Goal: Task Accomplishment & Management: Manage account settings

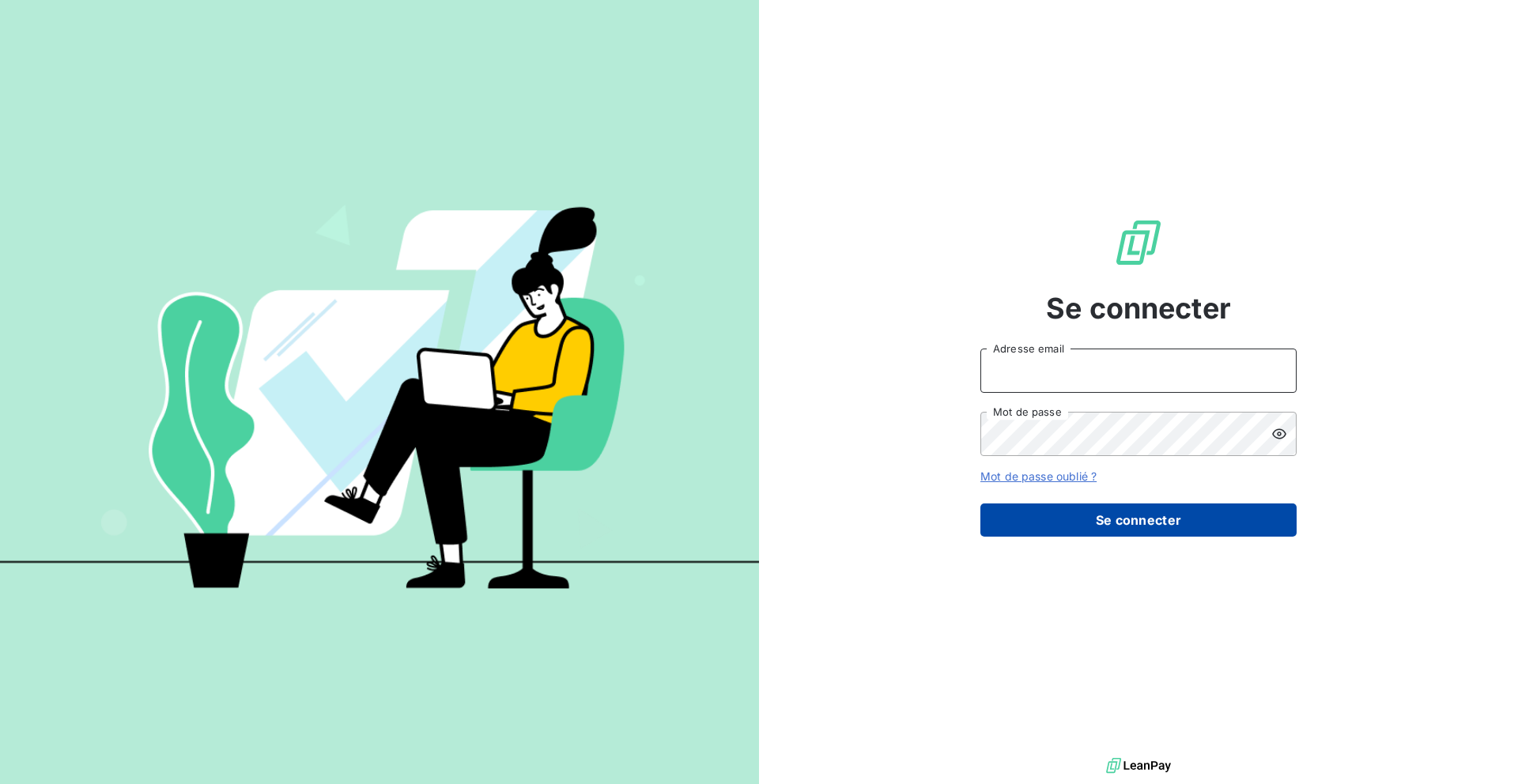
type input "nesrine@monga.io"
click at [1032, 515] on button "Se connecter" at bounding box center [1138, 520] width 317 height 34
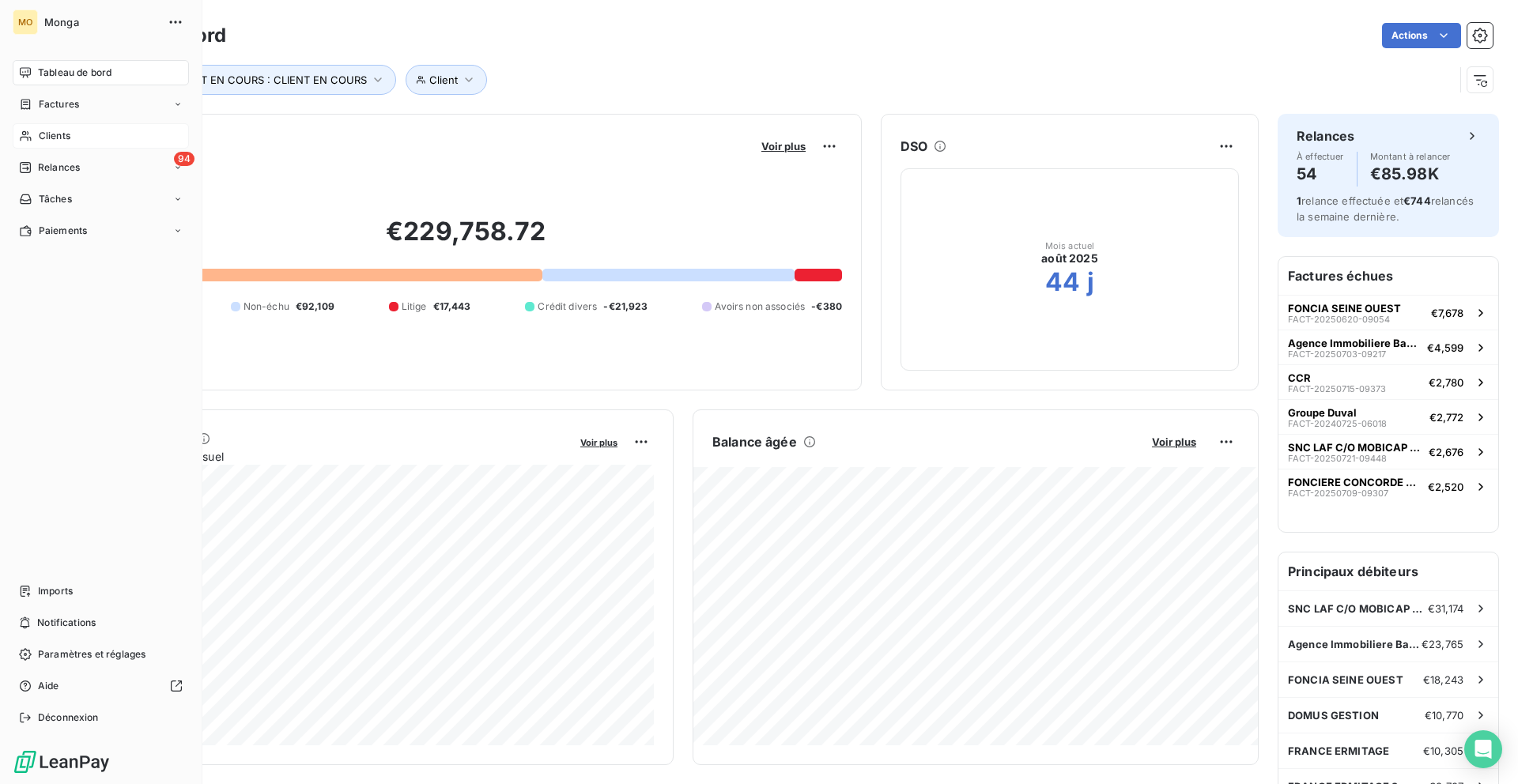
click at [41, 139] on span "Clients" at bounding box center [55, 135] width 32 height 14
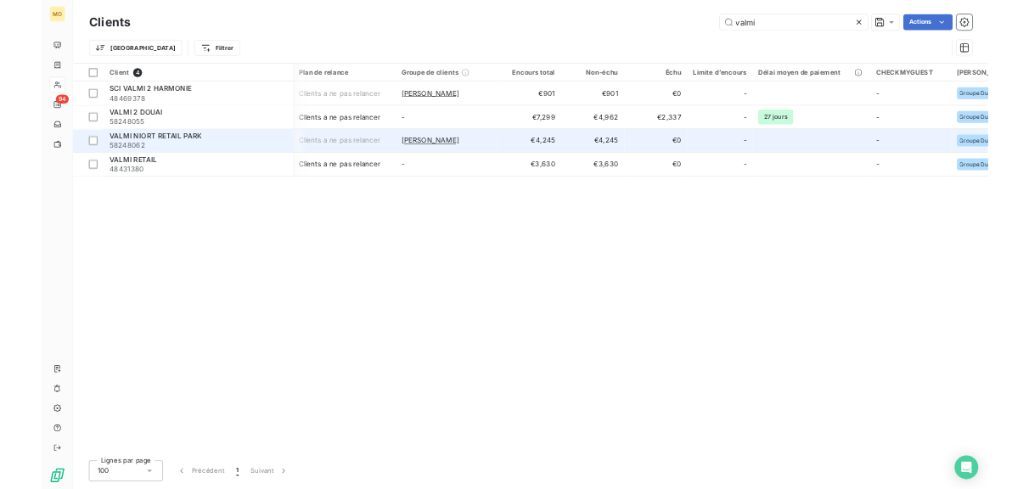
scroll to position [0, 14]
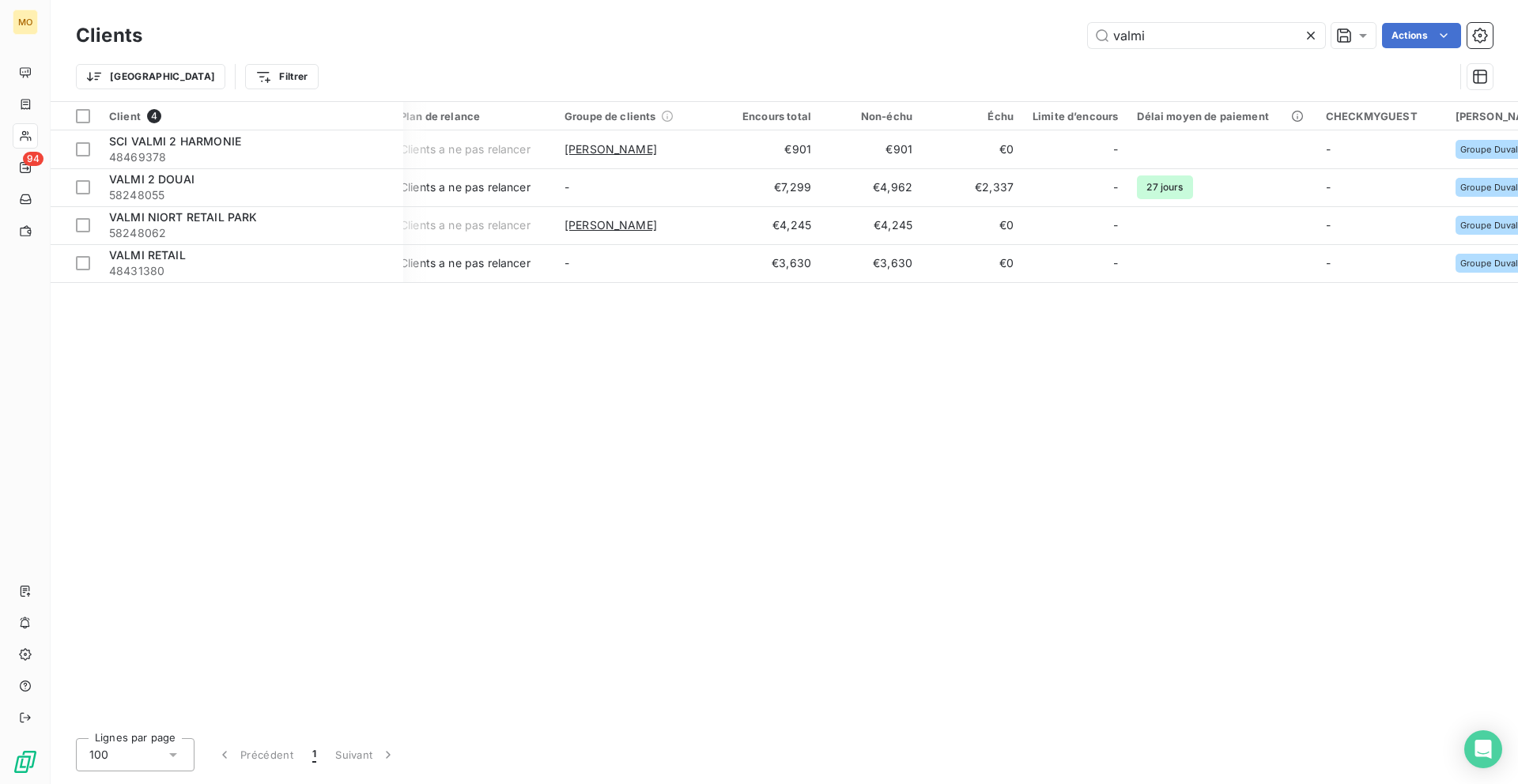
type input "valmi"
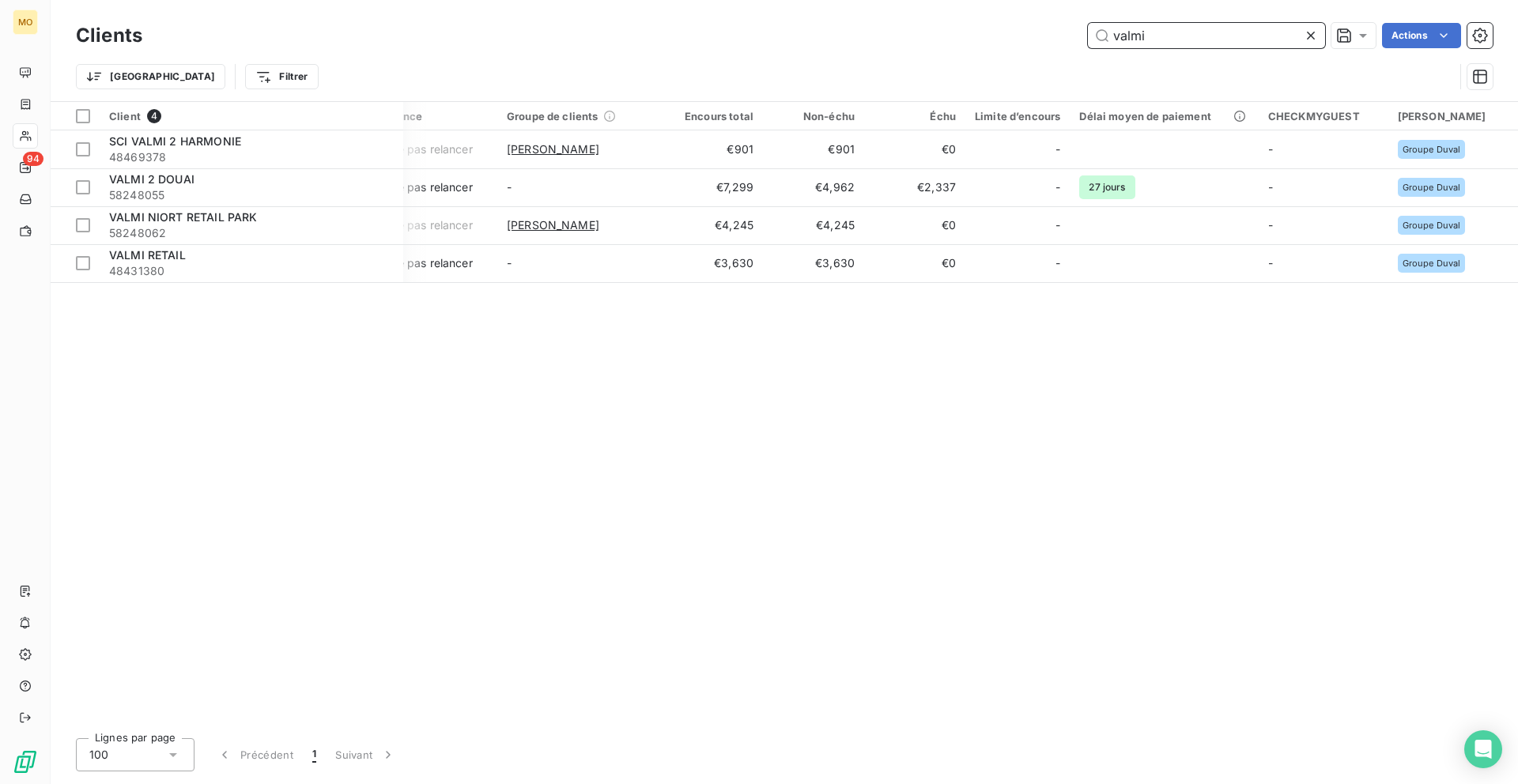
scroll to position [0, 0]
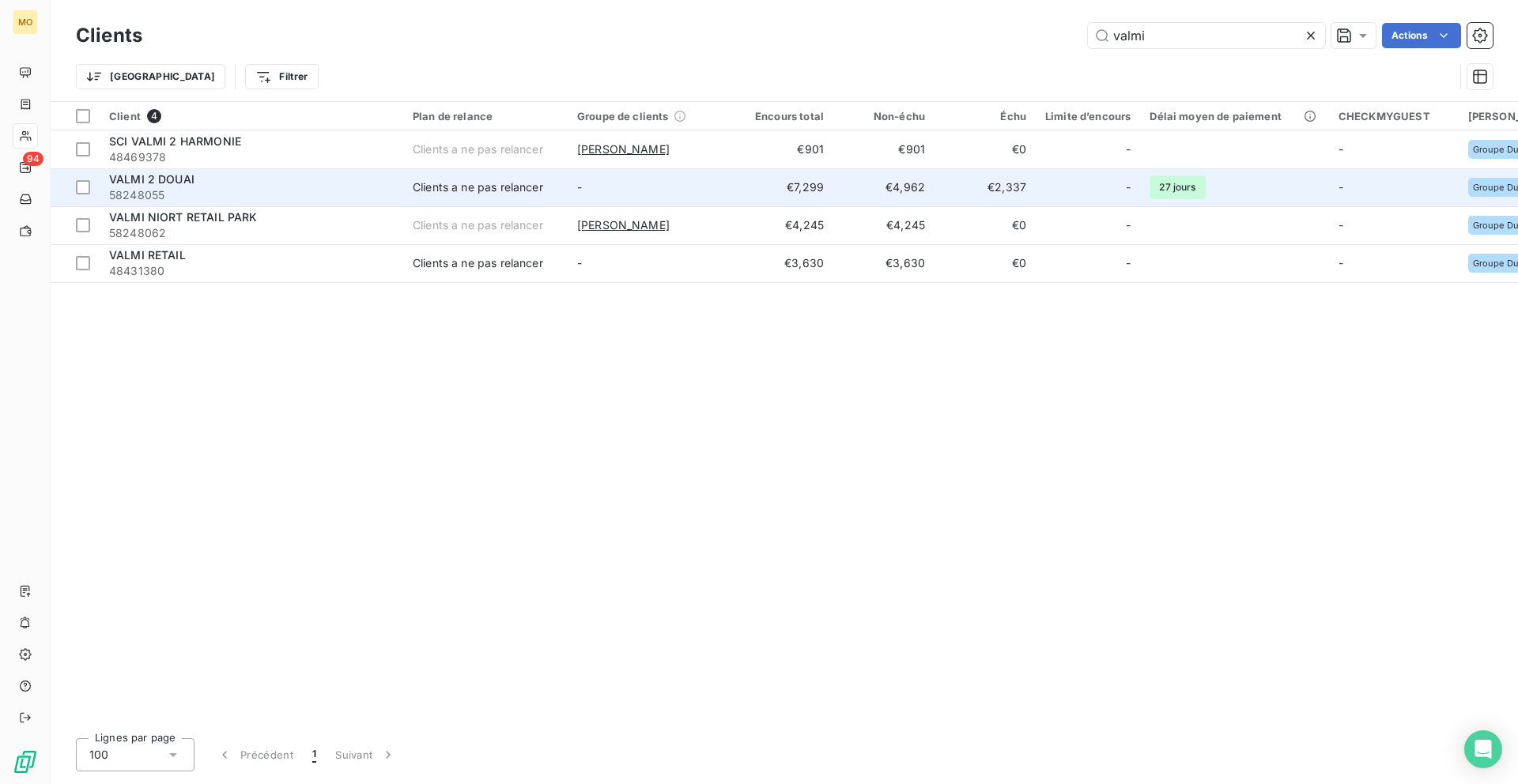
click at [278, 190] on span "58248055" at bounding box center [251, 195] width 285 height 16
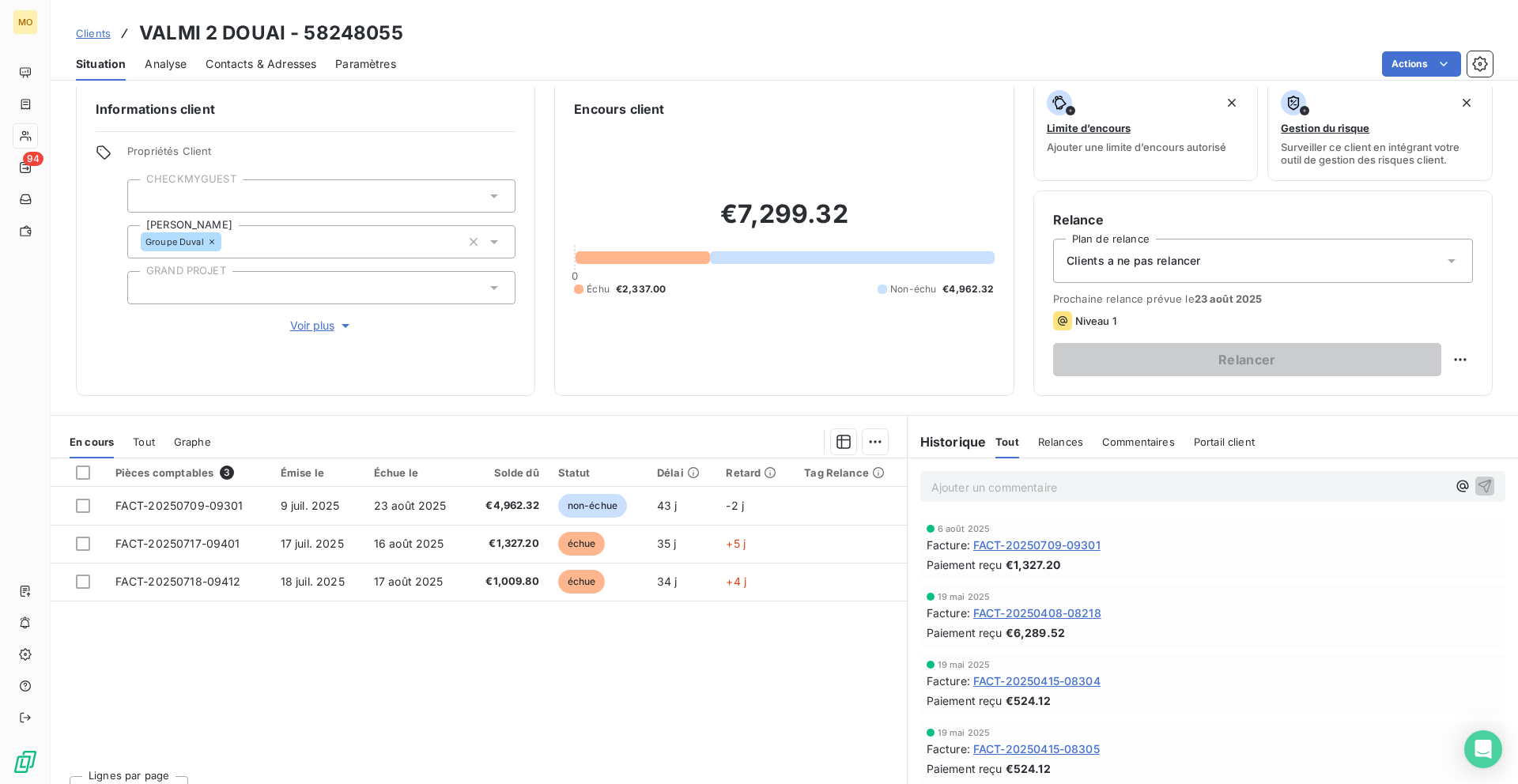
scroll to position [20, 0]
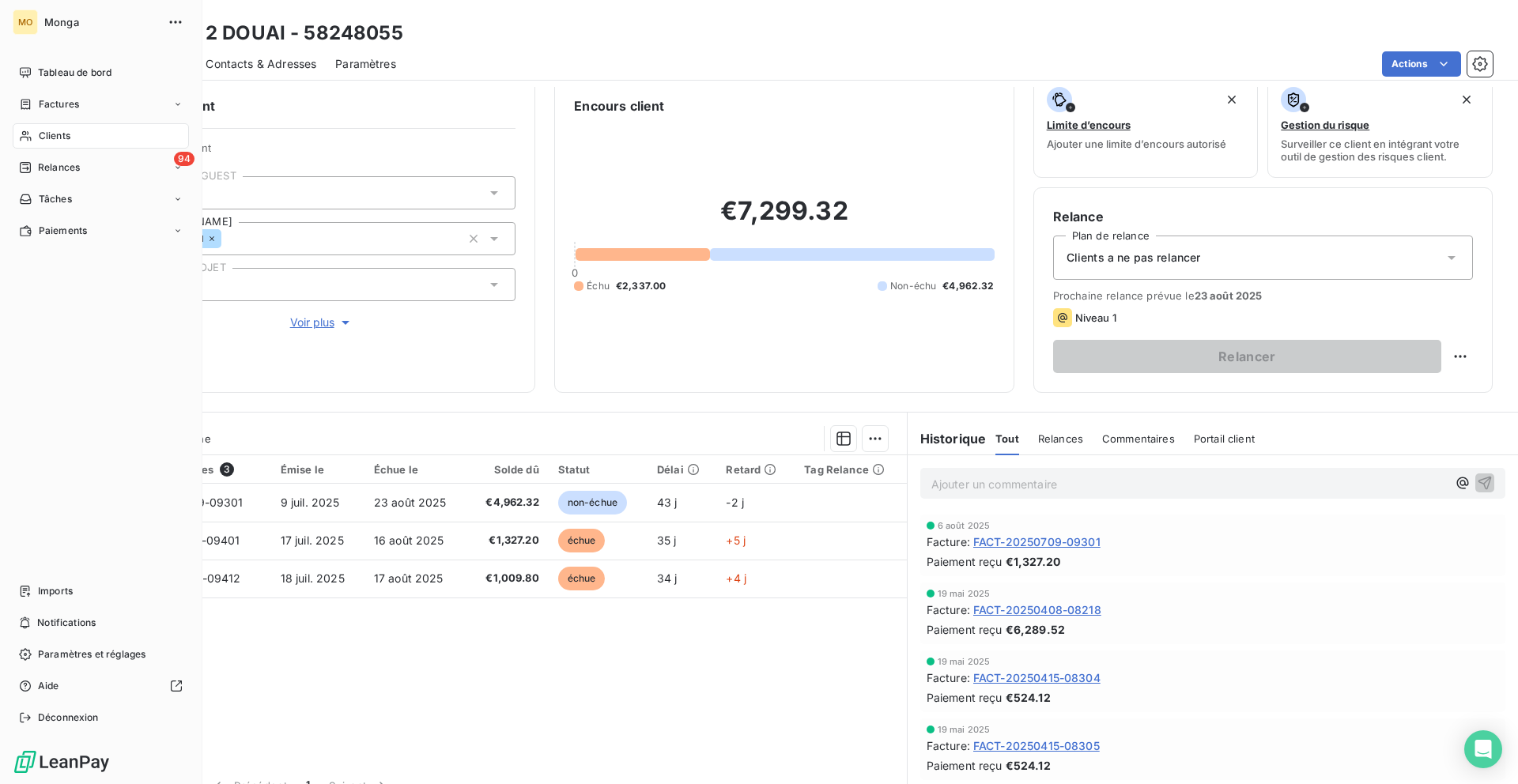
click at [29, 131] on icon at bounding box center [25, 136] width 13 height 13
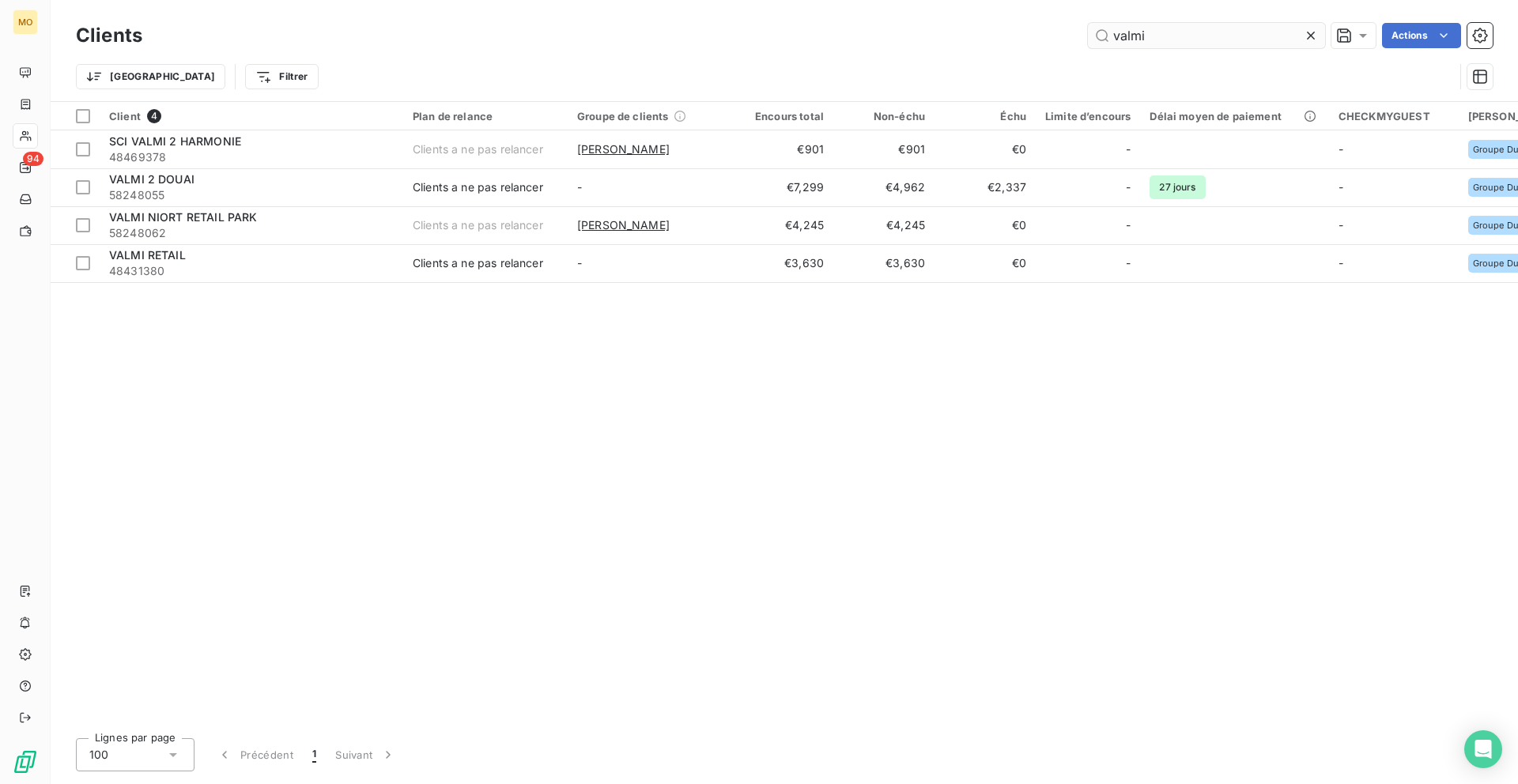
click at [1148, 36] on input "valmi" at bounding box center [1206, 35] width 237 height 25
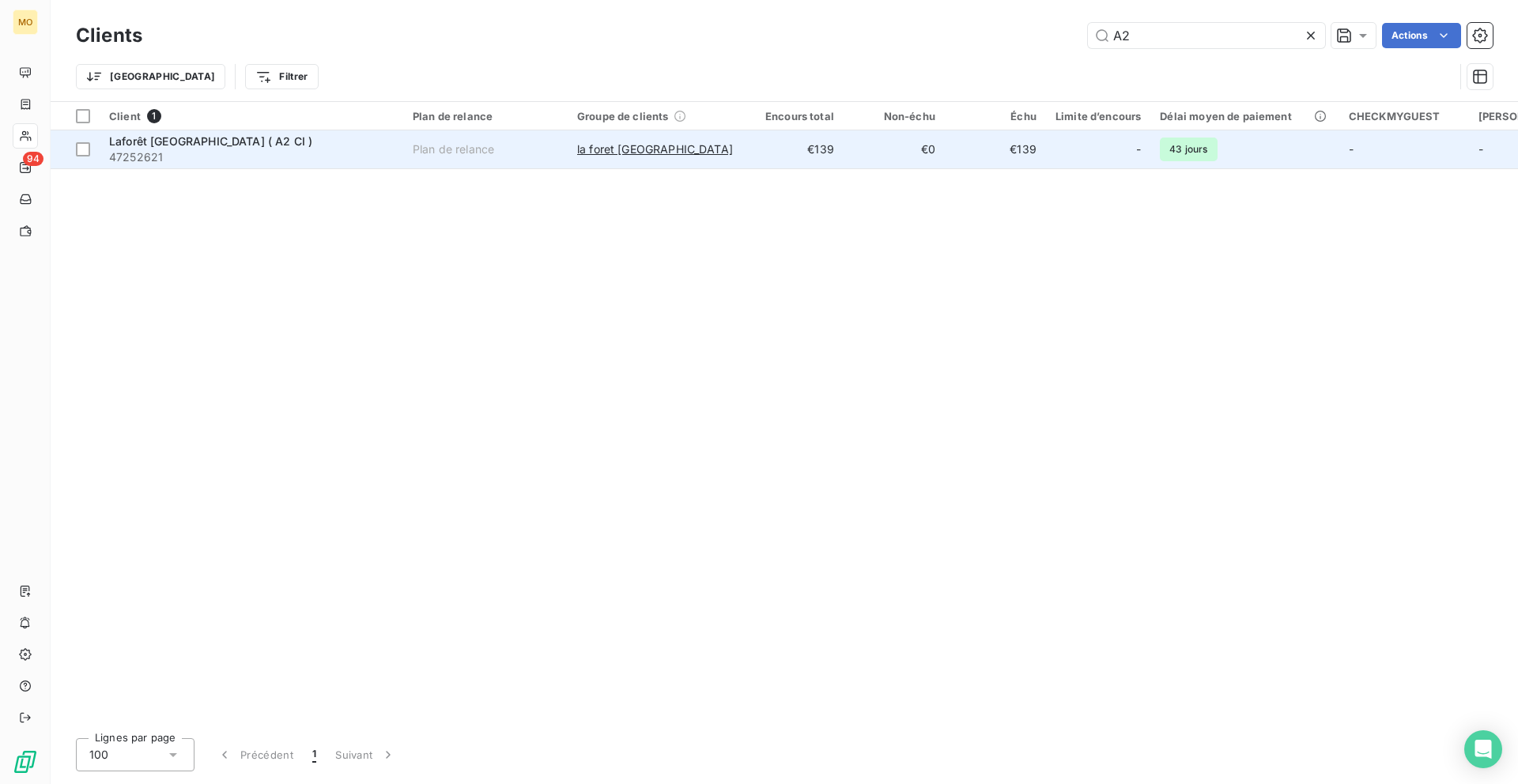
type input "A2"
click at [1055, 149] on div "-" at bounding box center [1098, 149] width 86 height 25
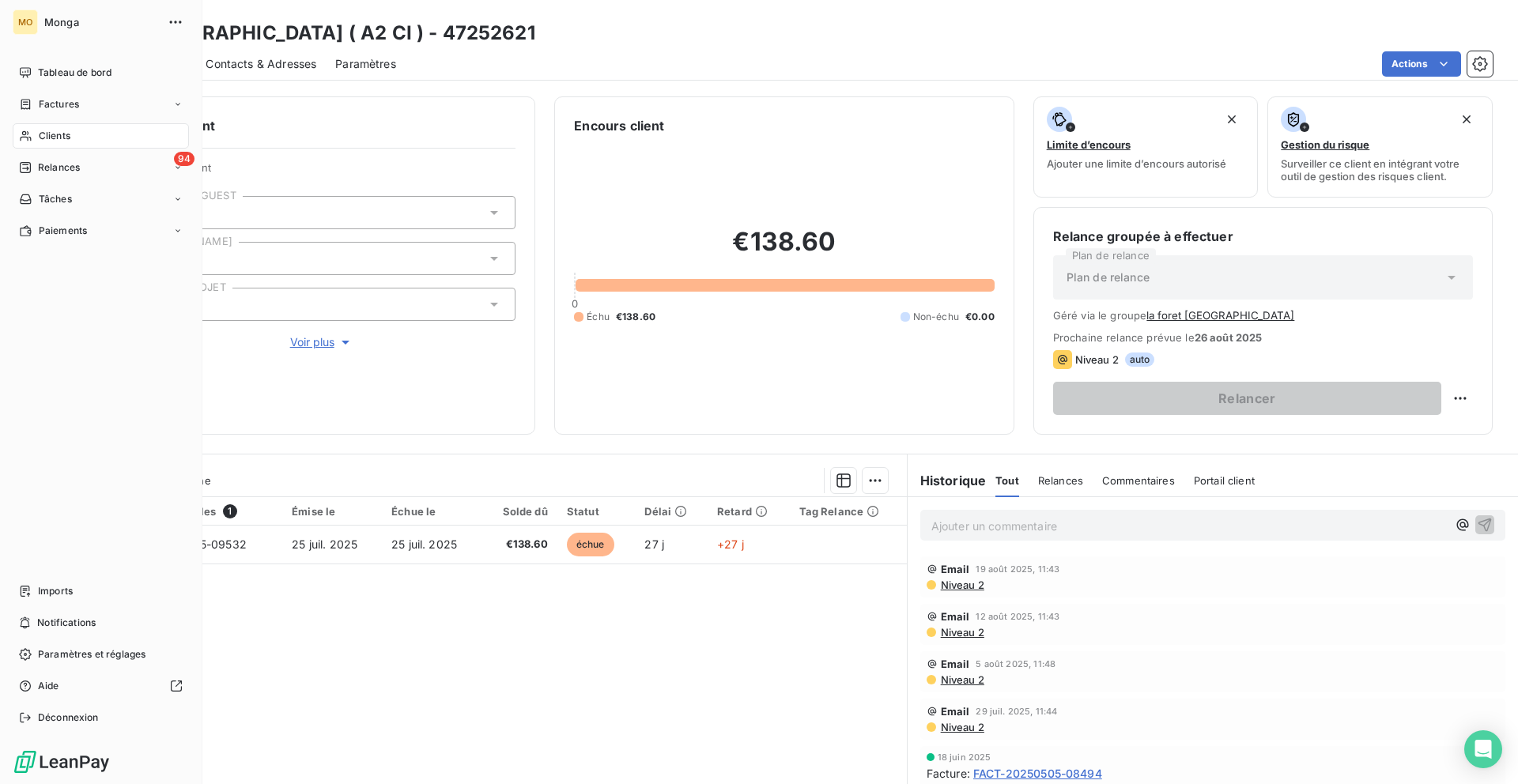
click at [31, 136] on icon at bounding box center [25, 136] width 13 height 13
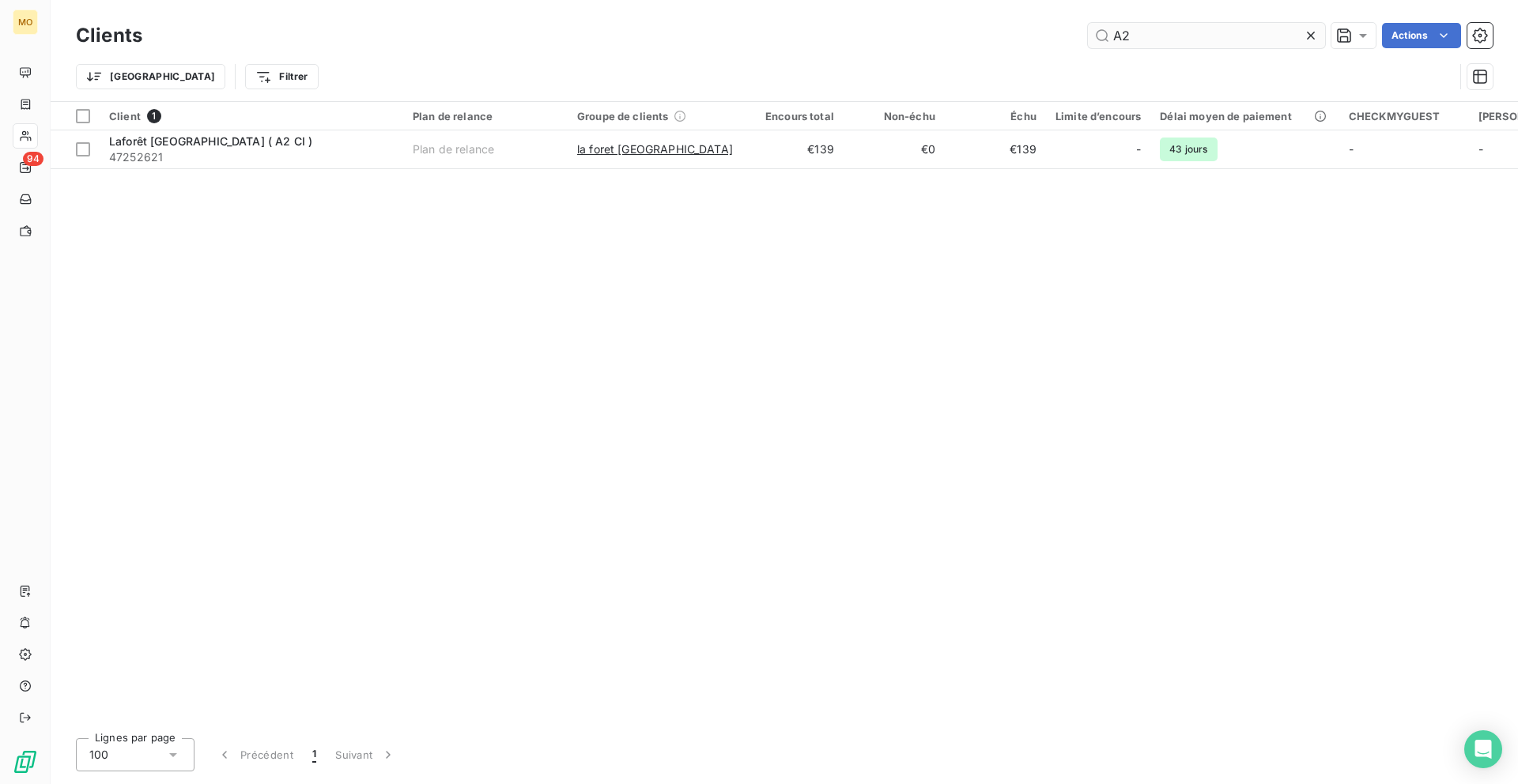
click at [1137, 39] on input "A2" at bounding box center [1206, 35] width 237 height 25
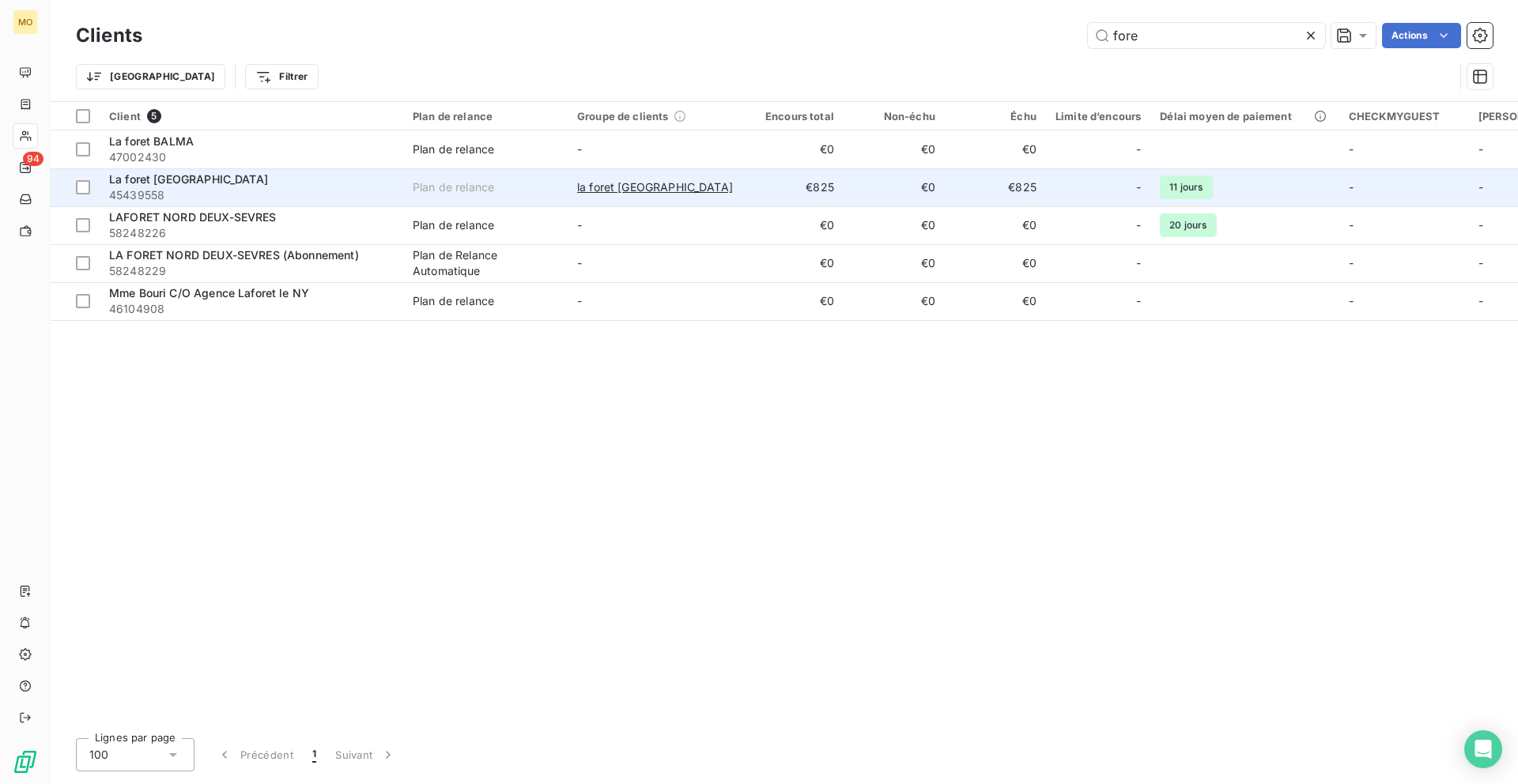
type input "fore"
click at [399, 185] on td "La foret Besançon 45439558" at bounding box center [251, 187] width 304 height 38
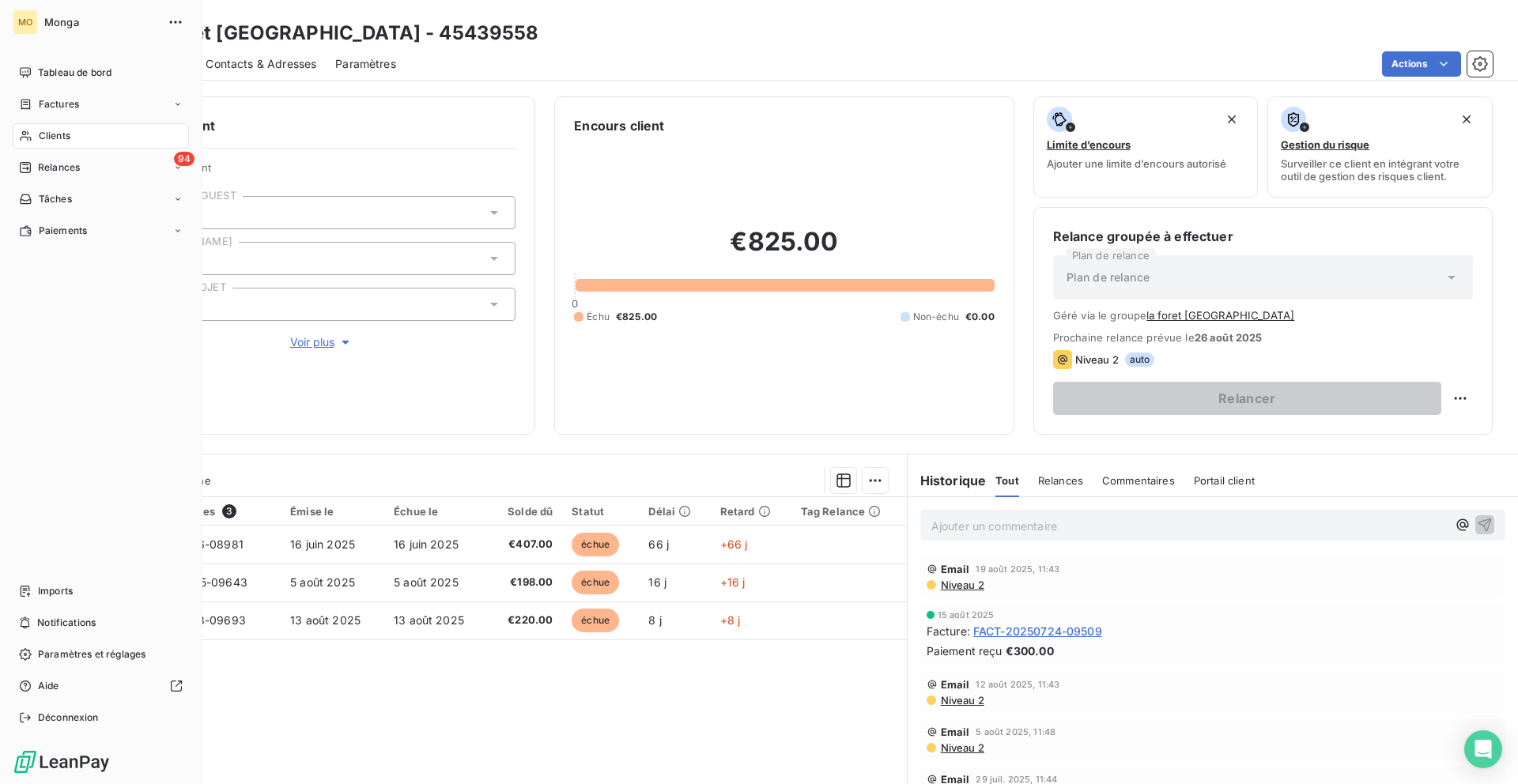
click at [39, 136] on span "Clients" at bounding box center [55, 135] width 32 height 14
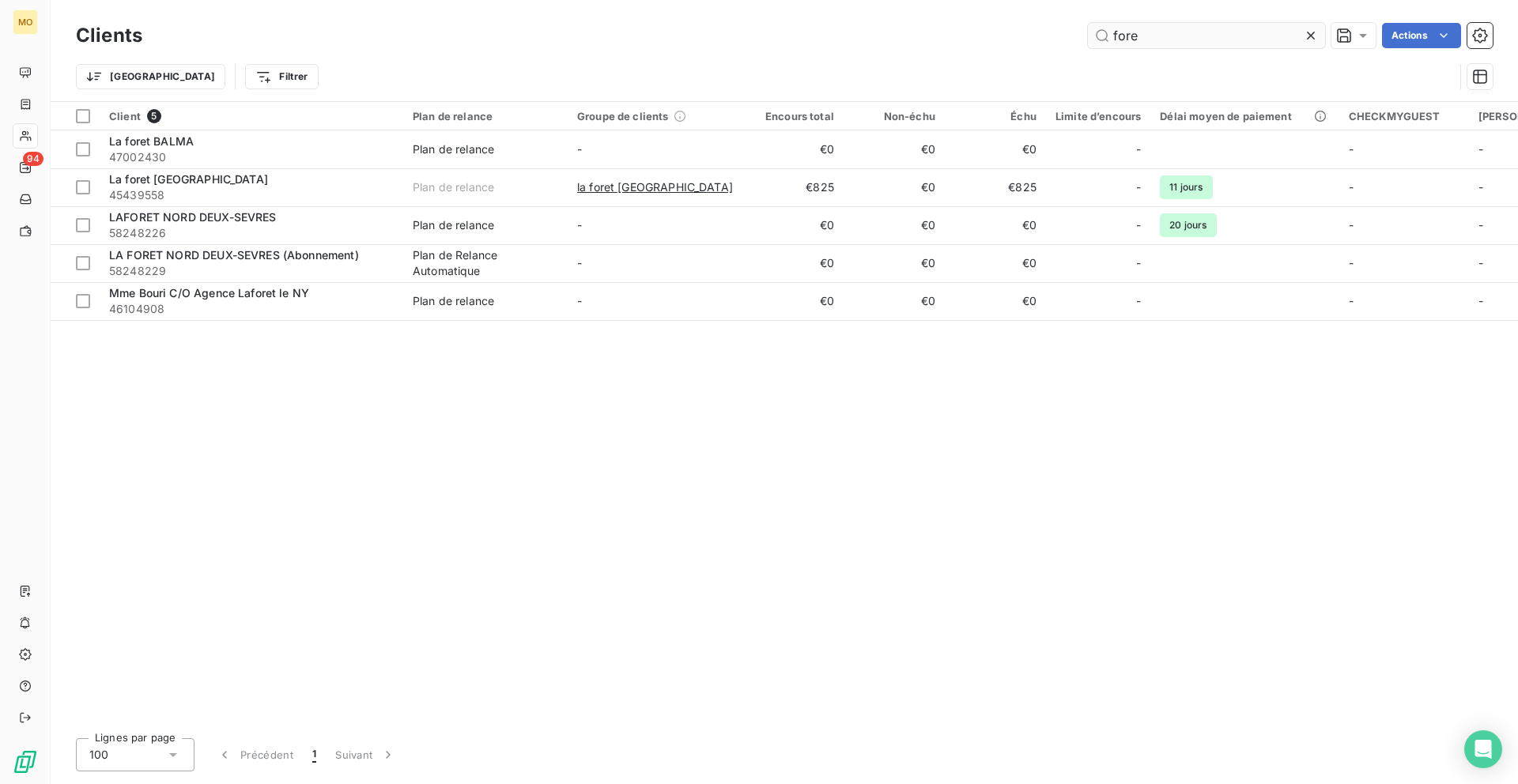
click at [1134, 36] on input "fore" at bounding box center [1206, 35] width 237 height 25
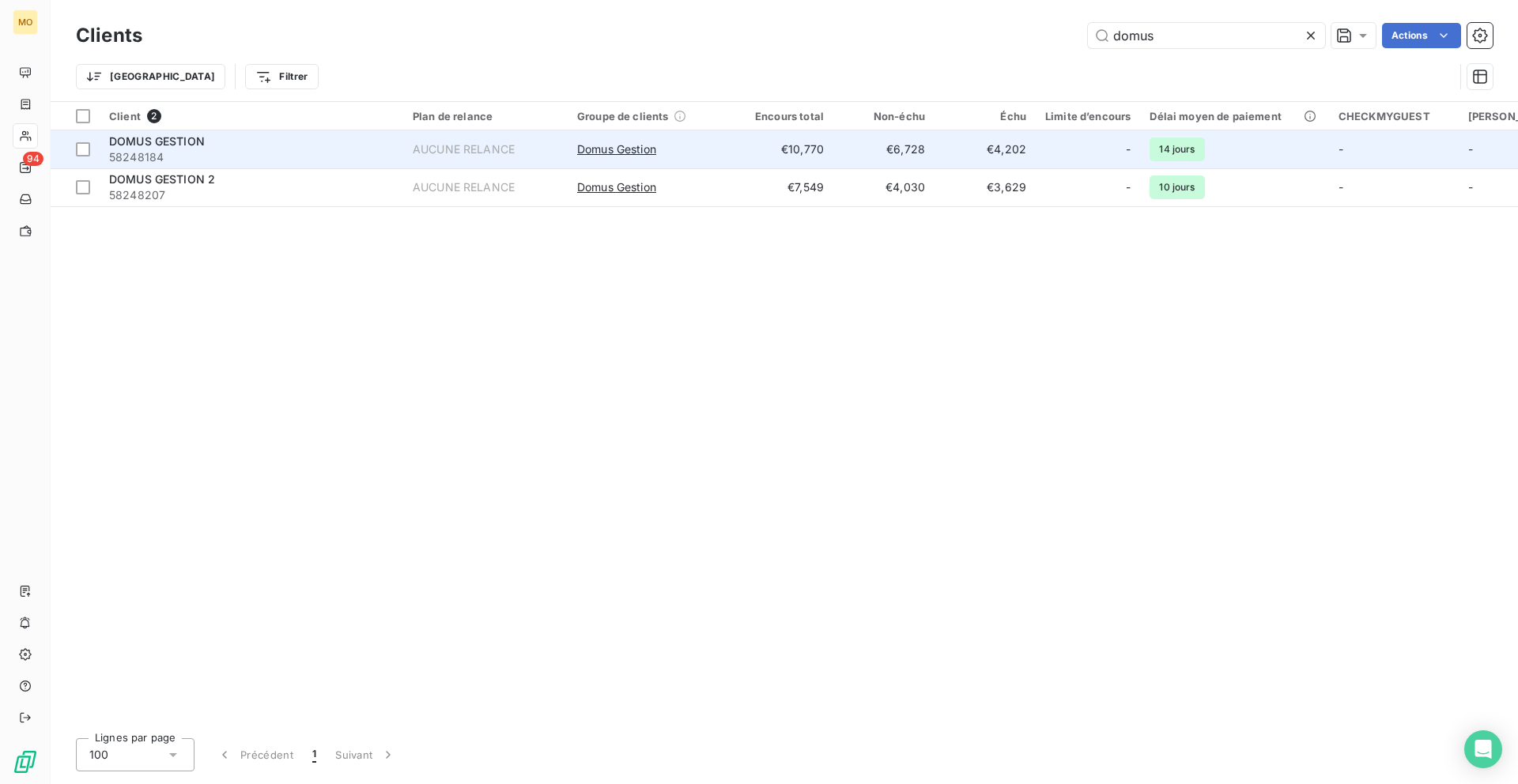
type input "domus"
click at [312, 152] on span "58248184" at bounding box center [251, 156] width 285 height 16
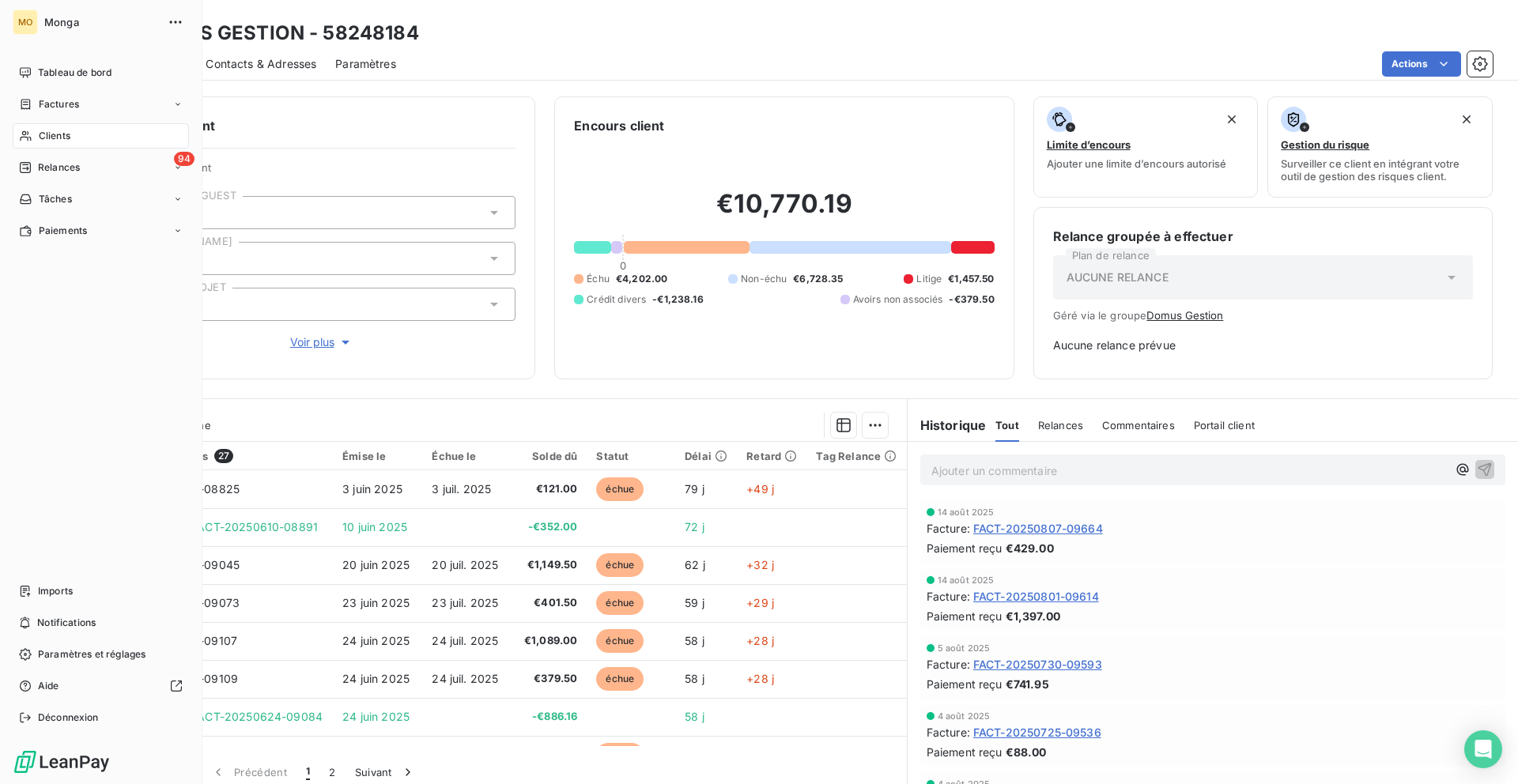
click at [34, 142] on div "Clients" at bounding box center [101, 135] width 176 height 25
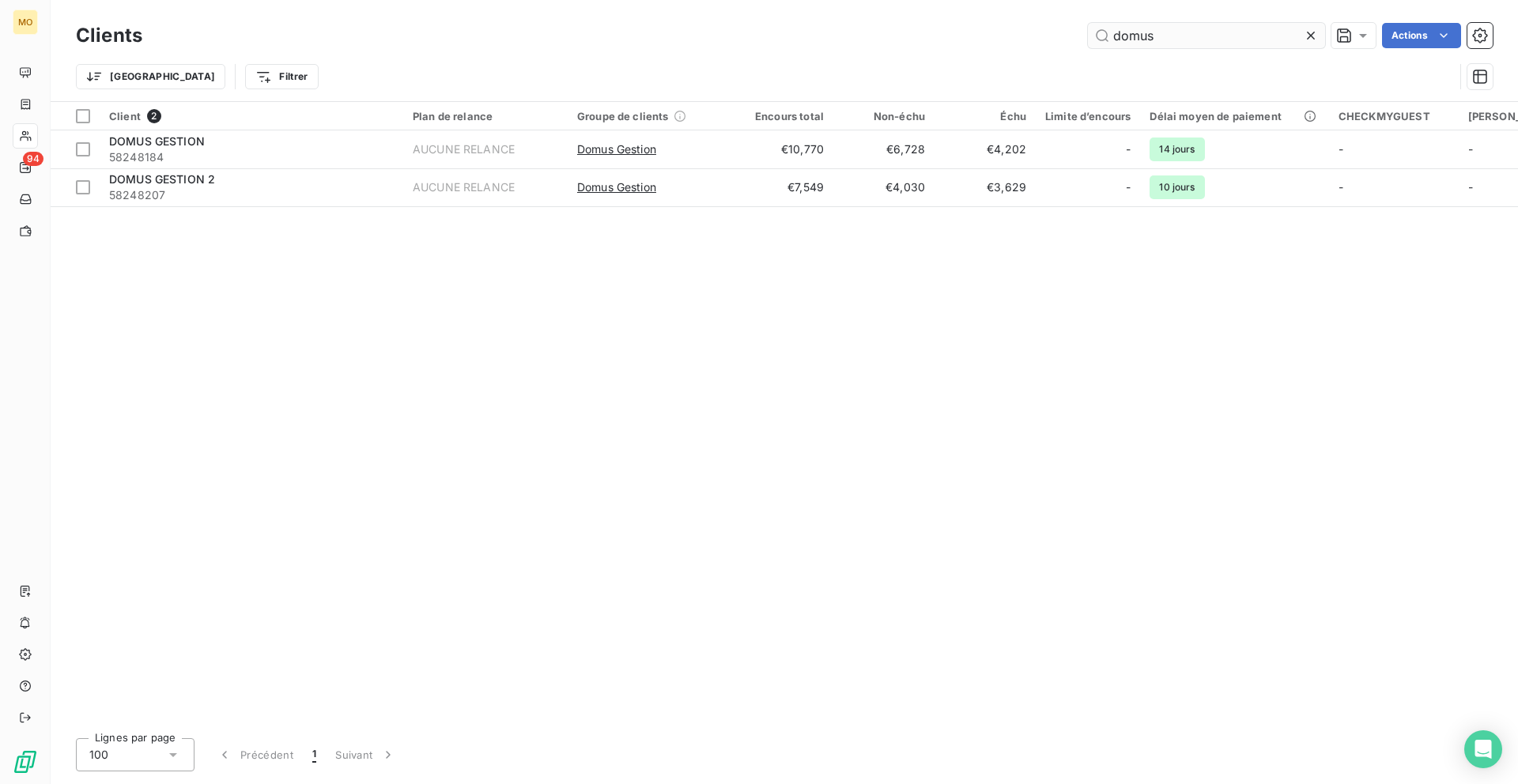
click at [1152, 38] on input "domus" at bounding box center [1206, 35] width 237 height 25
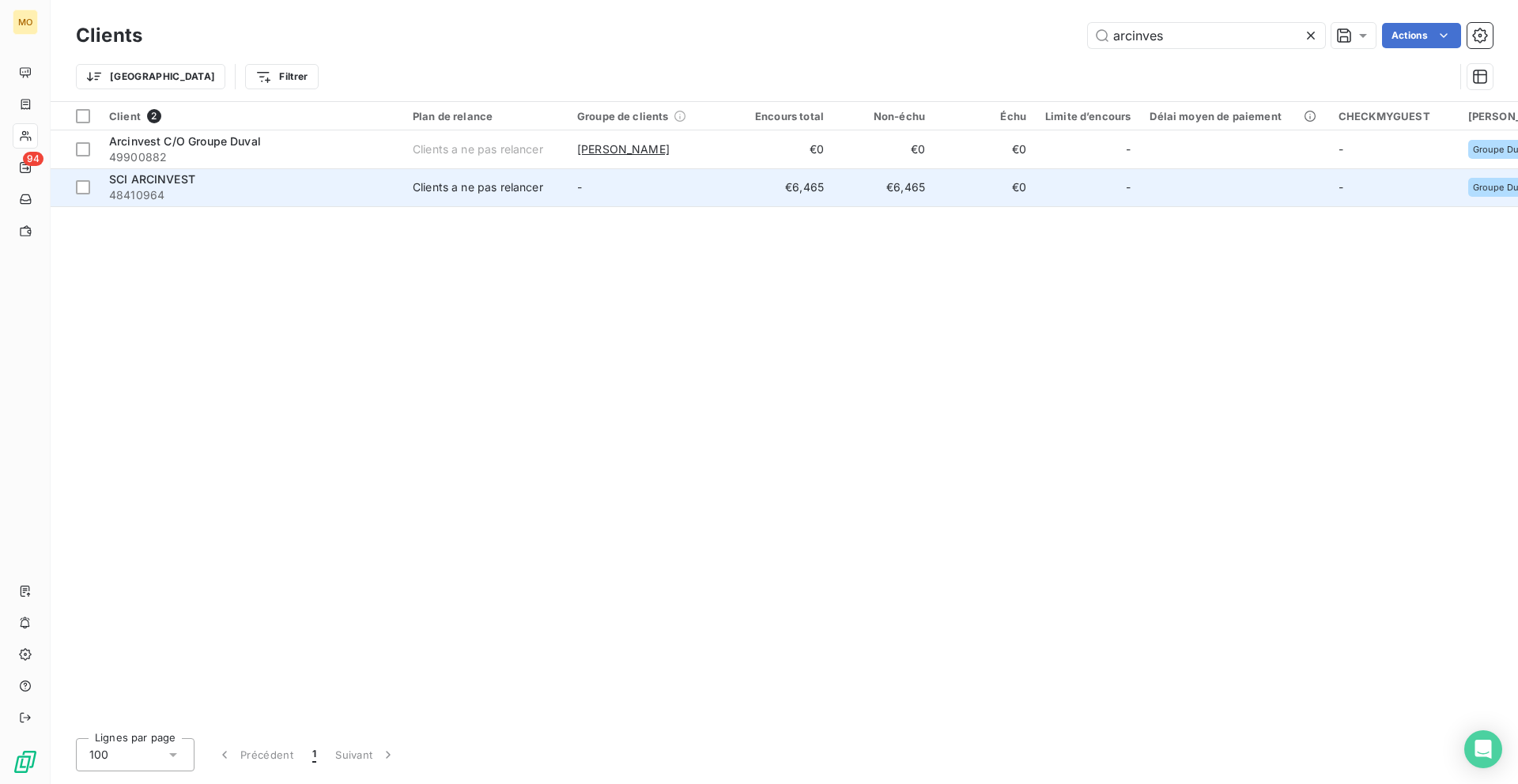
type input "arcinves"
click at [284, 194] on span "48410964" at bounding box center [251, 195] width 285 height 16
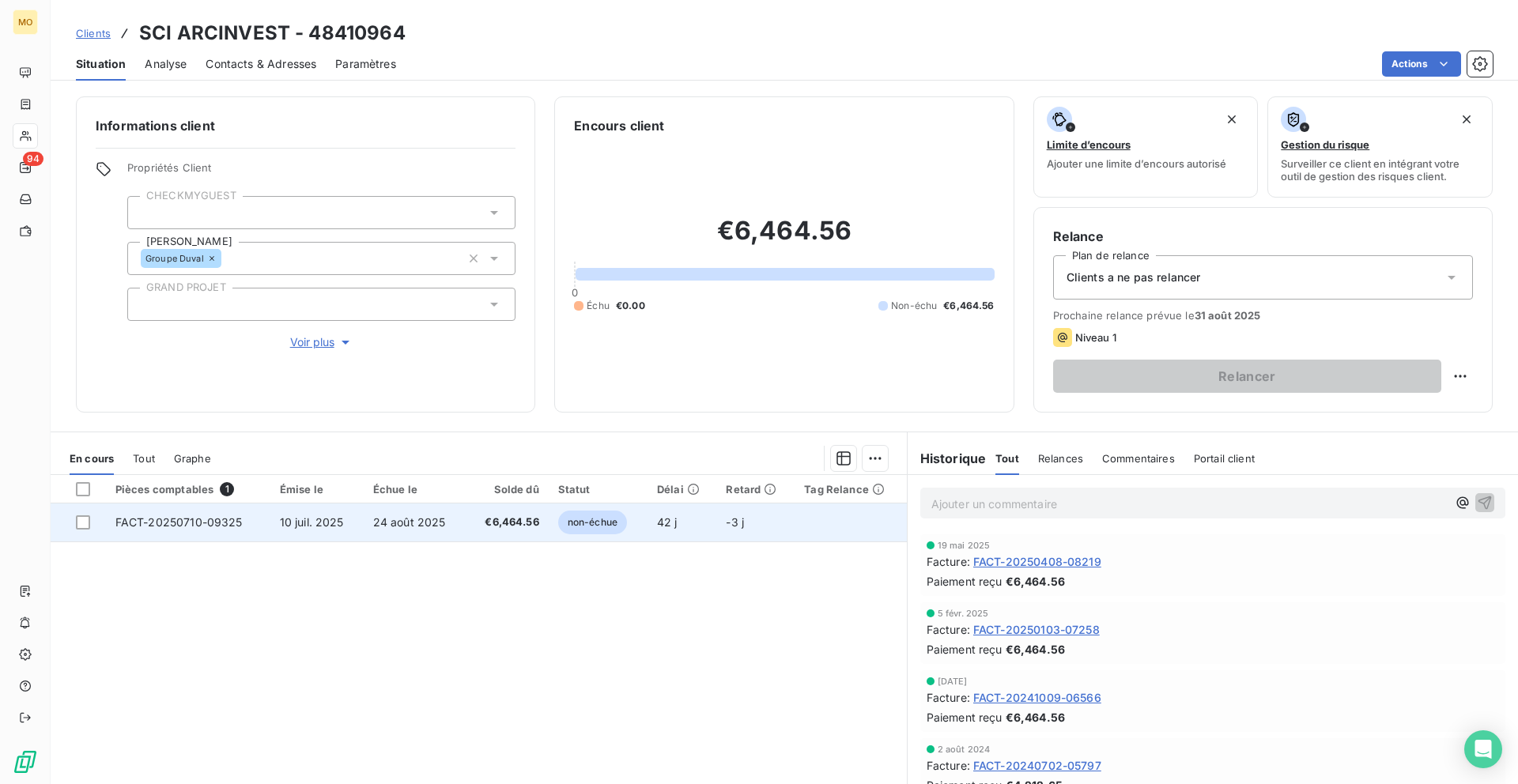
click at [171, 512] on td "FACT-20250710-09325" at bounding box center [188, 522] width 165 height 38
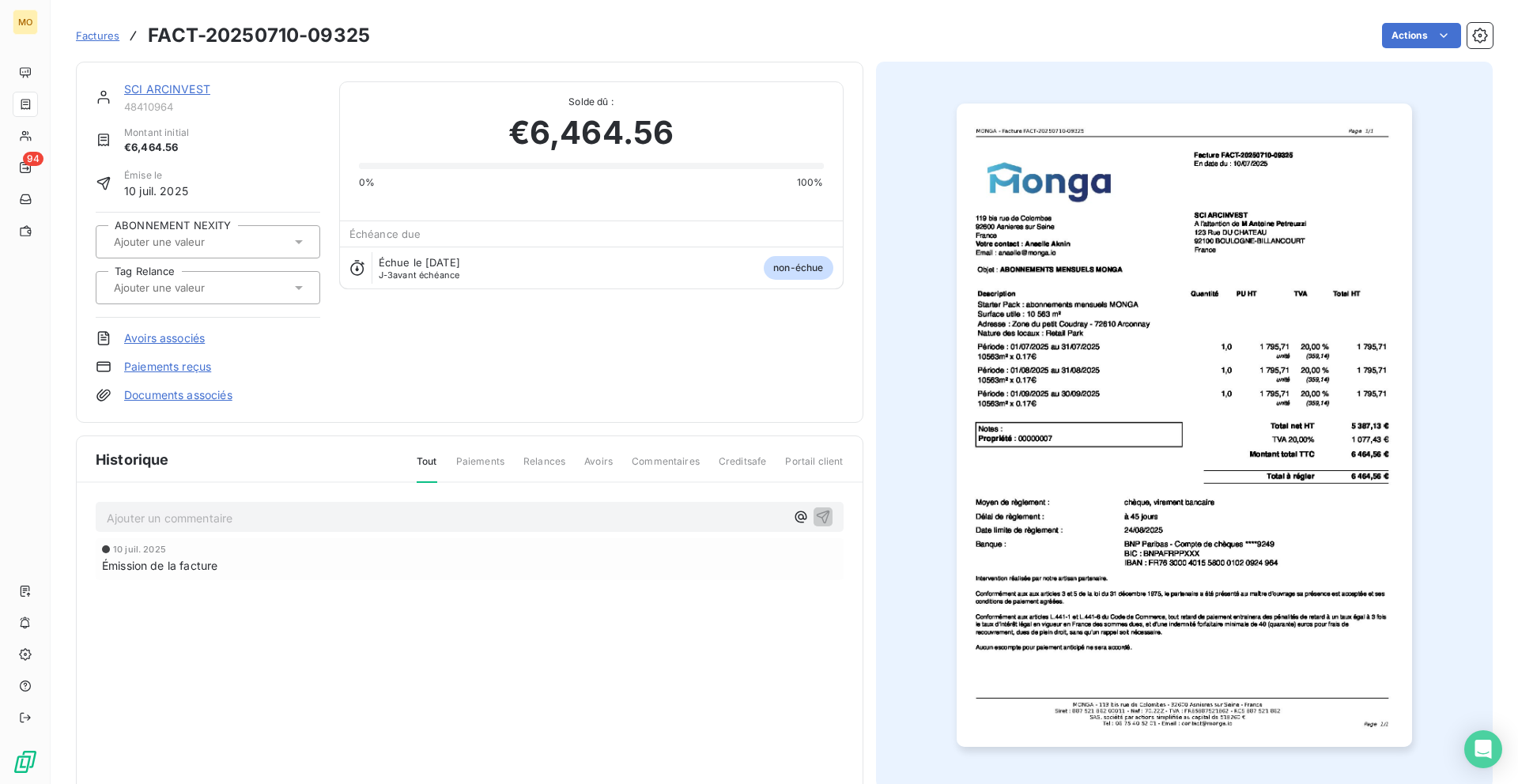
click at [1064, 205] on img "button" at bounding box center [1184, 425] width 455 height 643
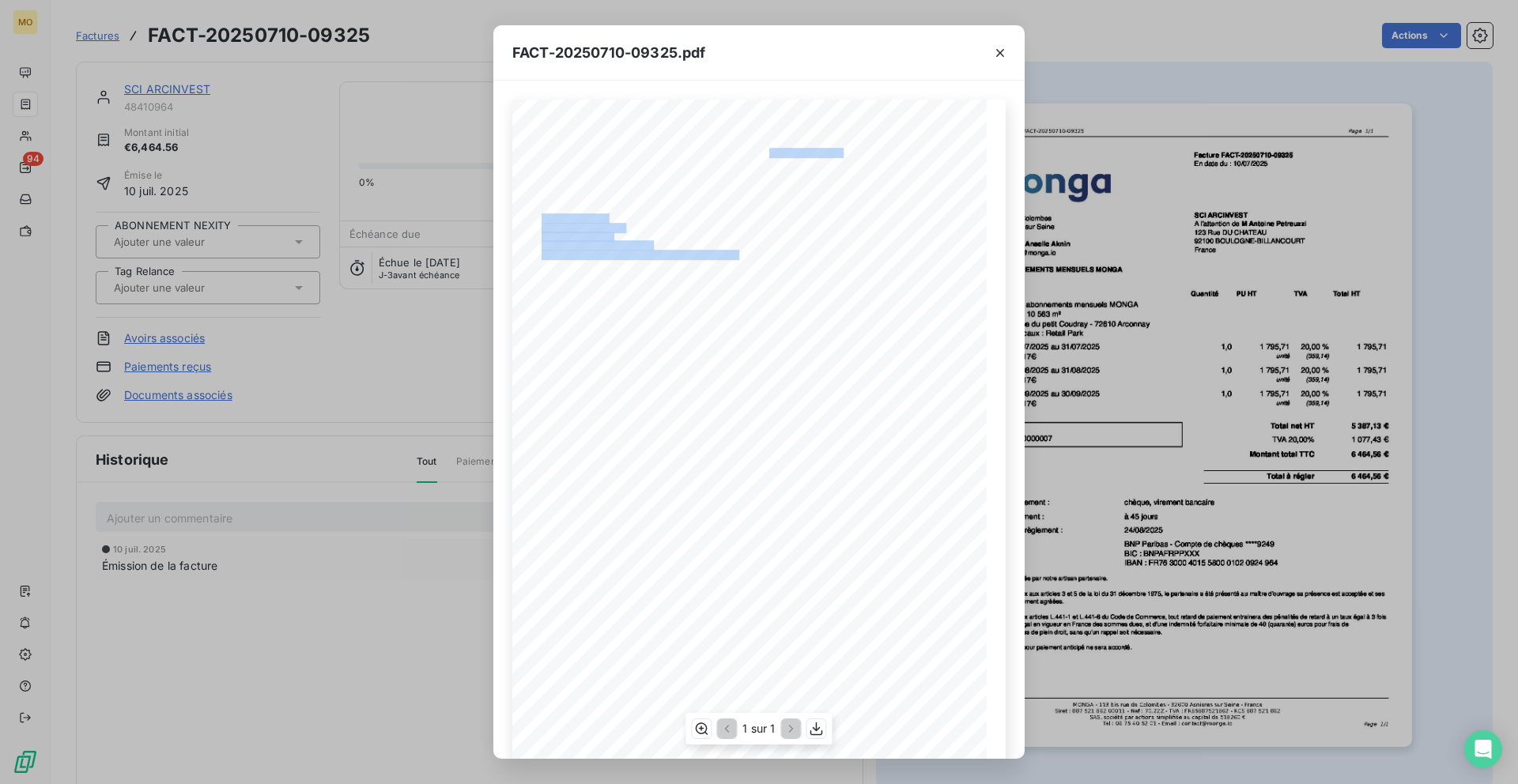
click at [885, 154] on div "119 bis rue de Colombes 92600 Asnieres sur Seine France Votre contact : Anaelle…" at bounding box center [759, 434] width 494 height 669
click at [862, 155] on span "Facture FACT-20250710-09325" at bounding box center [821, 153] width 104 height 7
click at [857, 155] on span "Facture FACT-20250710-09325" at bounding box center [821, 153] width 104 height 7
click at [834, 149] on span "Facture FACT-20250710-09325" at bounding box center [821, 153] width 104 height 7
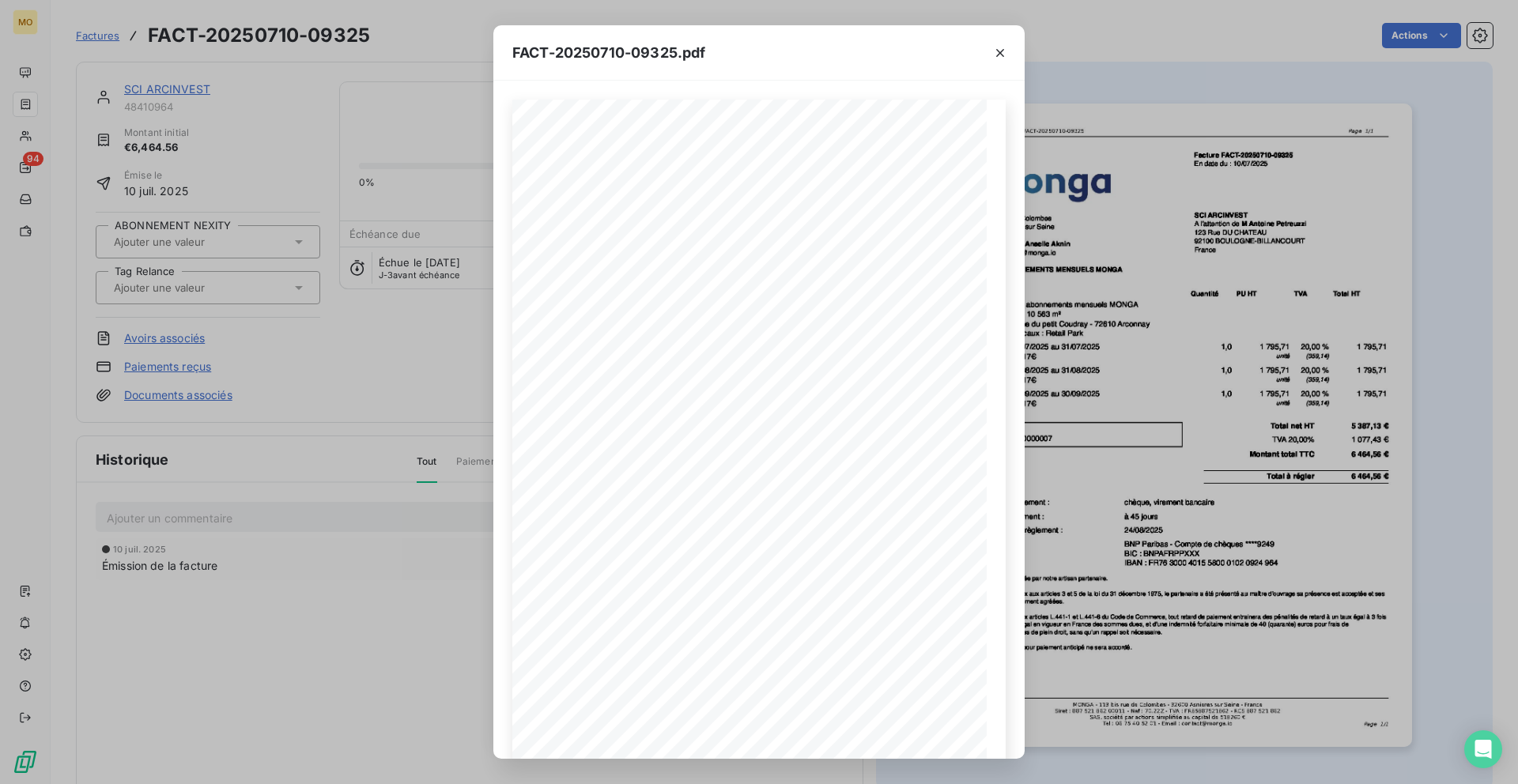
click at [324, 220] on div "FACT-20250710-09325.pdf 119 bis rue de Colombes 92600 Asnieres sur Seine France…" at bounding box center [759, 392] width 1518 height 784
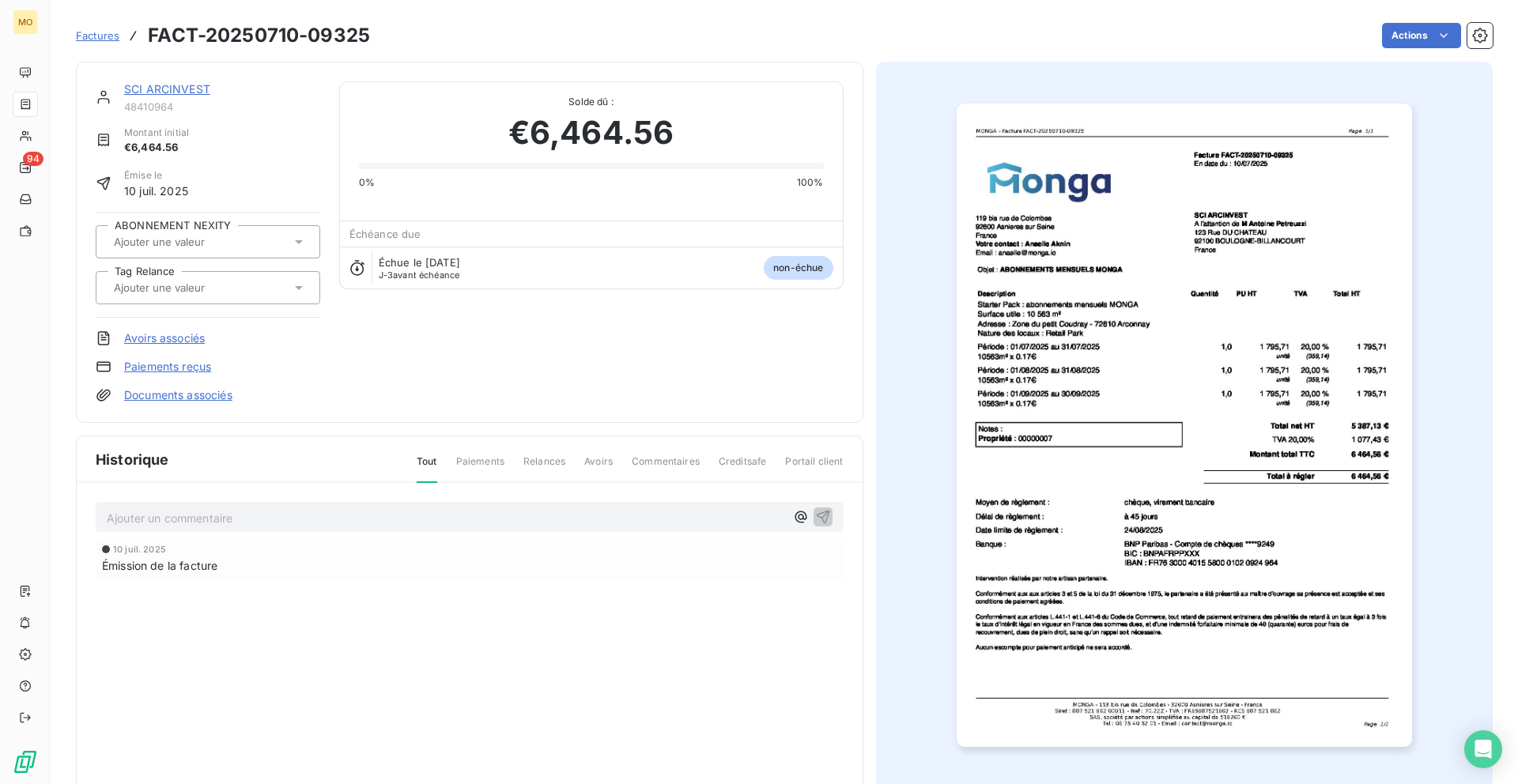
click at [346, 33] on h3 "FACT-20250710-09325" at bounding box center [259, 35] width 223 height 29
copy h3 "09325"
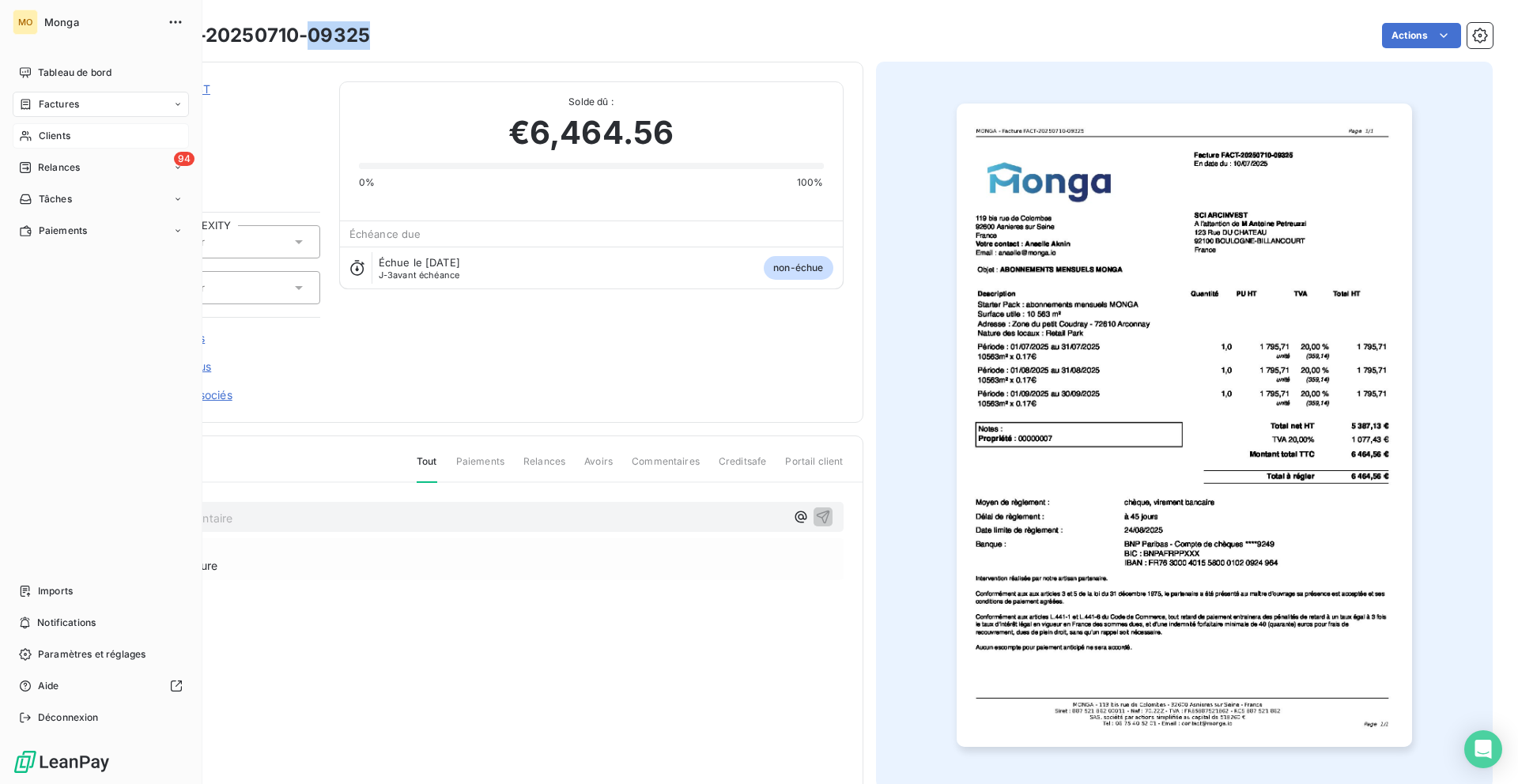
click at [37, 128] on div "Clients" at bounding box center [101, 135] width 176 height 25
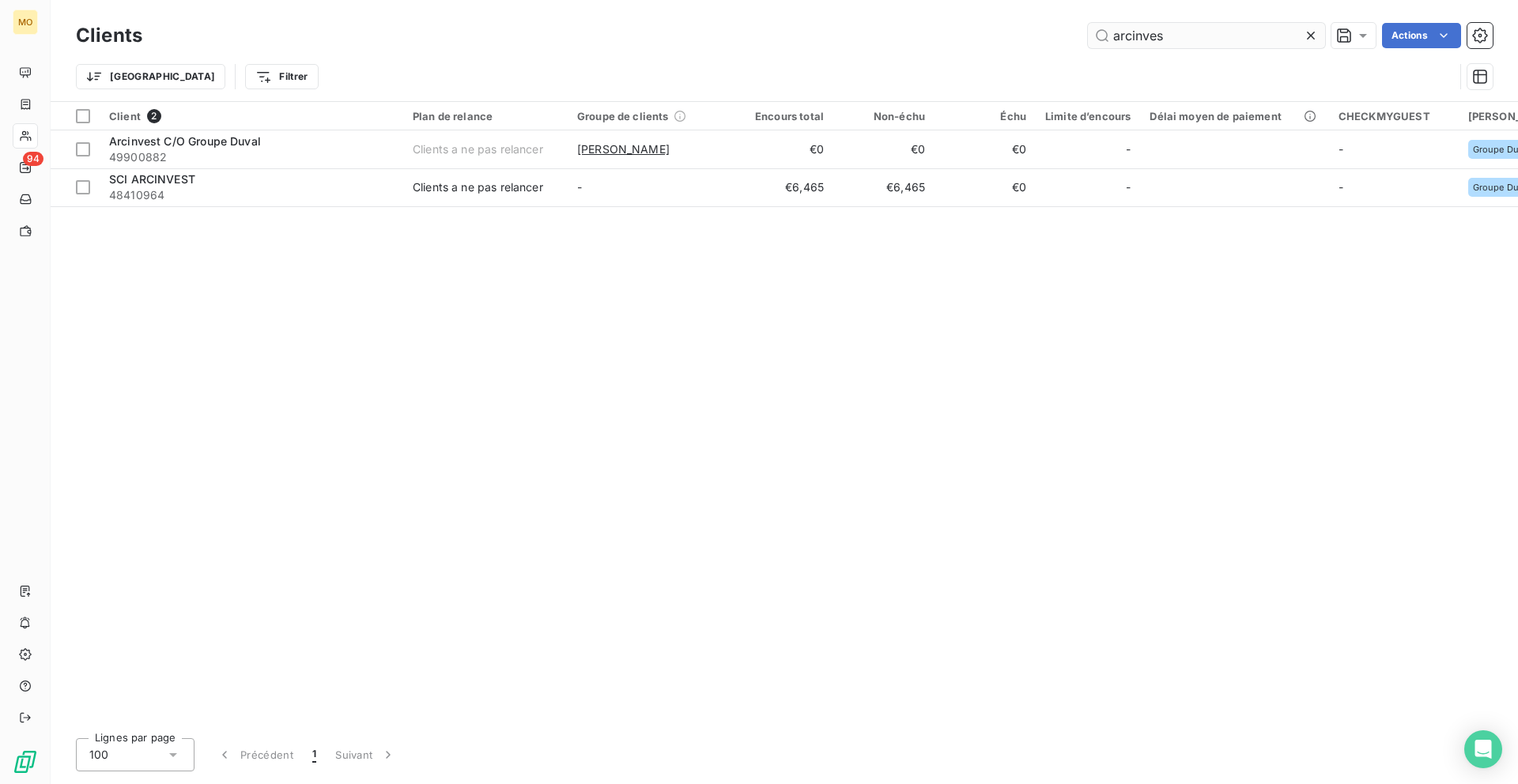
click at [1186, 29] on input "arcinves" at bounding box center [1206, 35] width 237 height 25
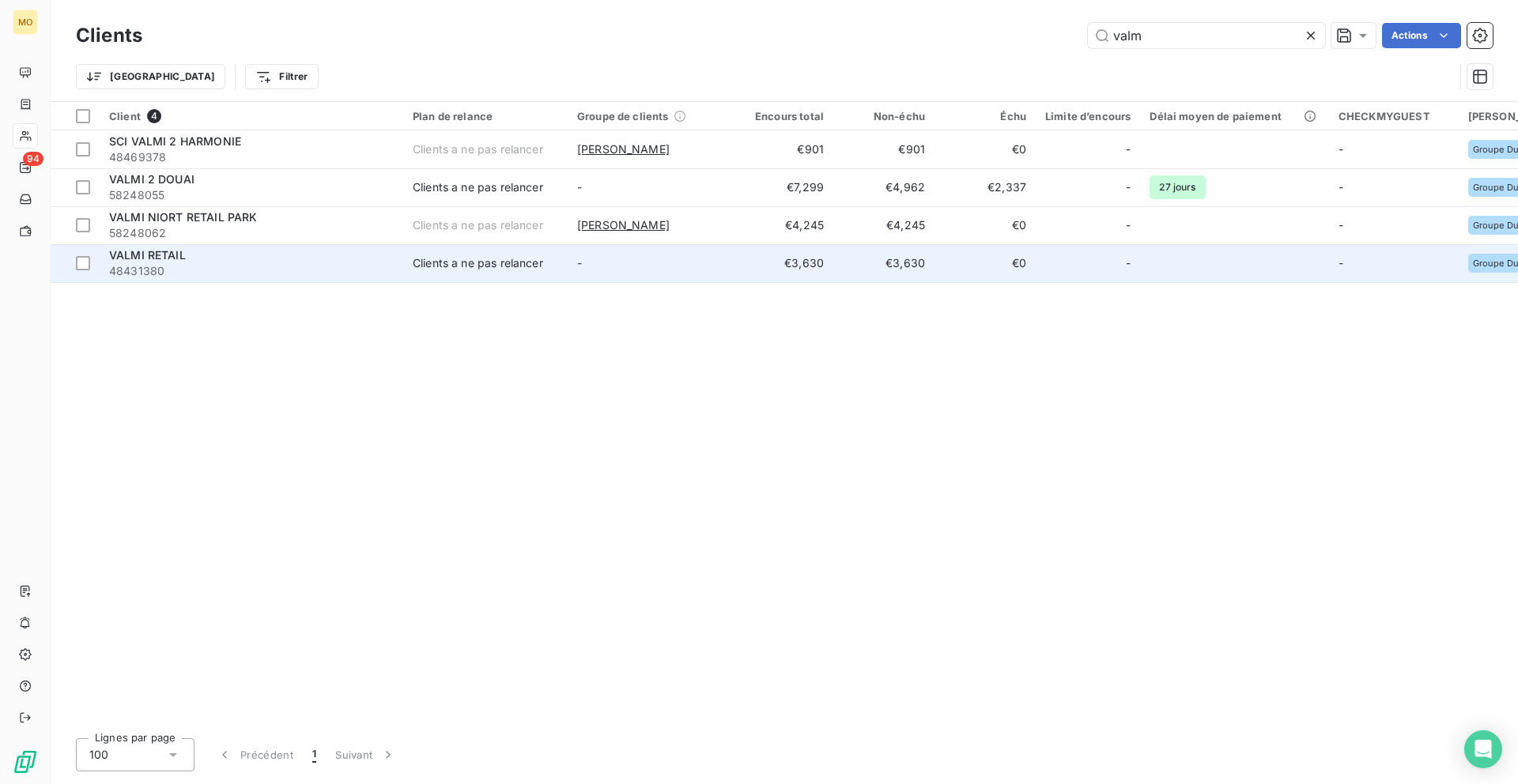
type input "valm"
click at [353, 272] on span "48431380" at bounding box center [251, 271] width 285 height 16
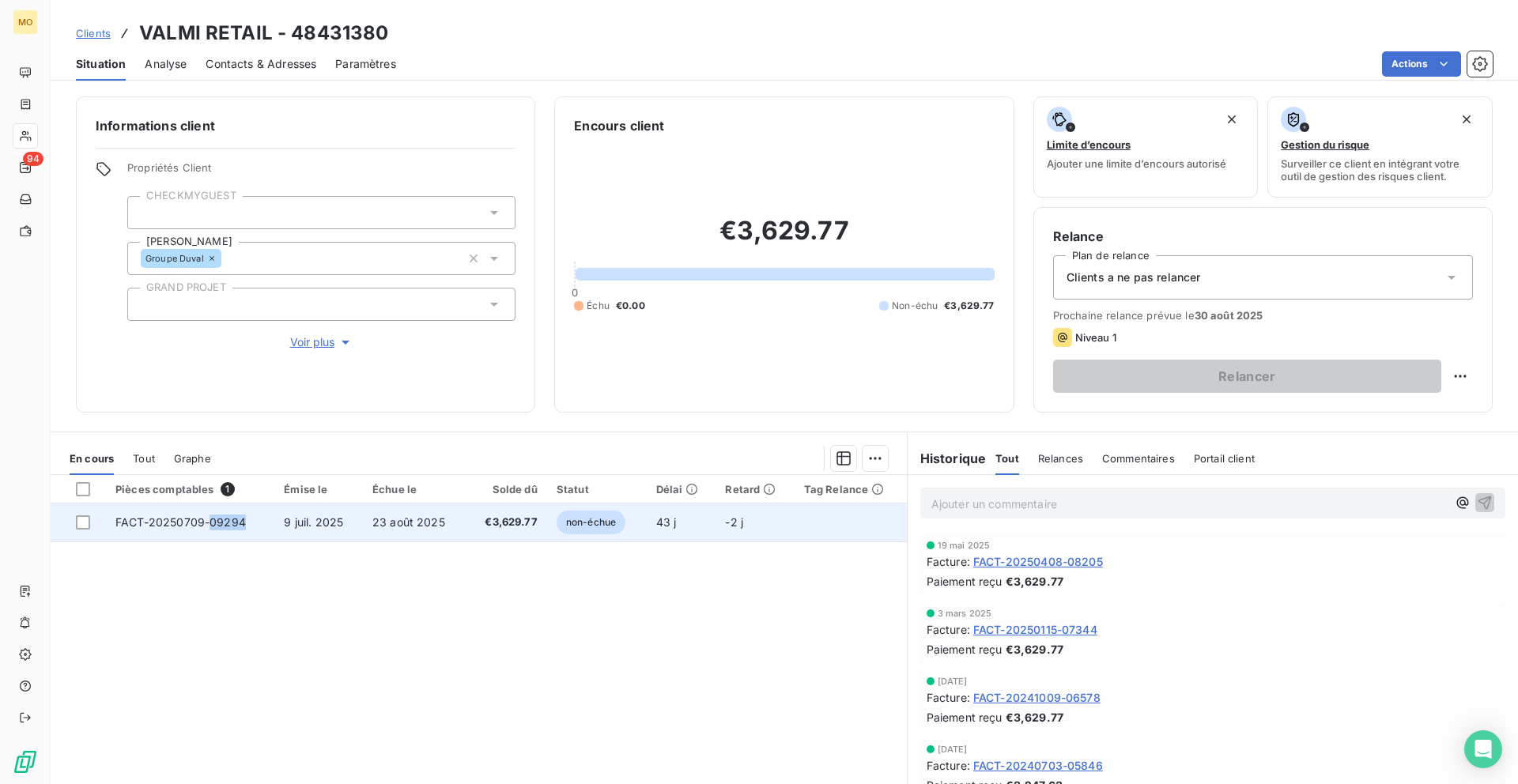
copy span "09294"
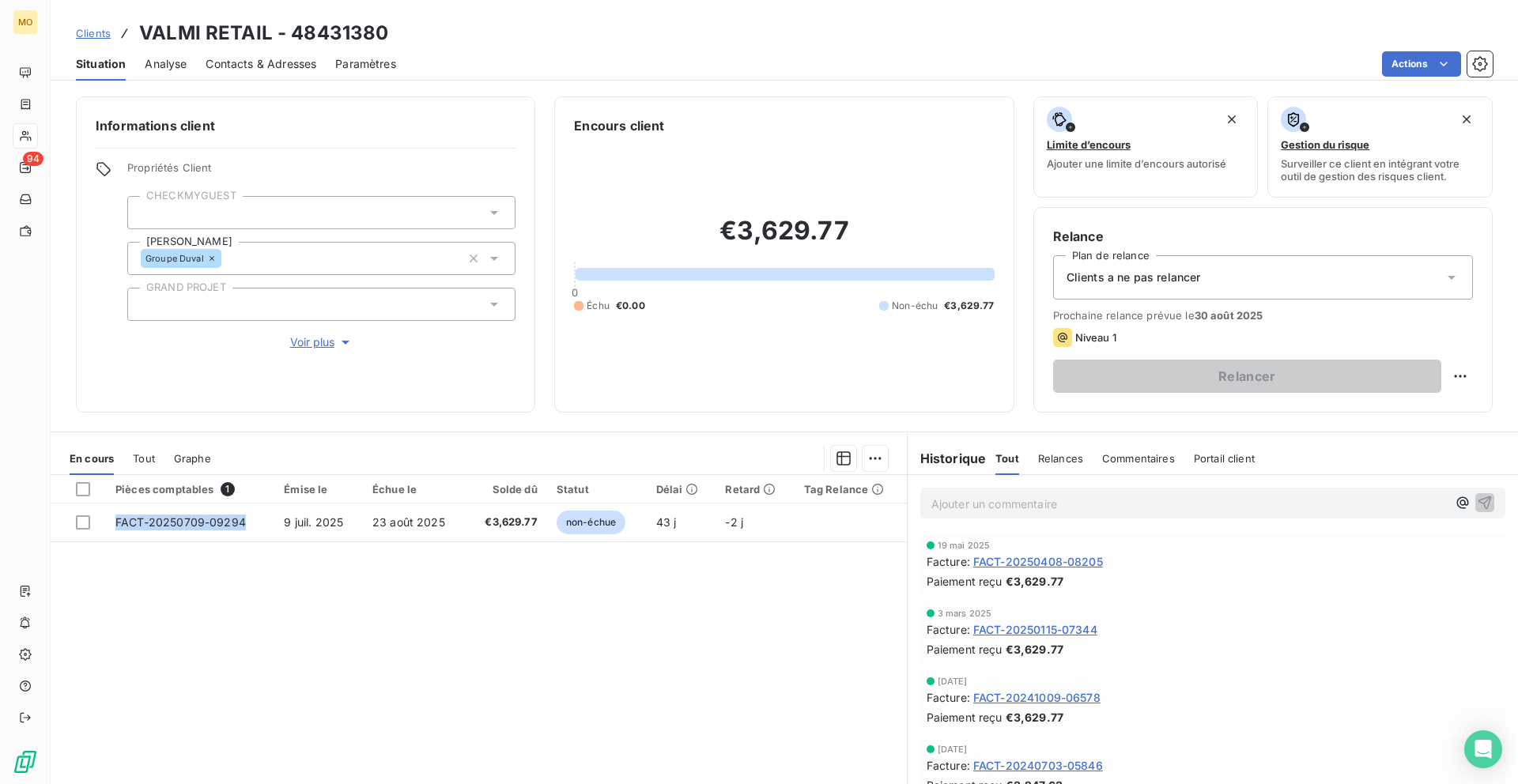
drag, startPoint x: 251, startPoint y: 520, endPoint x: 212, endPoint y: 577, distance: 69.1
click at [212, 584] on div "Pièces comptables 1 Émise le Échue le Solde dû Statut Délai Retard Tag Relance …" at bounding box center [478, 627] width 856 height 304
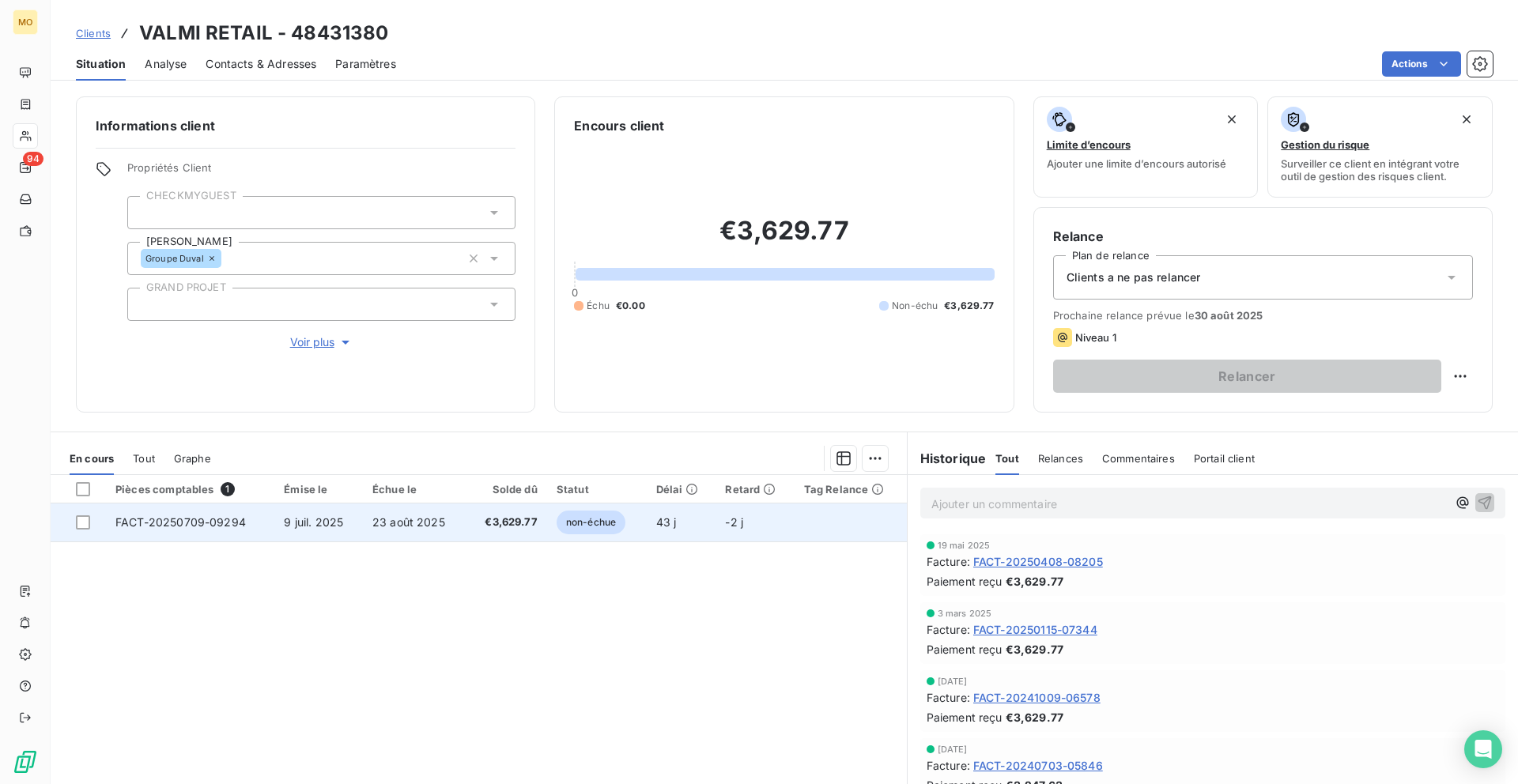
click at [160, 522] on span "FACT-20250709-09294" at bounding box center [181, 521] width 130 height 13
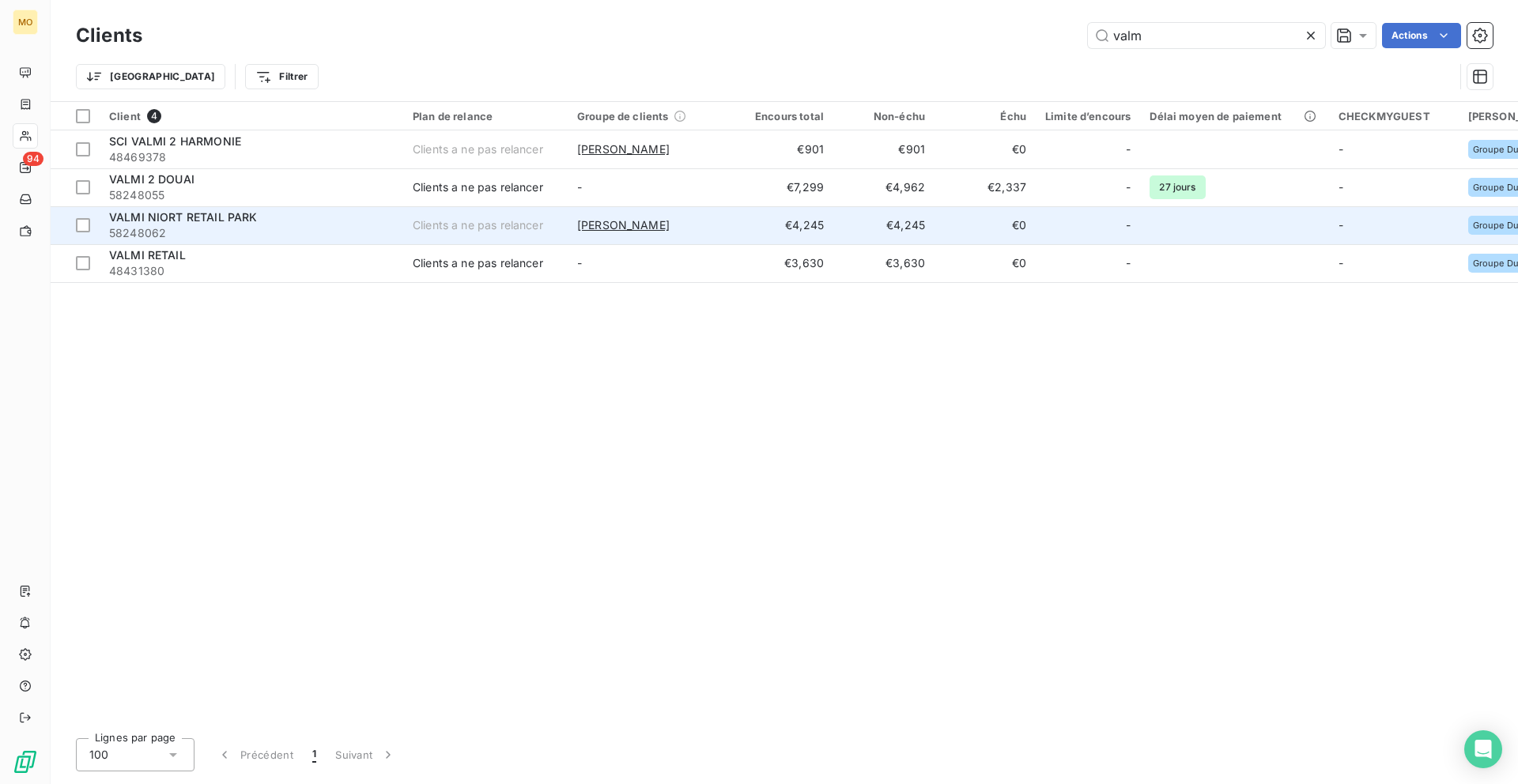
click at [263, 227] on span "58248062" at bounding box center [251, 233] width 285 height 16
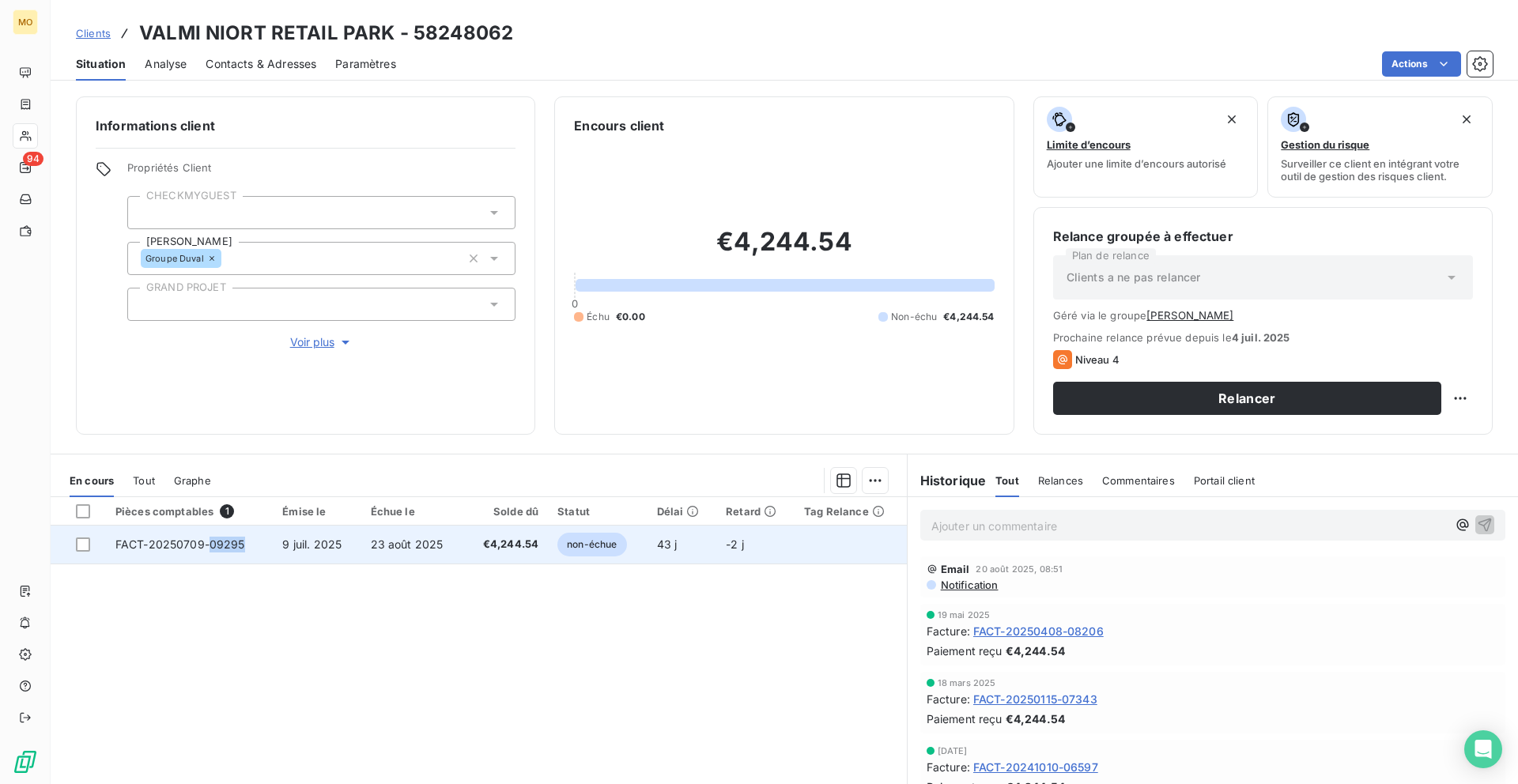
copy span "09295"
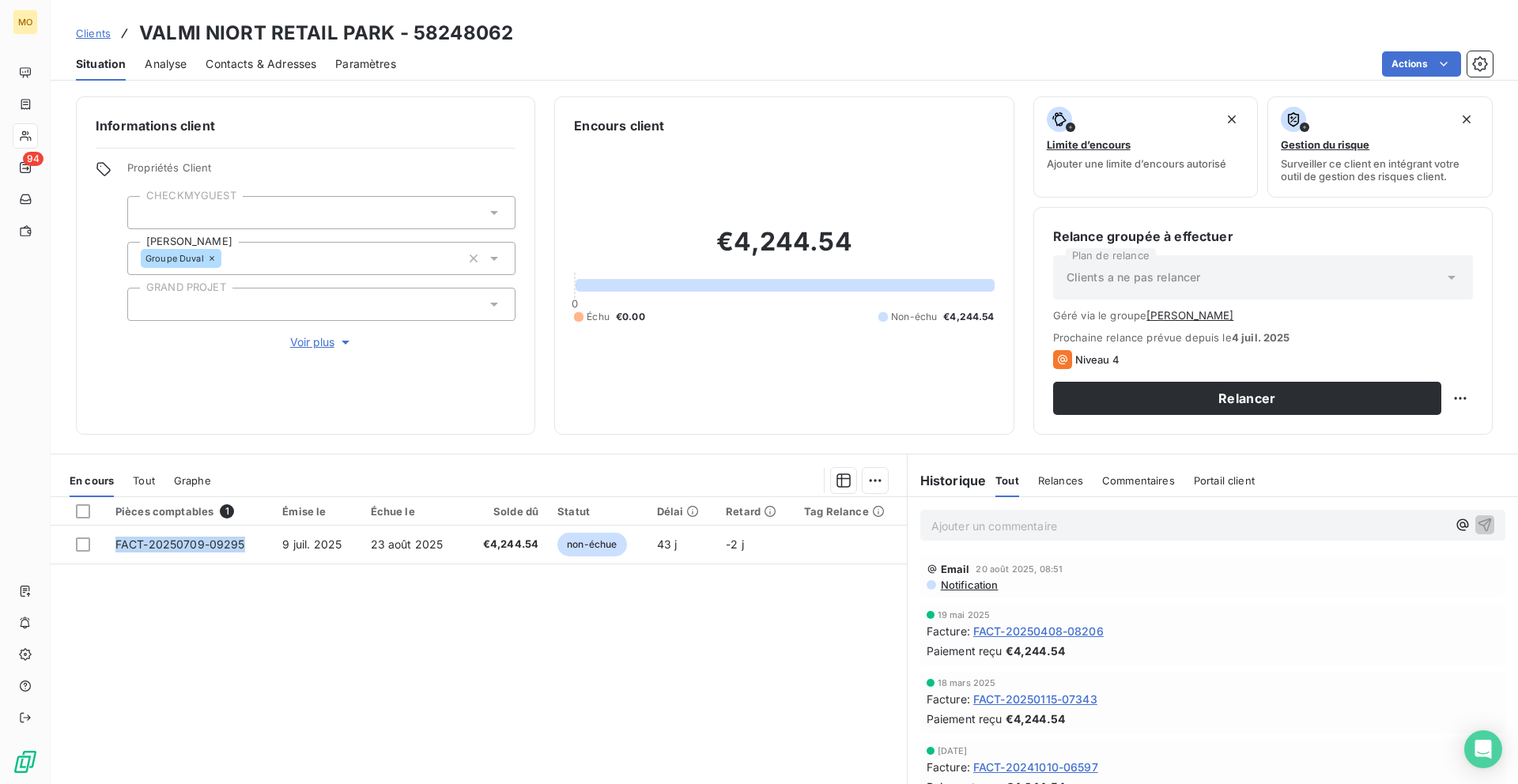
drag, startPoint x: 251, startPoint y: 538, endPoint x: 198, endPoint y: 601, distance: 82.3
click at [198, 601] on div "Pièces comptables 1 Émise le Échue le Solde dû Statut Délai Retard Tag Relance …" at bounding box center [478, 649] width 856 height 304
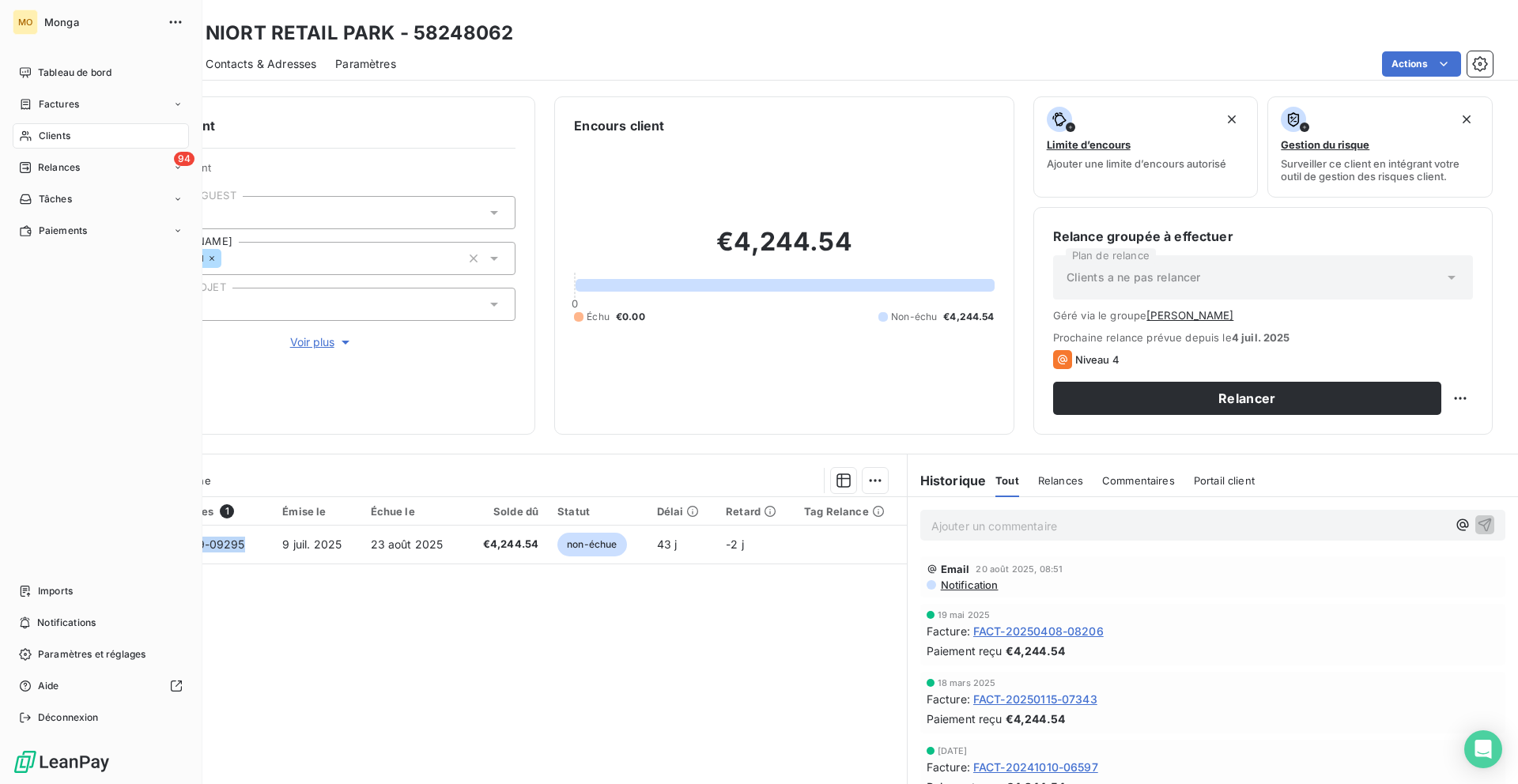
click at [31, 128] on div "Clients" at bounding box center [101, 135] width 176 height 25
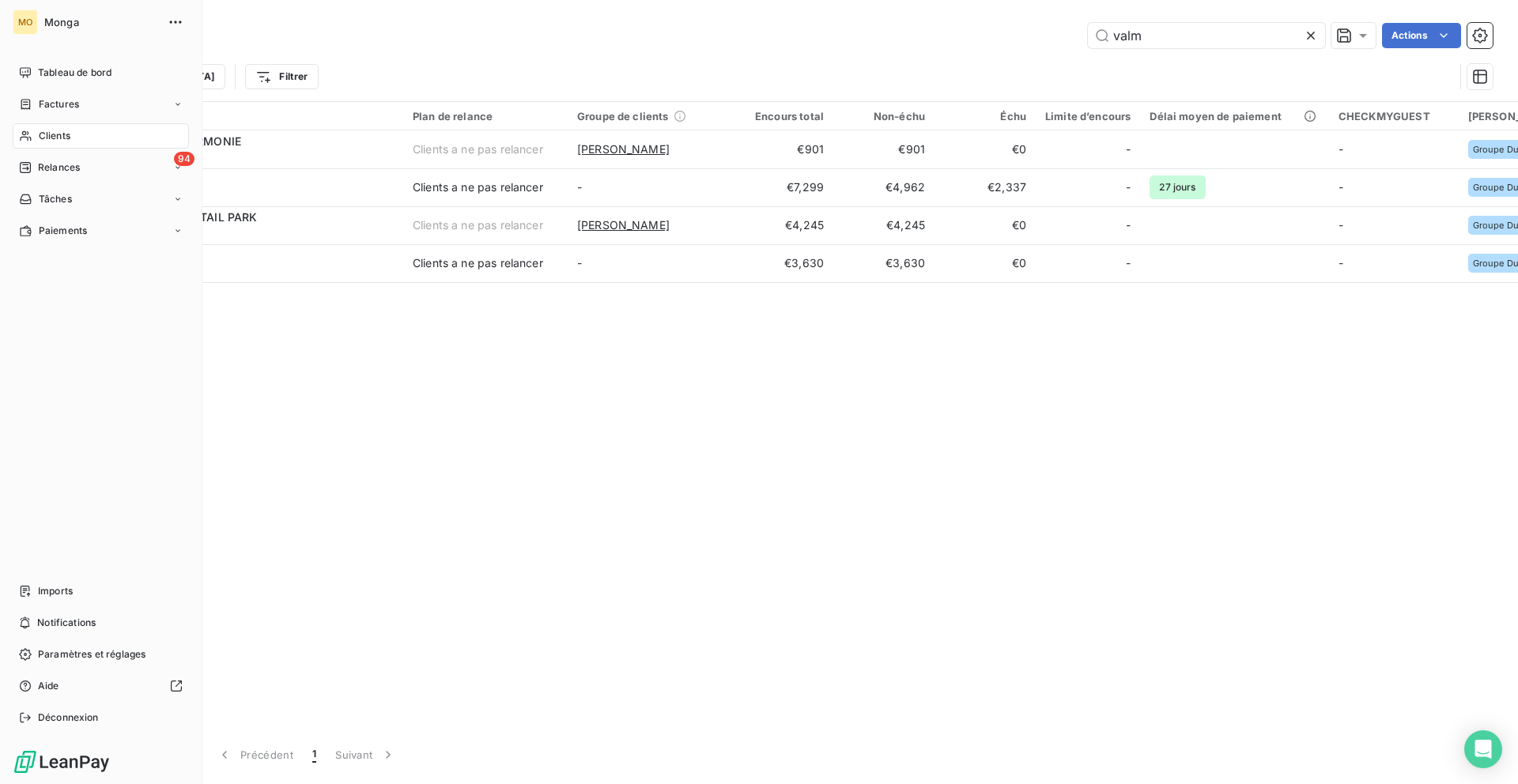
click at [26, 55] on div "MO Monga Tableau de bord Factures Clients 94 Relances Tâches Paiements Imports …" at bounding box center [101, 392] width 202 height 784
click at [34, 76] on div "Tableau de bord" at bounding box center [101, 73] width 176 height 25
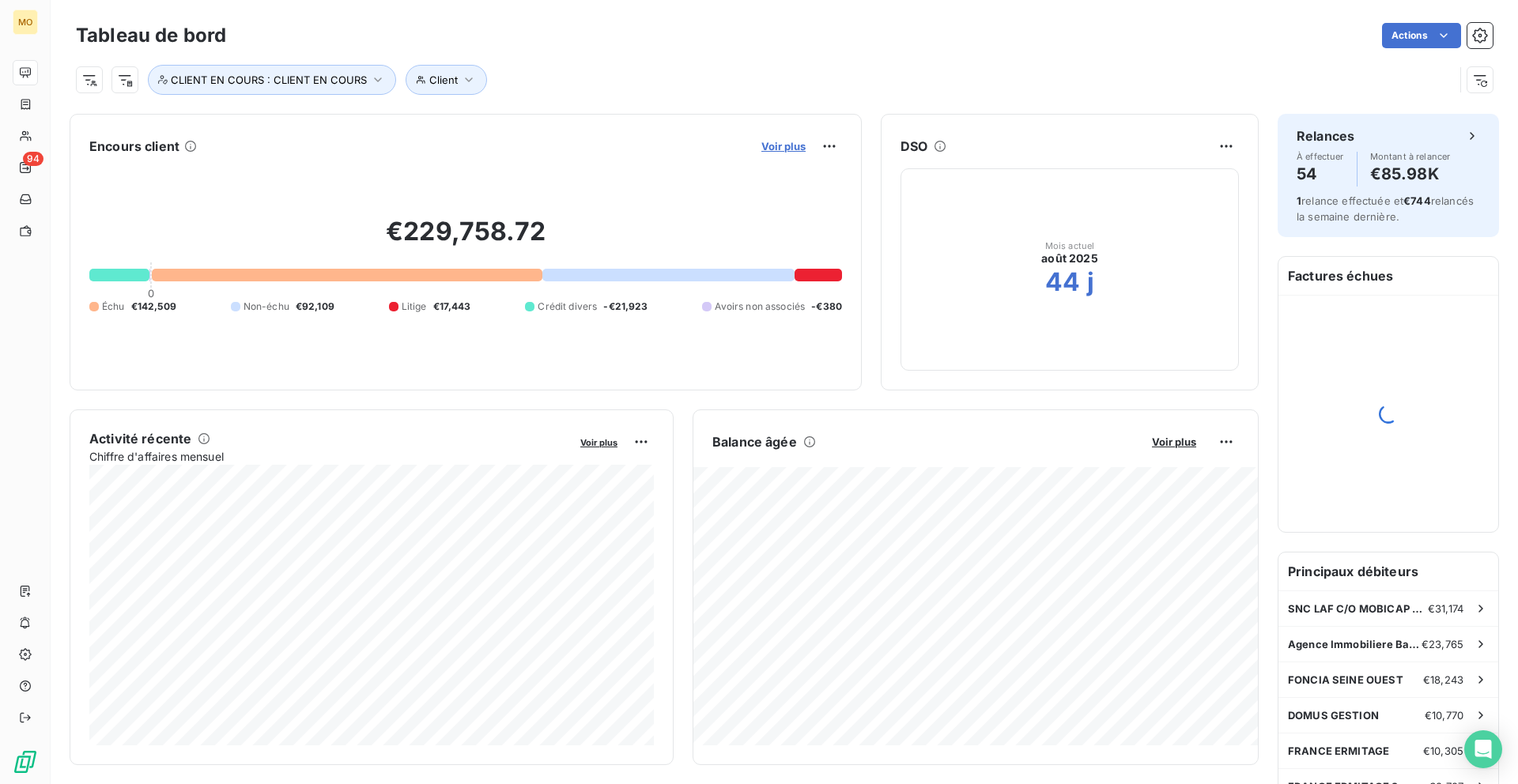
click at [771, 146] on span "Voir plus" at bounding box center [783, 146] width 45 height 13
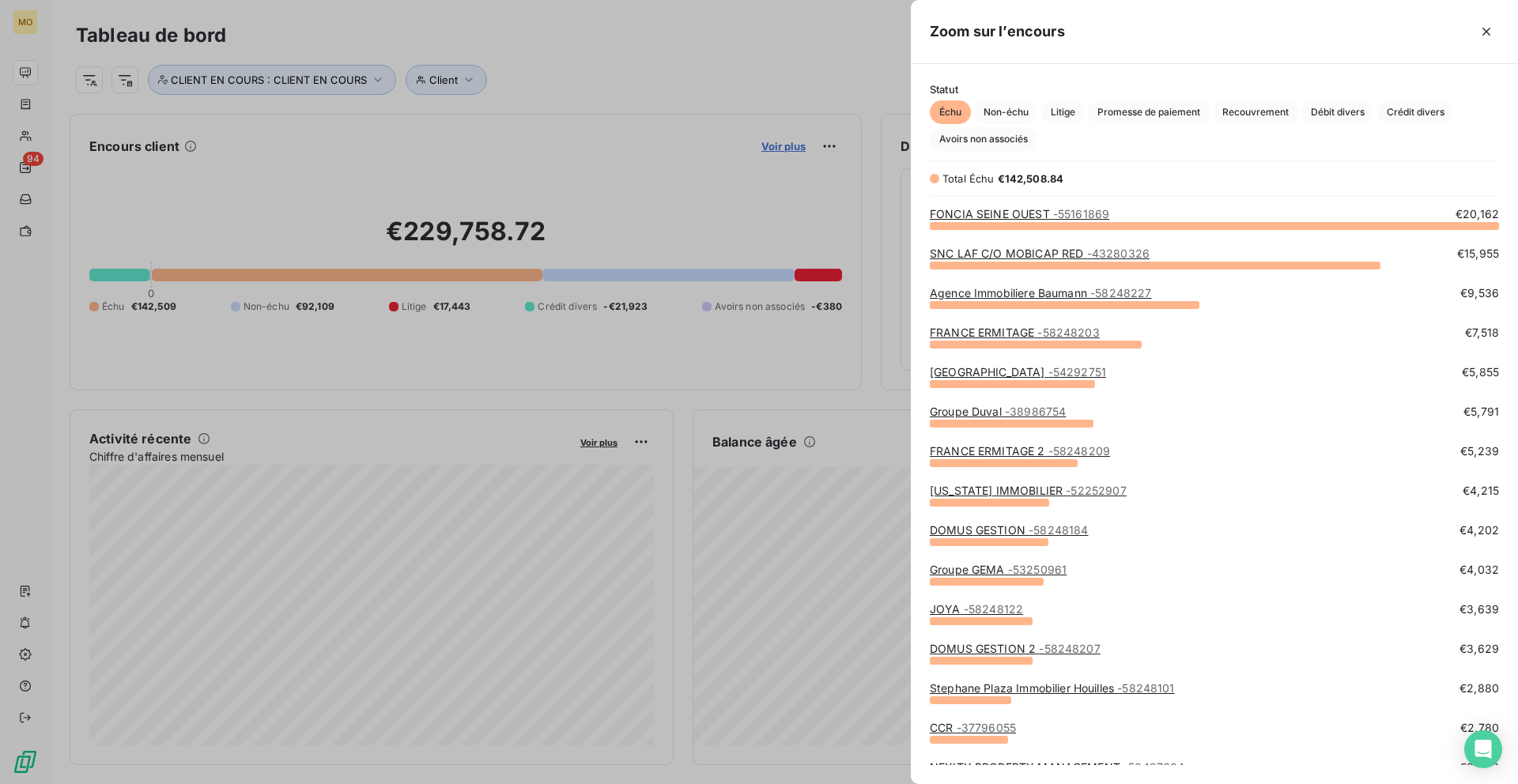
scroll to position [559, 607]
click at [1053, 222] on div "FONCIA SEINE OUEST - 55161869" at bounding box center [1019, 214] width 180 height 16
click at [1053, 216] on span "- 55161869" at bounding box center [1081, 213] width 56 height 13
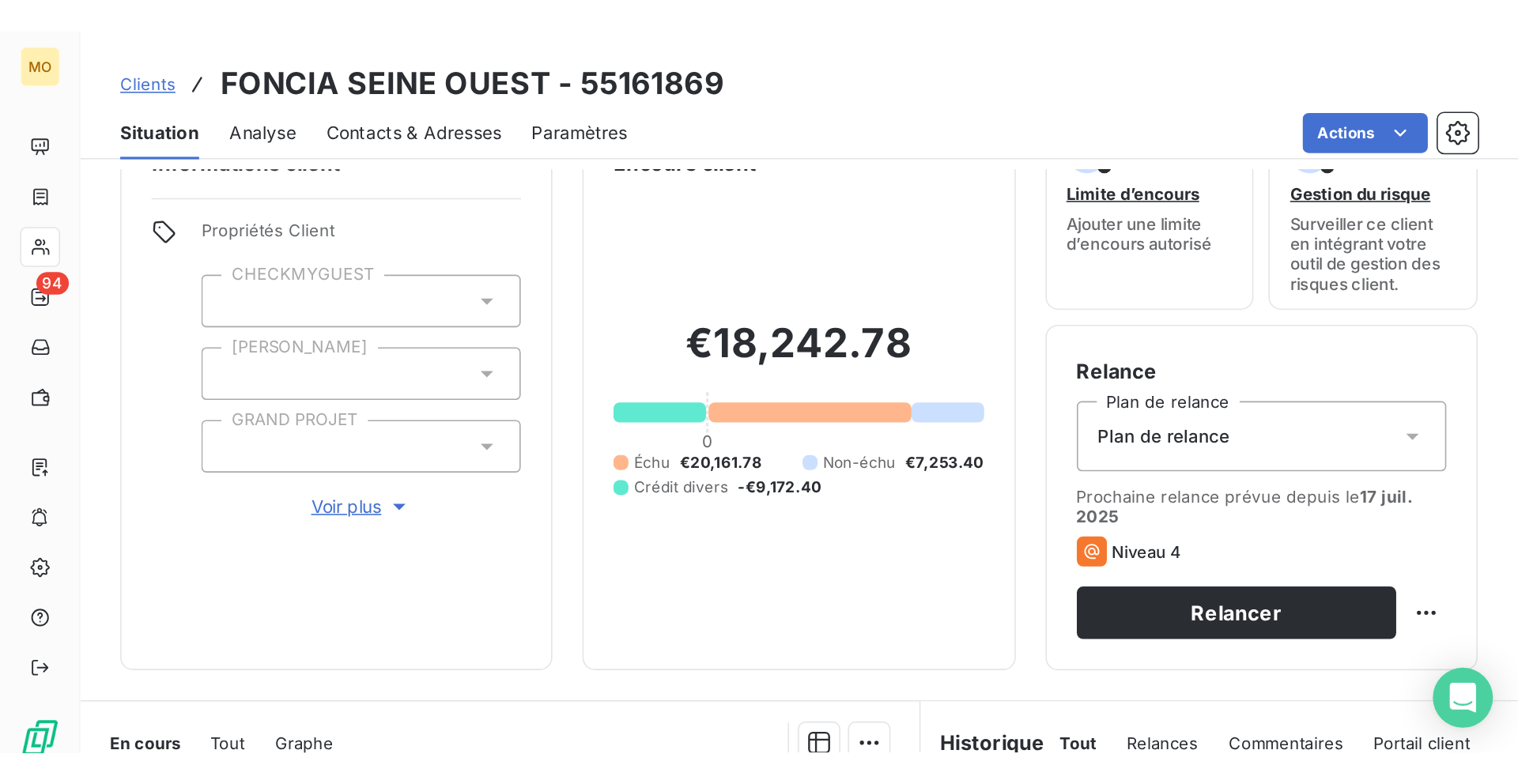
scroll to position [217, 6]
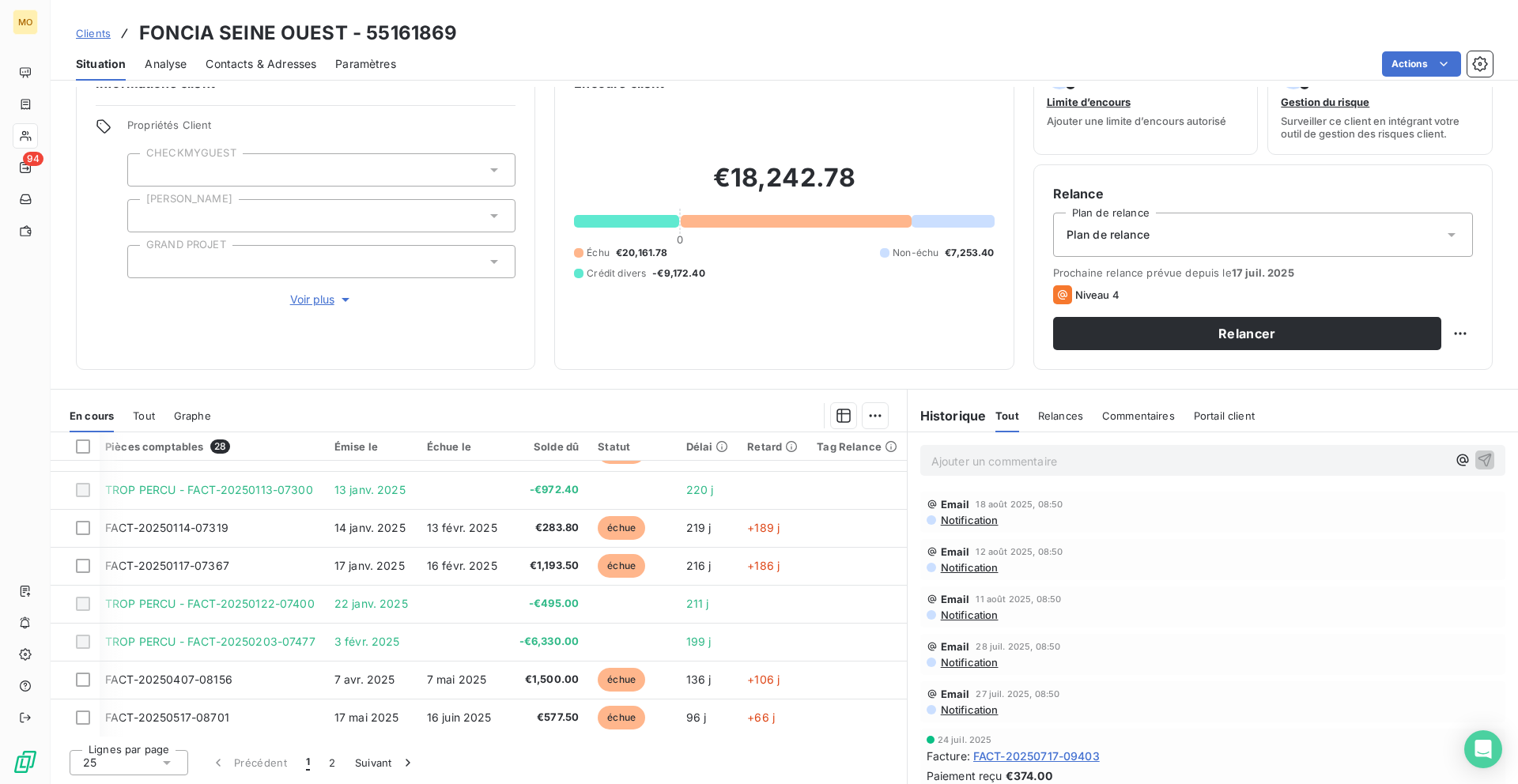
click at [233, 65] on span "Contacts & Adresses" at bounding box center [261, 63] width 111 height 16
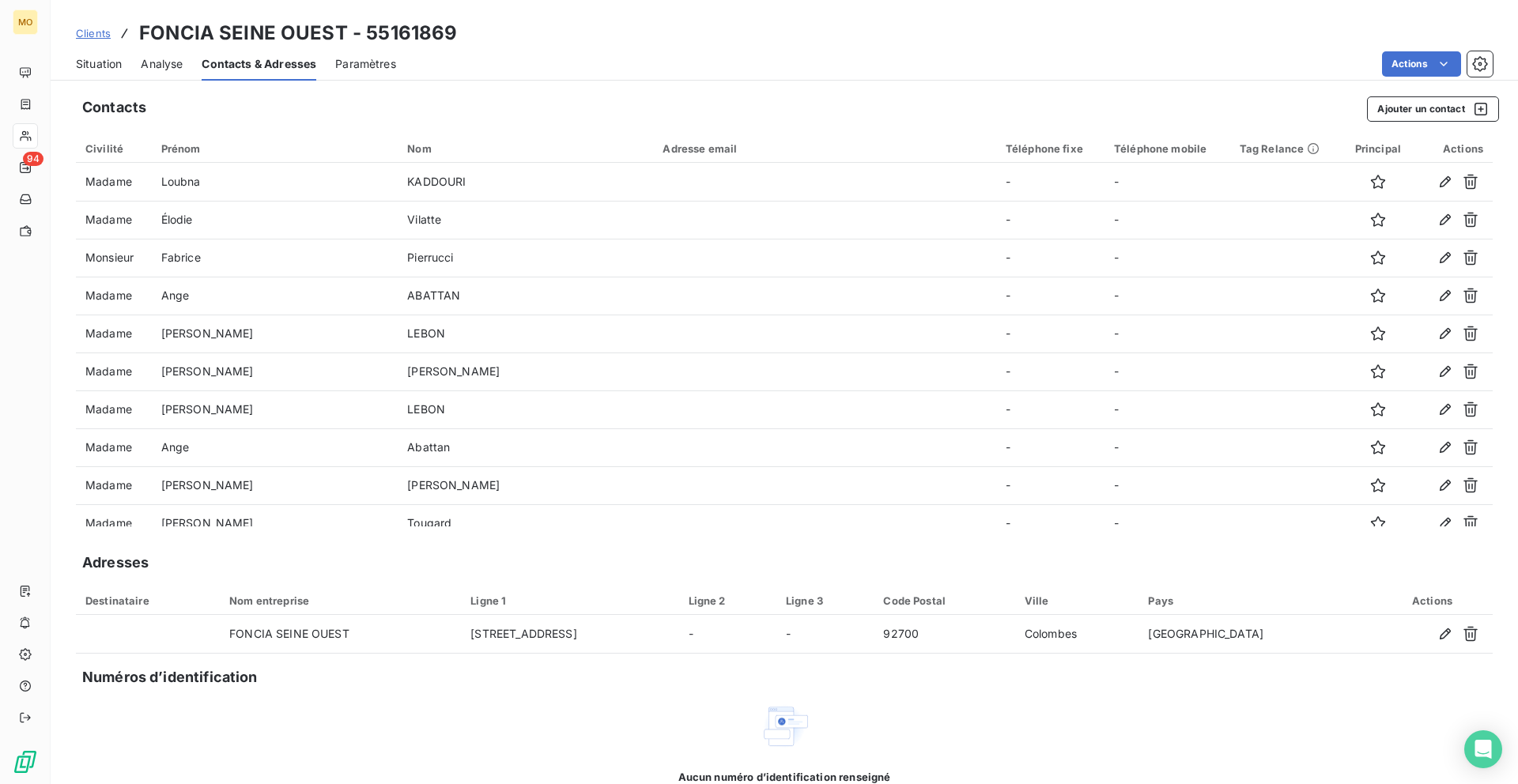
click at [105, 65] on span "Situation" at bounding box center [98, 63] width 46 height 16
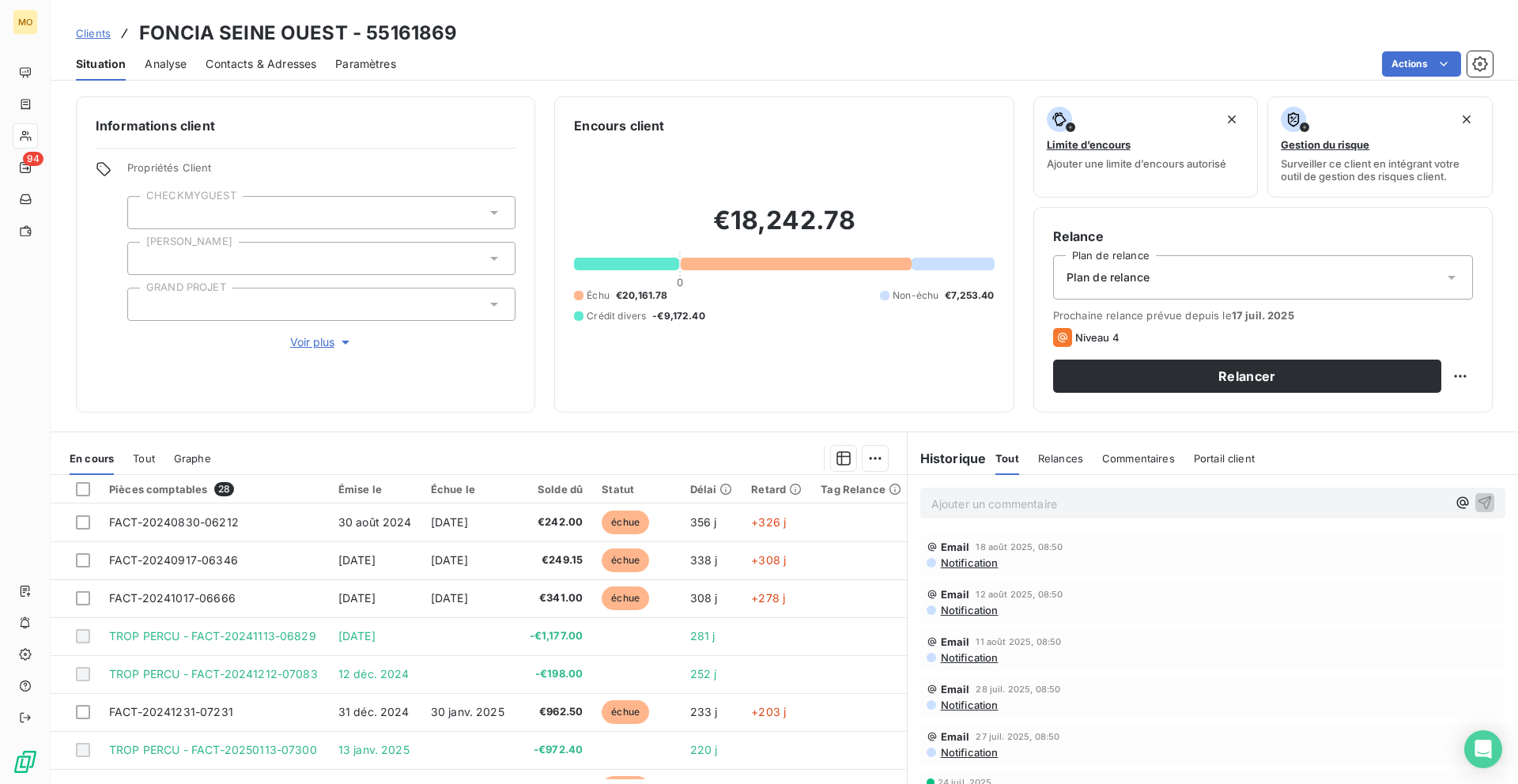
click at [102, 34] on span "Clients" at bounding box center [92, 34] width 34 height 13
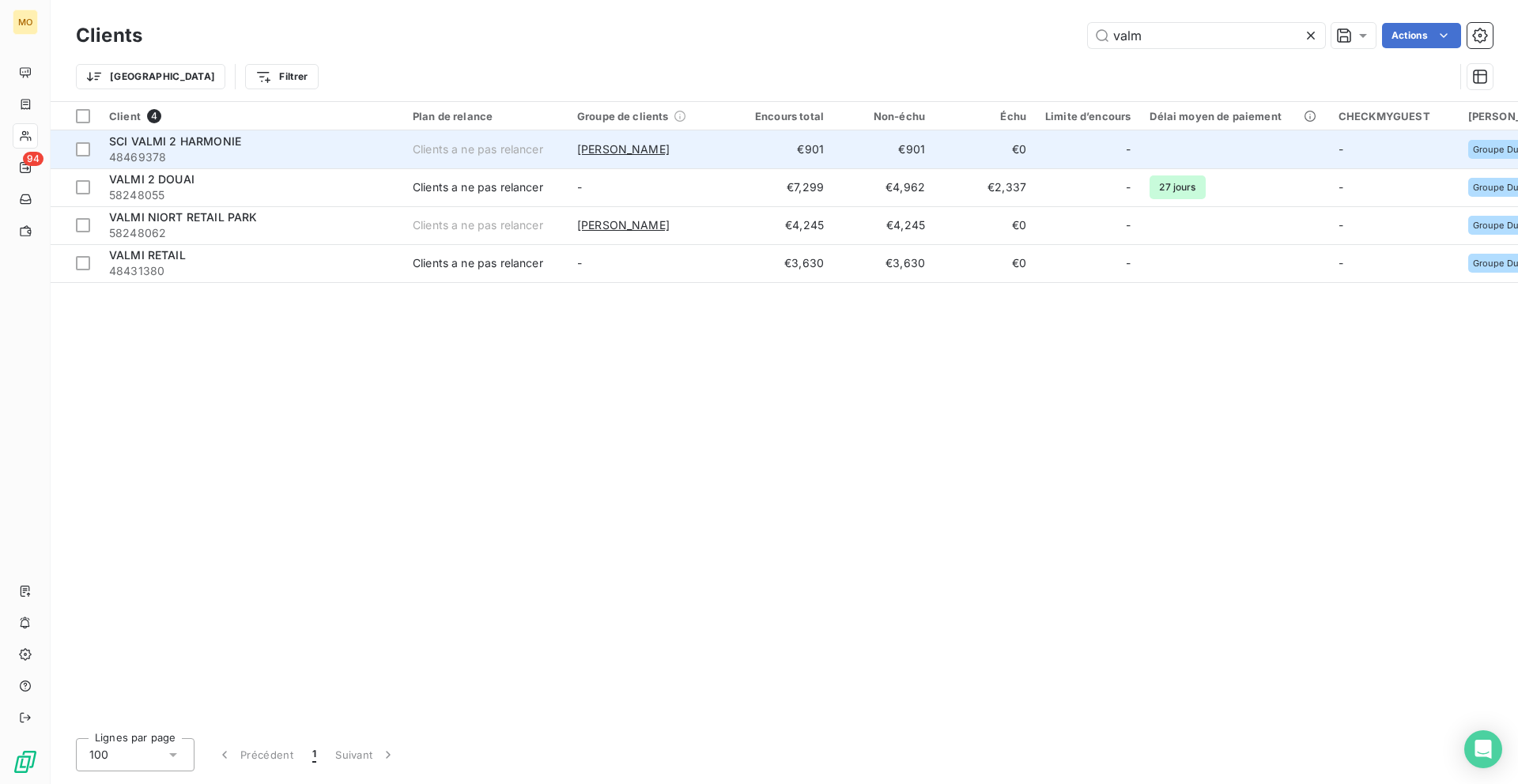
click at [356, 153] on span "48469378" at bounding box center [251, 156] width 285 height 16
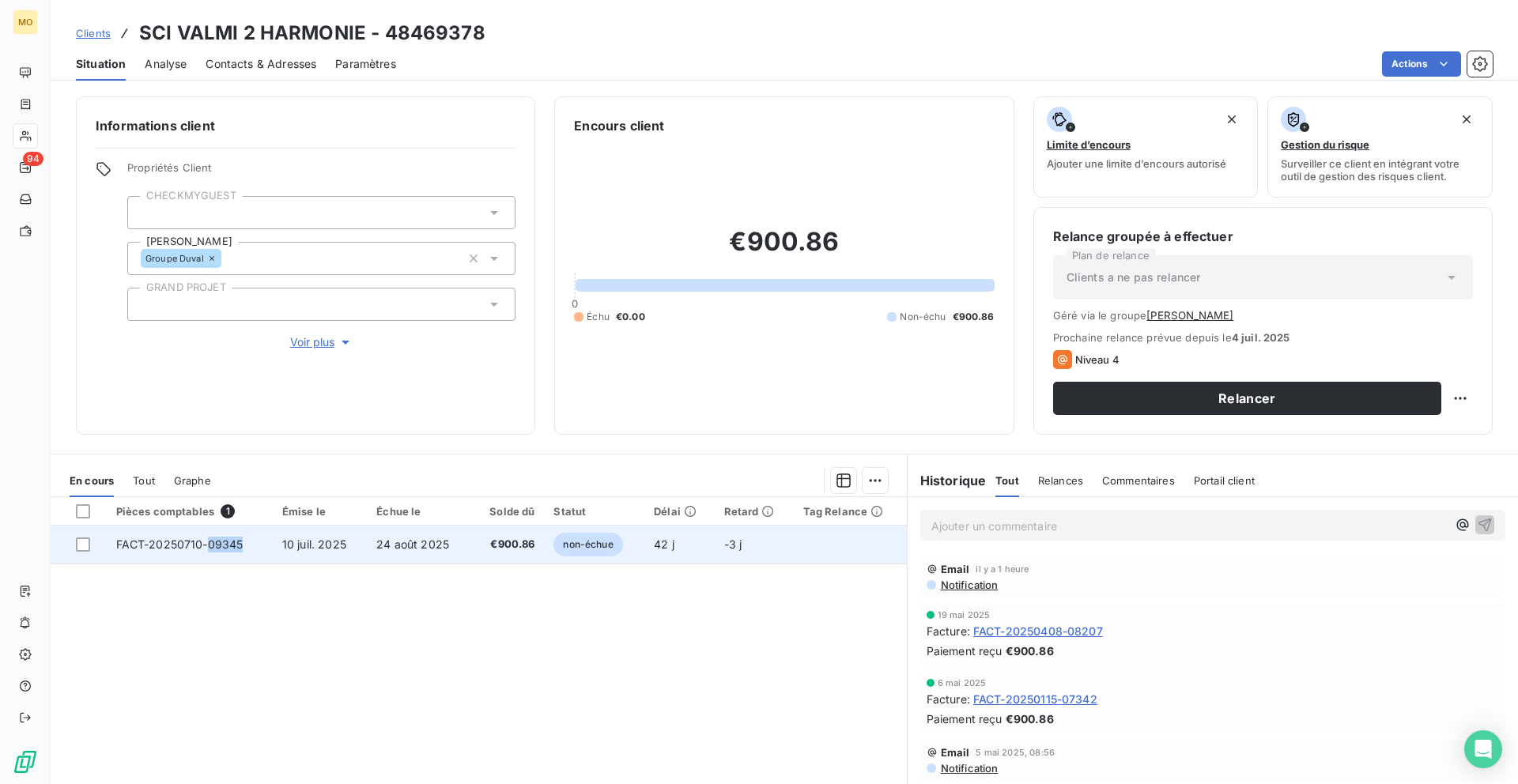
copy span "09345"
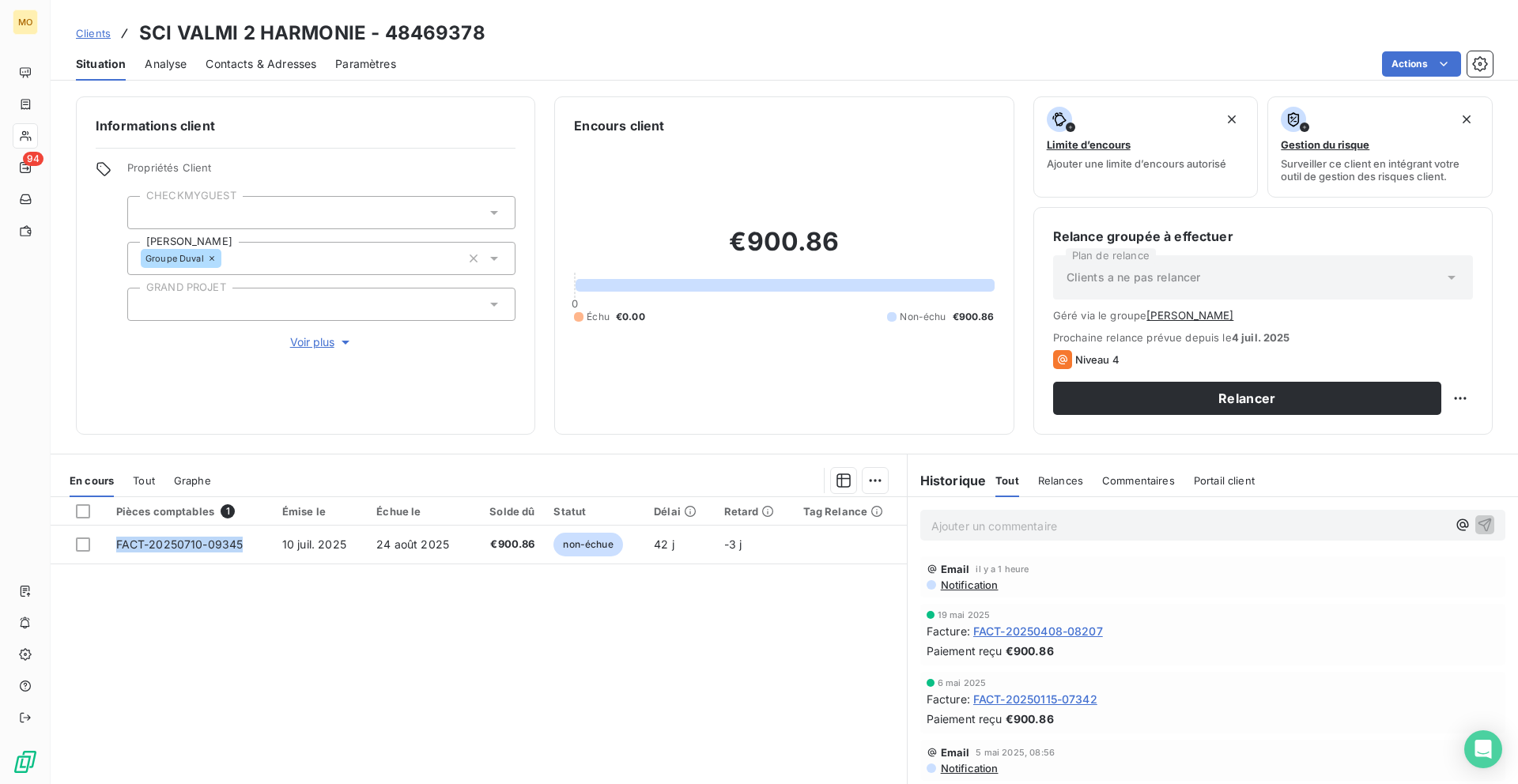
drag, startPoint x: 245, startPoint y: 547, endPoint x: 210, endPoint y: 629, distance: 89.2
click at [210, 591] on div "Pièces comptables 1 Émise le Échue le Solde dû Statut Délai Retard Tag Relance …" at bounding box center [478, 649] width 856 height 304
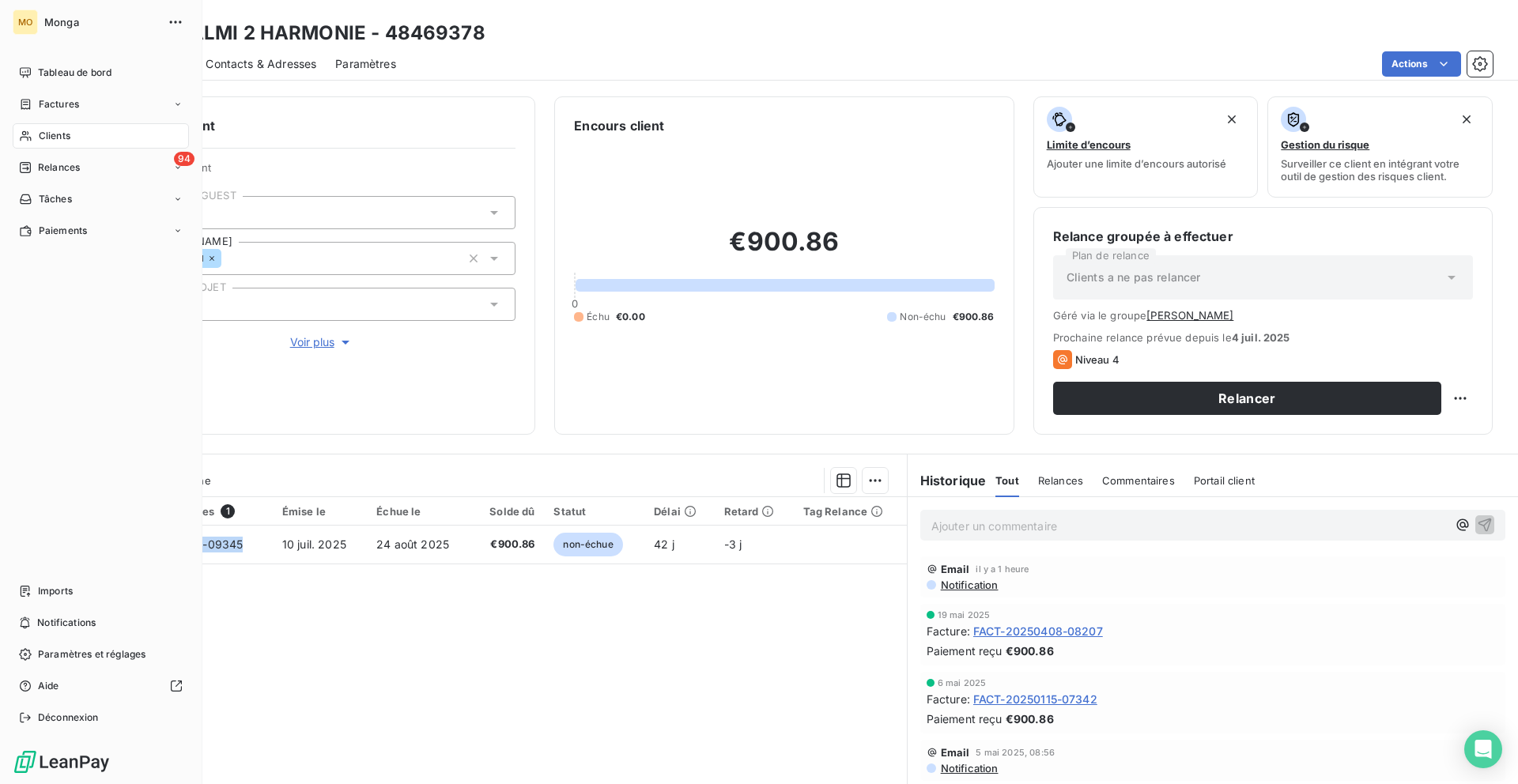
click at [34, 136] on div "Clients" at bounding box center [101, 135] width 176 height 25
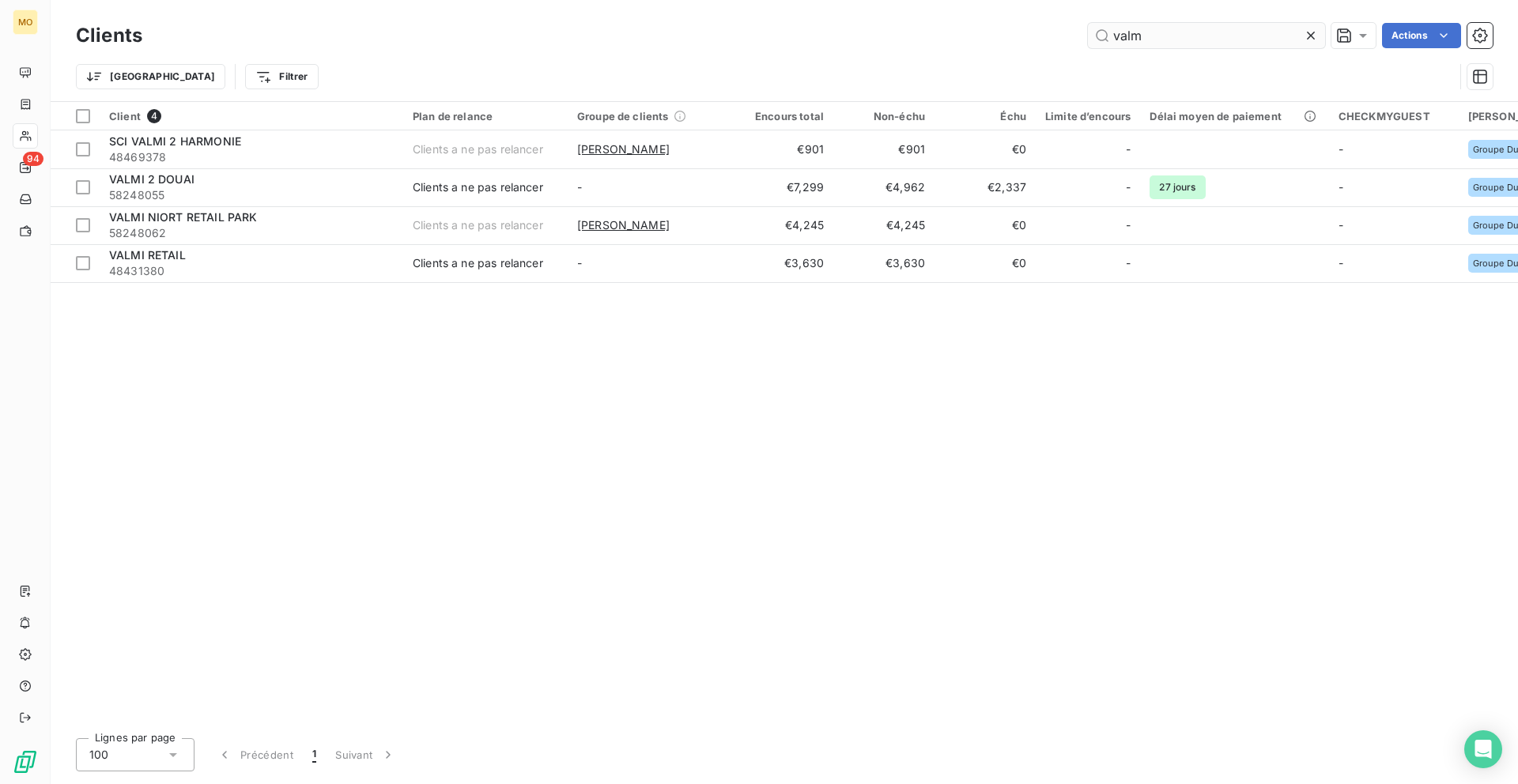
click at [1225, 24] on input "valm" at bounding box center [1206, 35] width 237 height 25
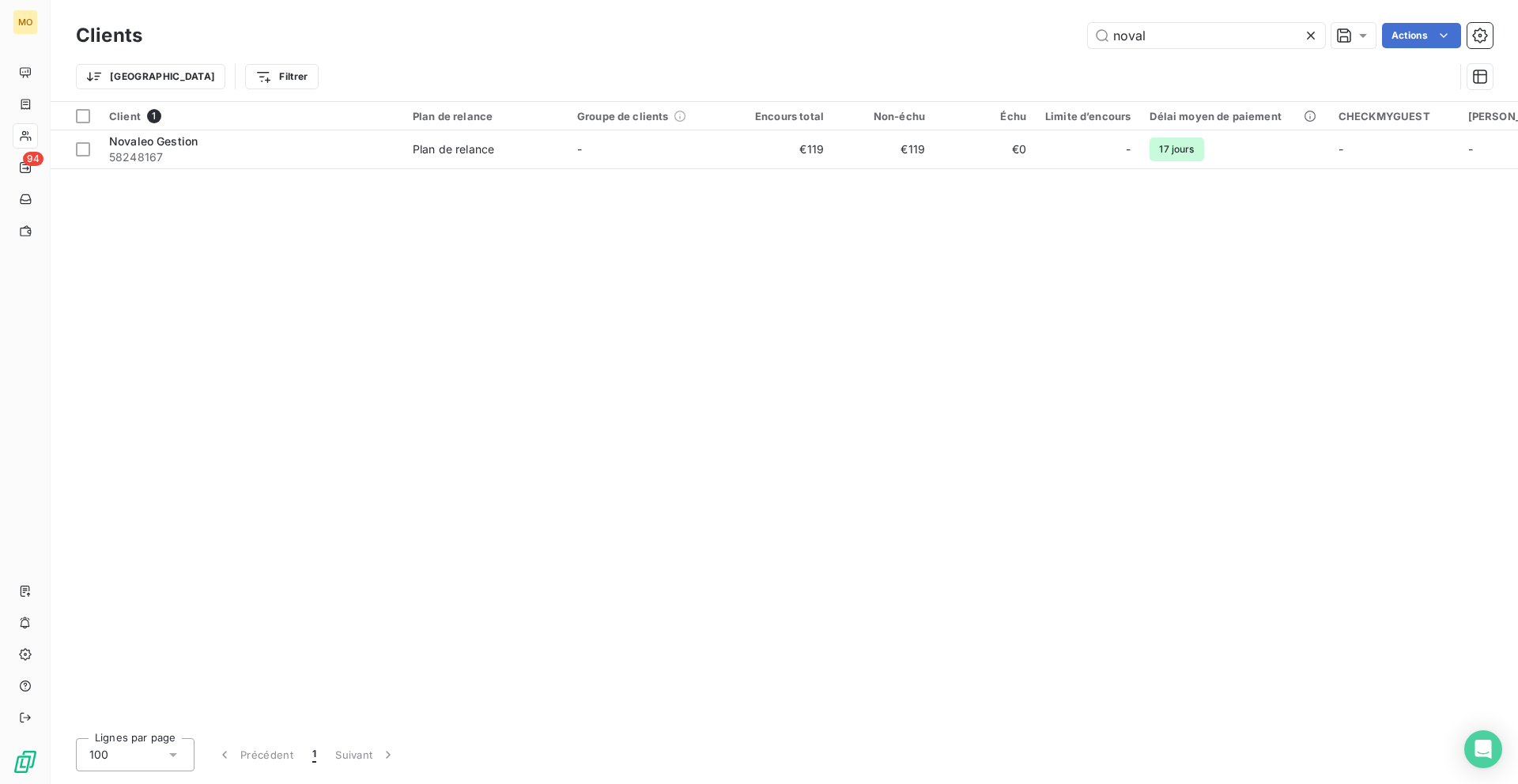
type input "noval"
click at [297, 175] on div "Client 1 Plan de relance Groupe de clients Encours total Non-échu Échu Limite d…" at bounding box center [783, 413] width 1467 height 624
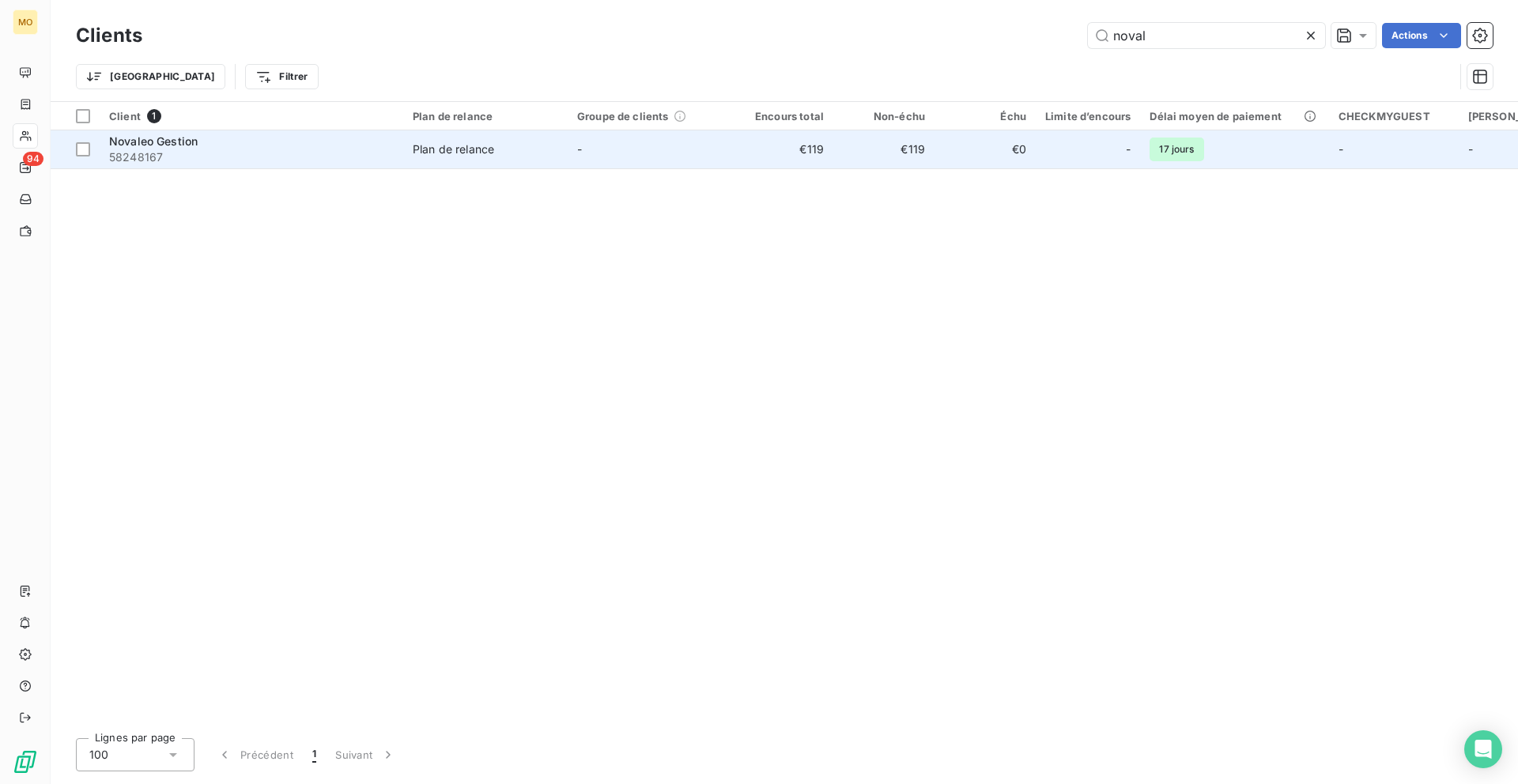
click at [297, 146] on div "Novaleo Gestion" at bounding box center [251, 141] width 285 height 16
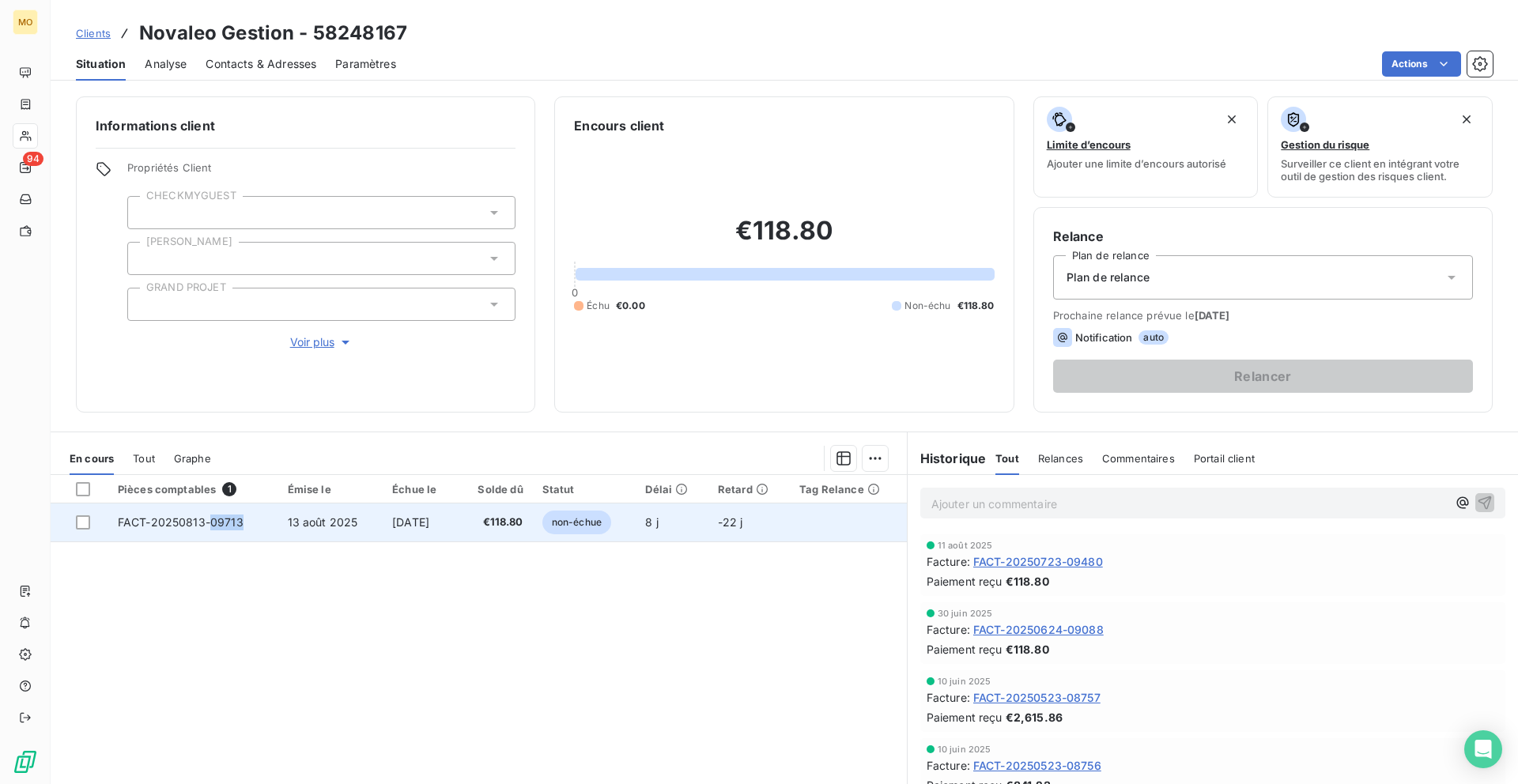
copy span "09713"
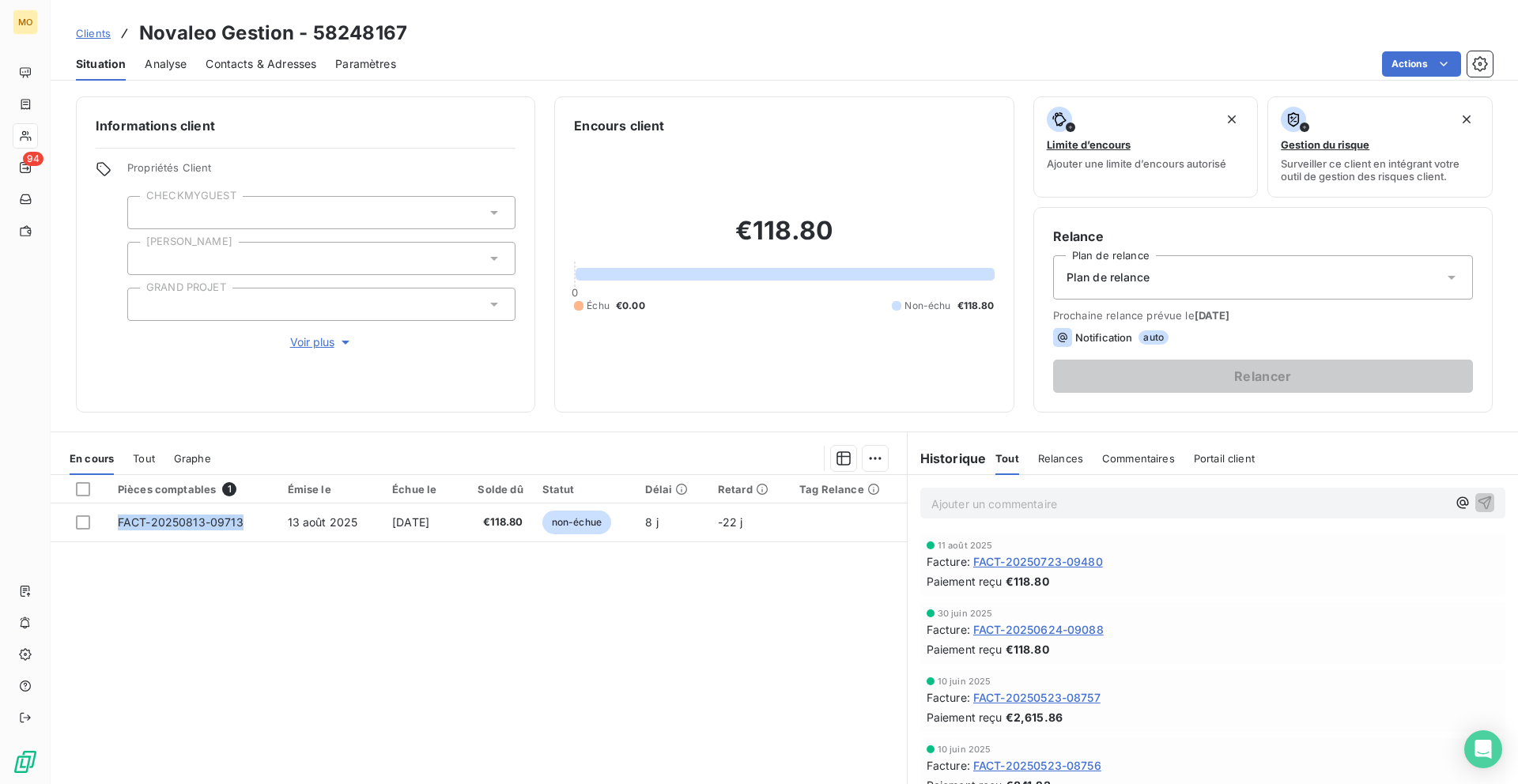
drag, startPoint x: 251, startPoint y: 528, endPoint x: 209, endPoint y: 580, distance: 66.8
click at [209, 580] on div "Pièces comptables 1 Émise le Échue le Solde dû Statut Délai Retard Tag Relance …" at bounding box center [478, 627] width 856 height 304
click at [107, 34] on span "Clients" at bounding box center [92, 34] width 34 height 13
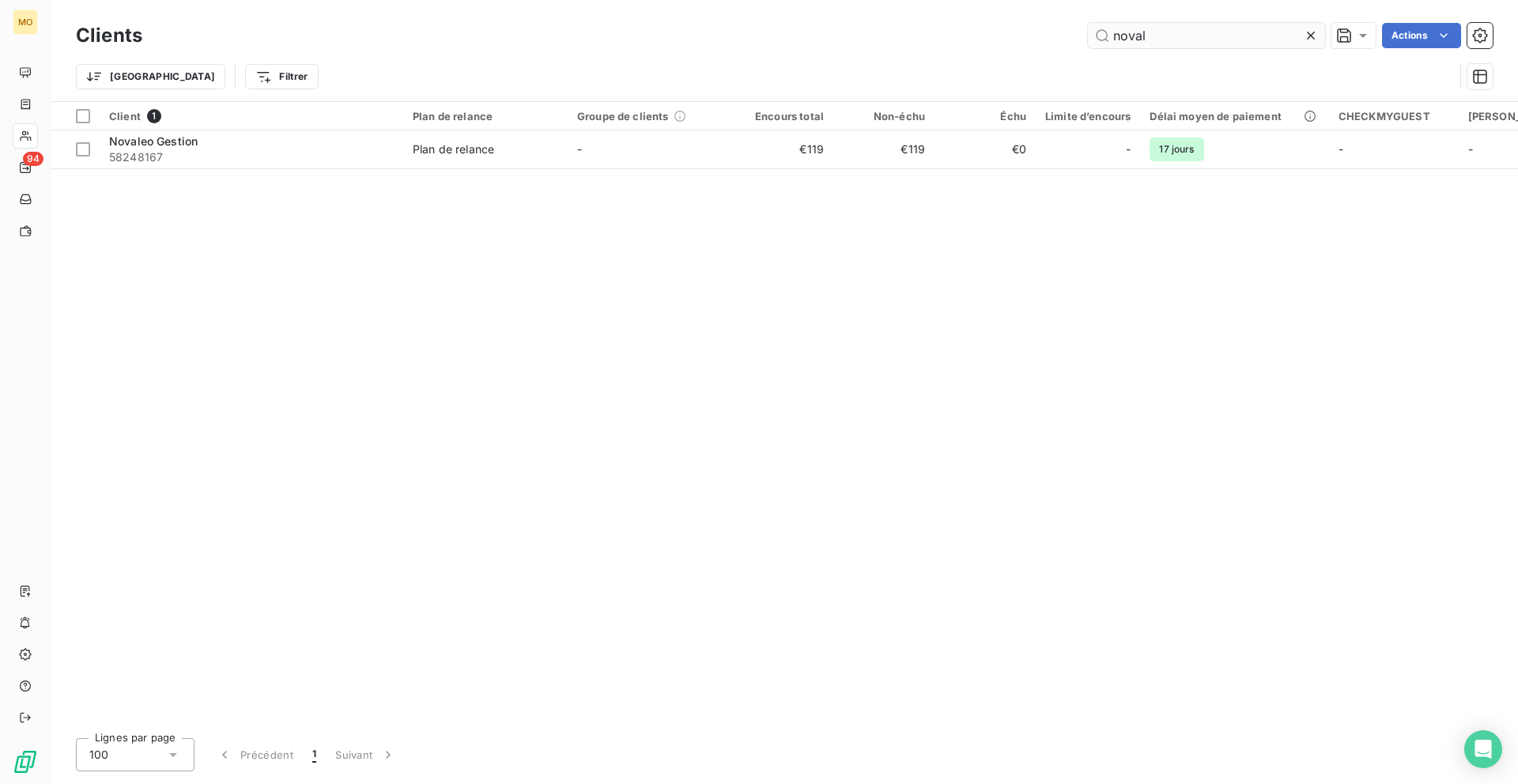
click at [1173, 35] on input "noval" at bounding box center [1206, 35] width 237 height 25
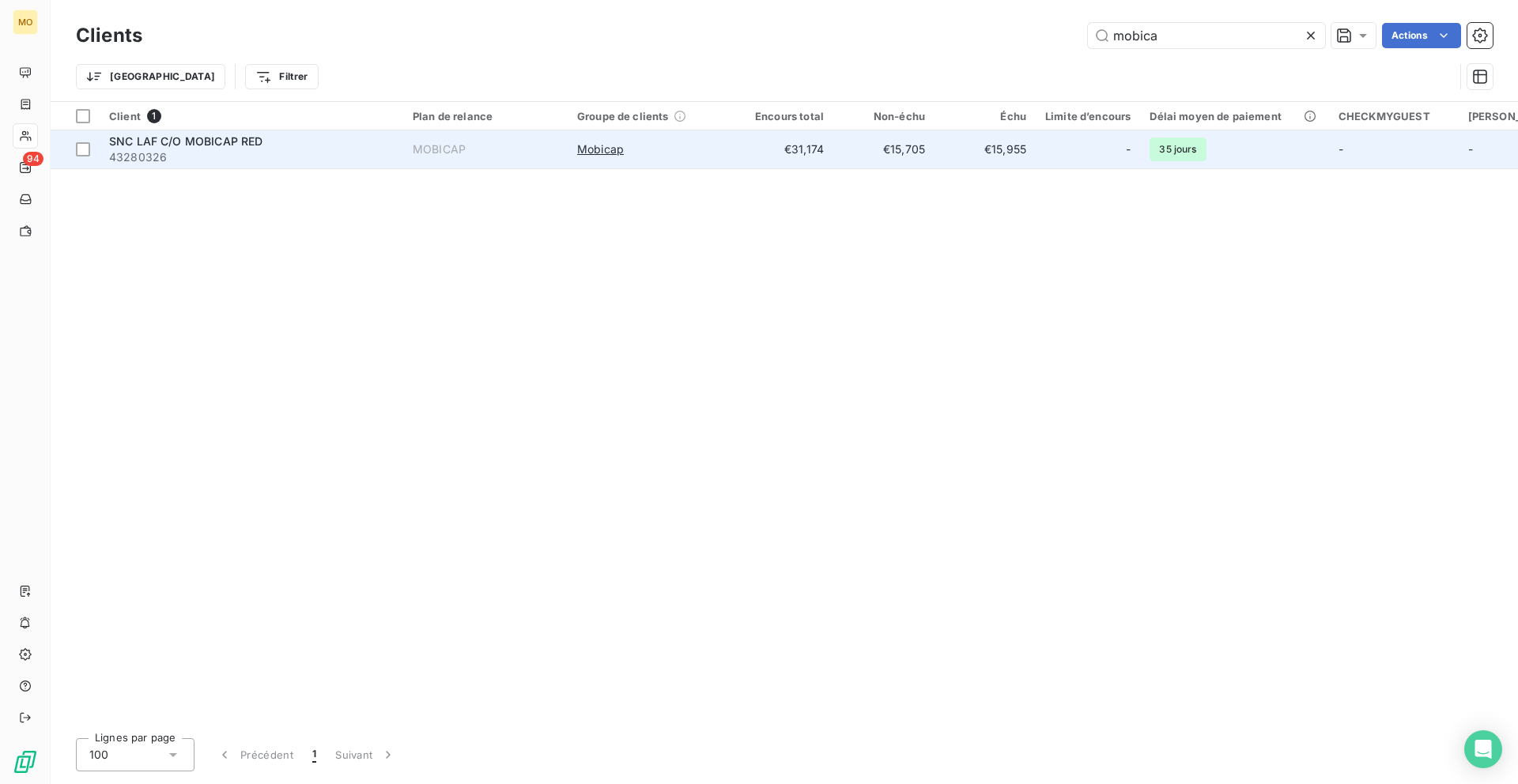
type input "mobica"
click at [387, 155] on span "43280326" at bounding box center [251, 156] width 285 height 16
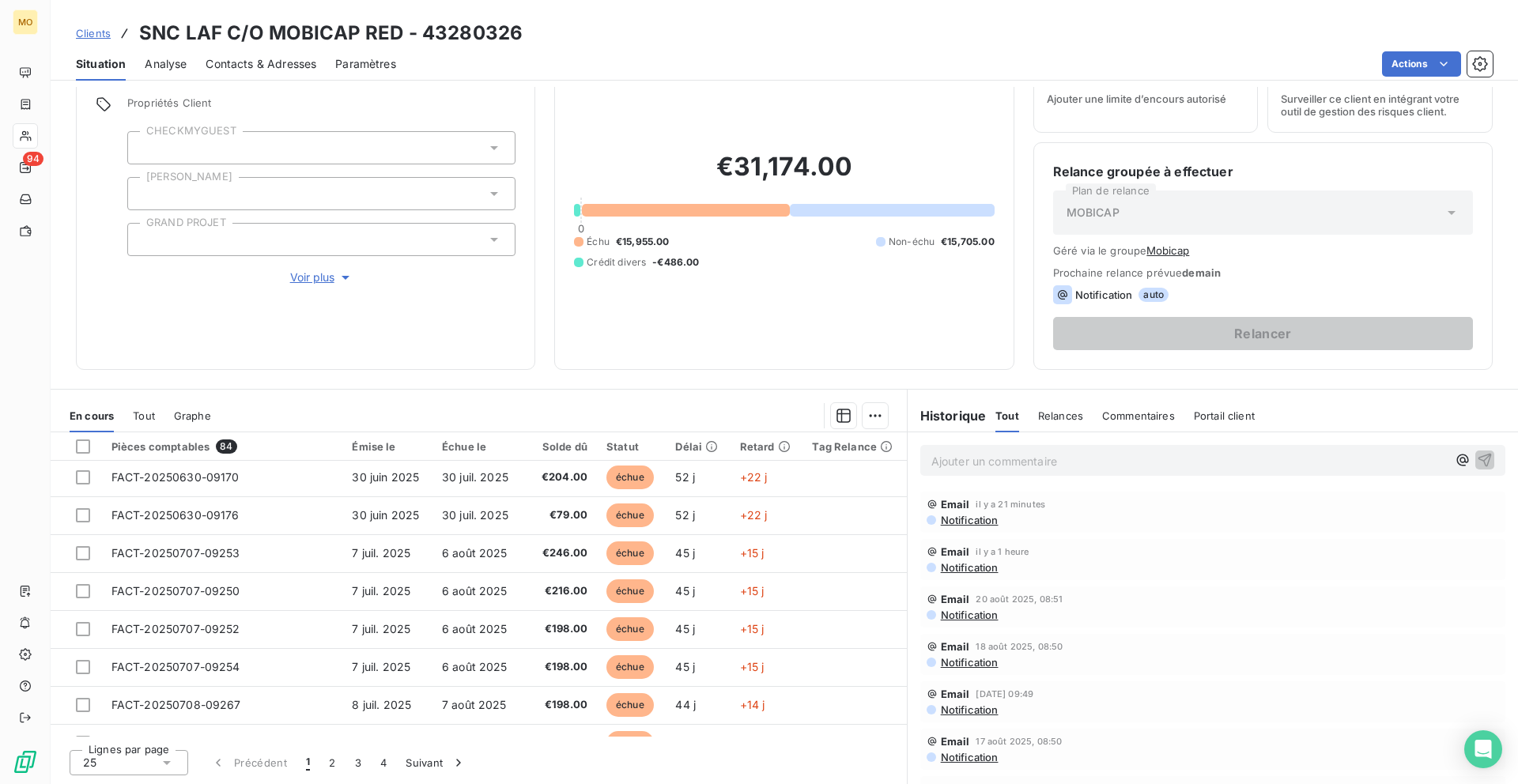
scroll to position [673, 0]
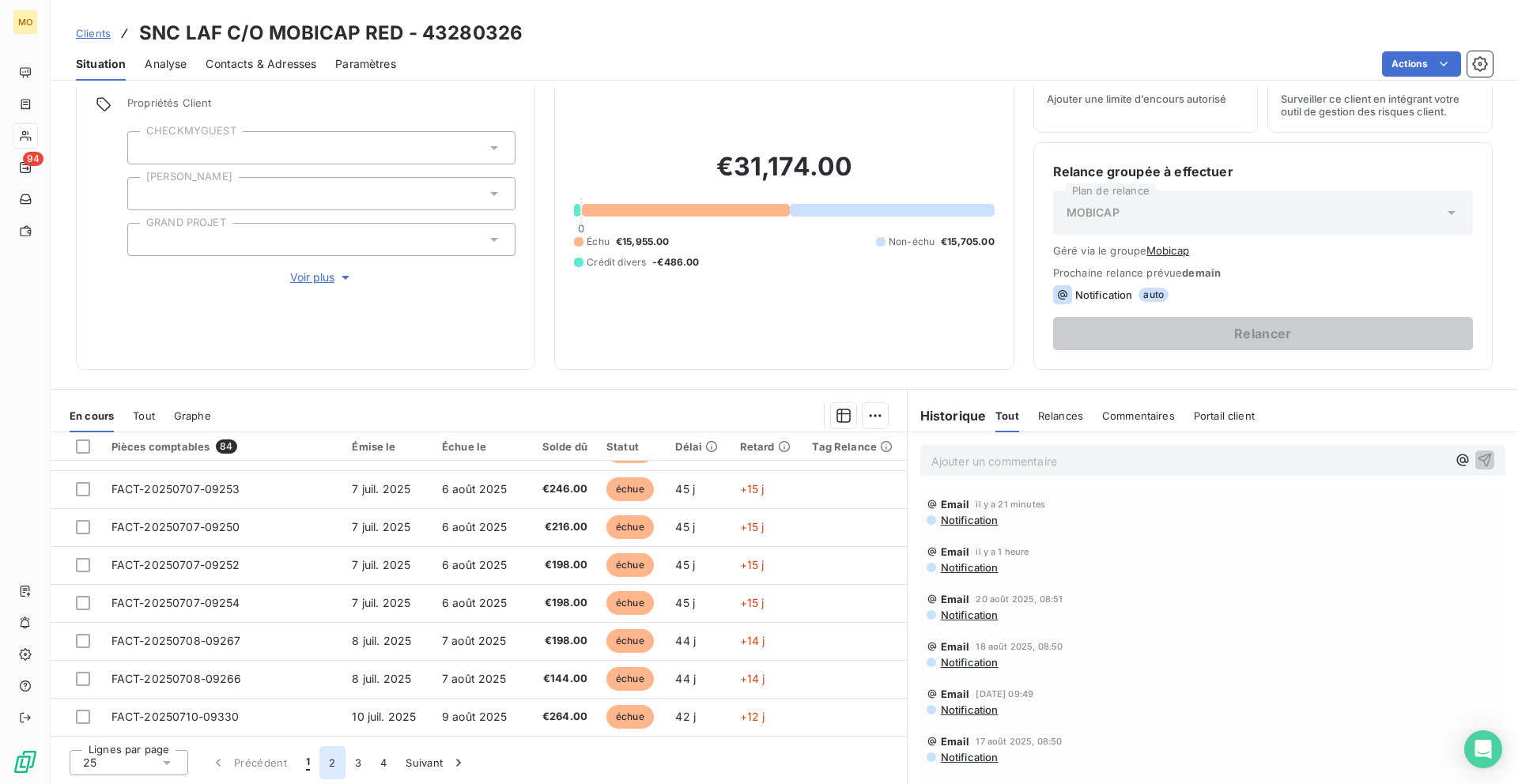
click at [331, 757] on button "2" at bounding box center [332, 763] width 25 height 34
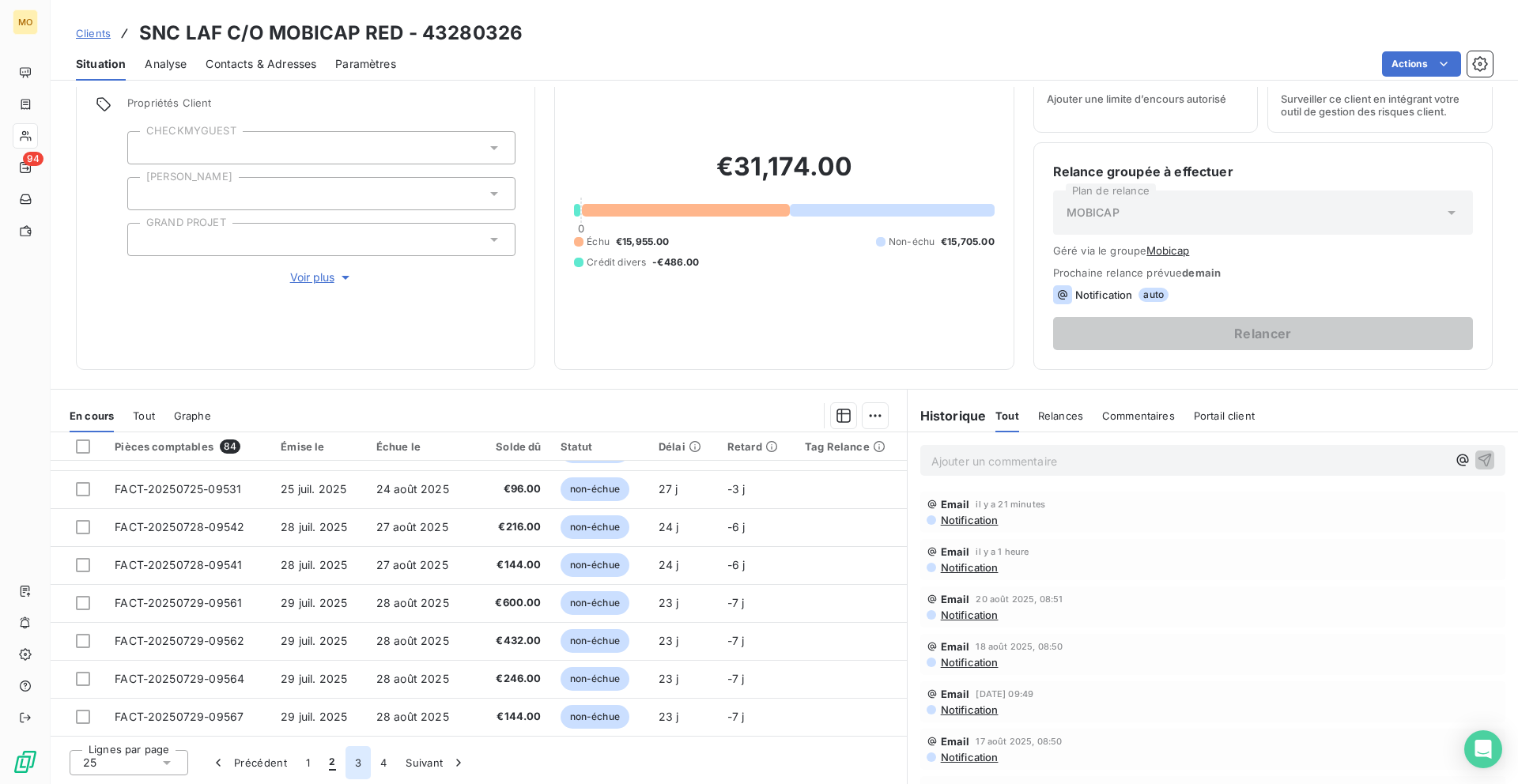
click at [353, 766] on button "3" at bounding box center [358, 763] width 25 height 34
click at [380, 774] on button "4" at bounding box center [383, 763] width 25 height 34
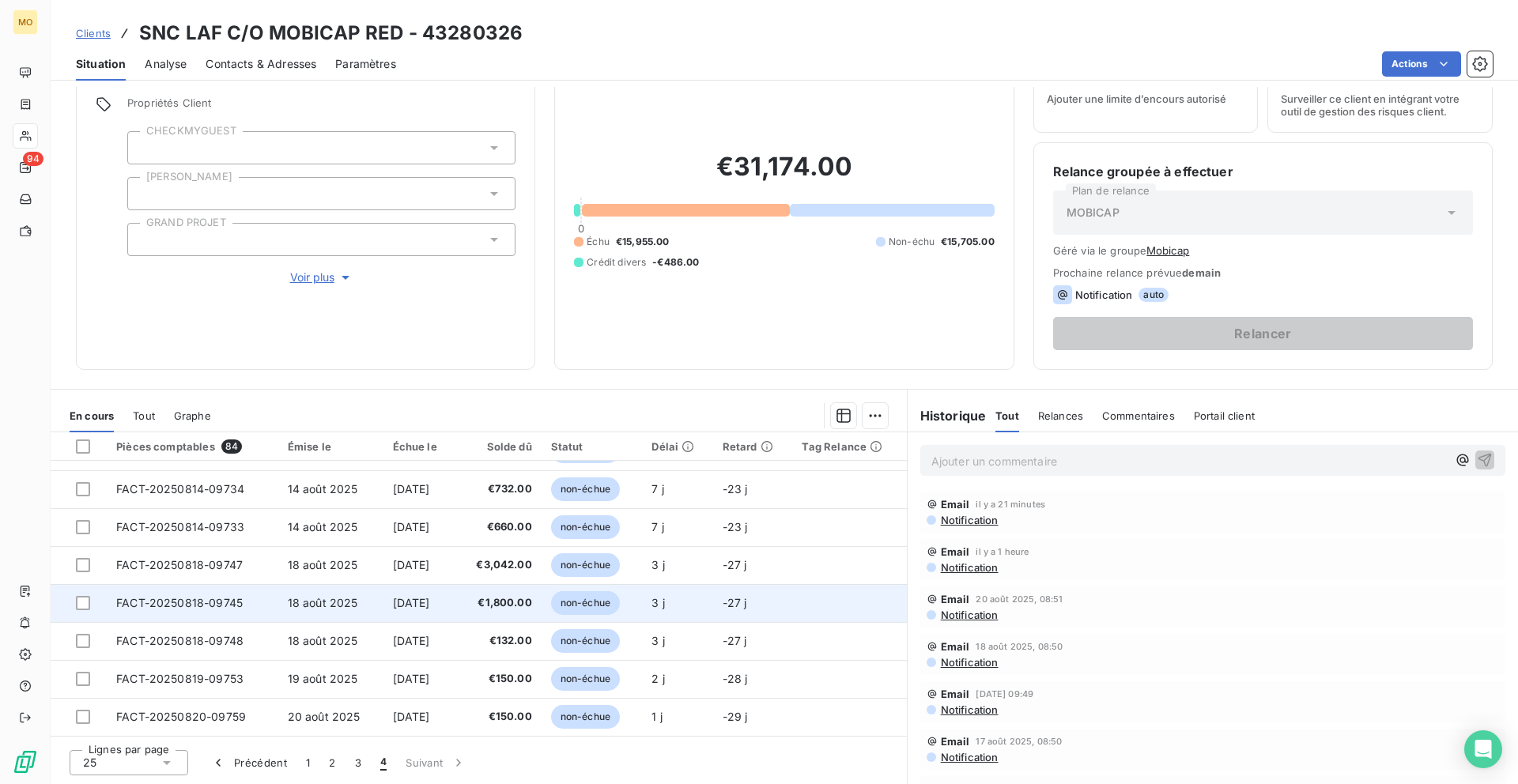
scroll to position [0, 0]
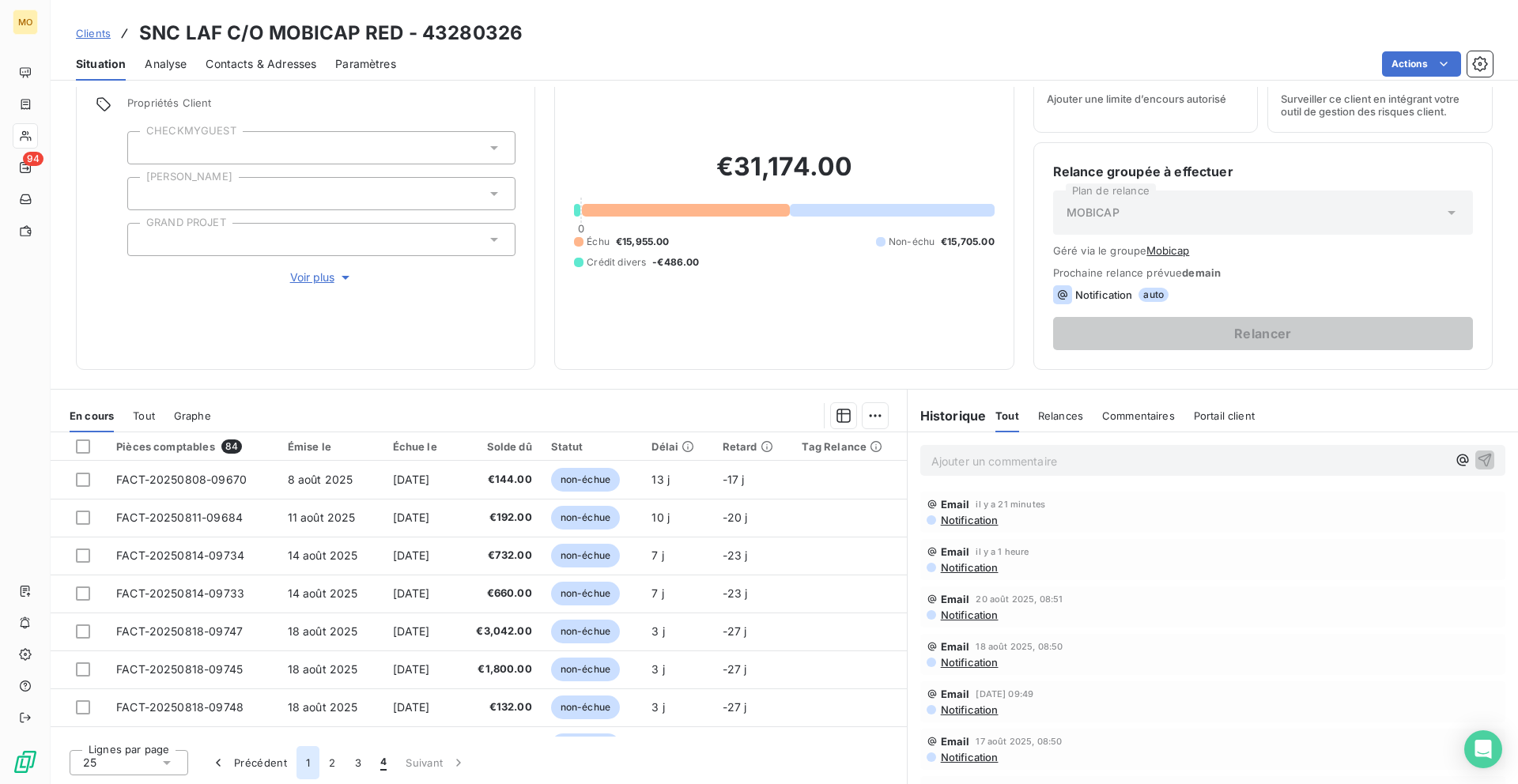
click at [299, 763] on button "1" at bounding box center [307, 763] width 23 height 34
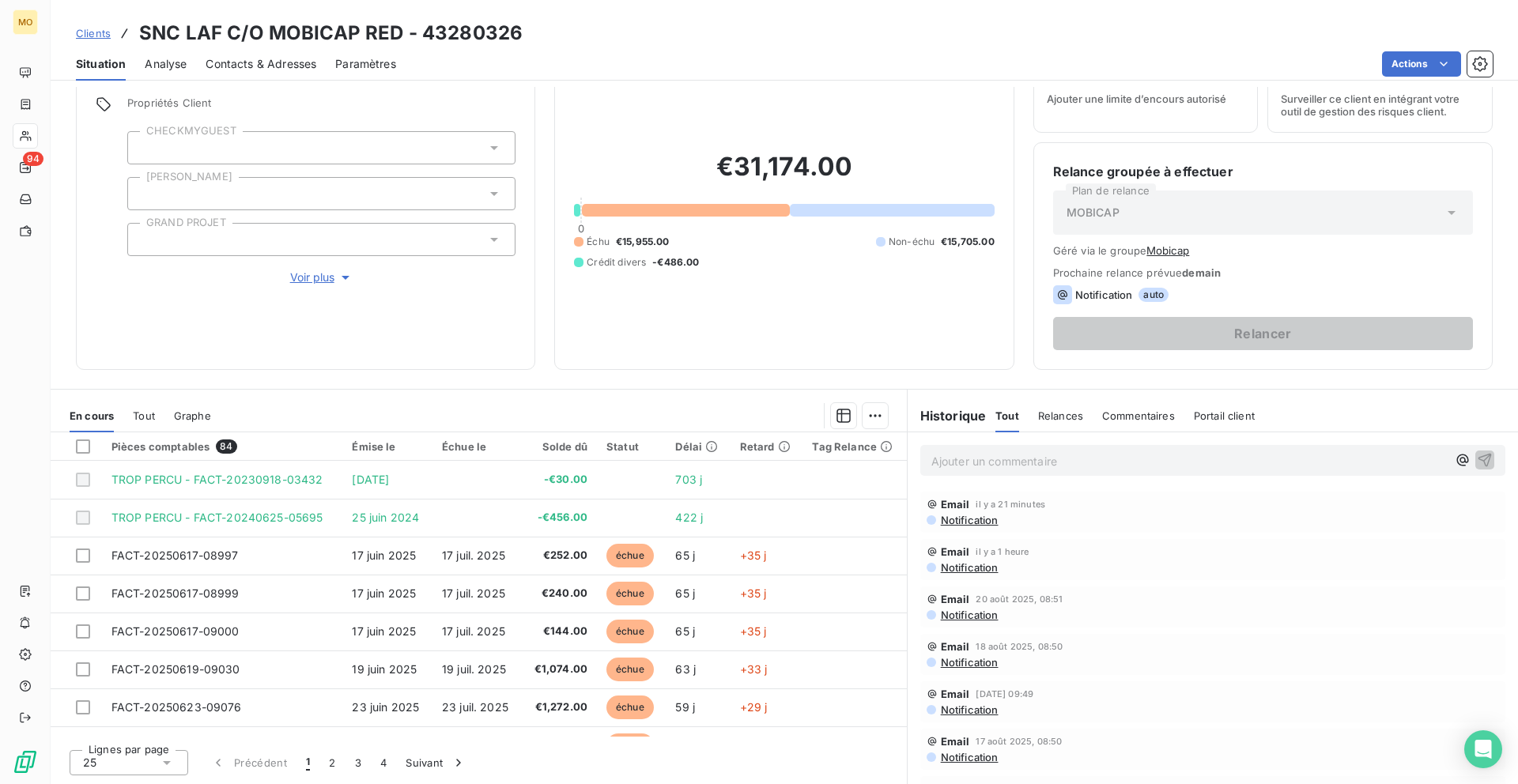
scroll to position [65, 0]
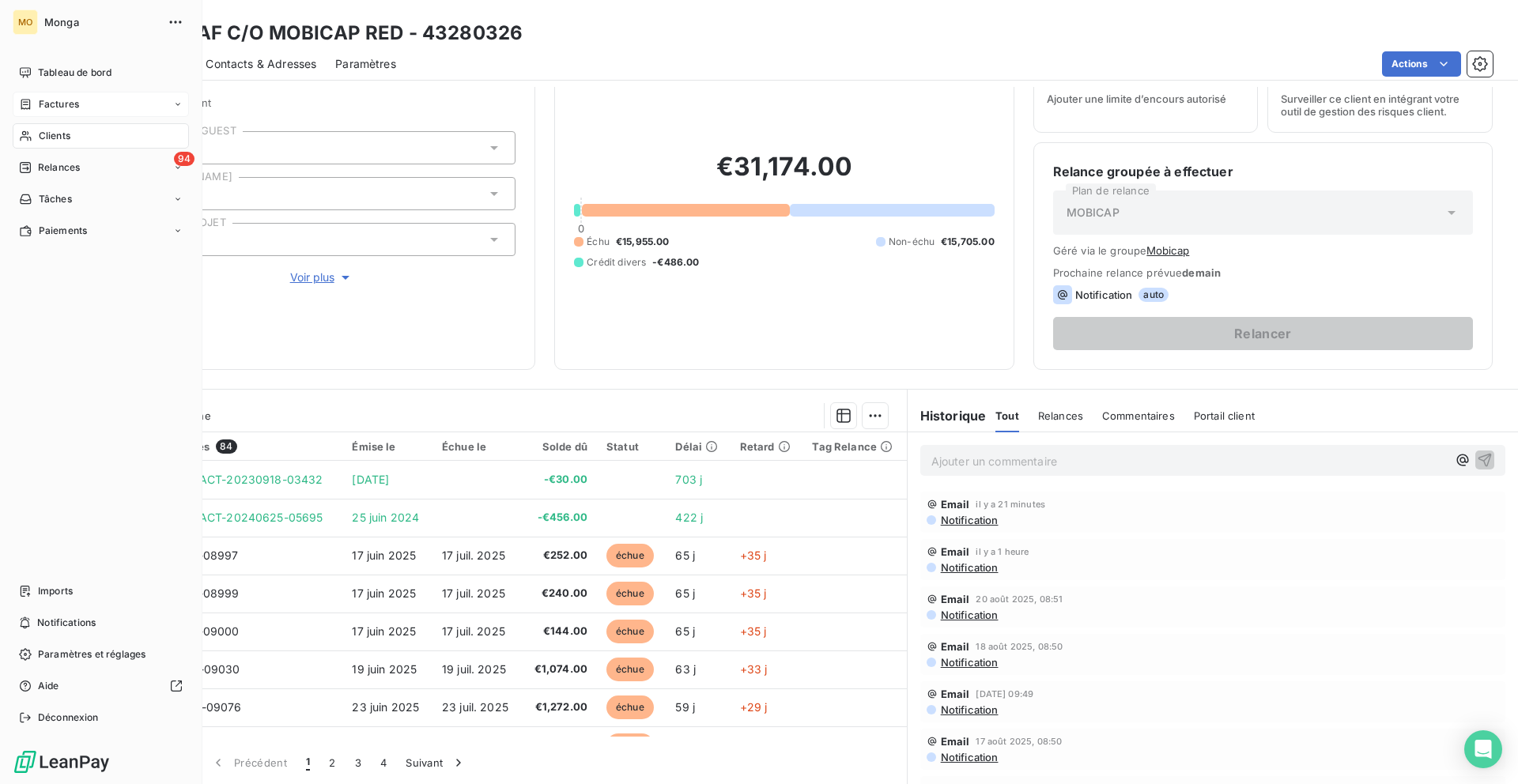
click at [39, 106] on span "Factures" at bounding box center [59, 103] width 40 height 14
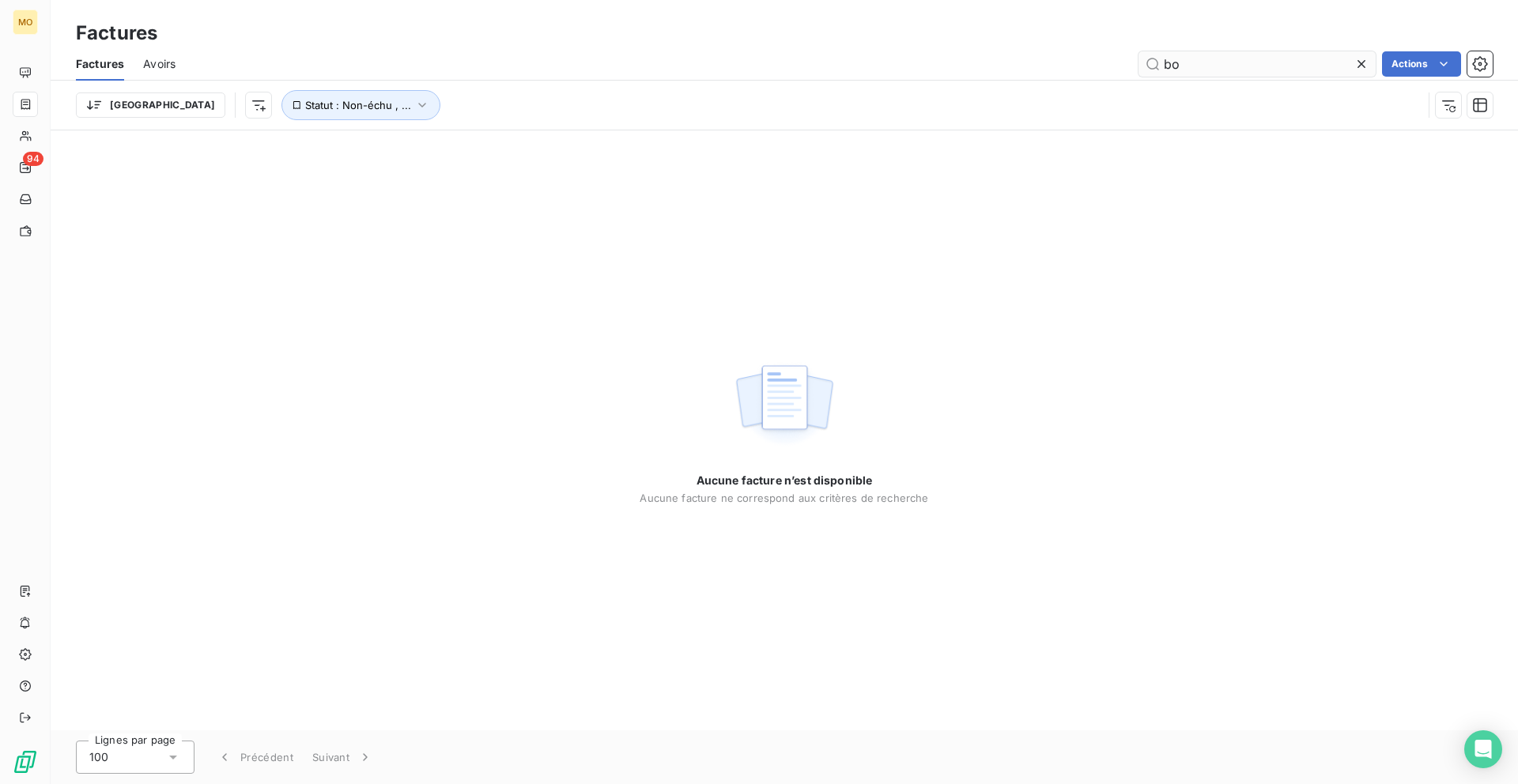
click at [1184, 65] on input "bo" at bounding box center [1256, 63] width 237 height 25
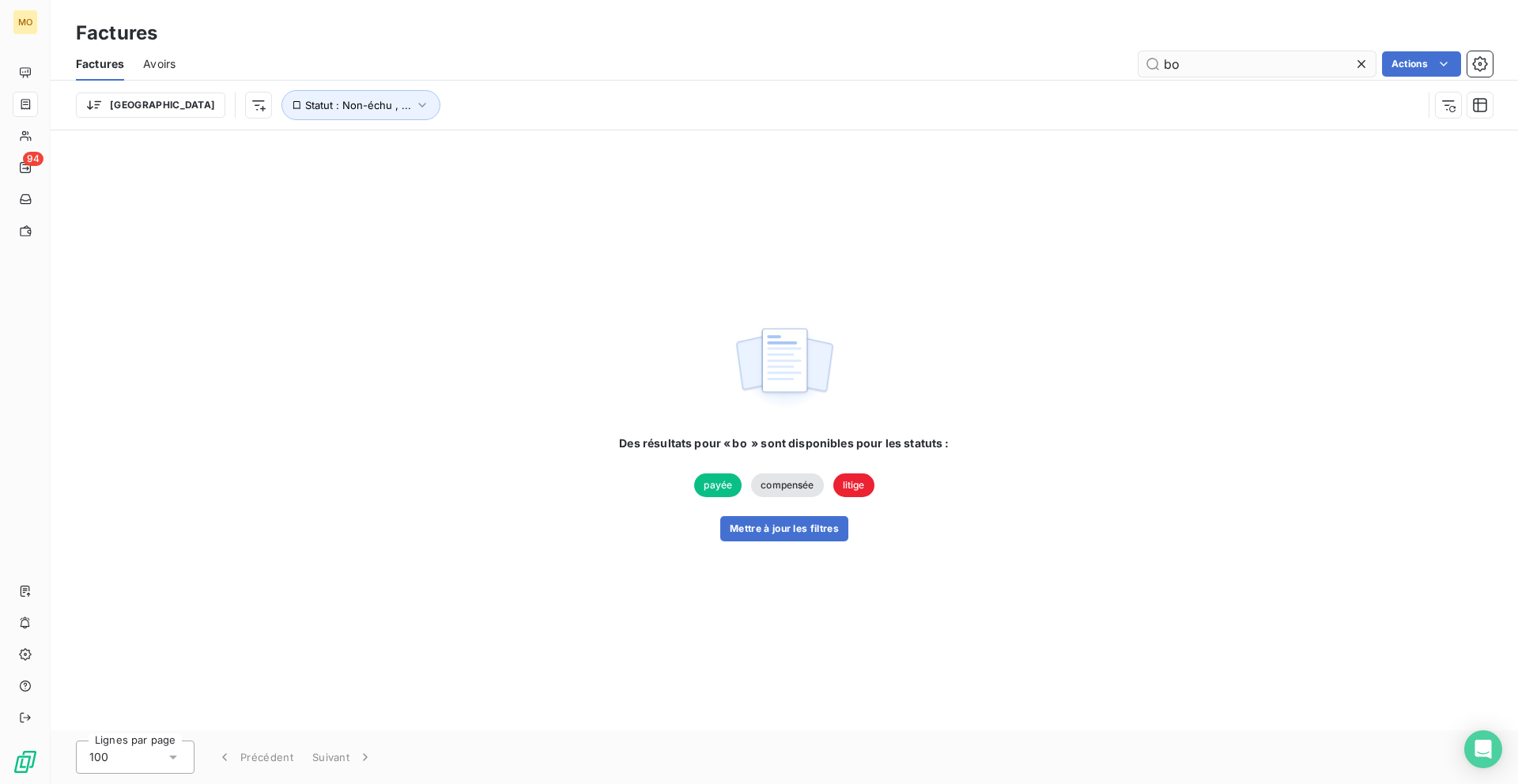
click at [1184, 65] on input "bo" at bounding box center [1256, 63] width 237 height 25
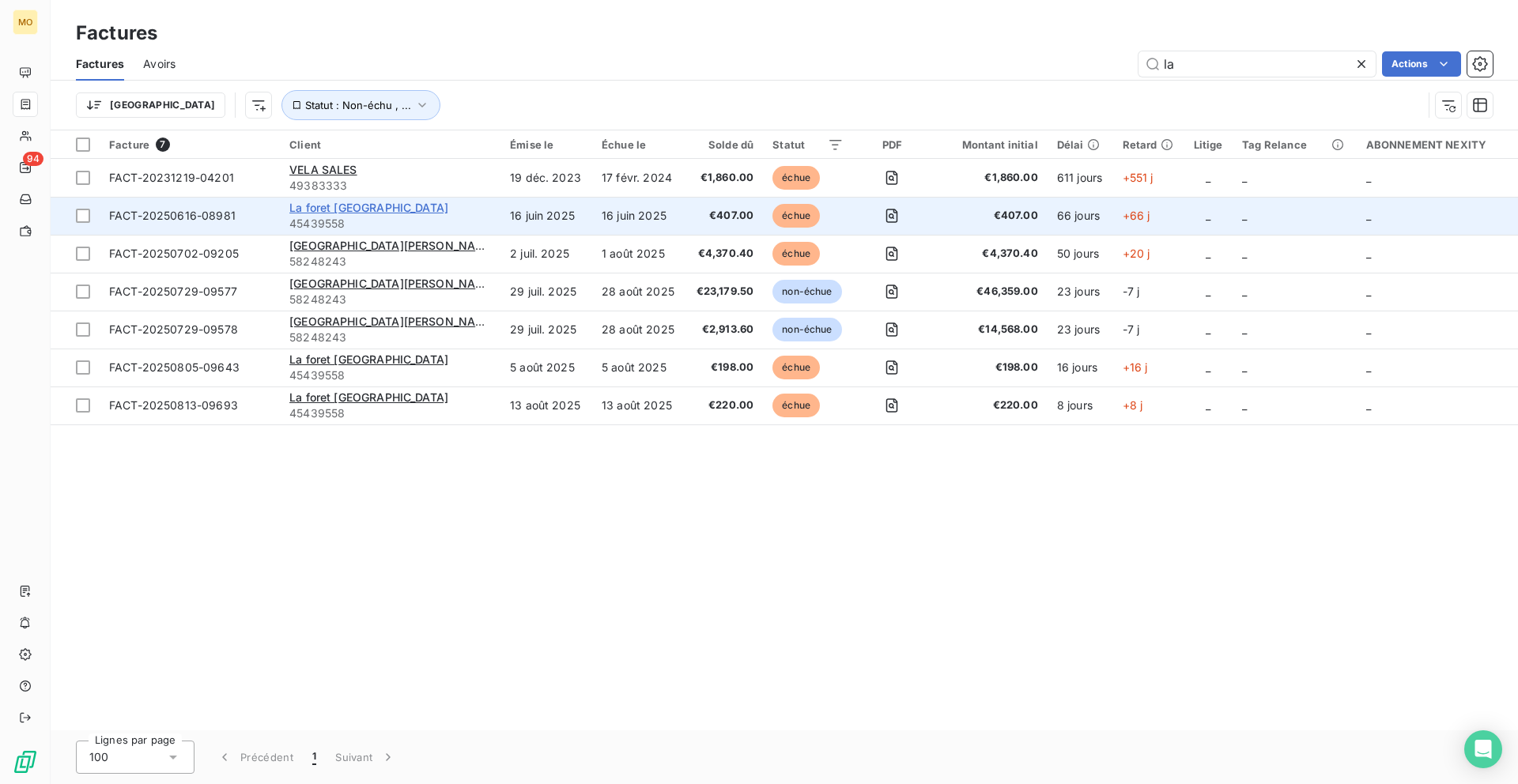
type input "la"
click at [394, 205] on span "La foret Besançon" at bounding box center [369, 208] width 159 height 13
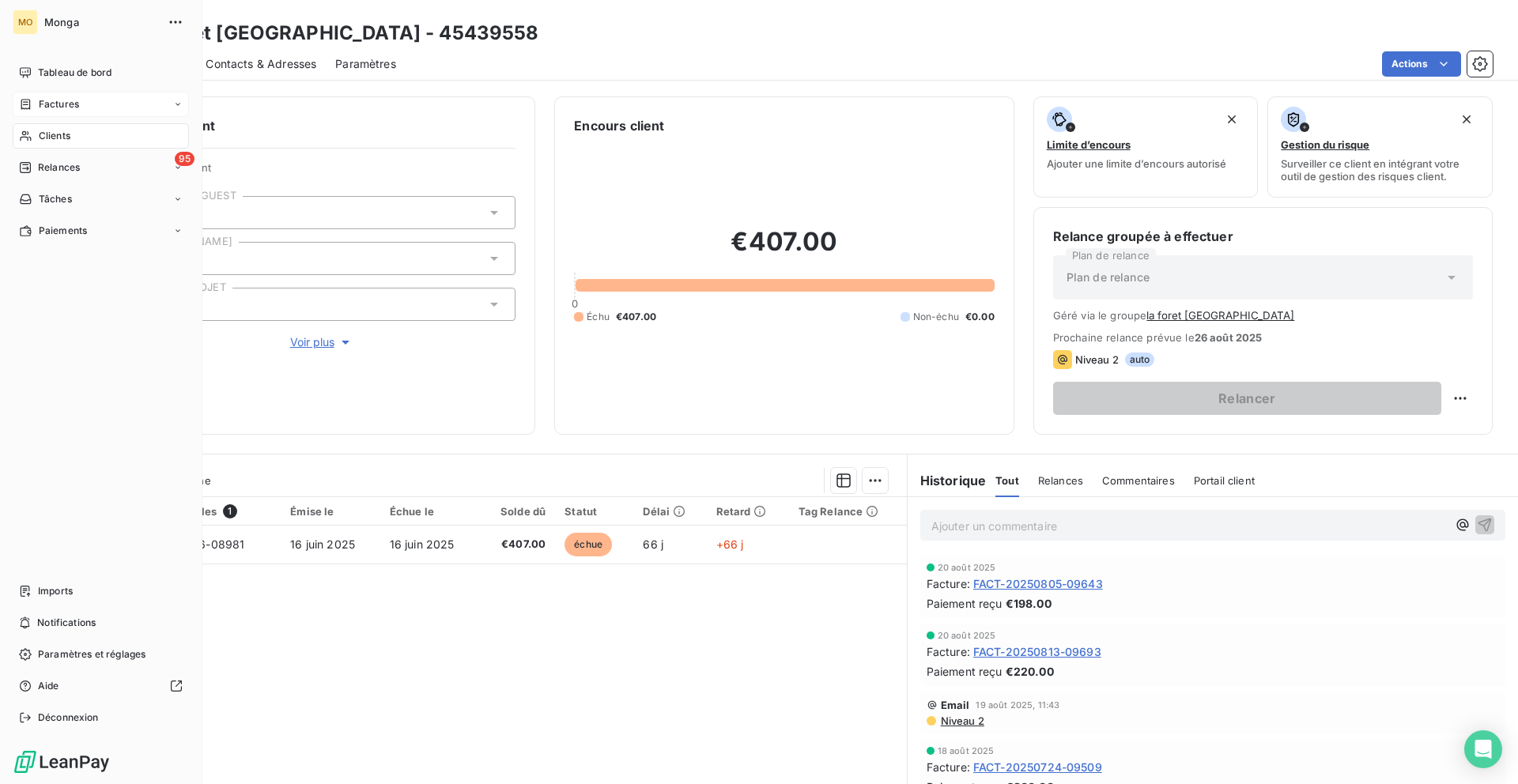
click at [43, 126] on div "Clients" at bounding box center [101, 135] width 176 height 25
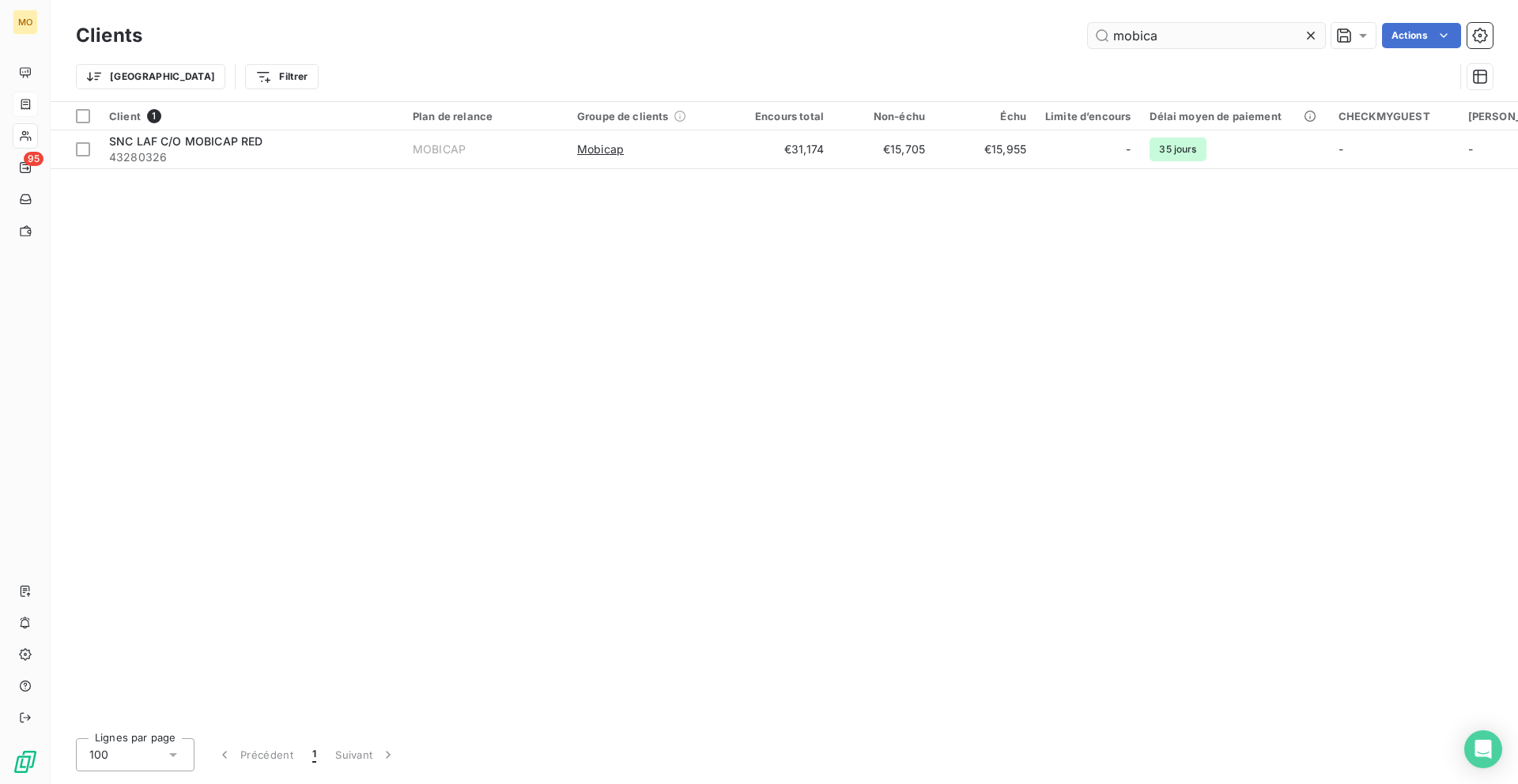
click at [1130, 34] on input "mobica" at bounding box center [1206, 35] width 237 height 25
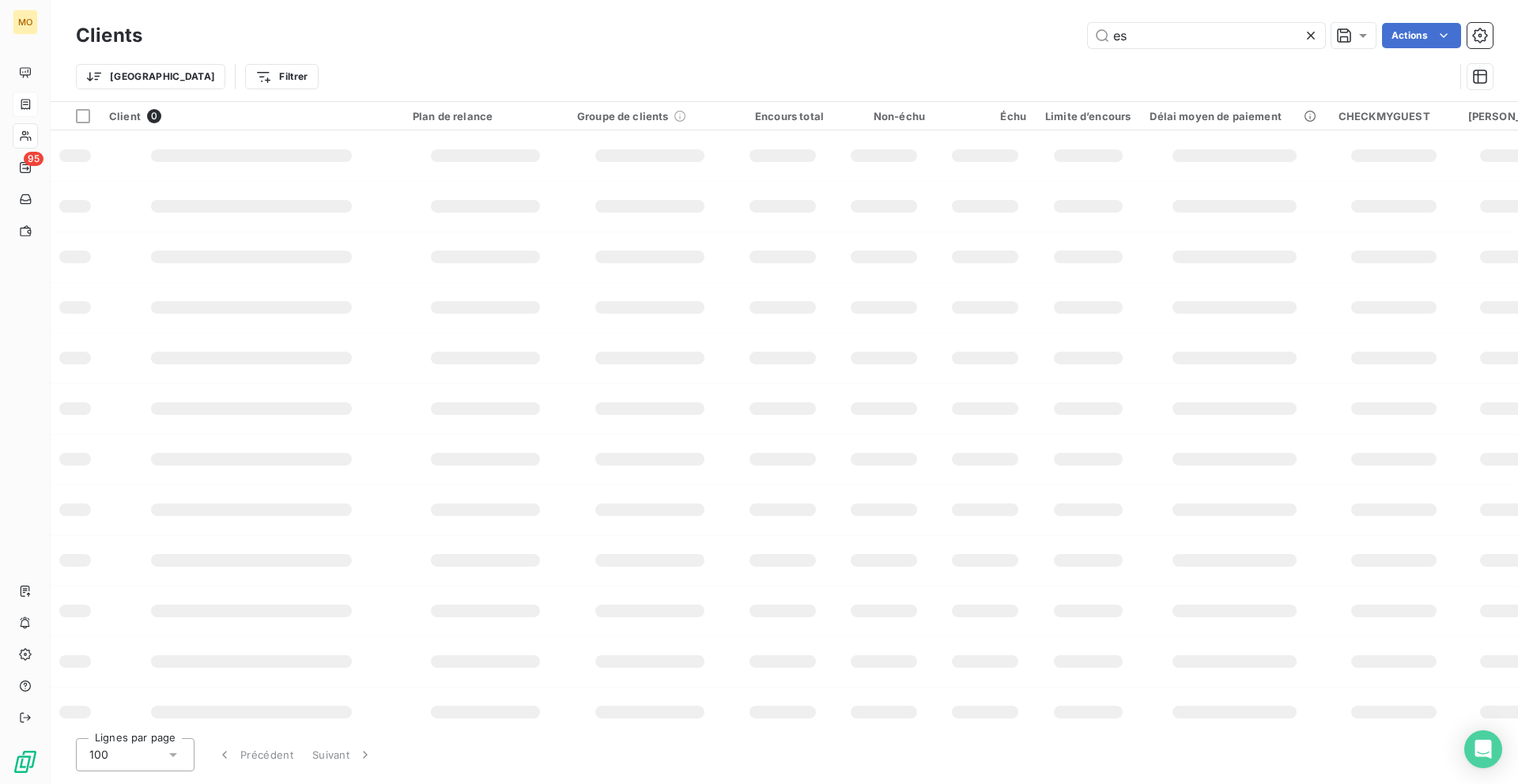
type input "e"
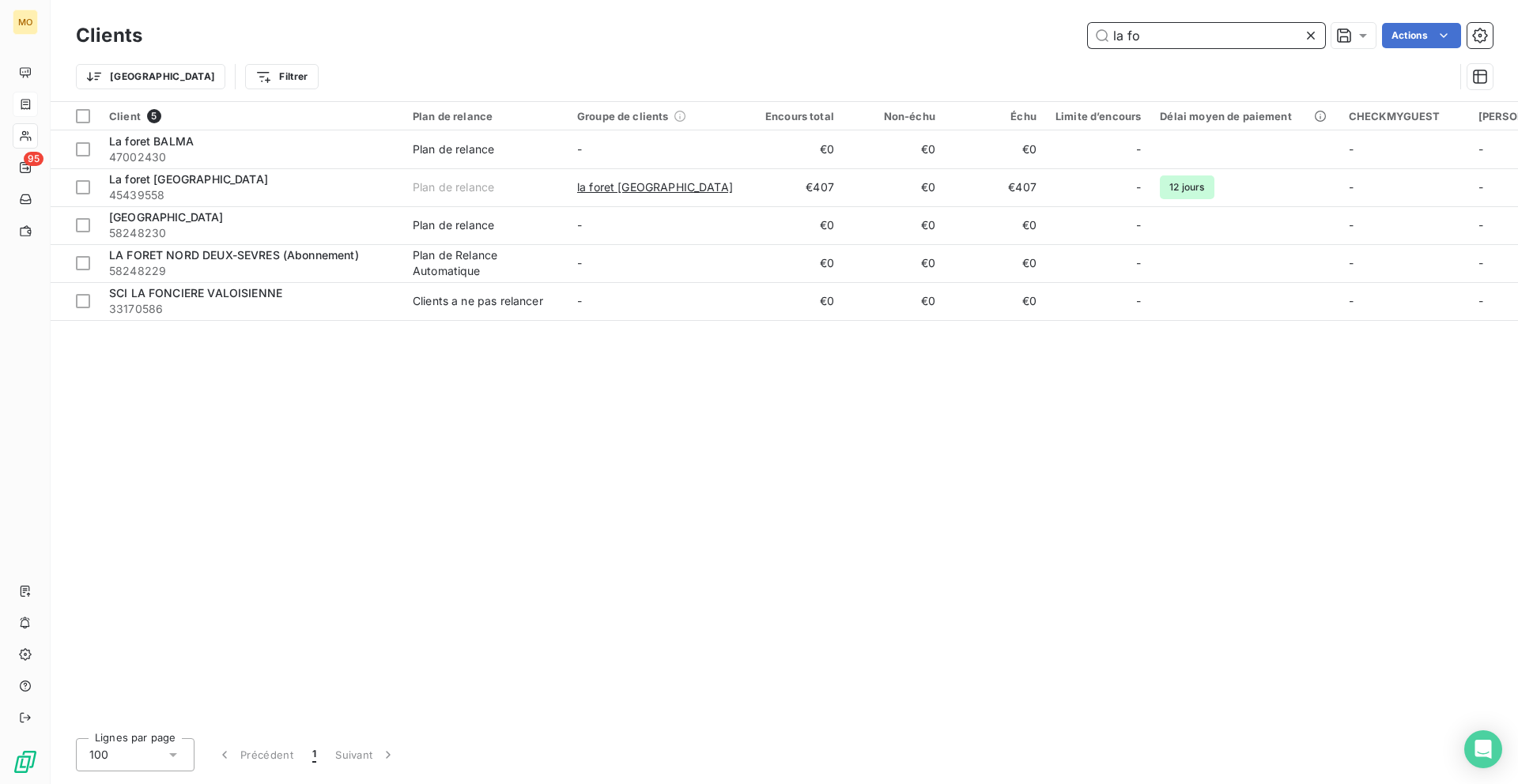
click at [1142, 32] on input "la fo" at bounding box center [1206, 35] width 237 height 25
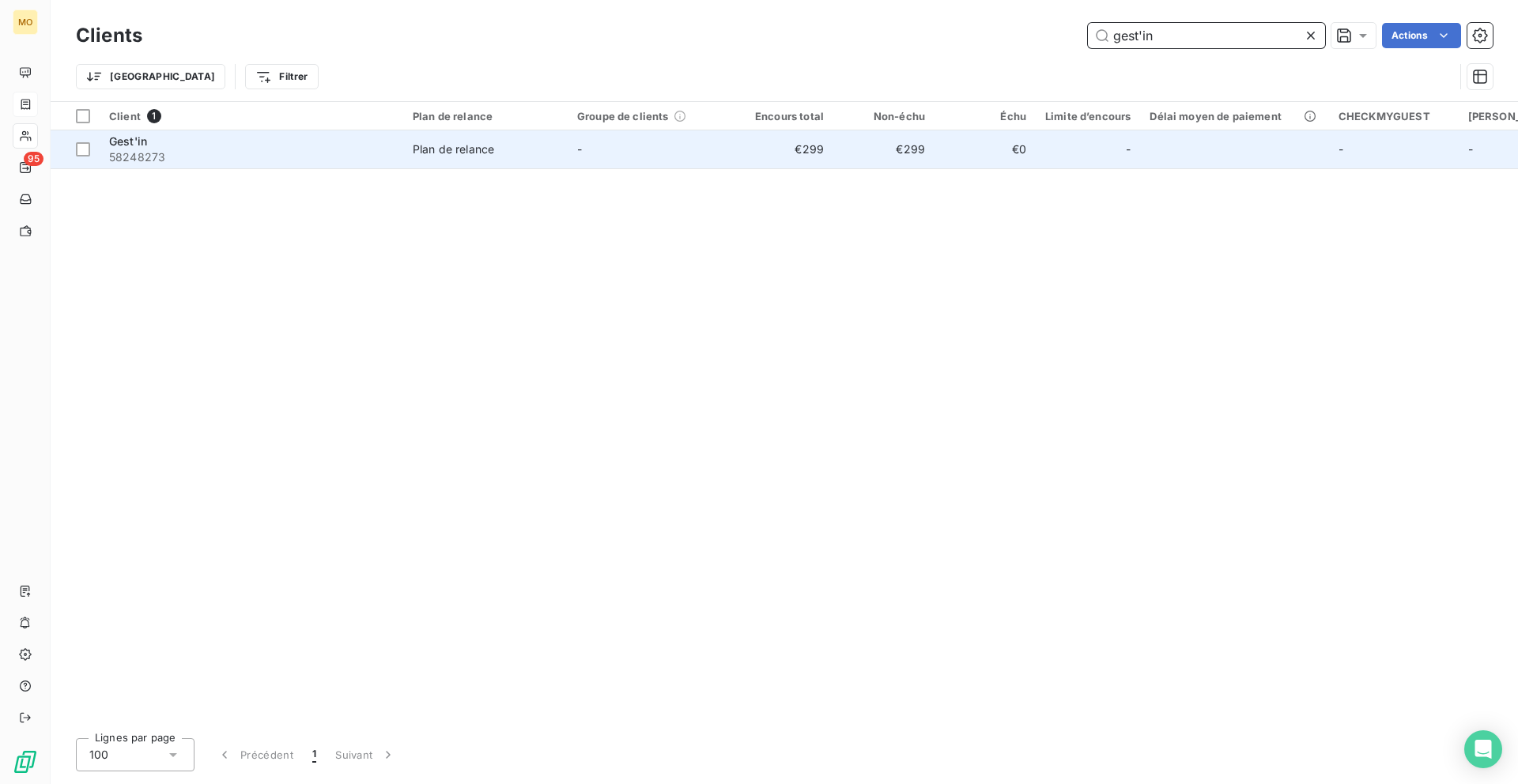
type input "gest'in"
click at [691, 155] on td "-" at bounding box center [649, 149] width 165 height 38
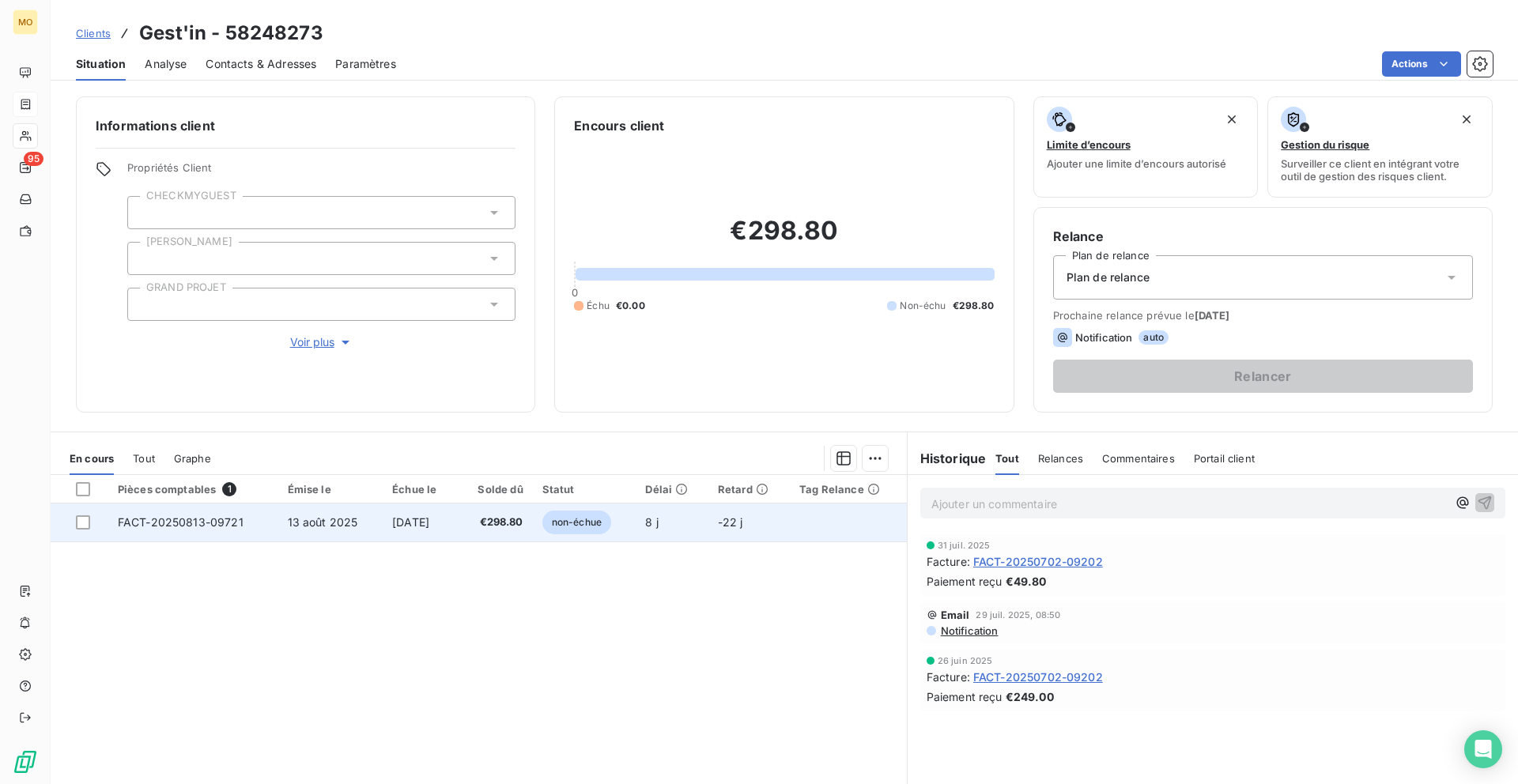
click at [193, 520] on span "FACT-20250813-09721" at bounding box center [180, 521] width 126 height 13
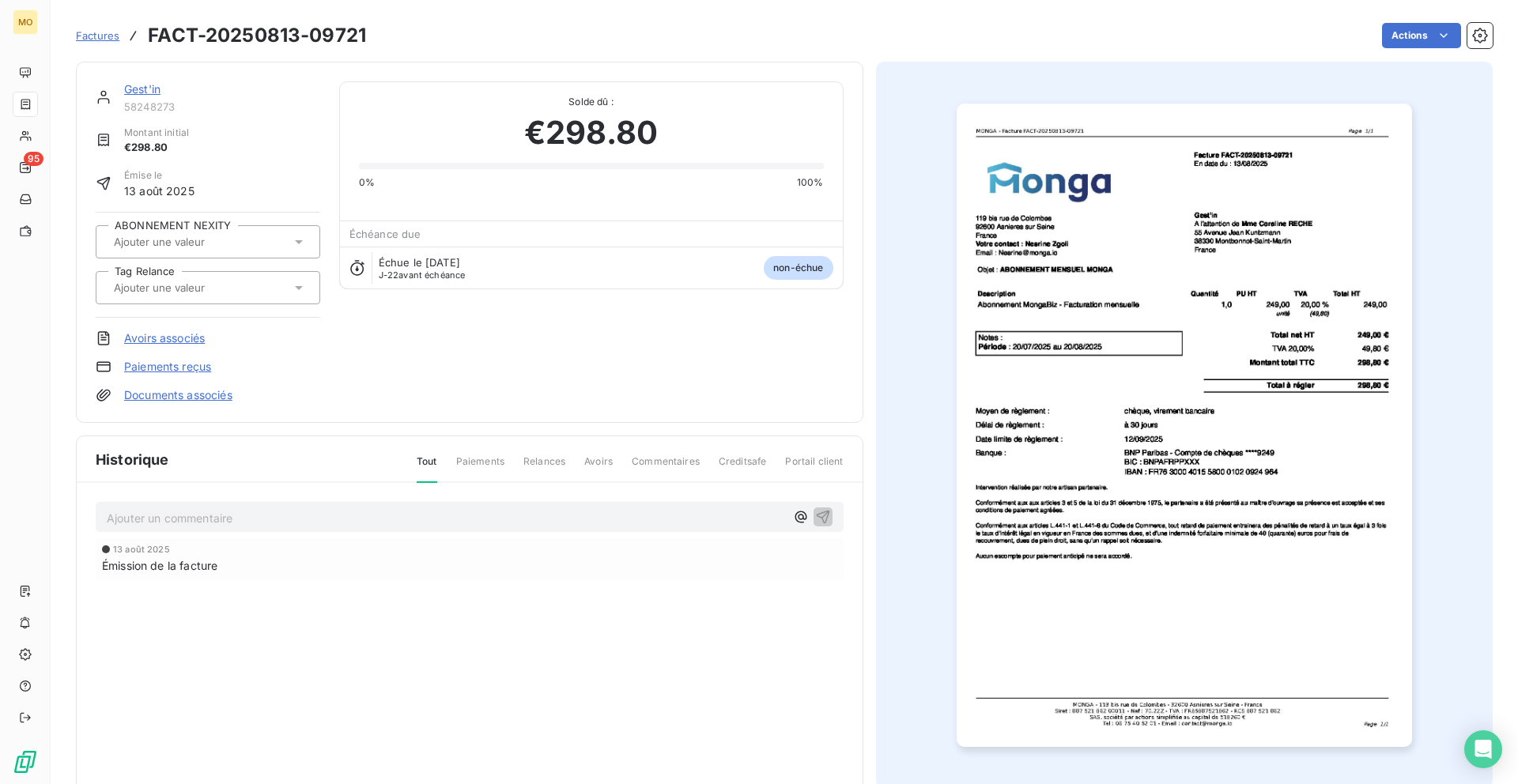
click at [1281, 158] on img "button" at bounding box center [1184, 425] width 455 height 643
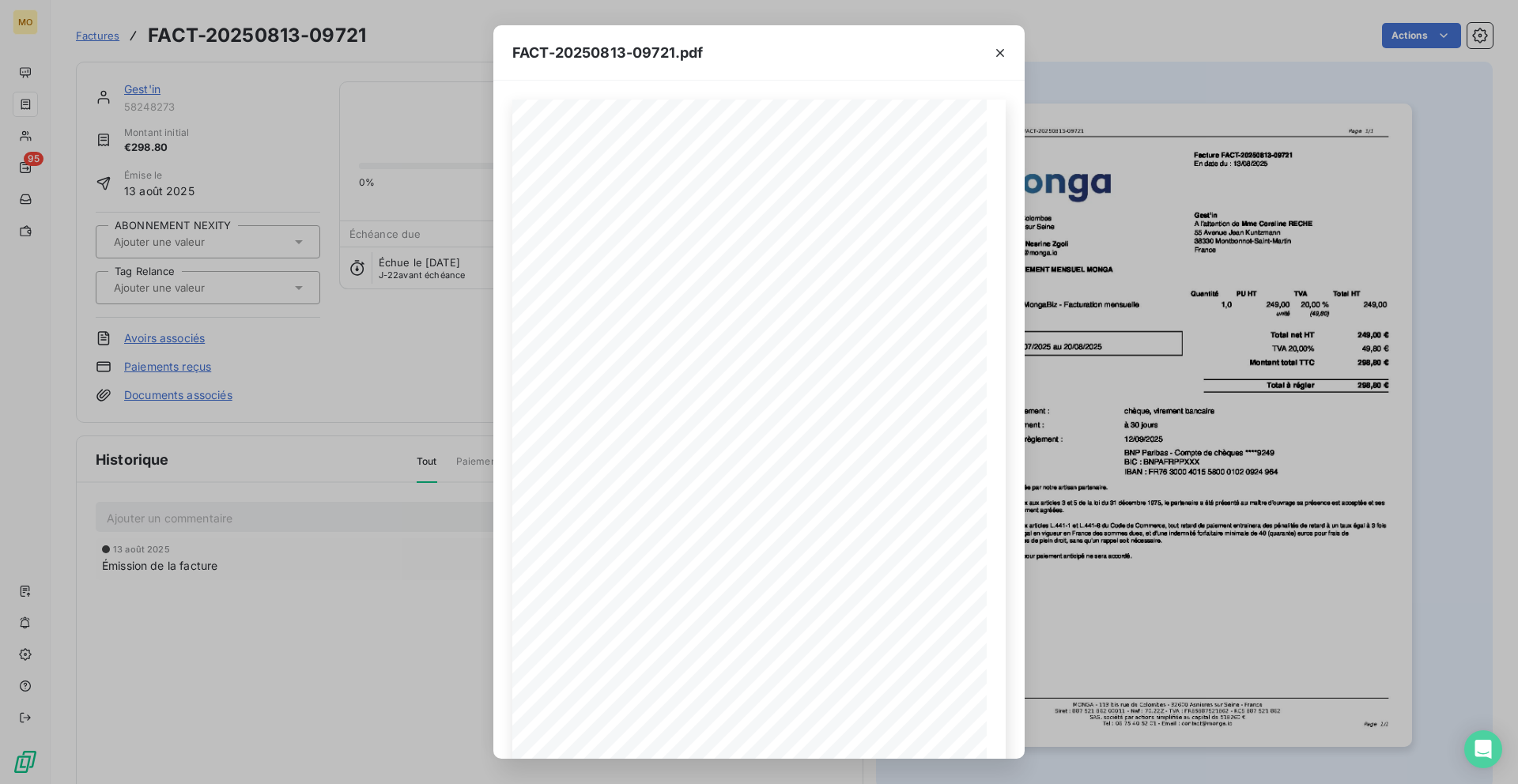
click at [439, 324] on div "FACT-20250813-09721.pdf 119 bis rue de Colombes 92600 Asnieres sur Seine France…" at bounding box center [759, 392] width 1518 height 784
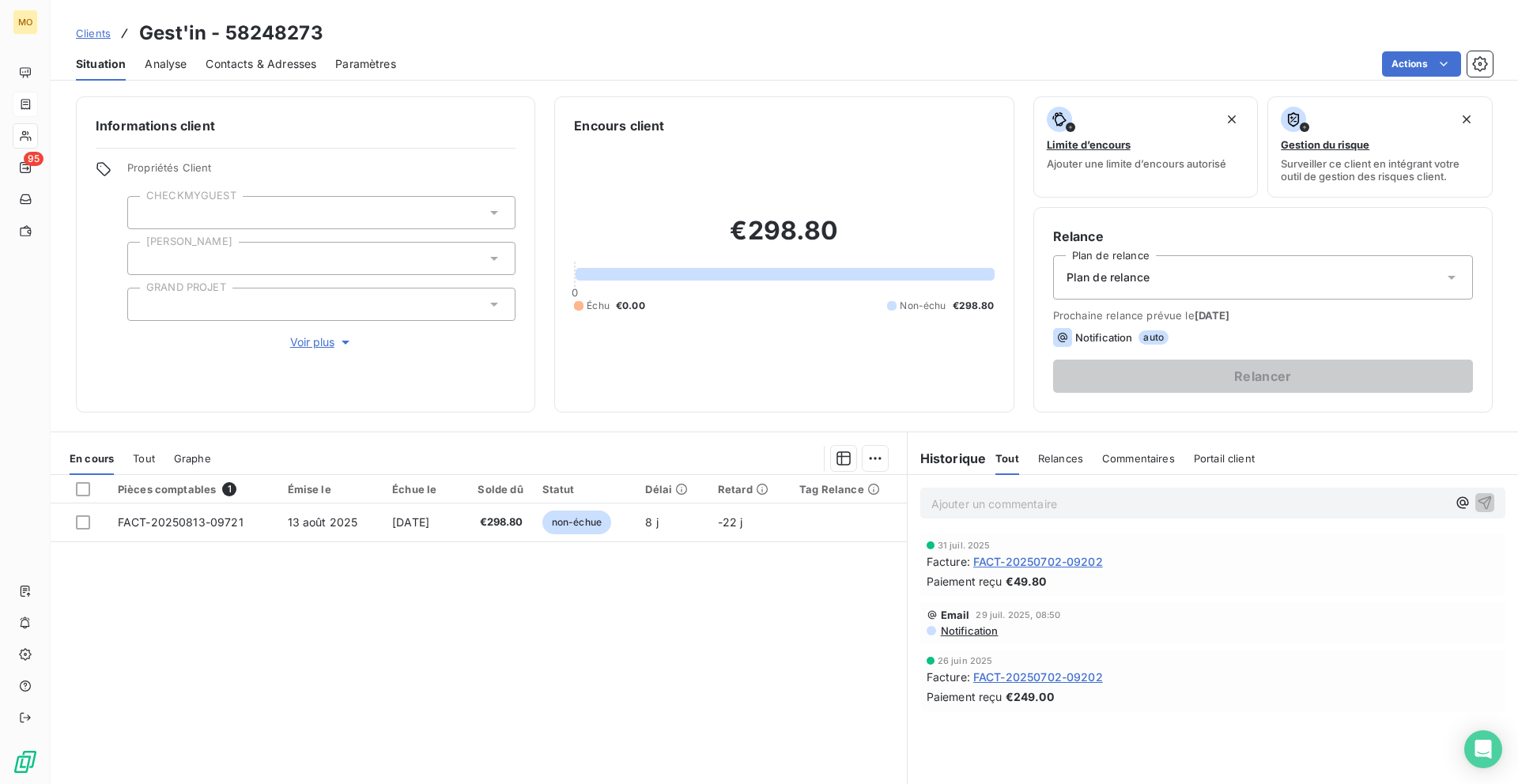
click at [289, 57] on span "Contacts & Adresses" at bounding box center [261, 63] width 111 height 16
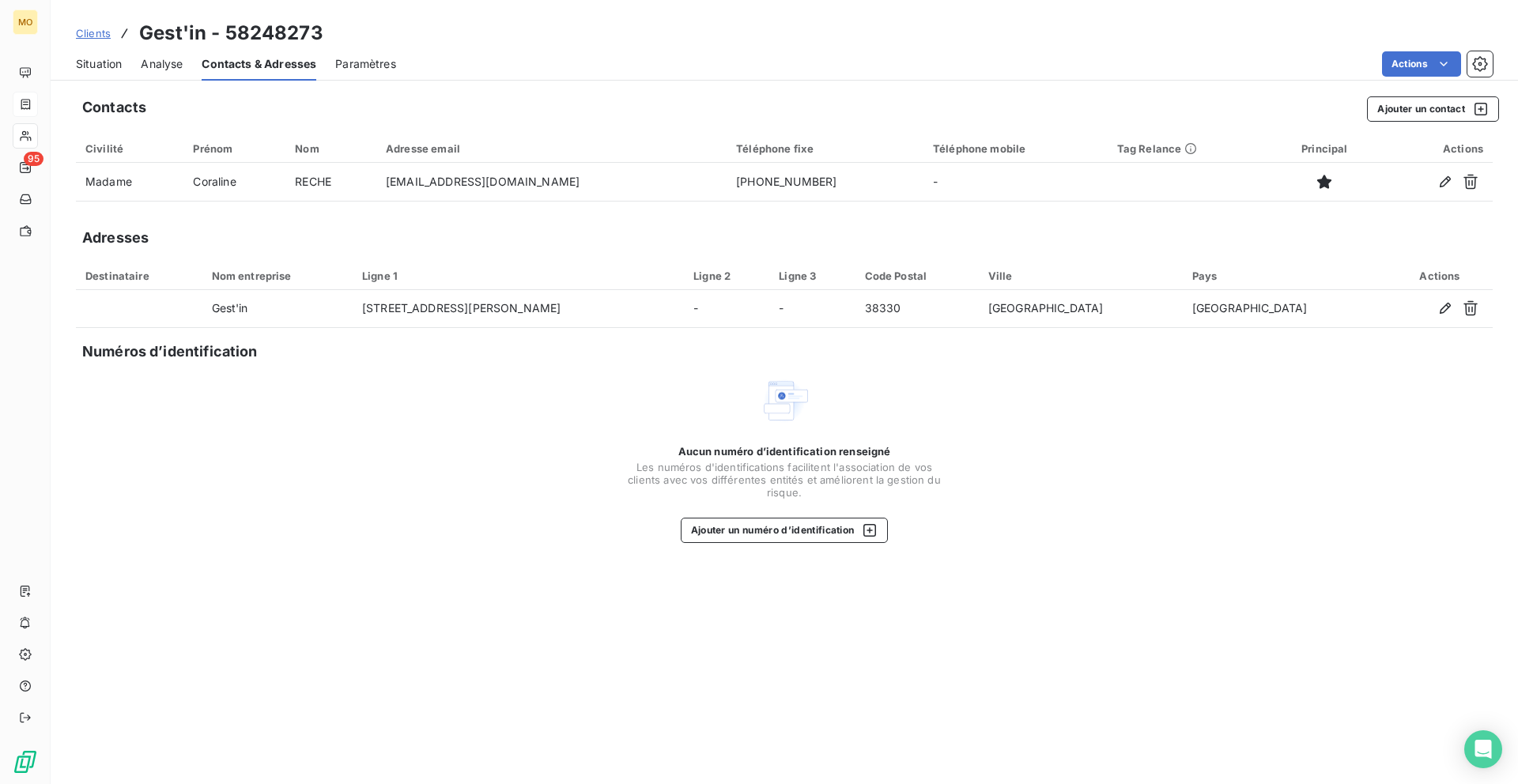
click at [105, 69] on span "Situation" at bounding box center [98, 63] width 46 height 16
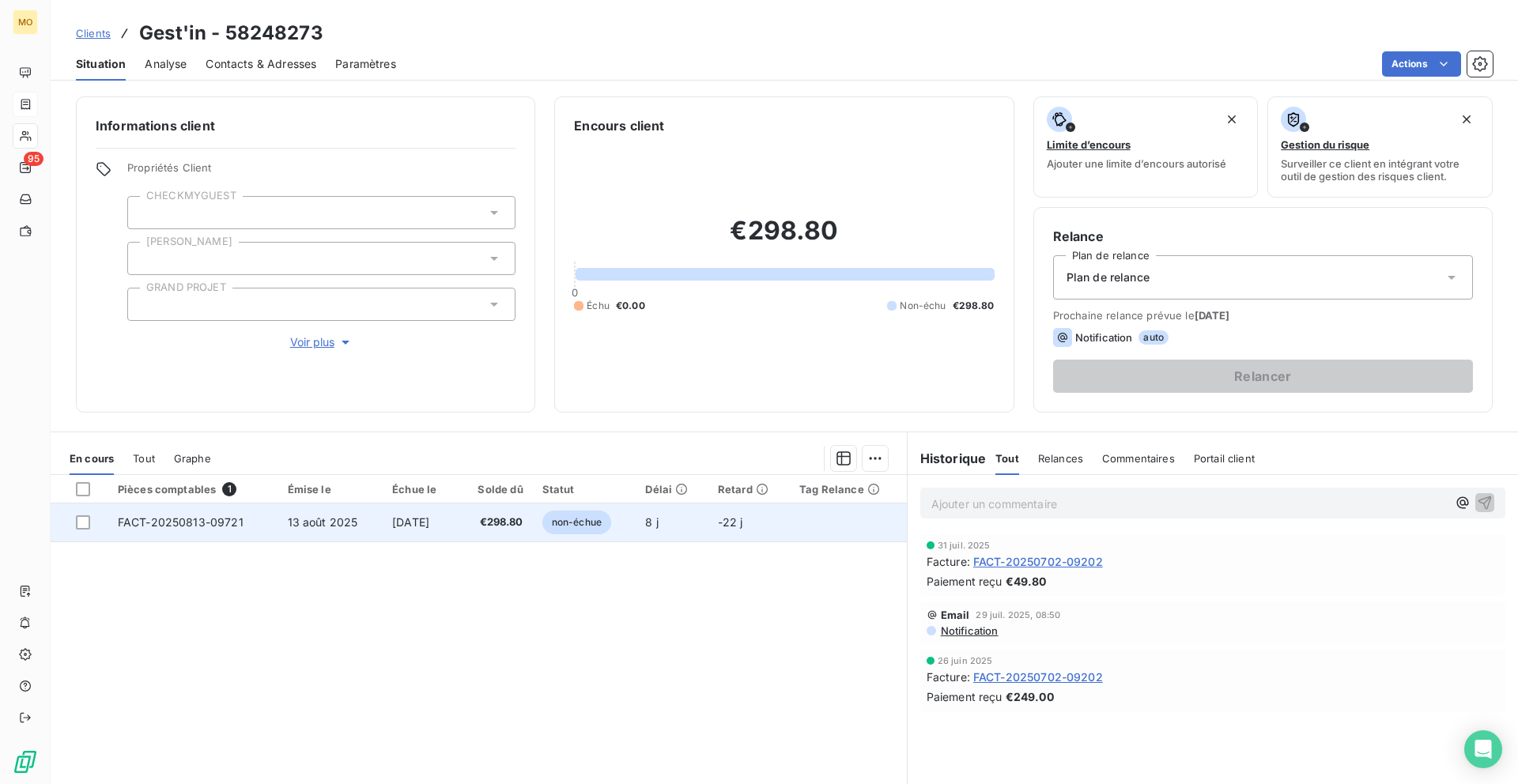
click at [429, 515] on span "12 sept. 2025" at bounding box center [411, 521] width 37 height 13
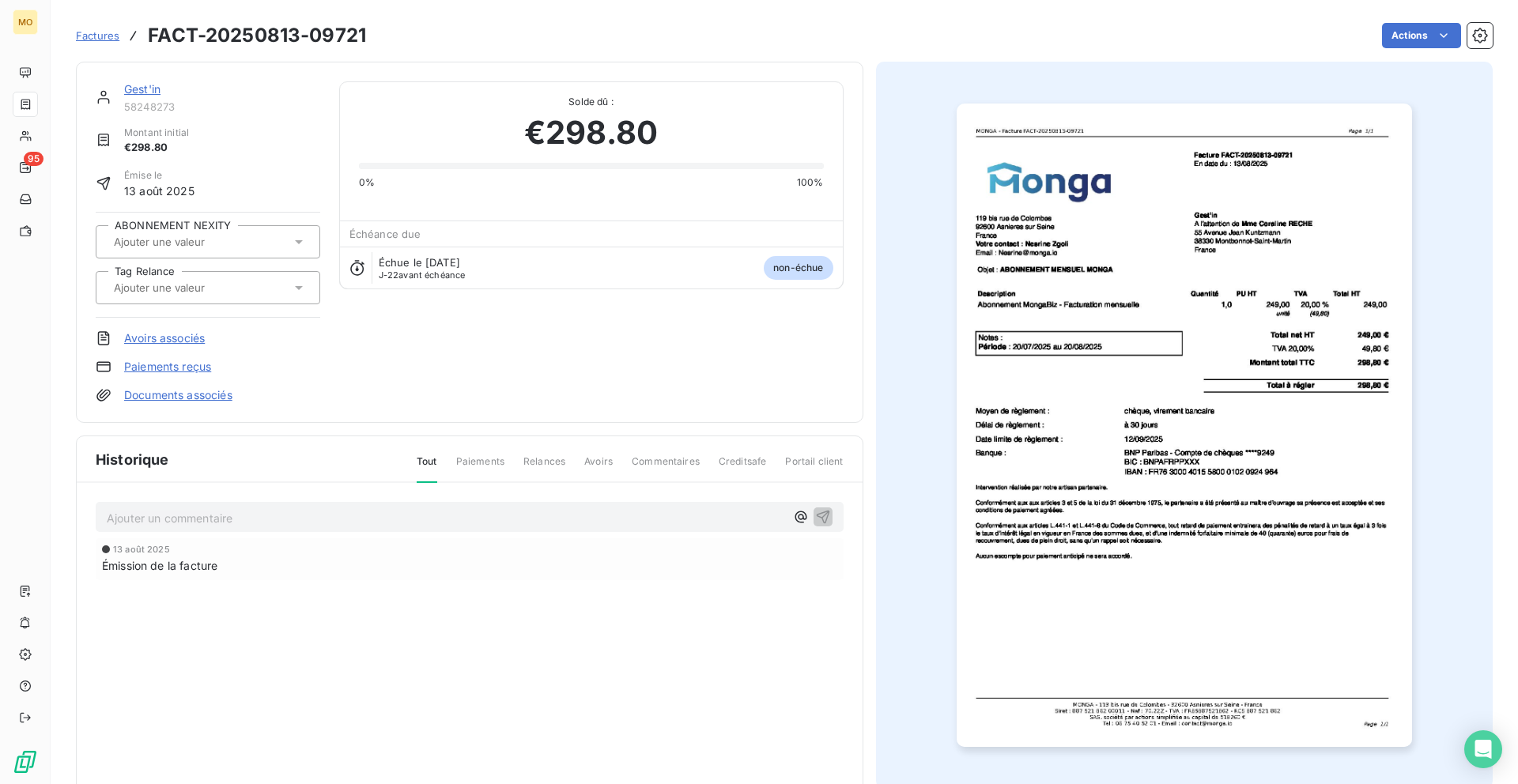
click at [1067, 378] on img "button" at bounding box center [1184, 425] width 455 height 643
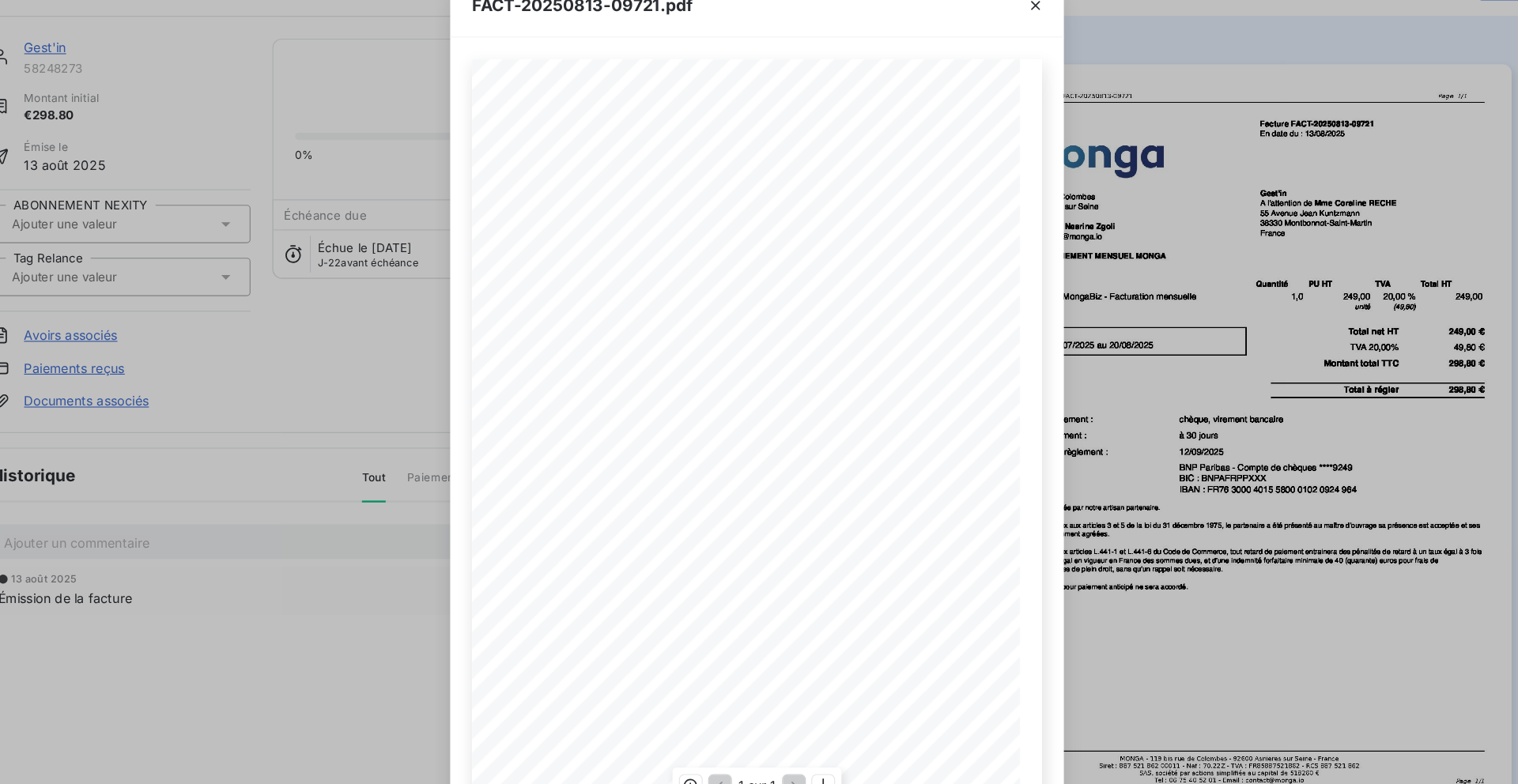
click at [769, 235] on span "55 Avenue Jean Kuntzmann" at bounding box center [828, 233] width 118 height 7
click at [480, 123] on div "FACT-20250813-09721.pdf 119 bis rue de Colombes 92600 Asnieres sur Seine France…" at bounding box center [759, 392] width 1518 height 784
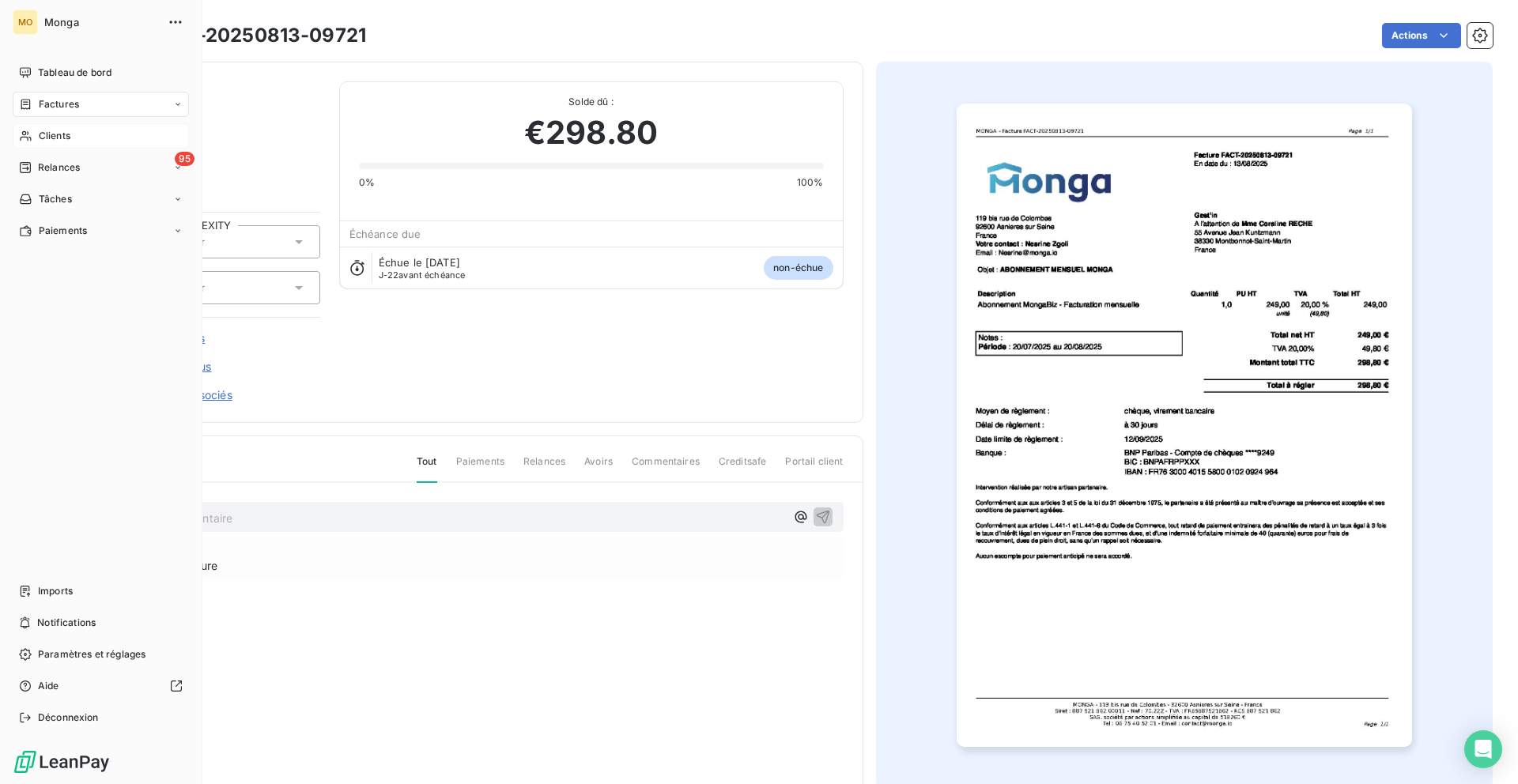
click at [43, 133] on span "Clients" at bounding box center [55, 135] width 32 height 14
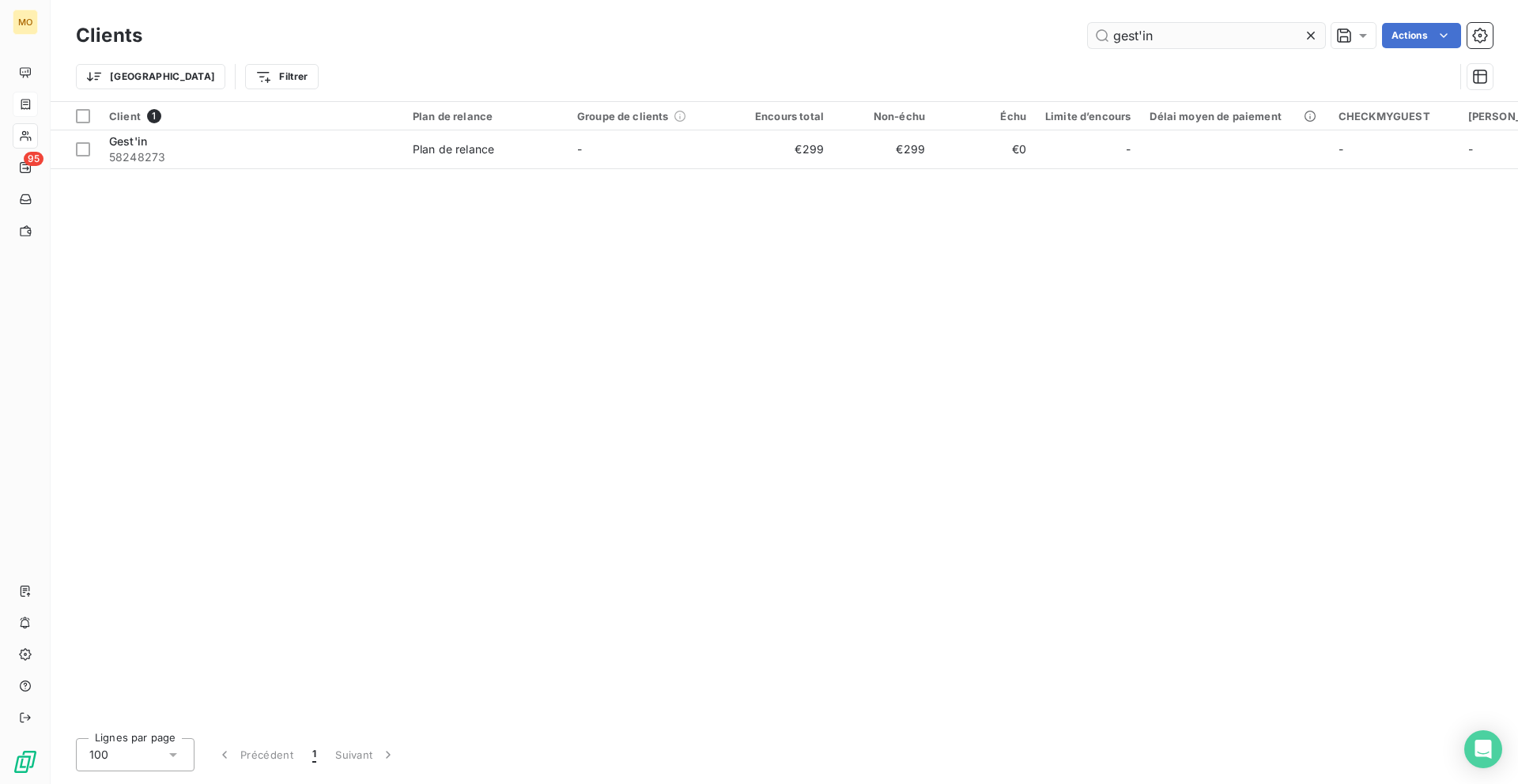
click at [1173, 38] on input "gest'in" at bounding box center [1206, 35] width 237 height 25
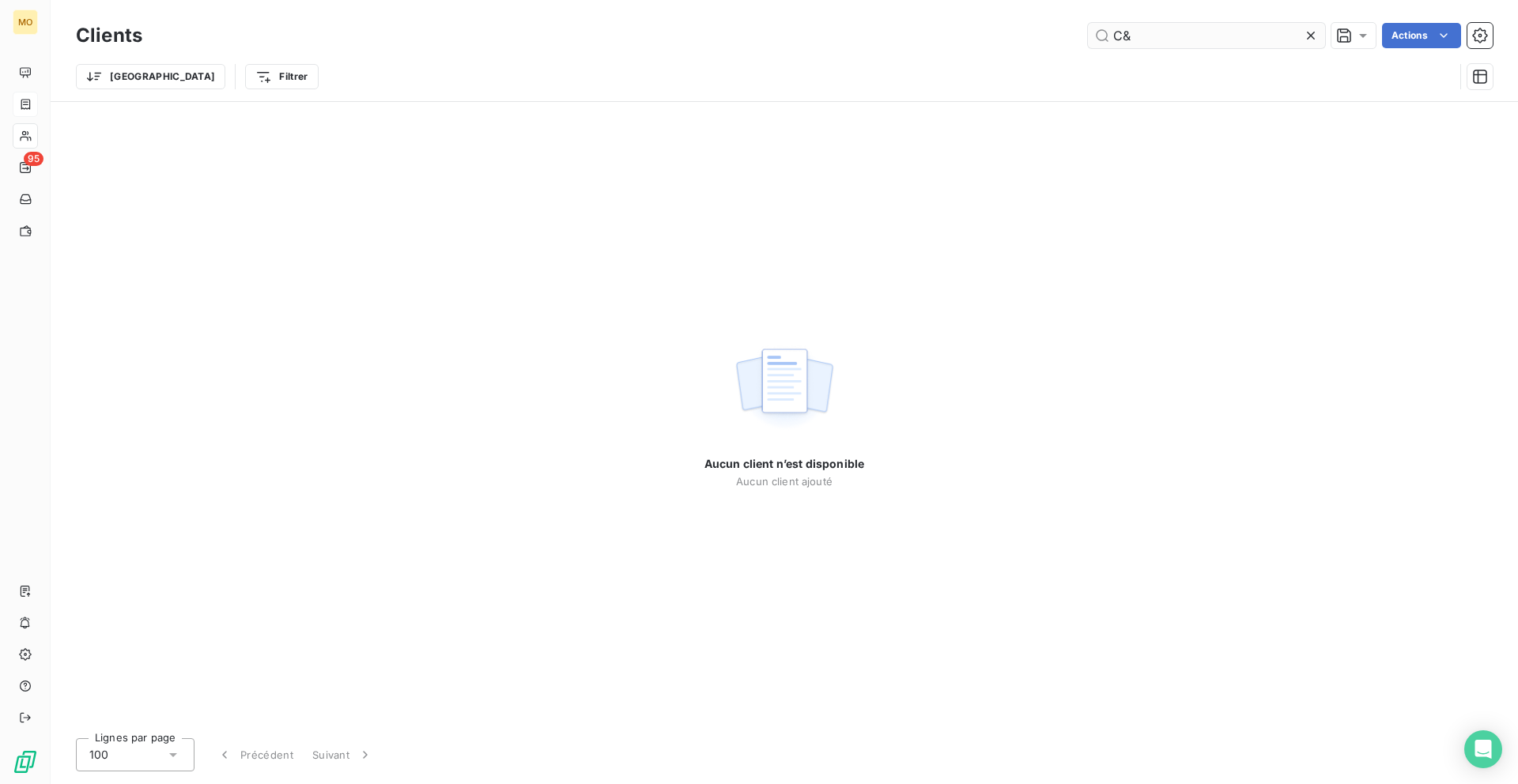
type input "C"
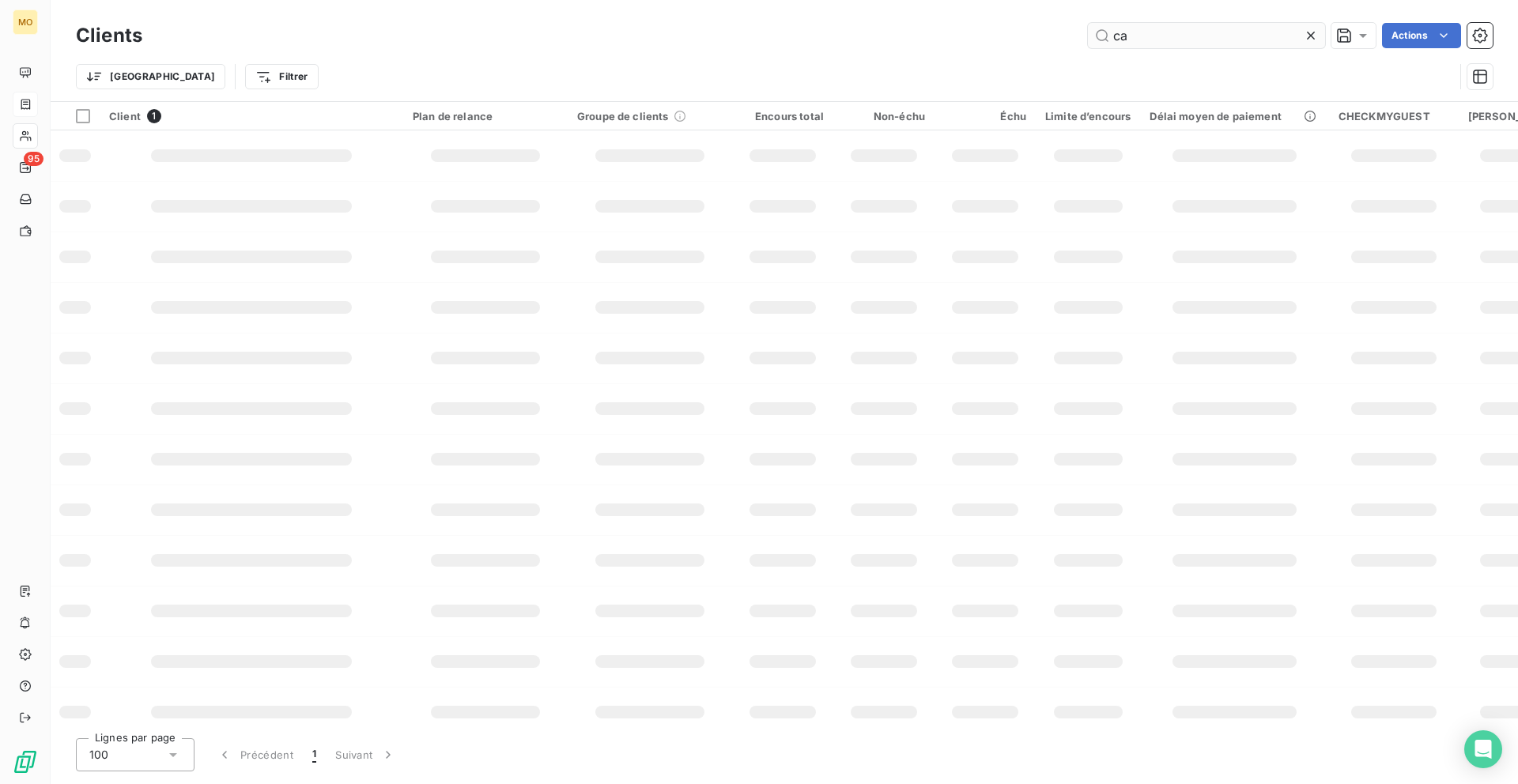
type input "c"
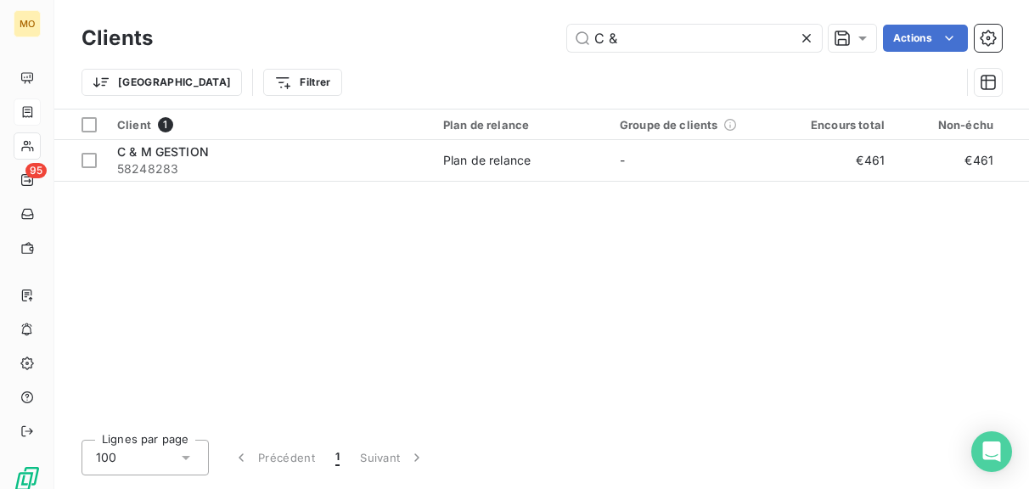
type input "C &"
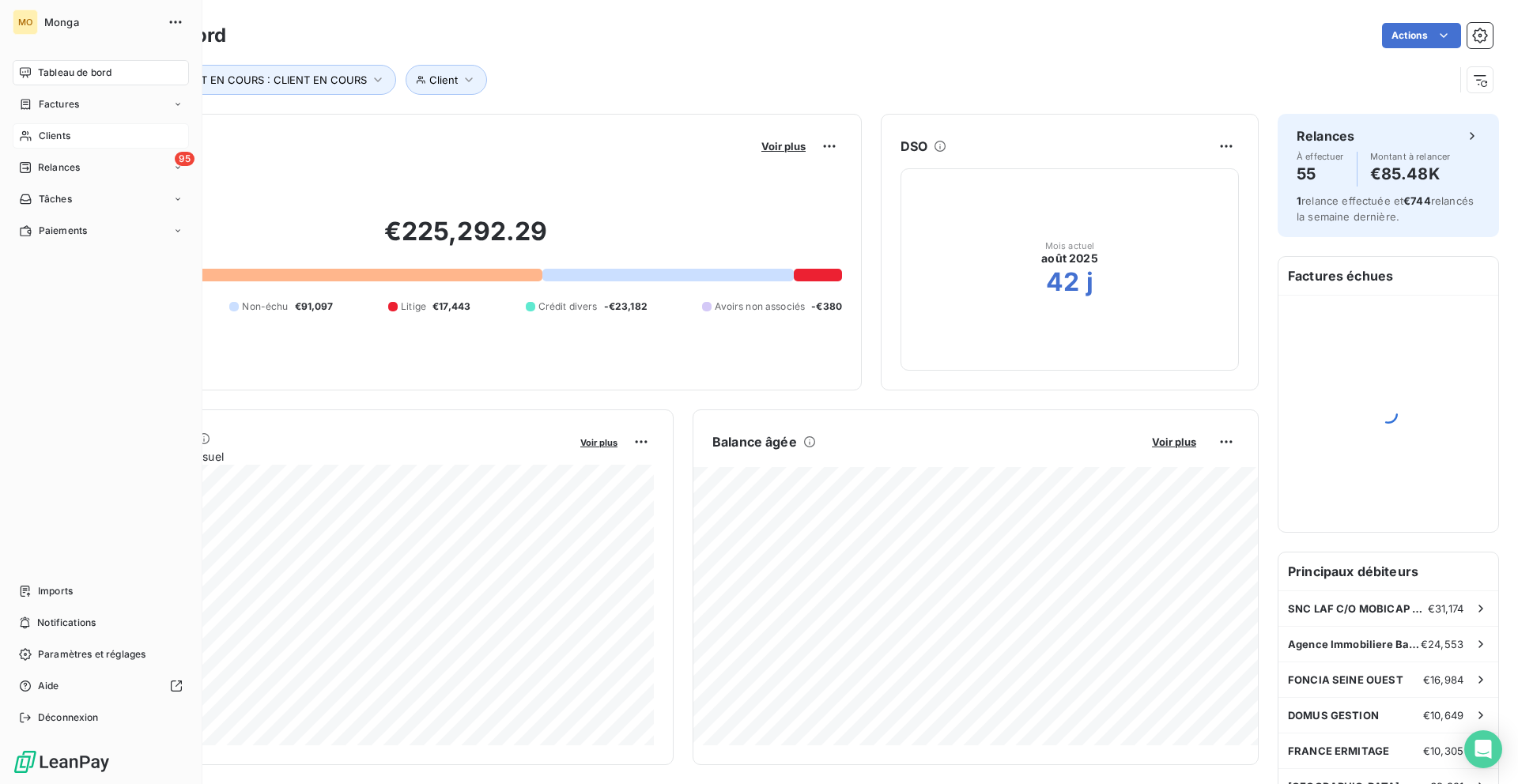
click at [44, 126] on div "Clients" at bounding box center [101, 135] width 176 height 25
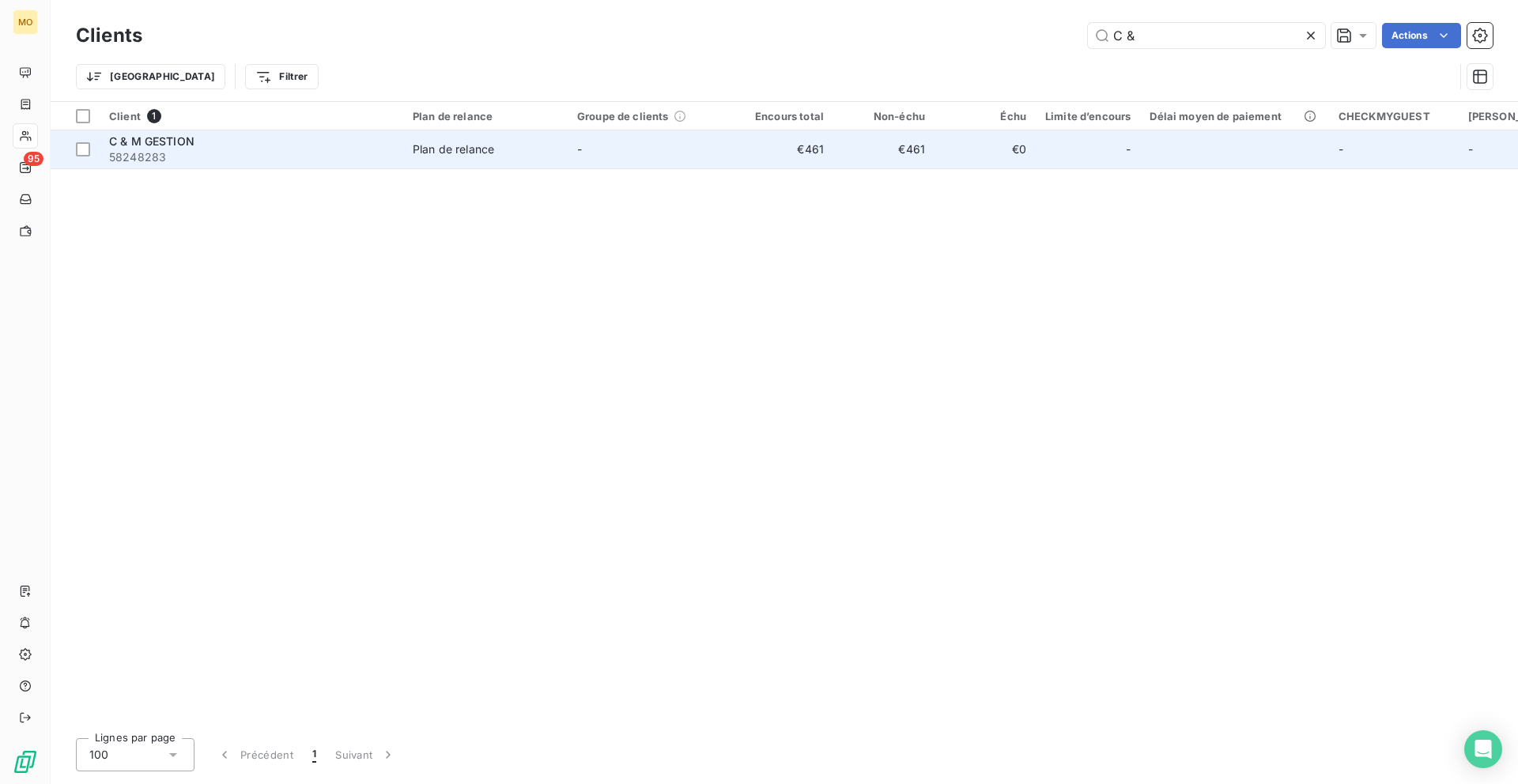
type input "C &"
click at [698, 159] on td "-" at bounding box center [649, 149] width 165 height 38
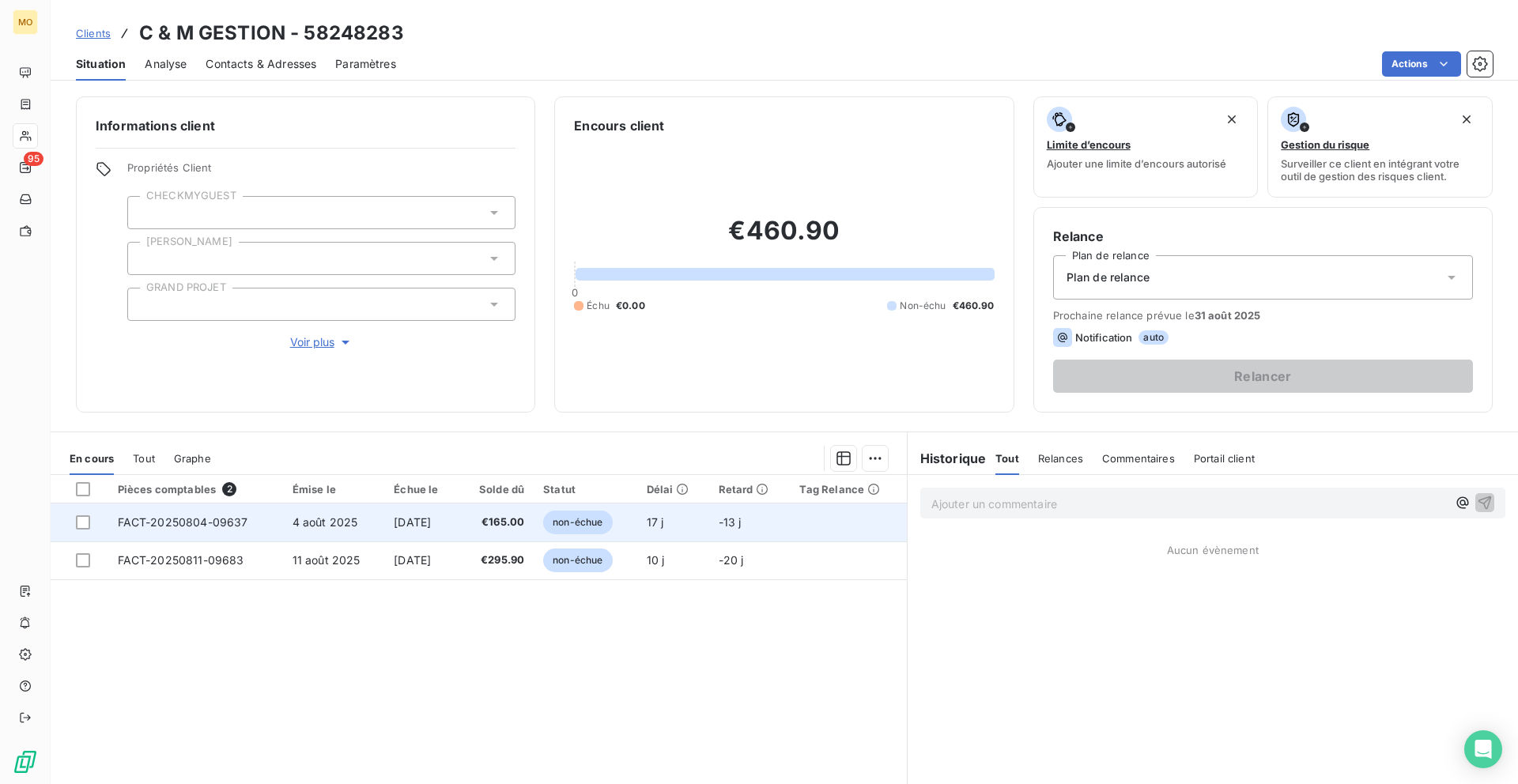
click at [358, 517] on td "4 août 2025" at bounding box center [333, 522] width 102 height 38
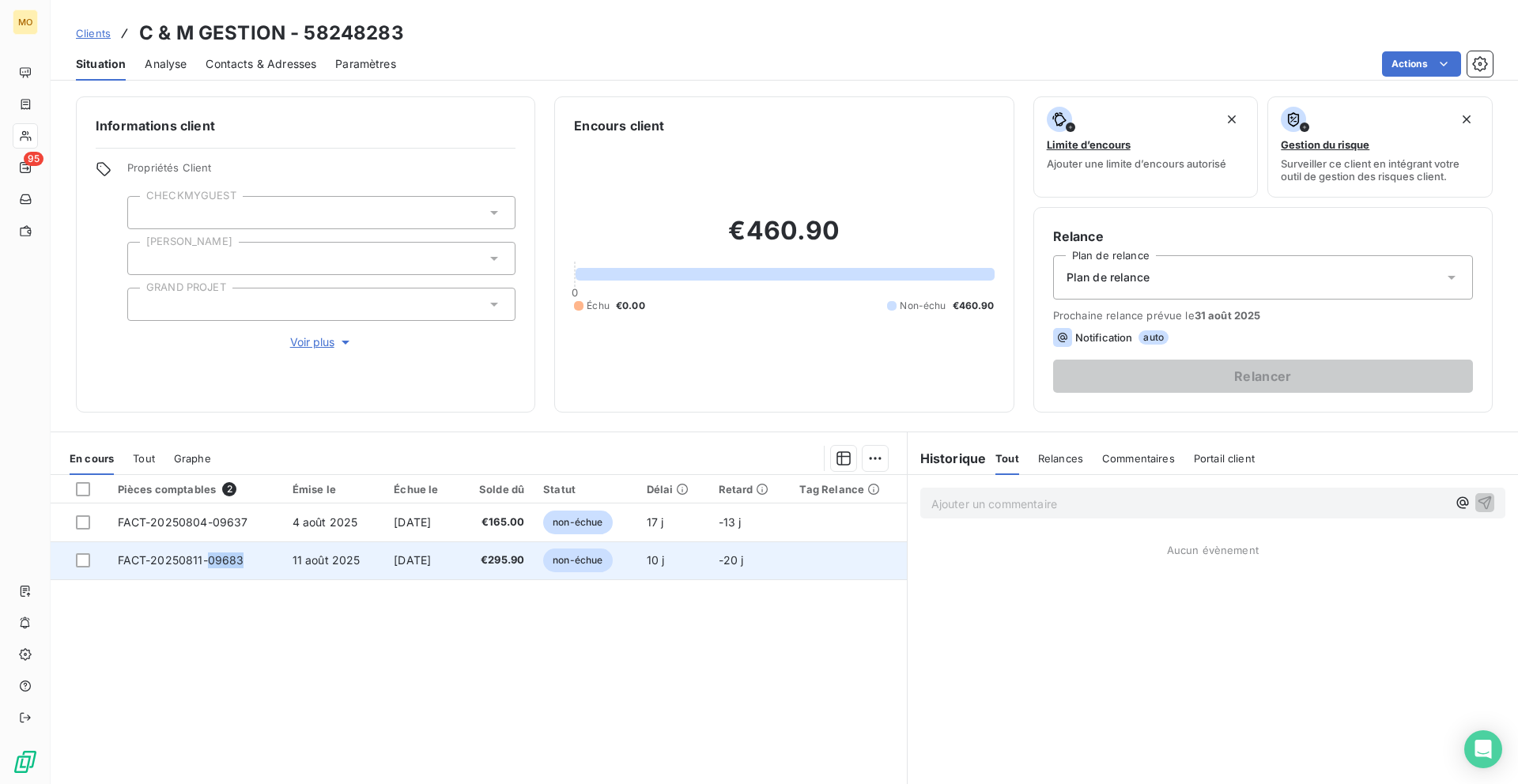
copy span "09683"
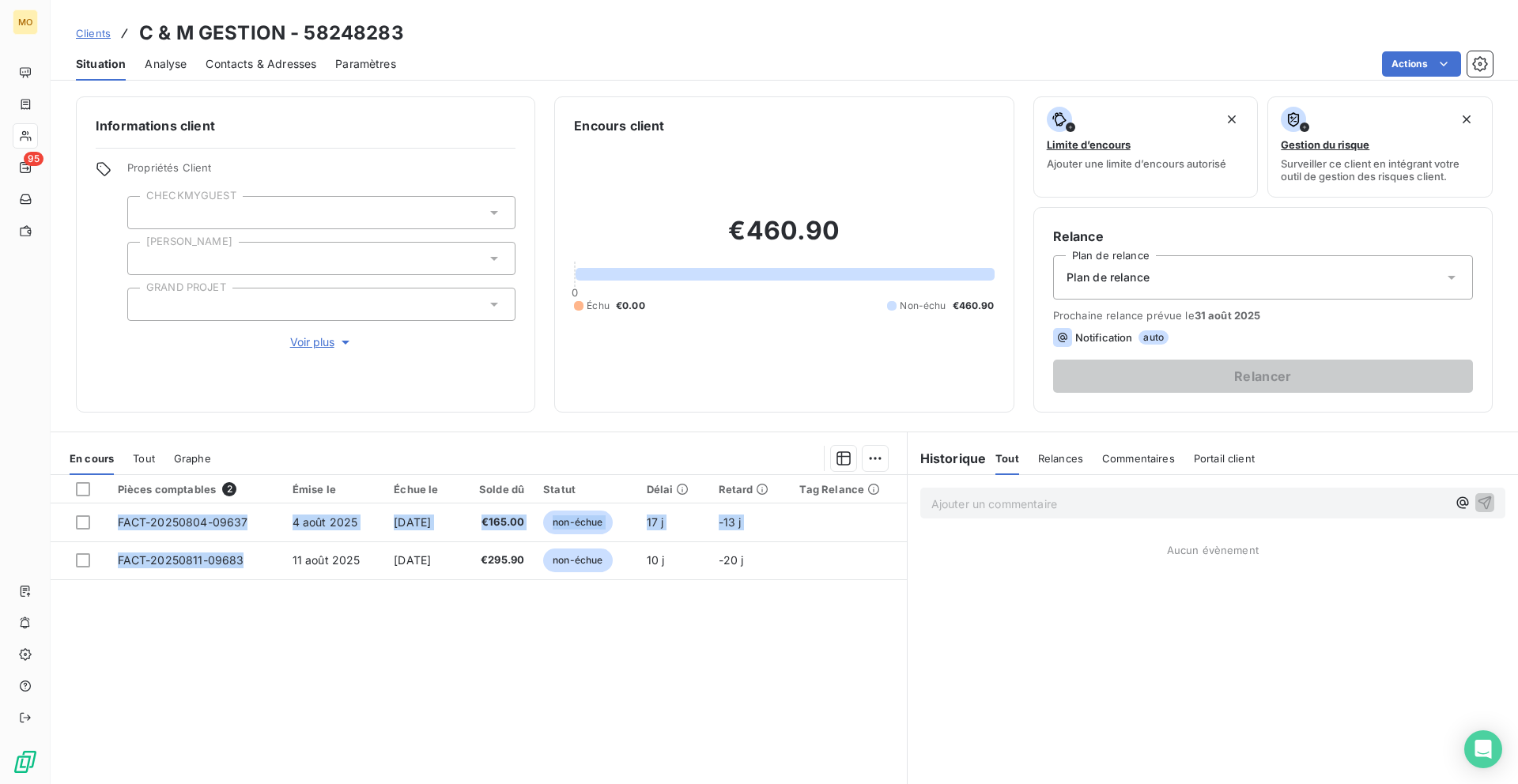
drag, startPoint x: 249, startPoint y: 558, endPoint x: 206, endPoint y: 601, distance: 60.8
click at [206, 601] on div "Pièces comptables 2 Émise le Échue le Solde dû Statut Délai Retard Tag Relance …" at bounding box center [478, 627] width 856 height 304
click at [253, 635] on div "Pièces comptables 2 Émise le Échue le Solde dû Statut Délai Retard Tag Relance …" at bounding box center [478, 627] width 856 height 304
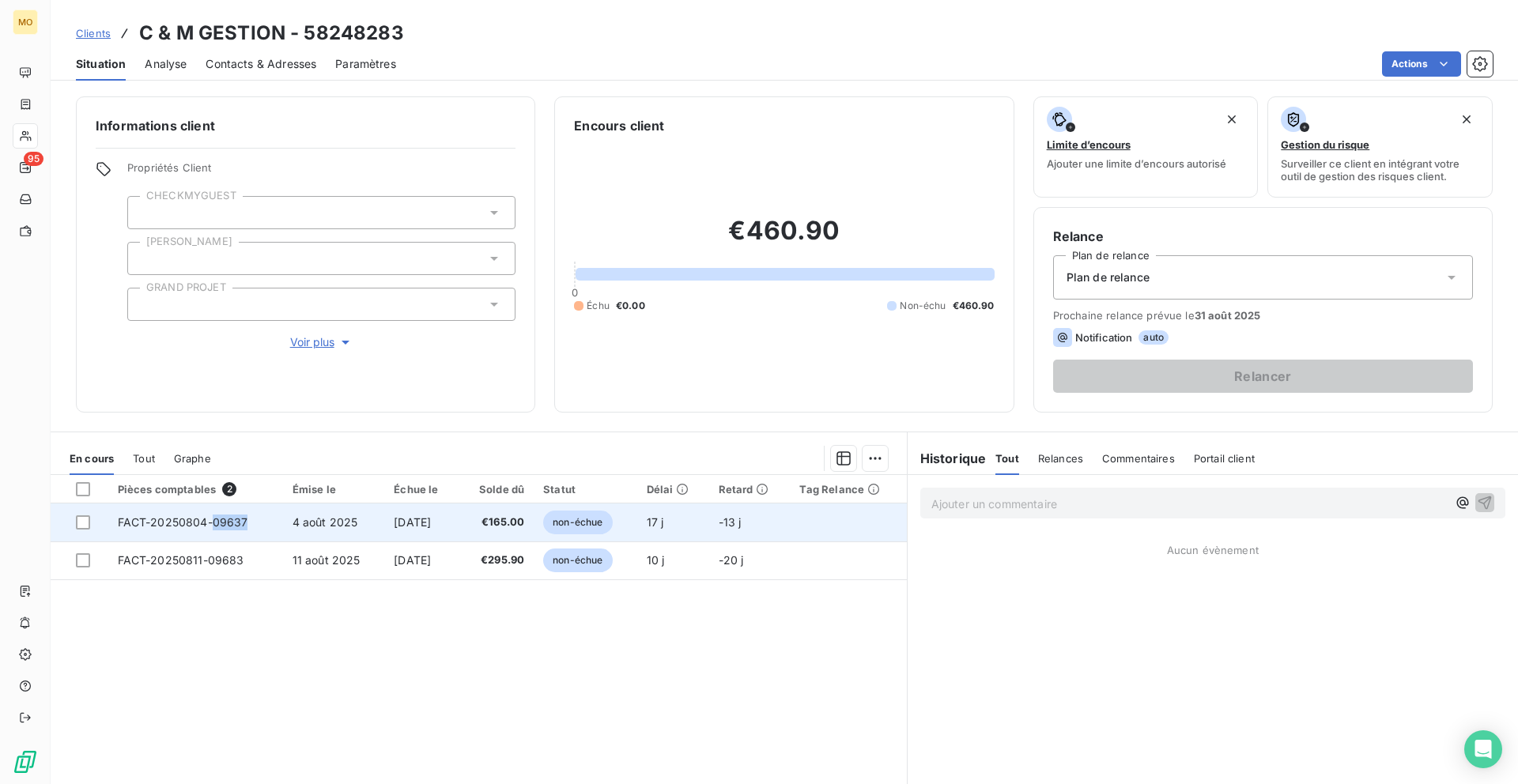
copy span "09637"
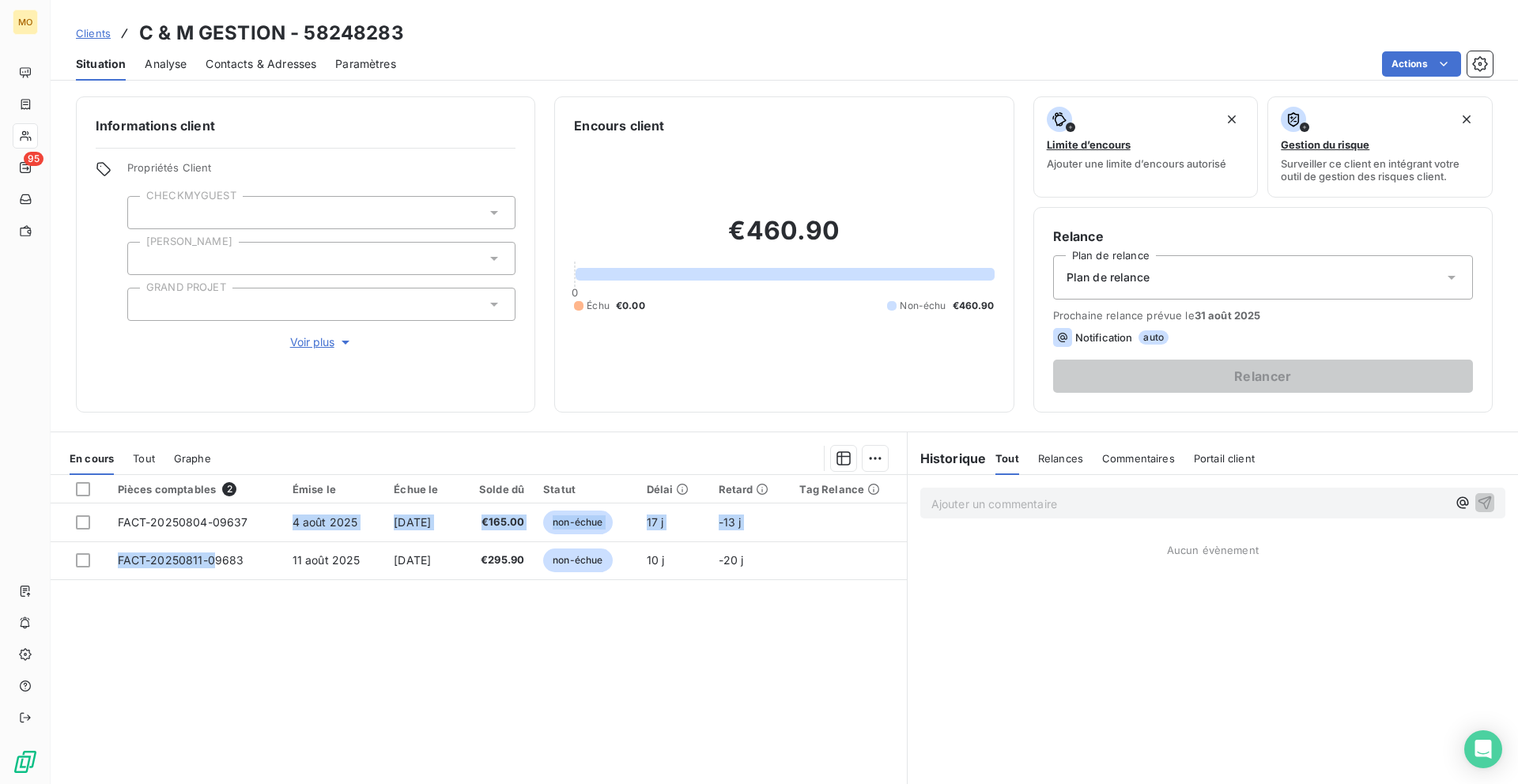
drag, startPoint x: 255, startPoint y: 524, endPoint x: 211, endPoint y: 594, distance: 82.7
click at [211, 583] on div "Pièces comptables 2 Émise le Échue le Solde dû Statut Délai Retard Tag Relance …" at bounding box center [478, 627] width 856 height 304
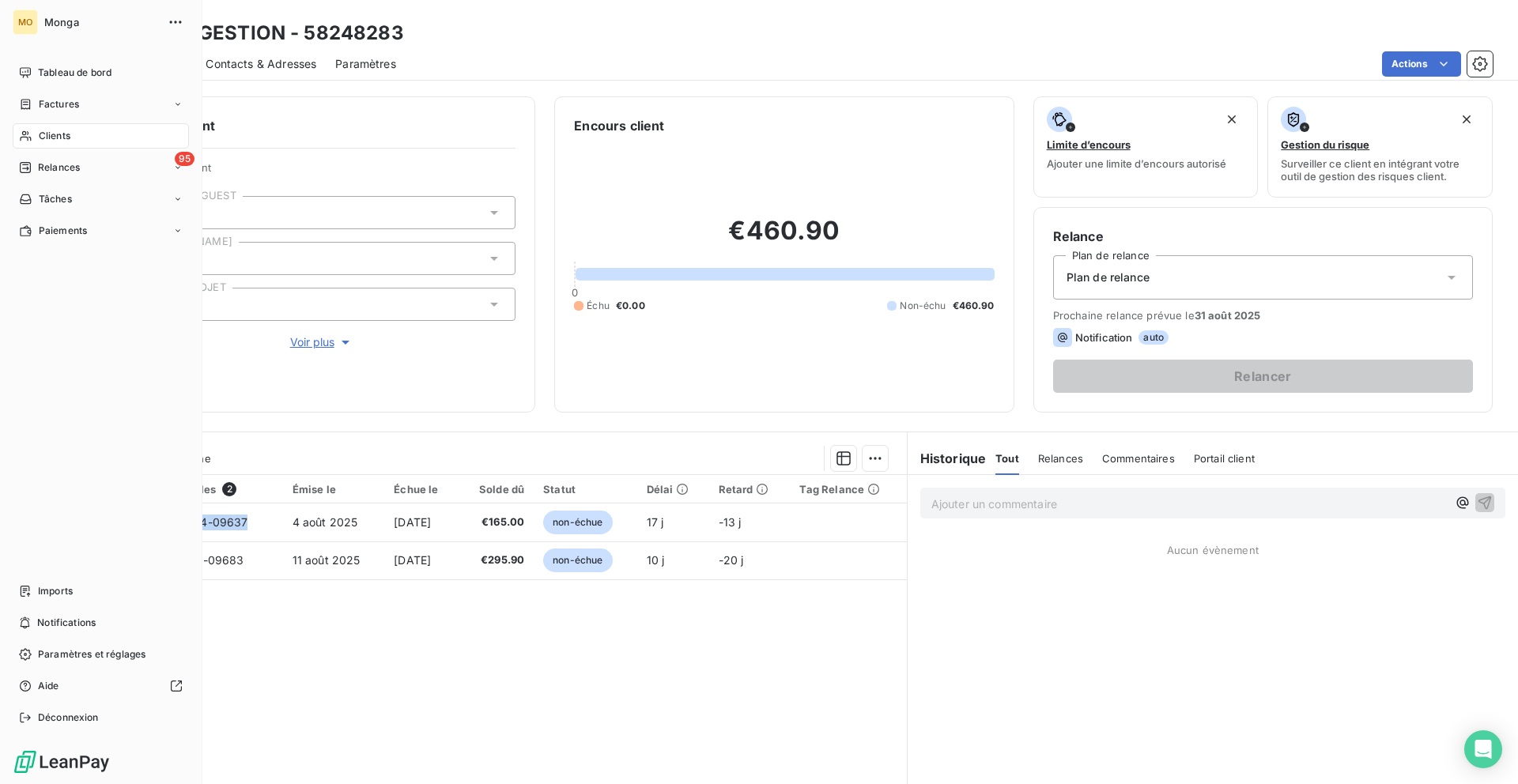
click at [46, 128] on span "Clients" at bounding box center [55, 135] width 32 height 14
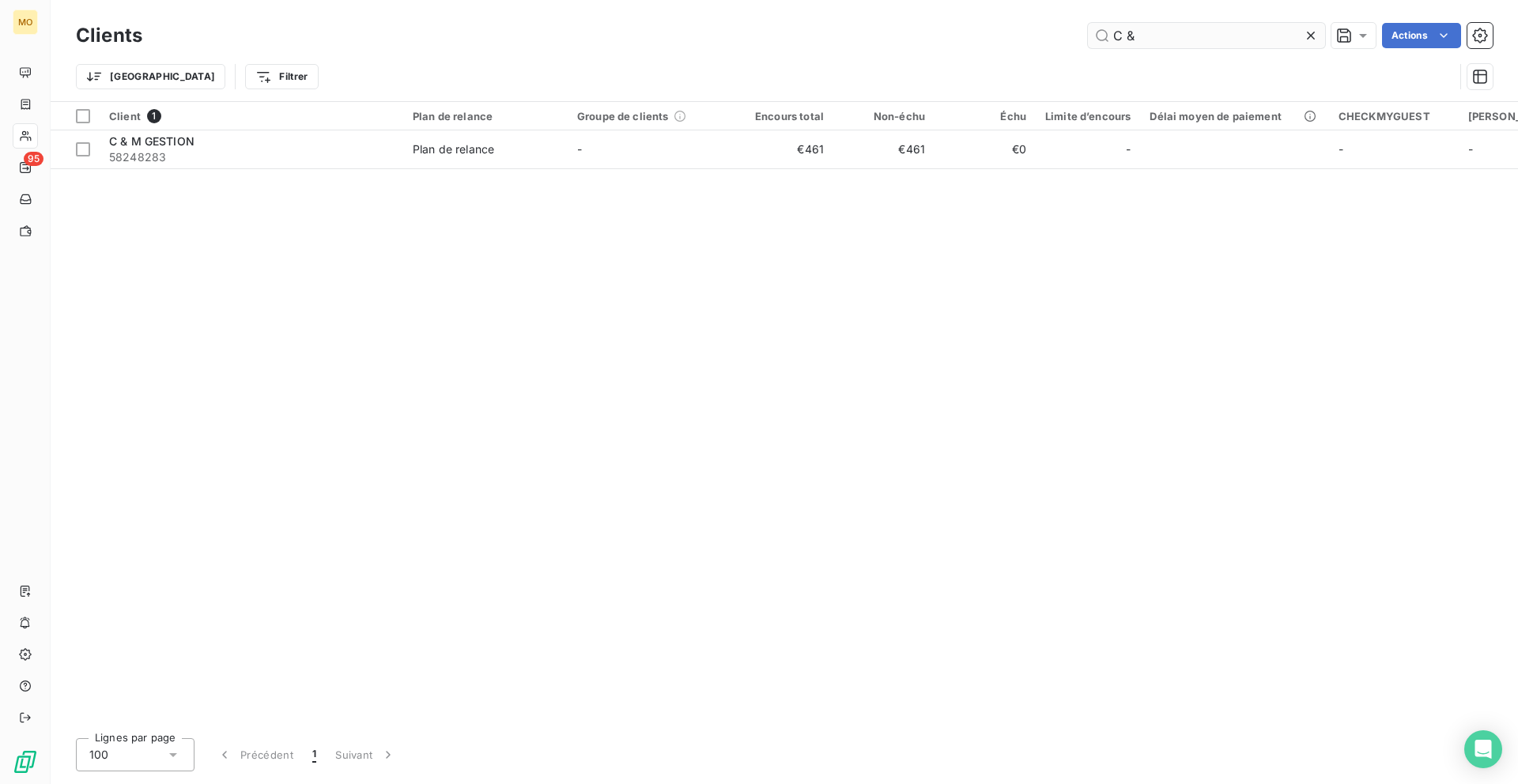
click at [1137, 47] on input "C &" at bounding box center [1206, 35] width 237 height 25
click at [1137, 40] on input "C &" at bounding box center [1206, 35] width 237 height 25
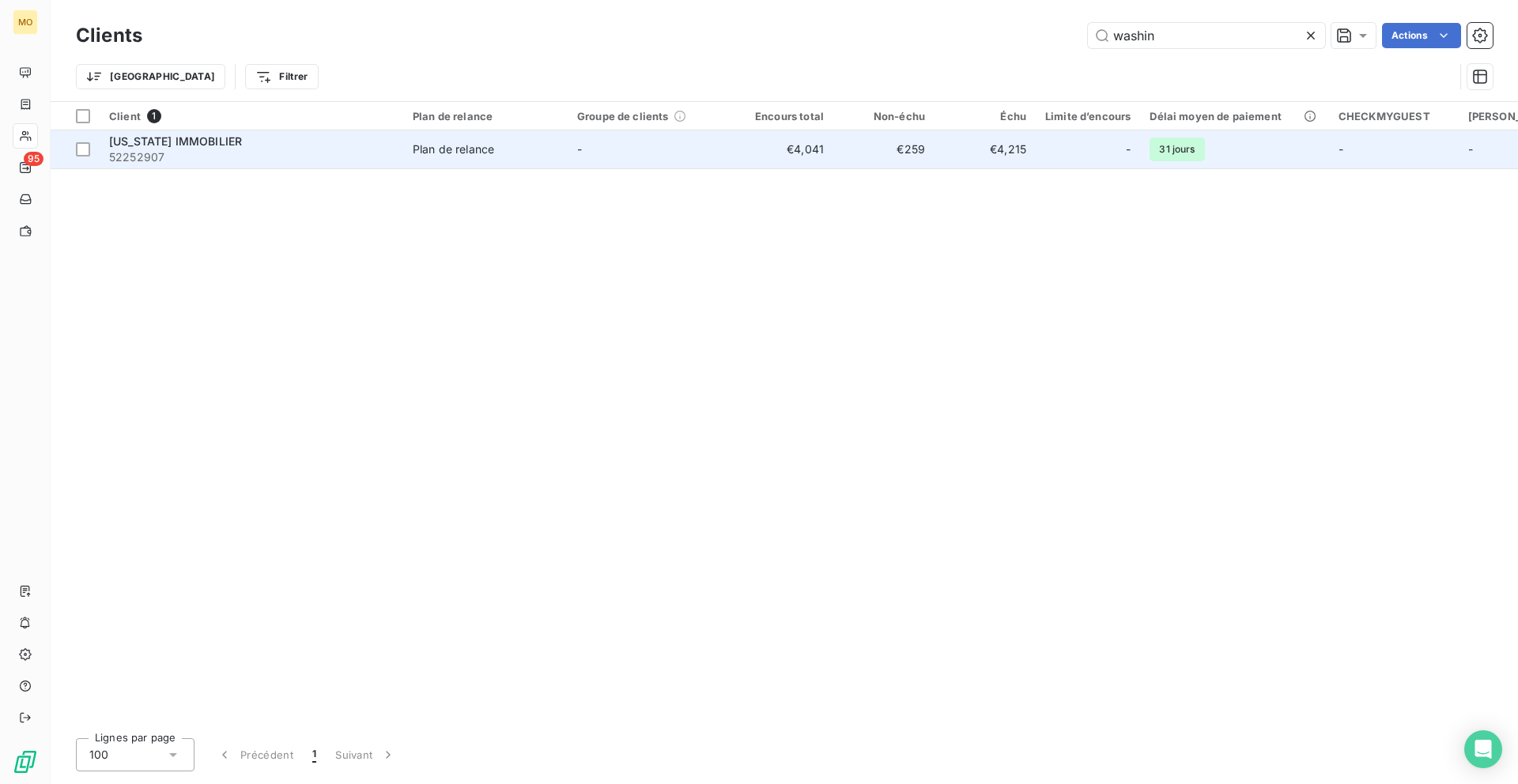
type input "washin"
click at [565, 152] on td "Plan de relance" at bounding box center [485, 149] width 165 height 38
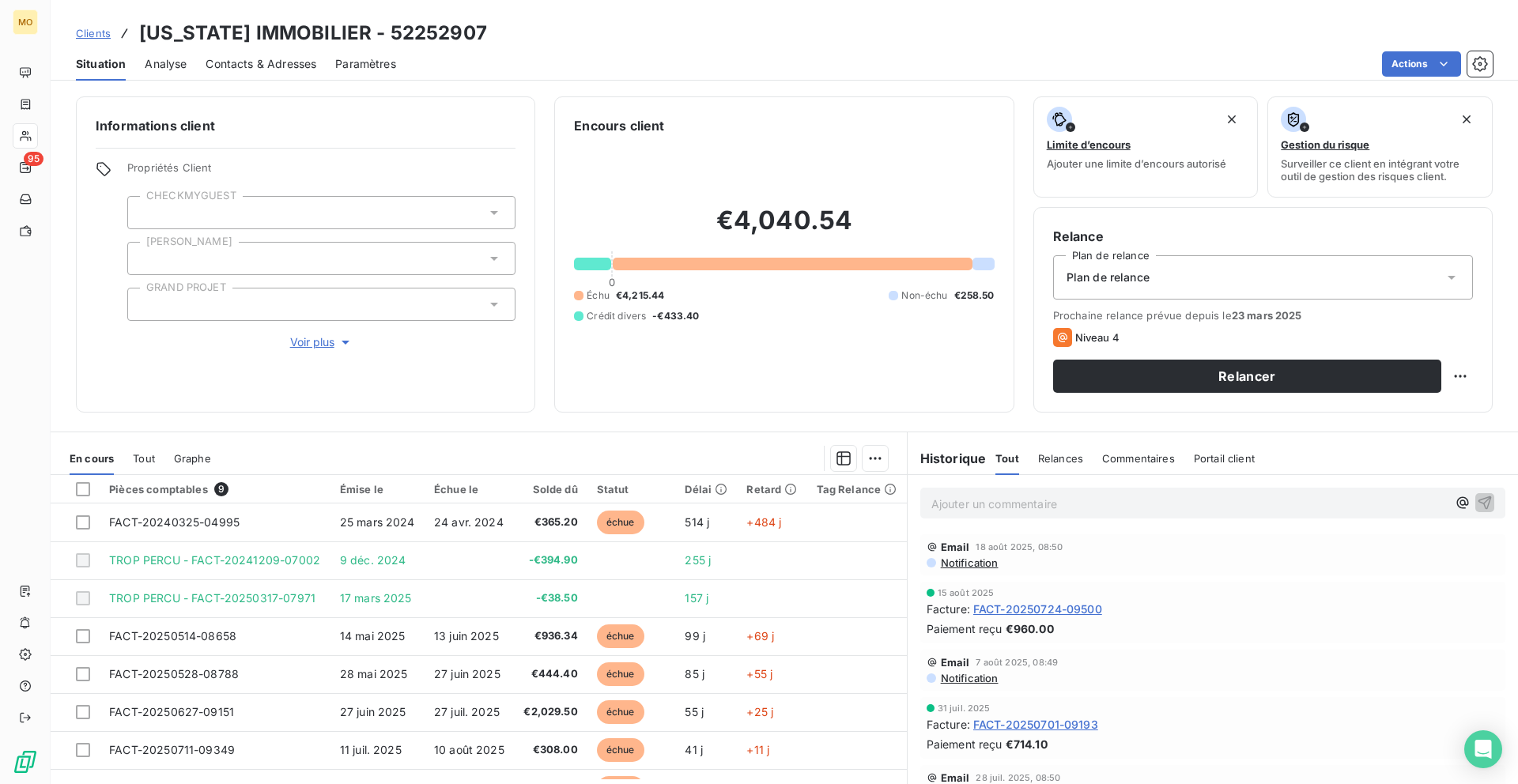
click at [311, 50] on div "Contacts & Adresses" at bounding box center [261, 64] width 111 height 34
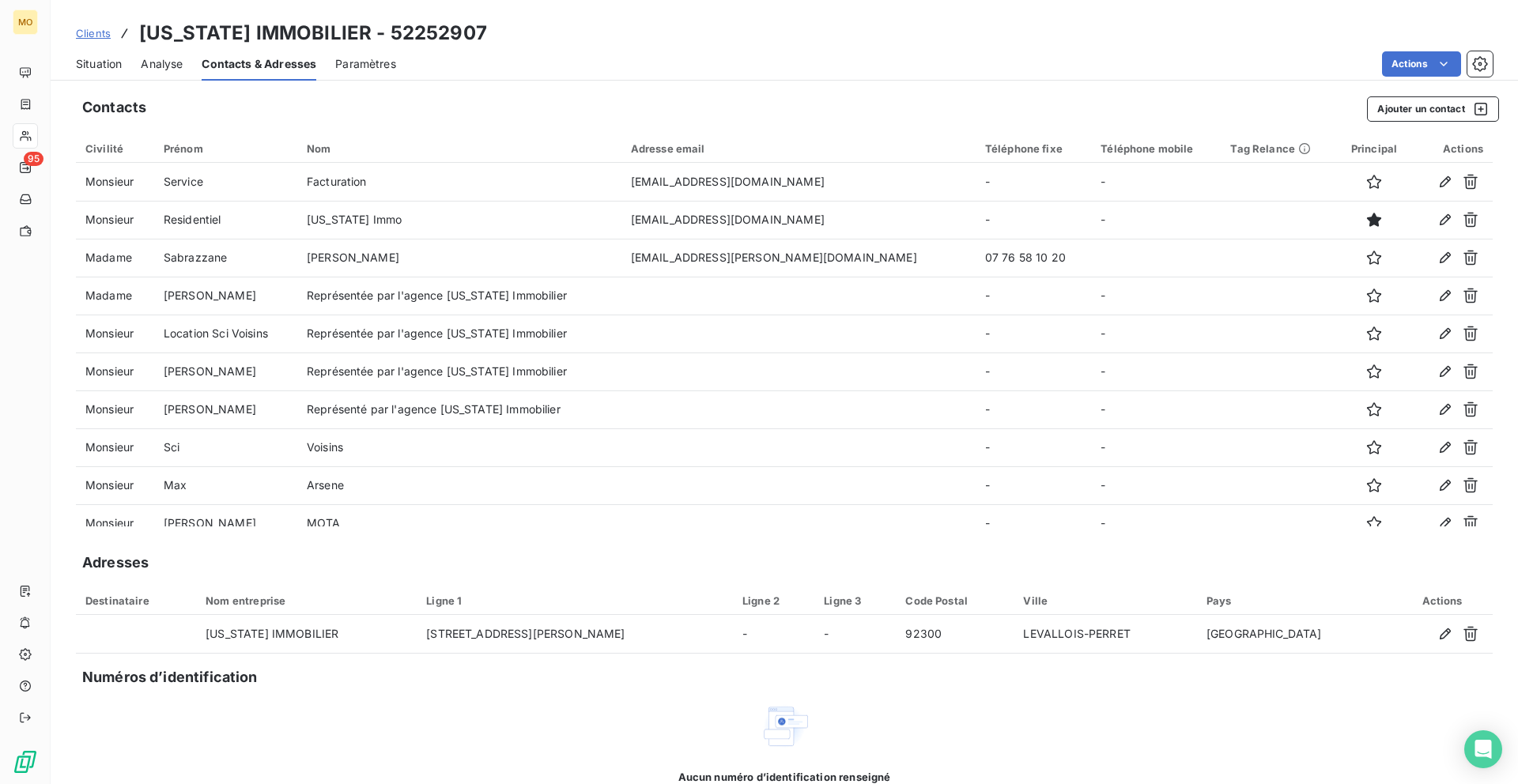
click at [108, 67] on span "Situation" at bounding box center [98, 63] width 46 height 16
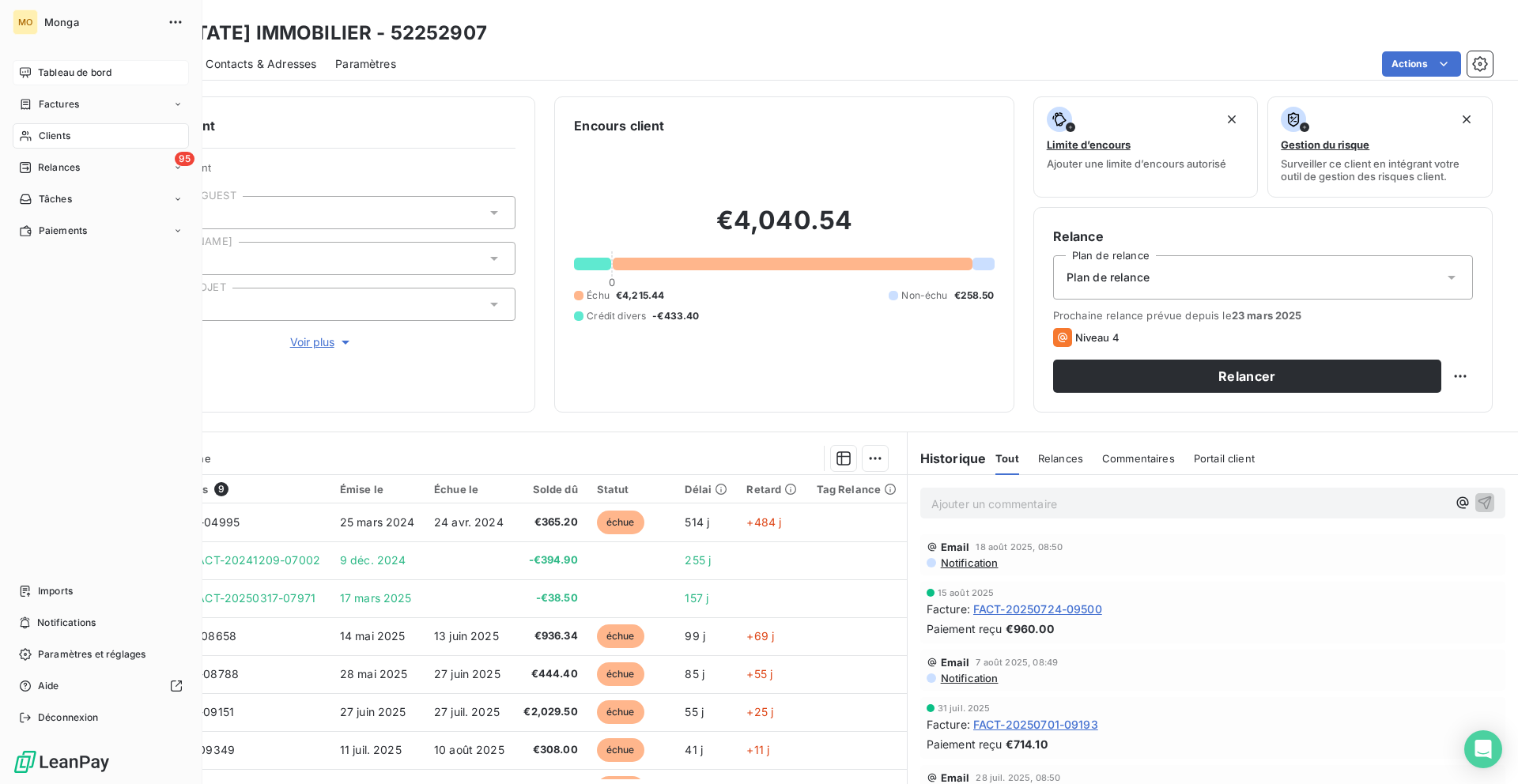
click at [38, 74] on span "Tableau de bord" at bounding box center [75, 72] width 74 height 14
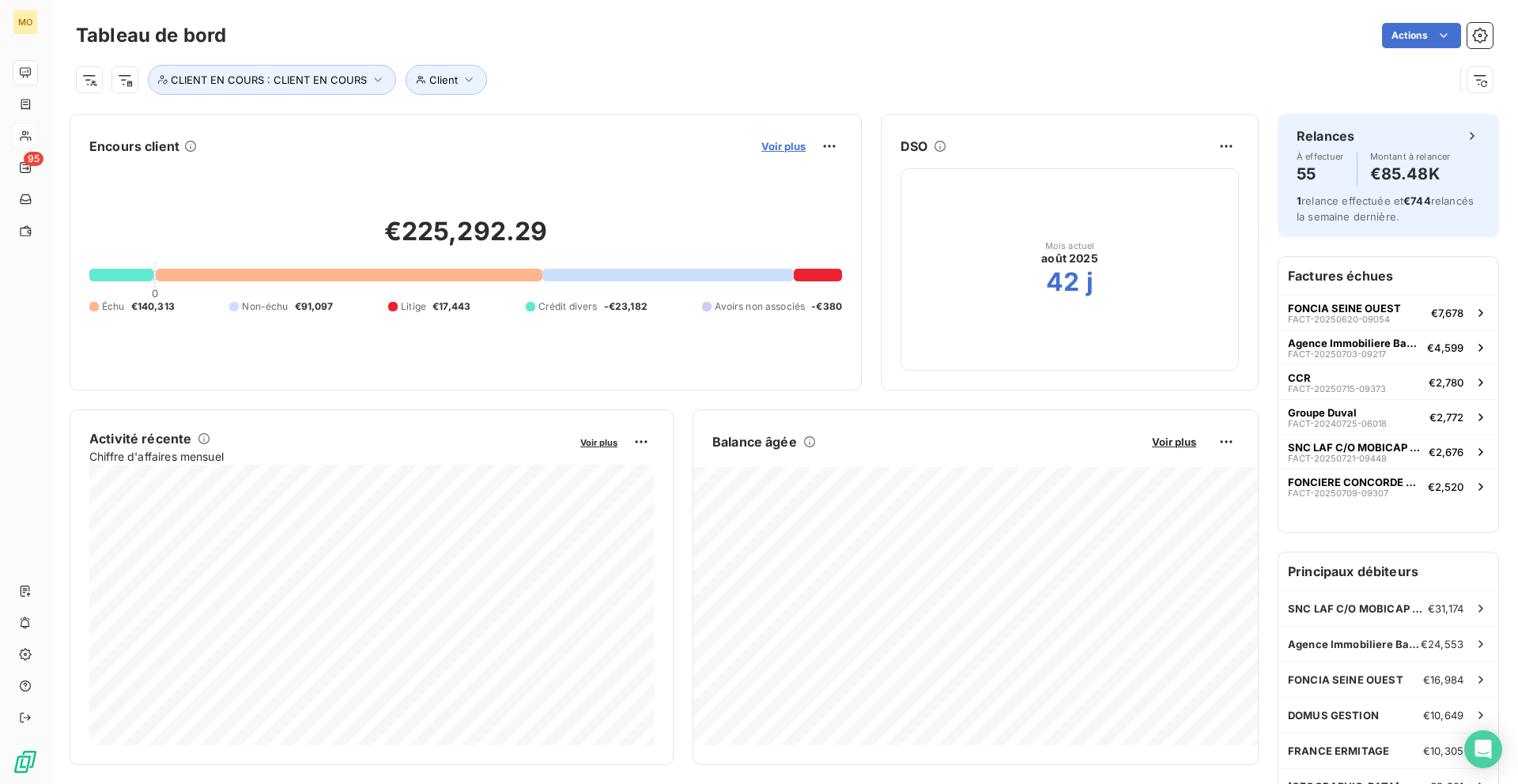
click at [775, 140] on span "Voir plus" at bounding box center [783, 146] width 45 height 13
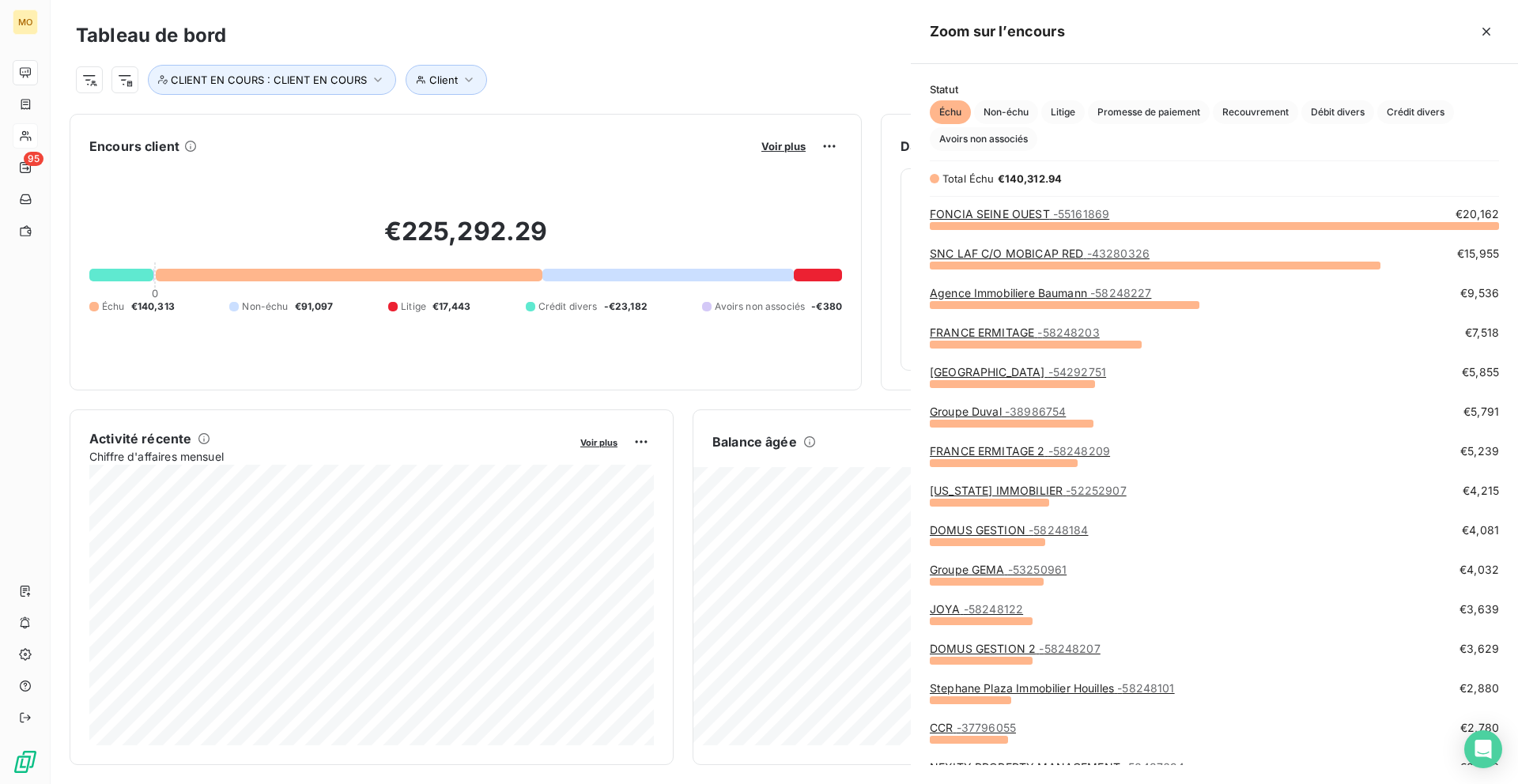
scroll to position [559, 607]
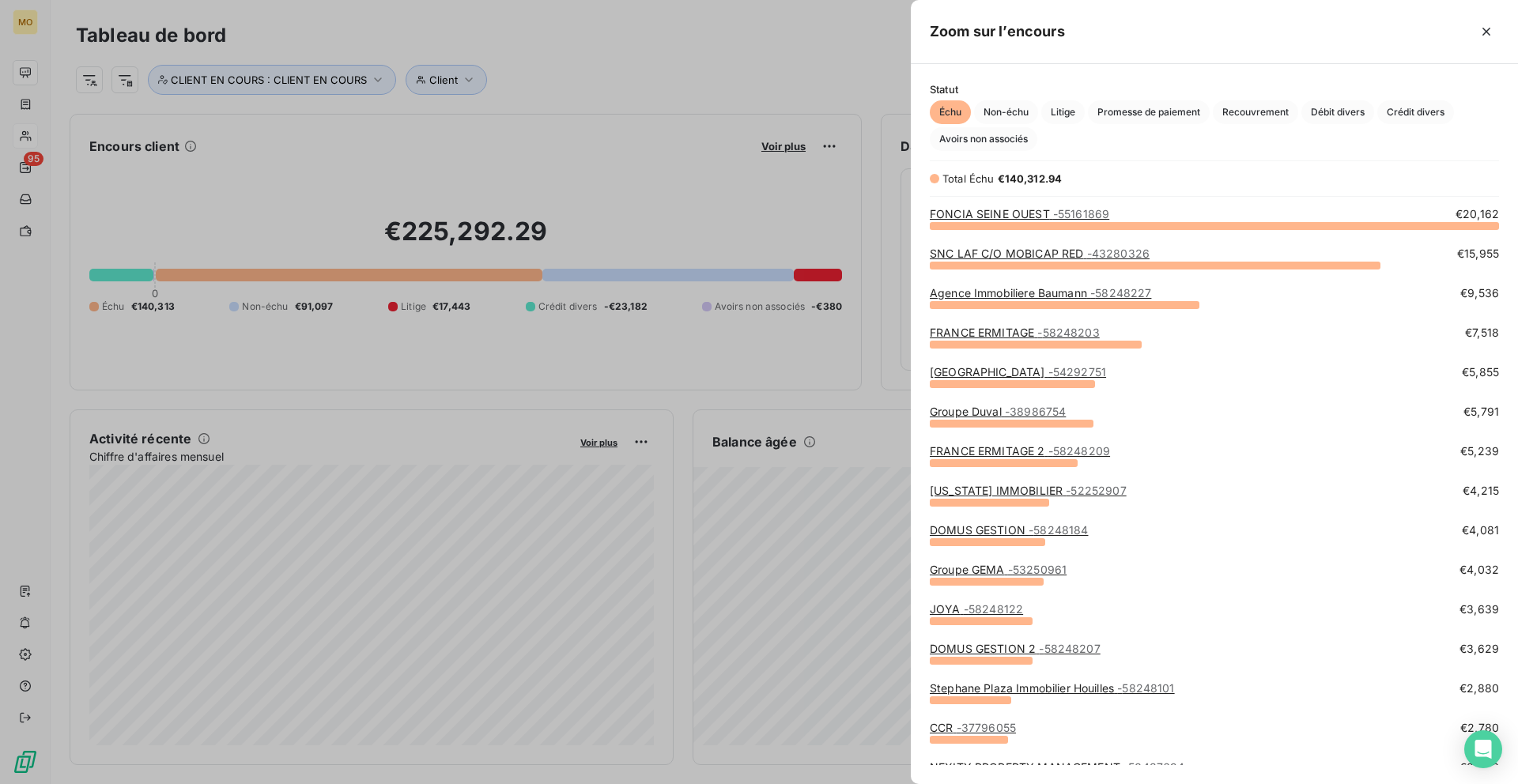
click at [995, 219] on link "FONCIA SEINE OUEST - 55161869" at bounding box center [1019, 213] width 180 height 13
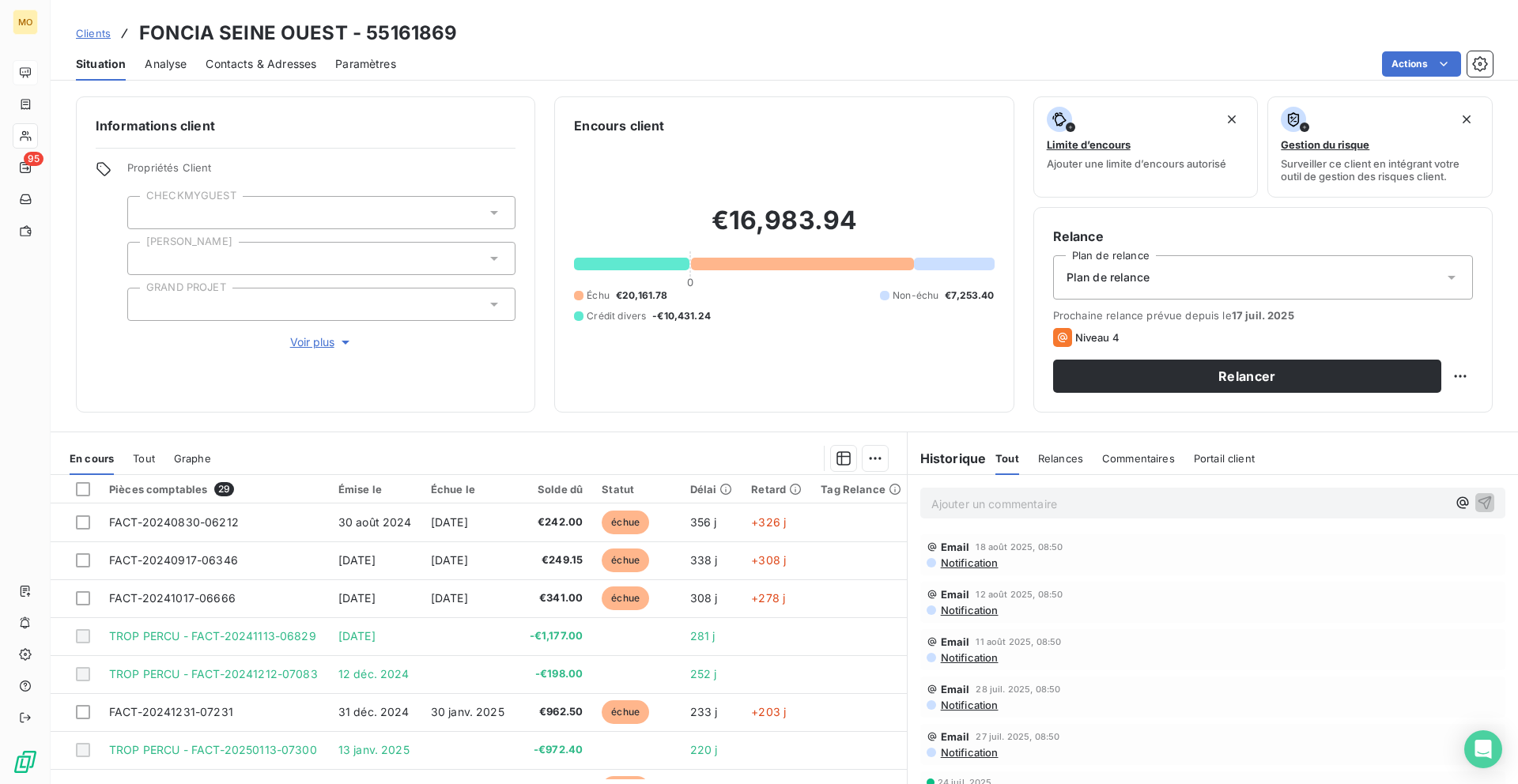
click at [257, 46] on h3 "FONCIA SEINE OUEST - 55161869" at bounding box center [297, 33] width 318 height 29
click at [257, 68] on span "Contacts & Adresses" at bounding box center [261, 63] width 111 height 16
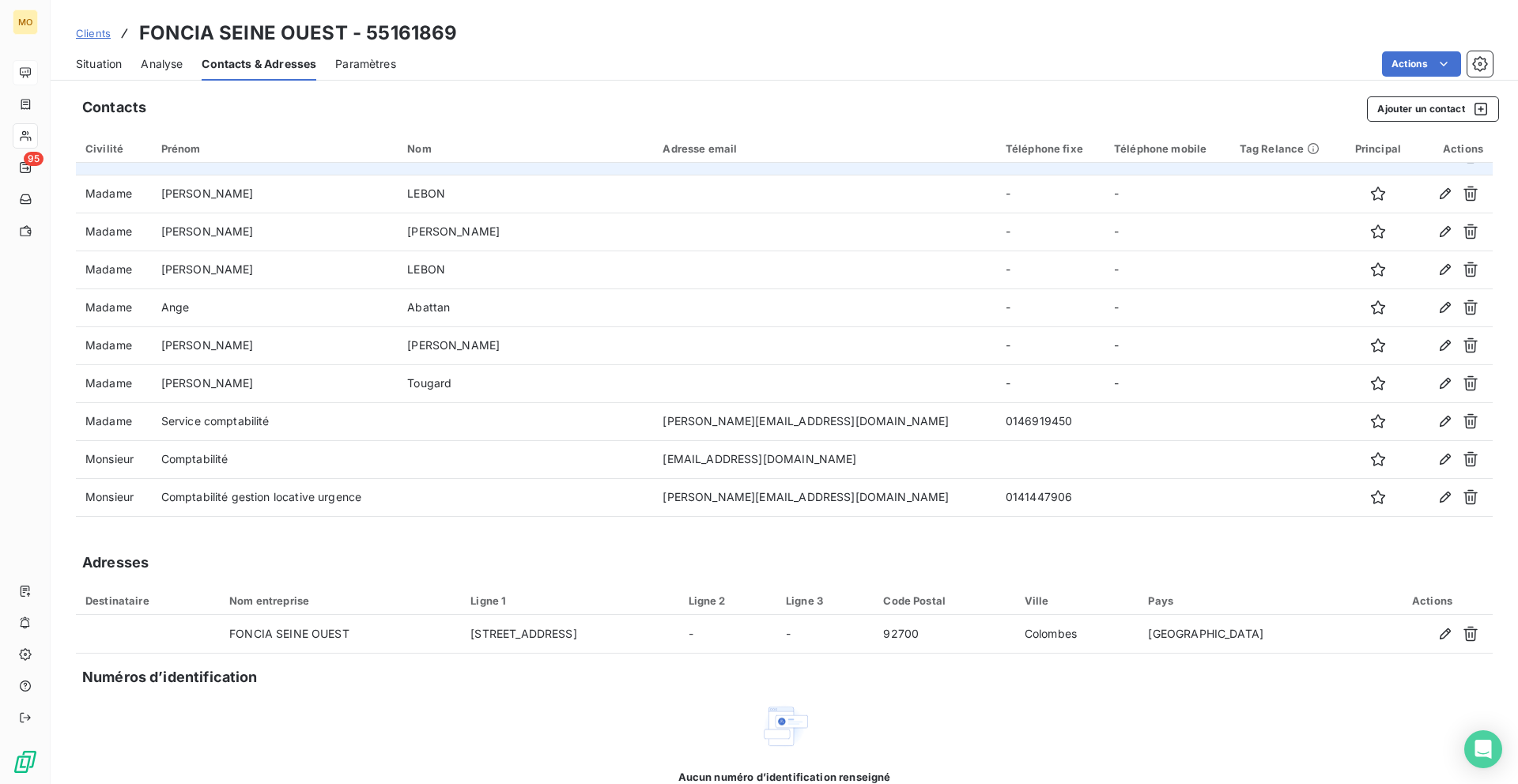
scroll to position [298, 0]
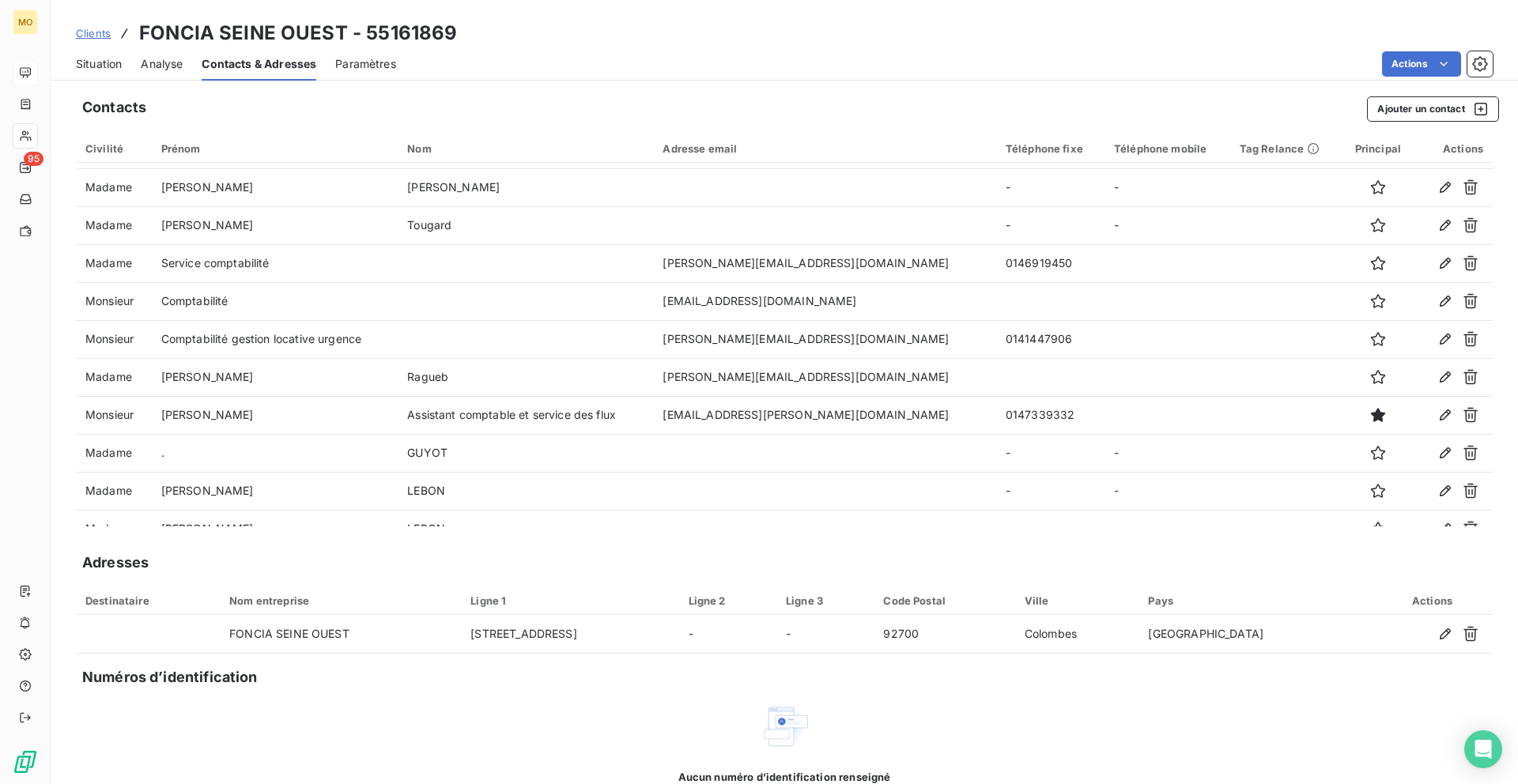
click at [83, 63] on span "Situation" at bounding box center [98, 63] width 46 height 16
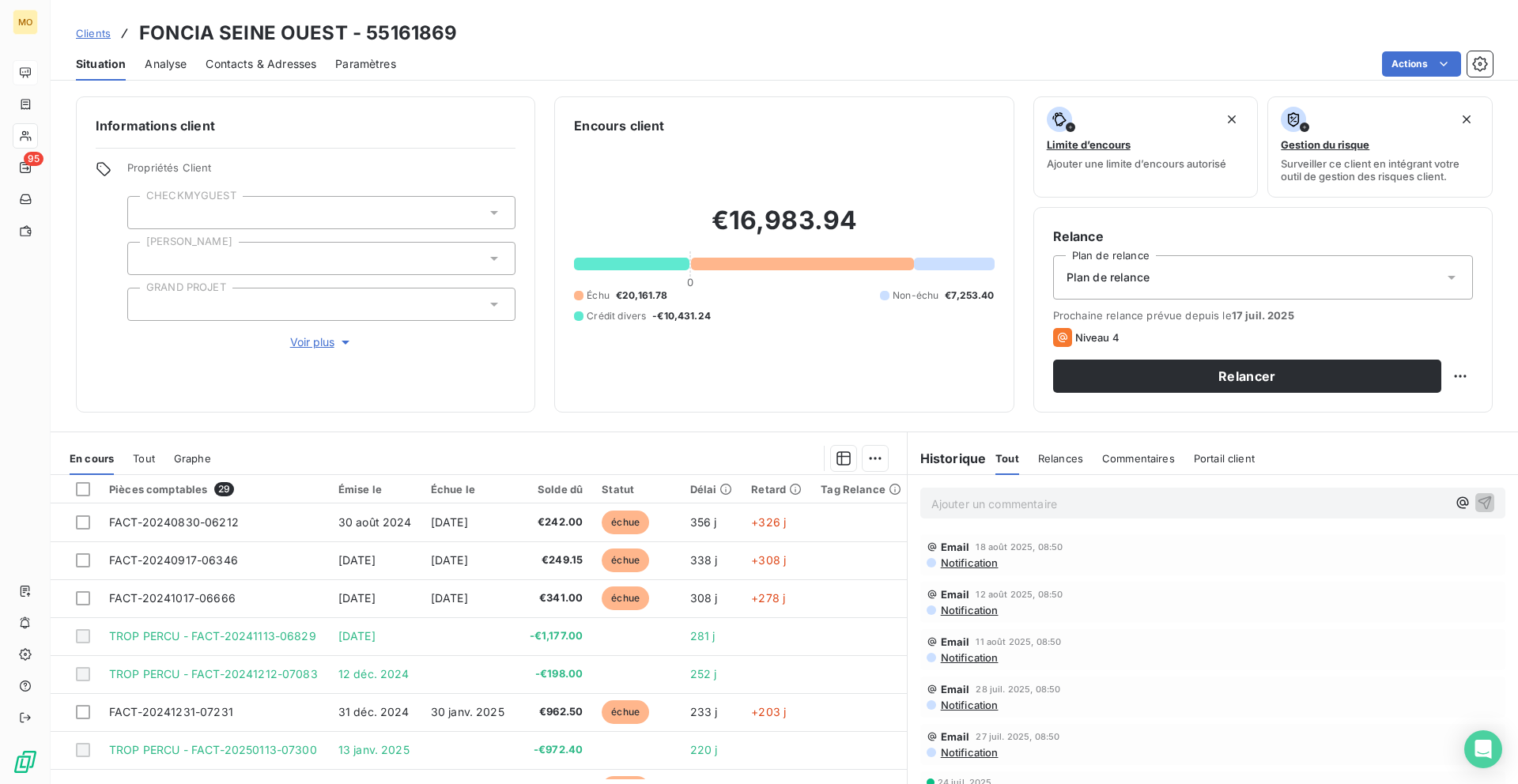
click at [264, 61] on span "Contacts & Adresses" at bounding box center [261, 63] width 111 height 16
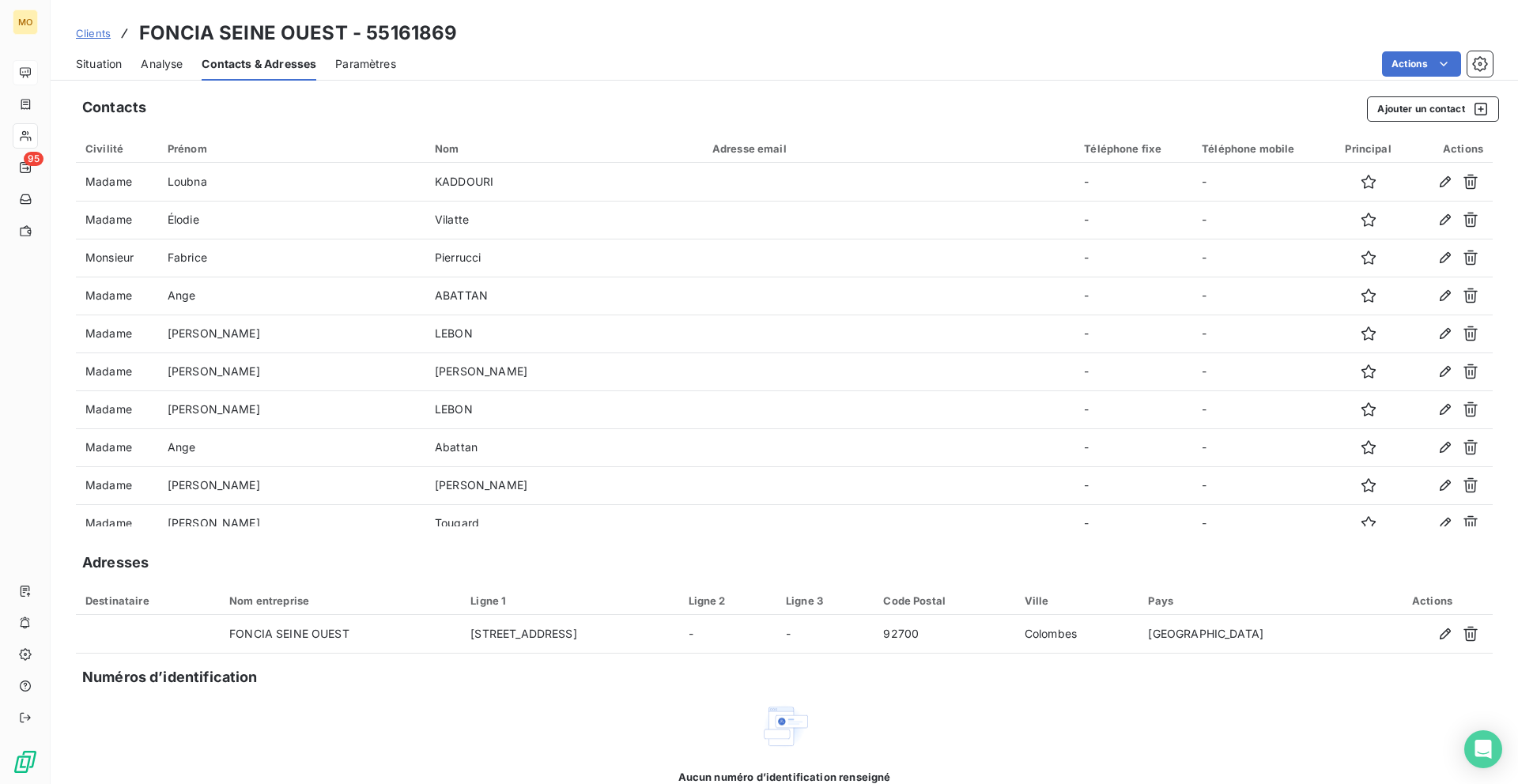
click at [102, 62] on span "Situation" at bounding box center [98, 63] width 46 height 16
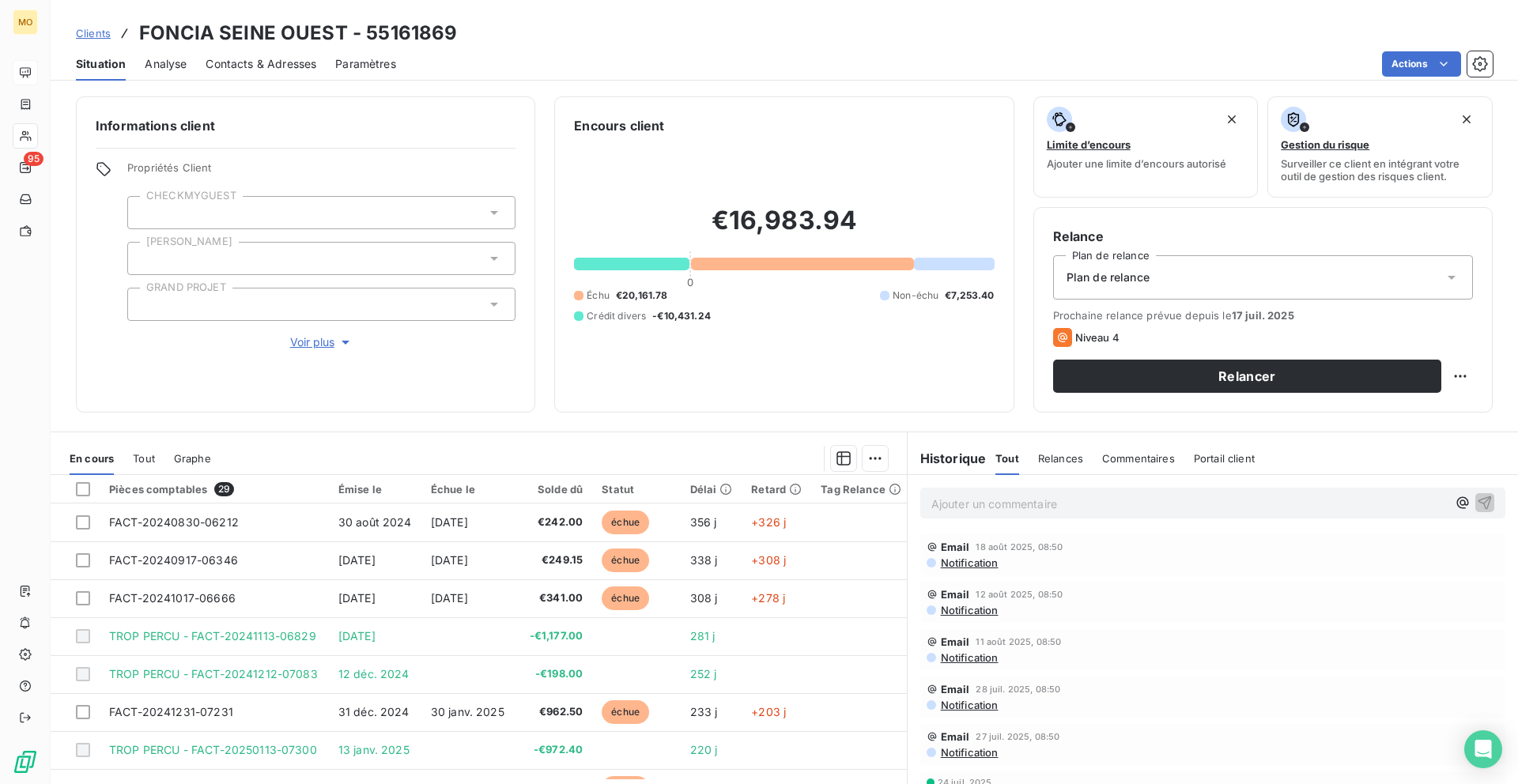
click at [244, 57] on span "Contacts & Adresses" at bounding box center [261, 63] width 111 height 16
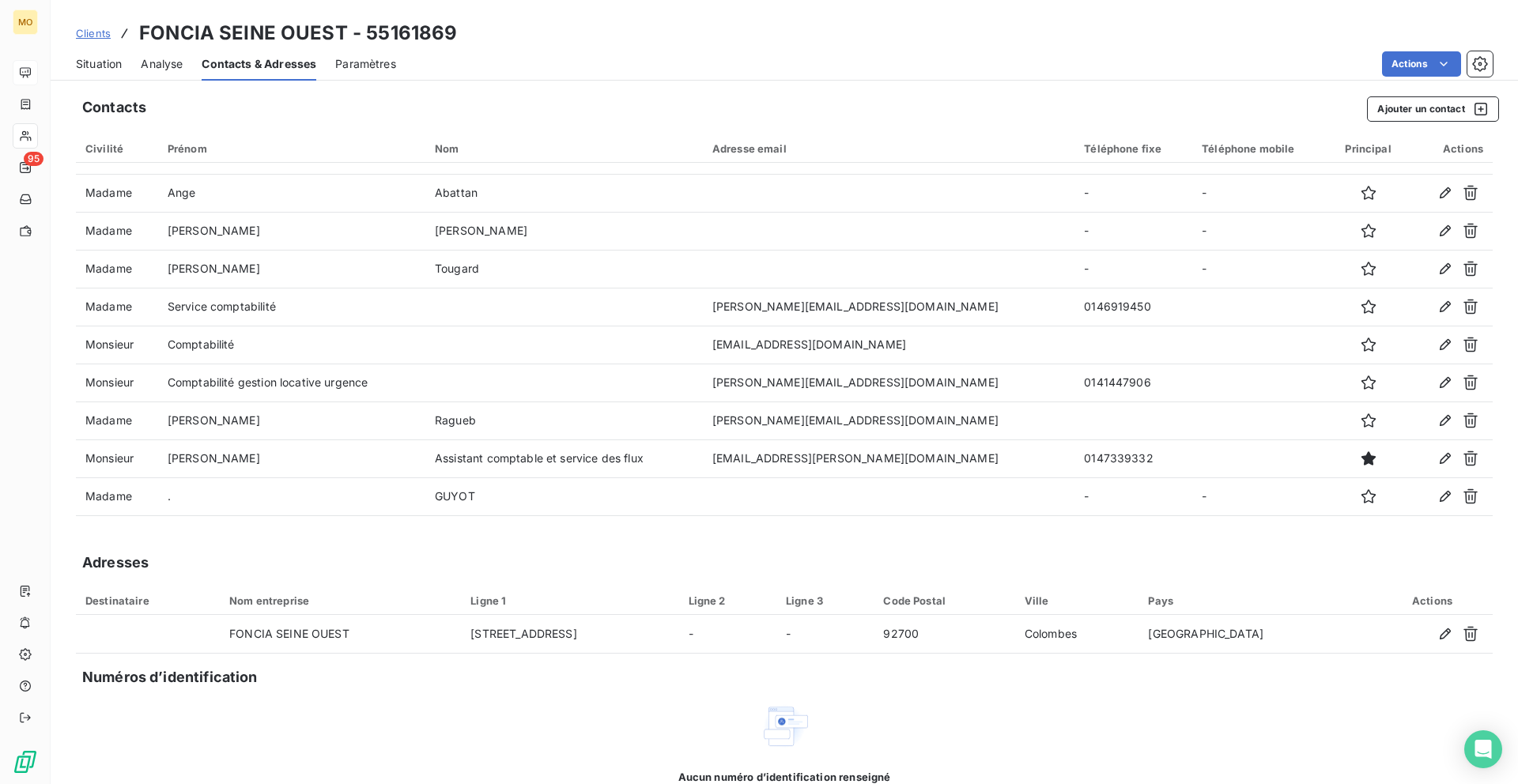
scroll to position [254, 0]
click at [97, 56] on span "Situation" at bounding box center [98, 63] width 46 height 16
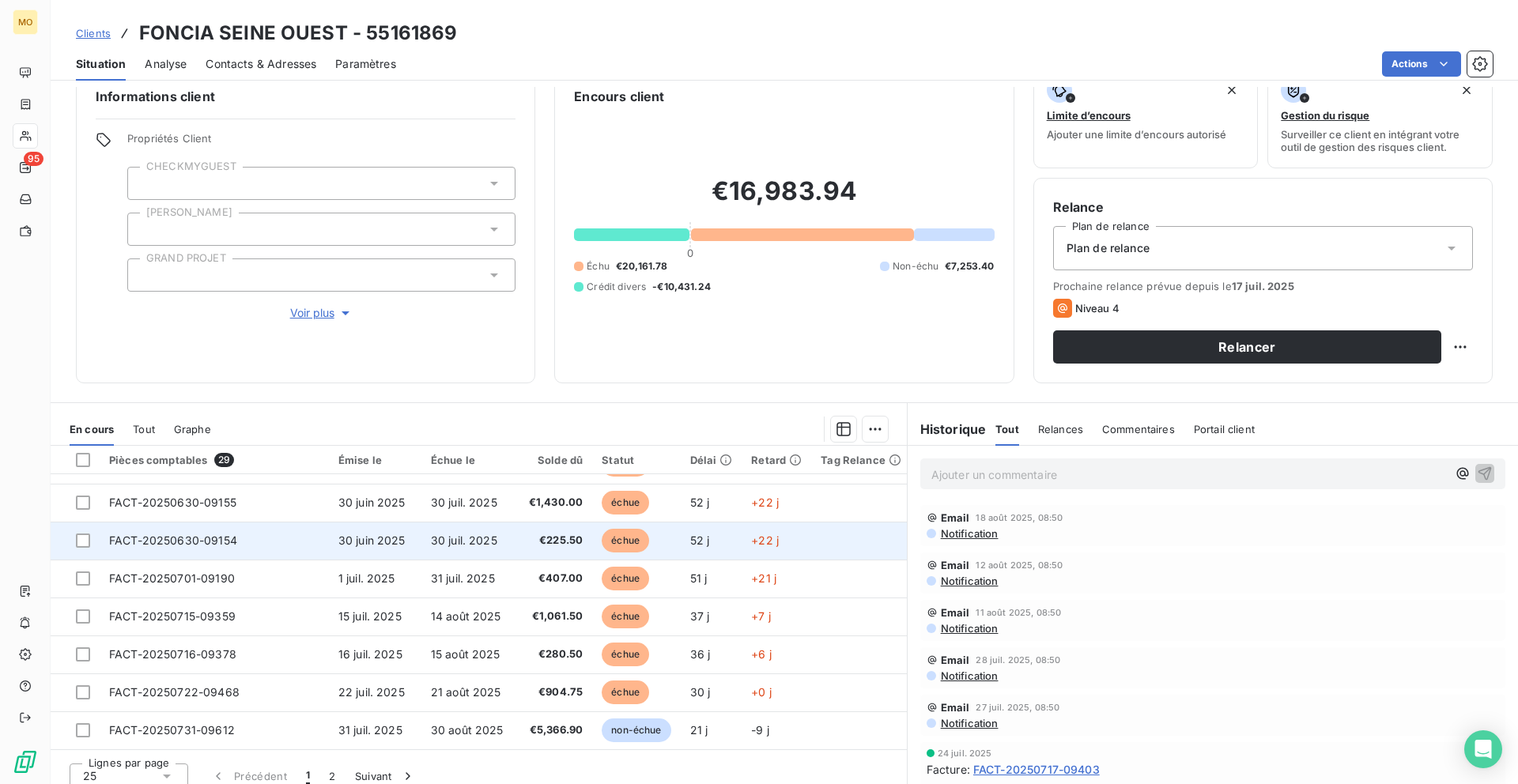
scroll to position [43, 0]
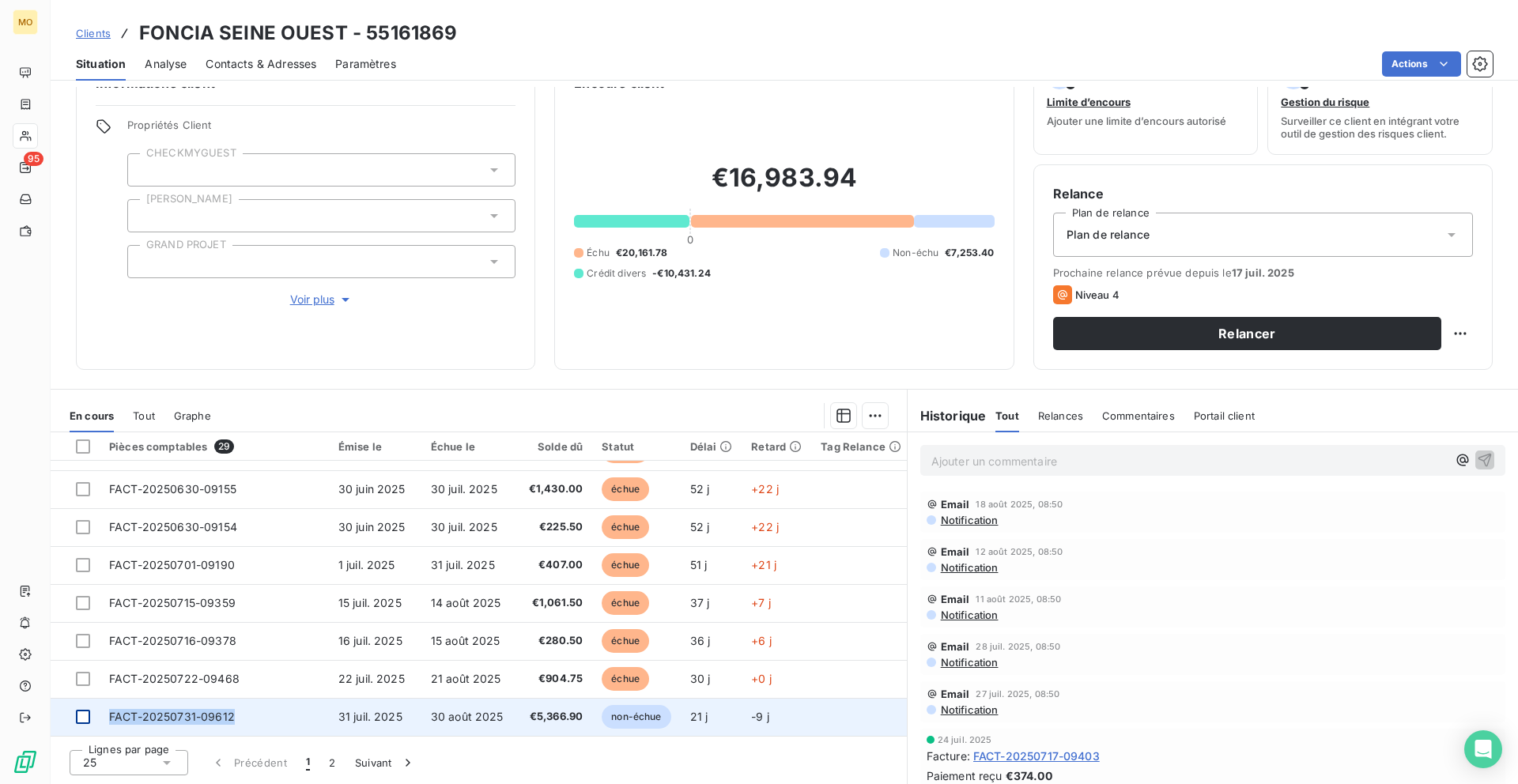
copy tr "FACT-20250731-09612"
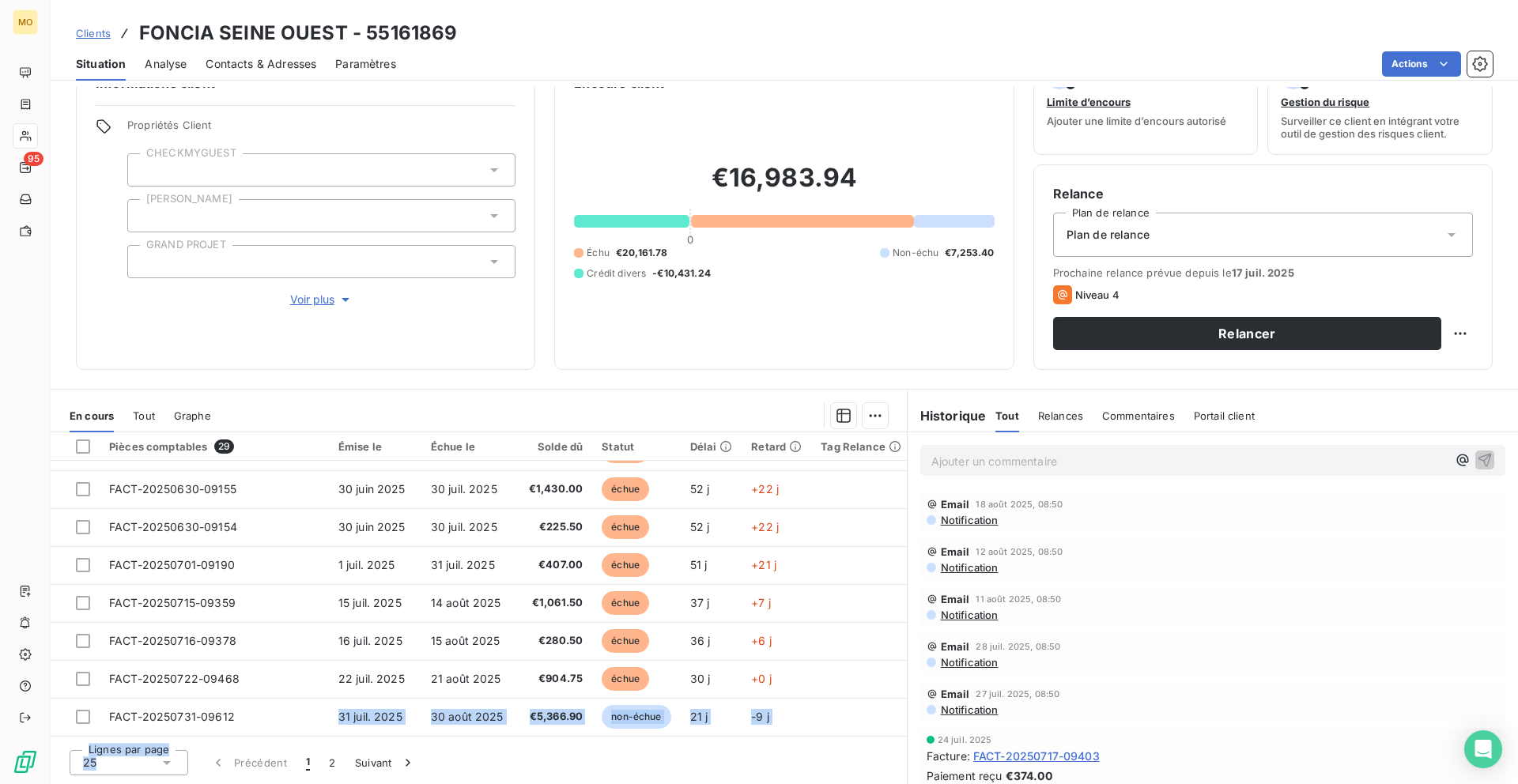
drag, startPoint x: 235, startPoint y: 706, endPoint x: 149, endPoint y: 783, distance: 115.4
click at [149, 783] on div "Pièces comptables 29 Émise le Échue le Solde dû Statut Délai Retard Tag Relance…" at bounding box center [478, 608] width 856 height 352
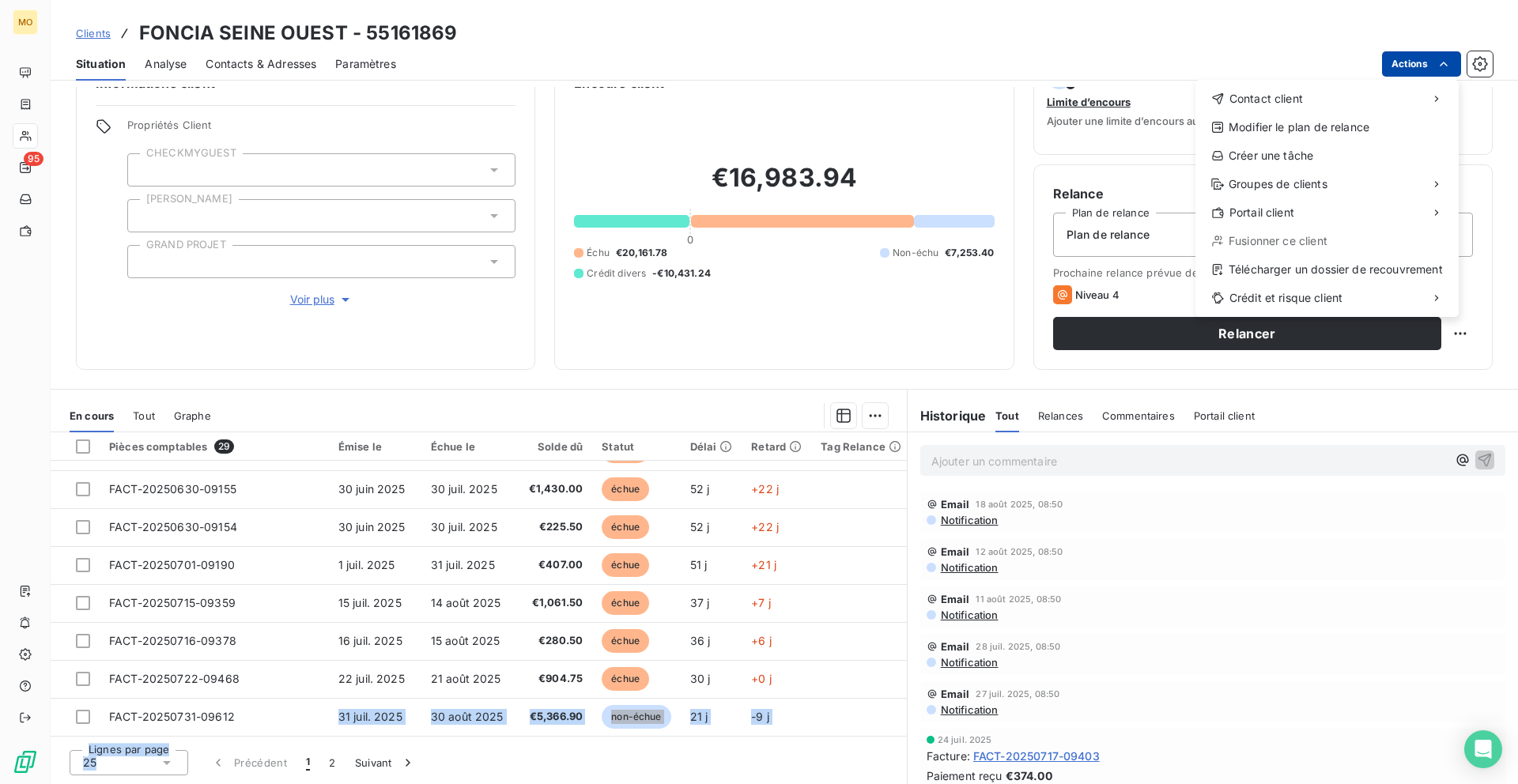
click at [1385, 66] on html "MO 95 Clients FONCIA SEINE OUEST - 55161869 Situation Analyse Contacts & Adress…" at bounding box center [759, 392] width 1518 height 784
click at [1252, 273] on div "Télécharger un dossier de recouvrement" at bounding box center [1326, 269] width 251 height 25
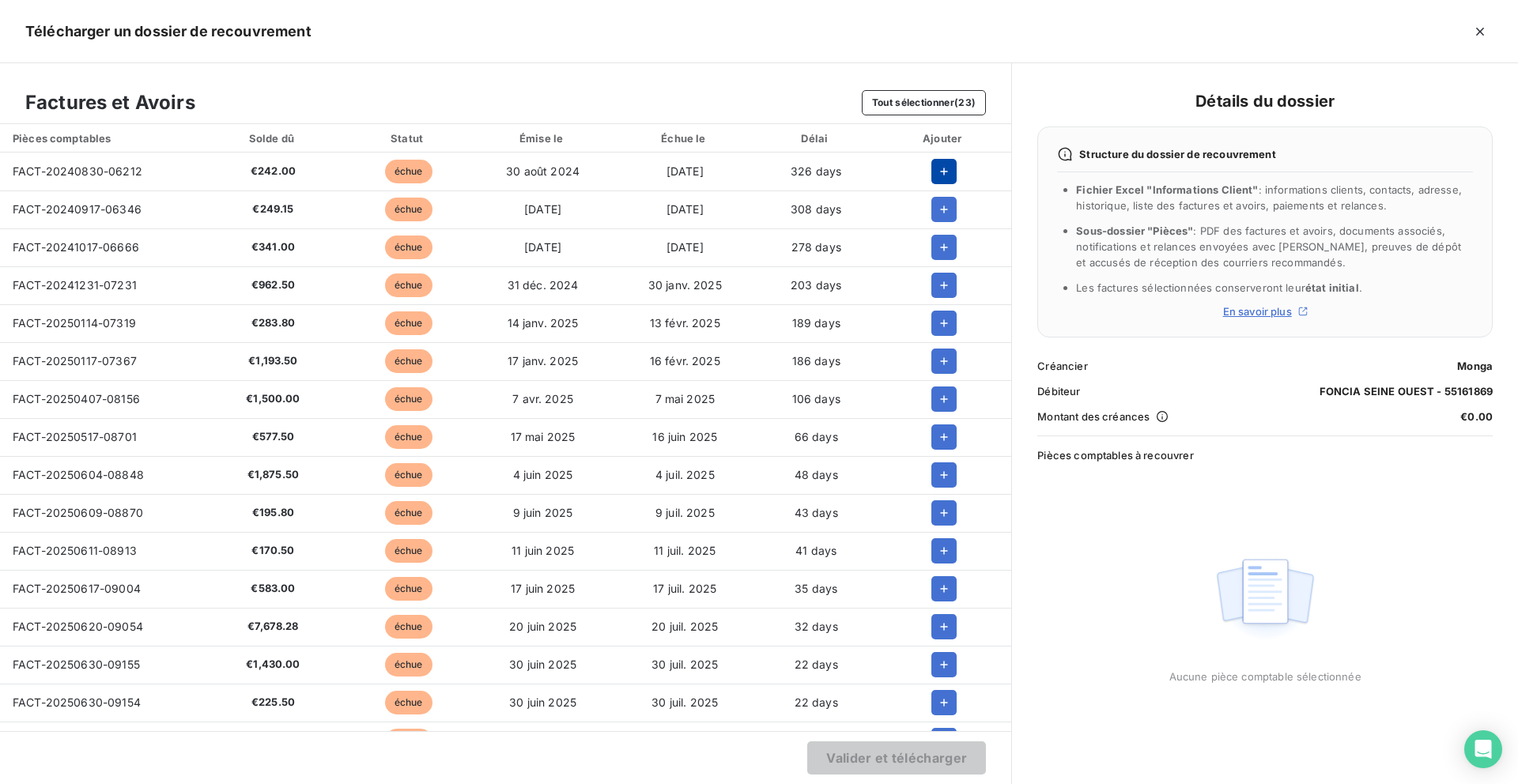
click at [936, 165] on icon "button" at bounding box center [943, 171] width 16 height 16
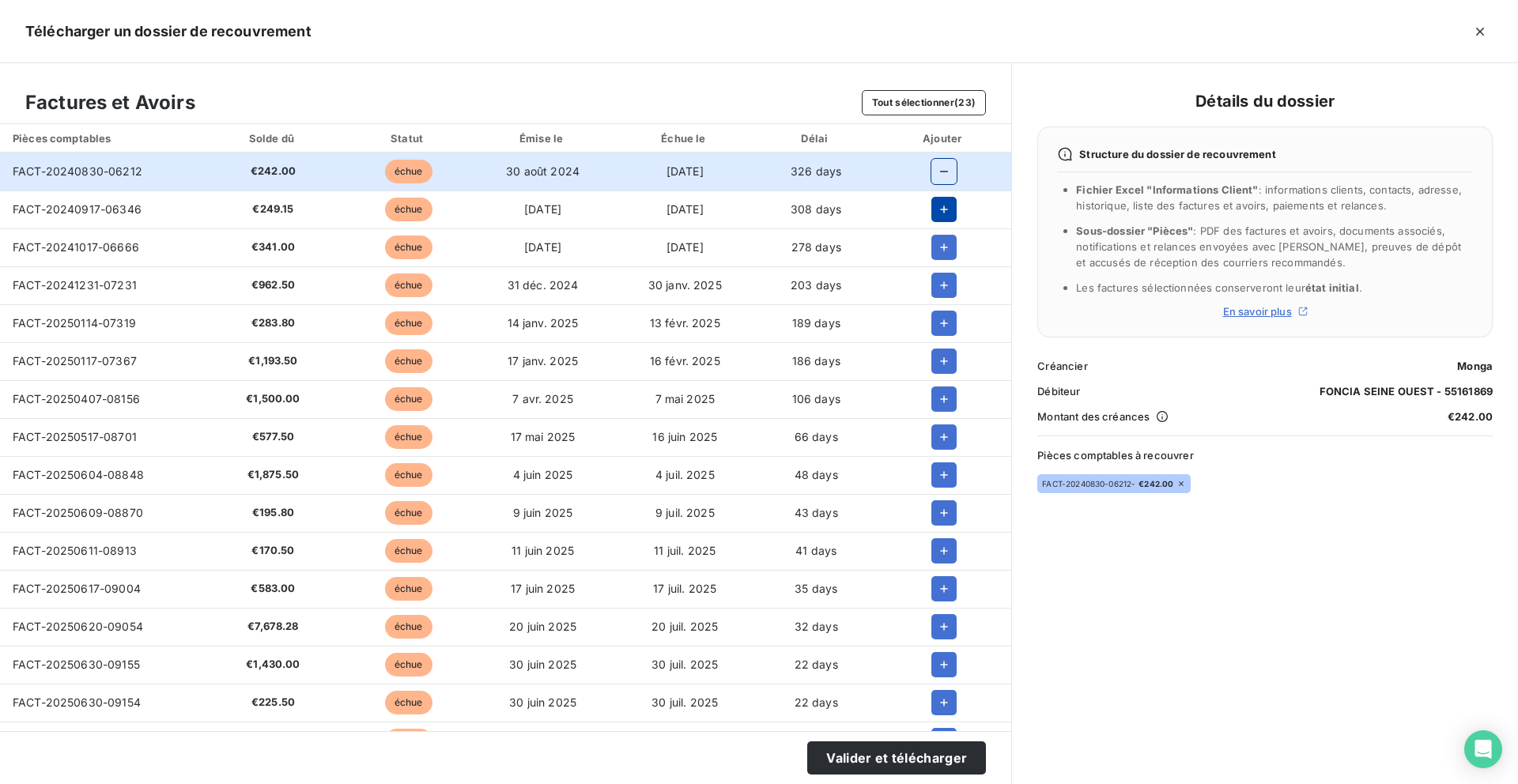
click at [936, 211] on icon "button" at bounding box center [943, 209] width 16 height 16
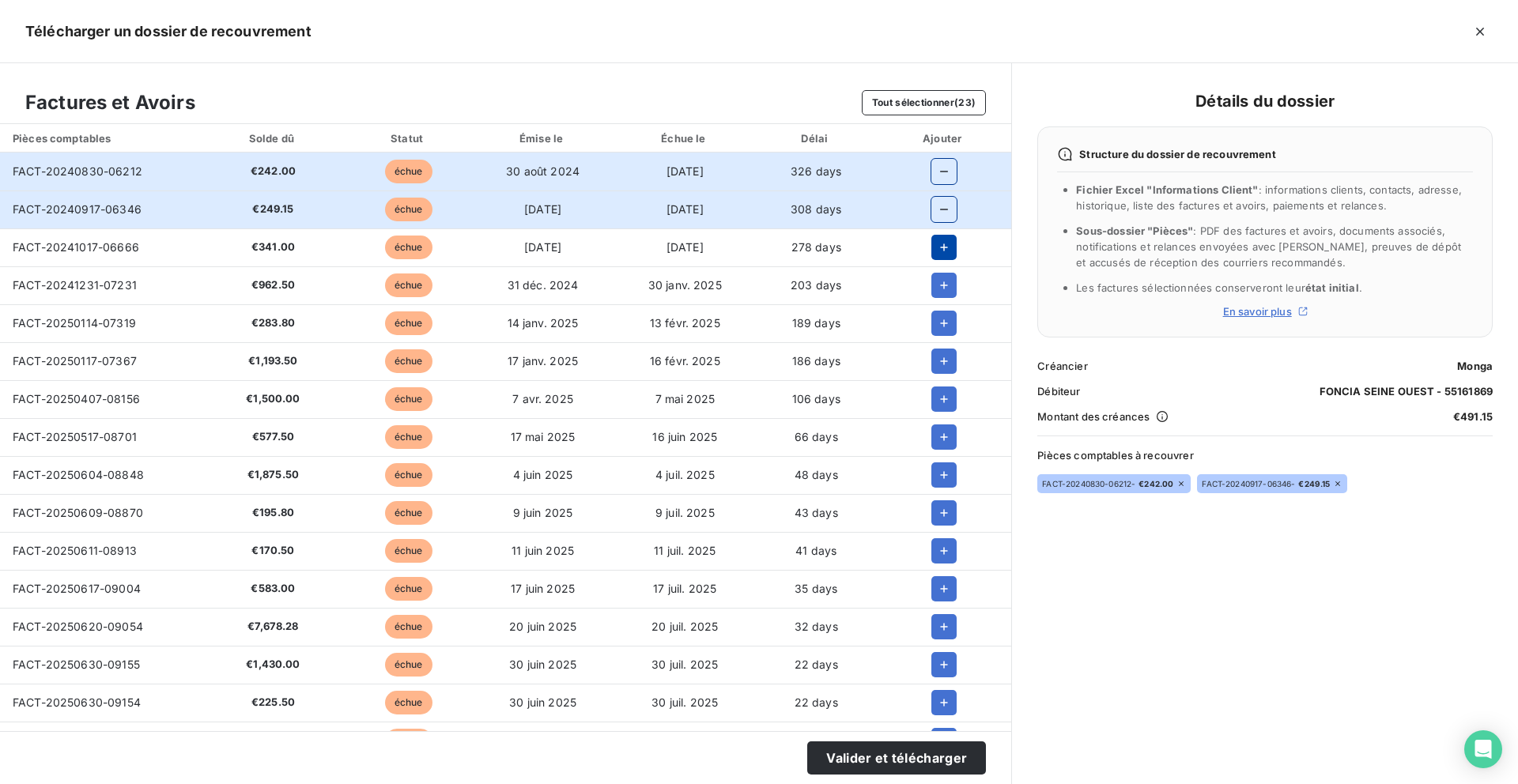
click at [936, 245] on icon "button" at bounding box center [943, 247] width 16 height 16
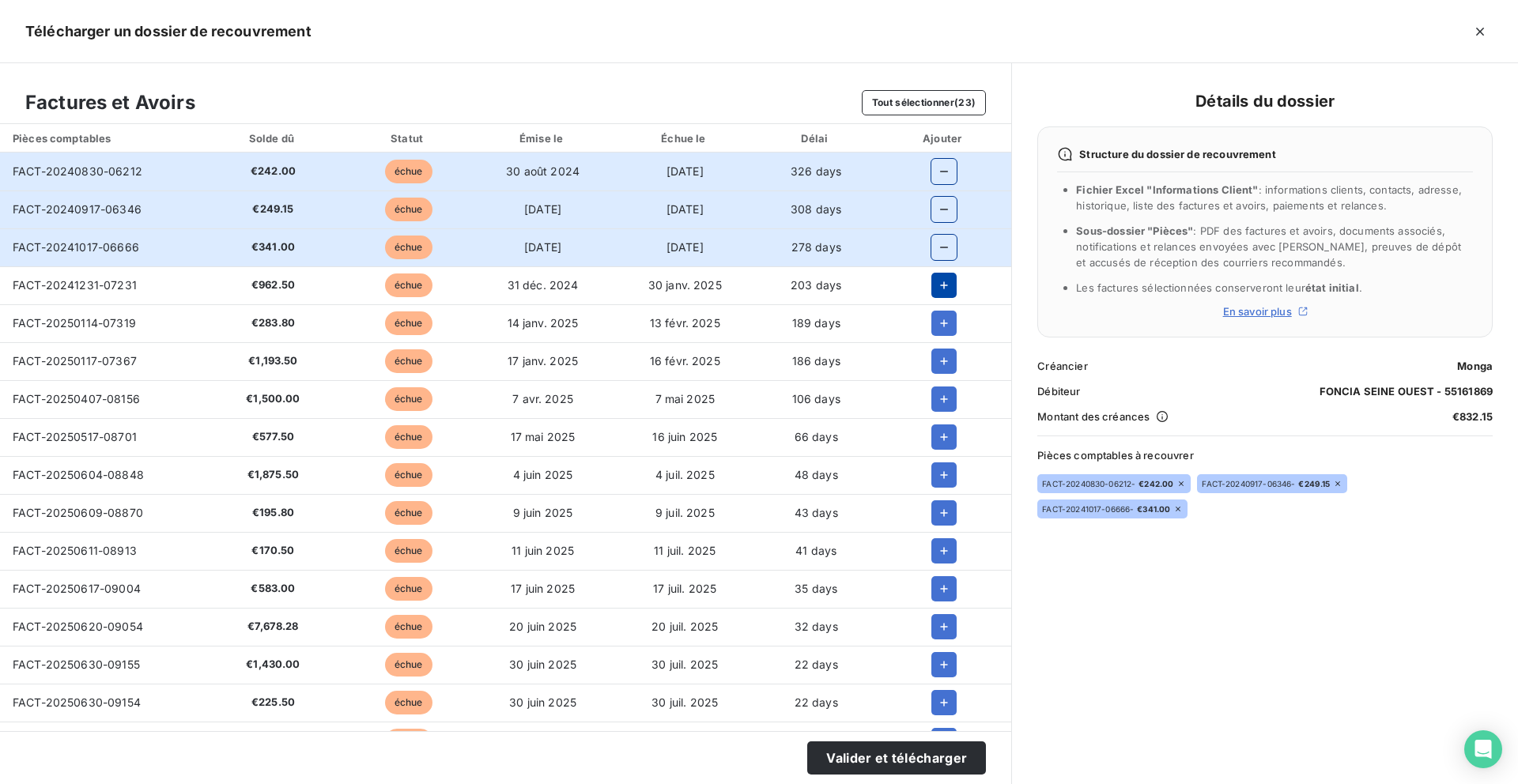
click at [933, 293] on button "button" at bounding box center [943, 285] width 25 height 25
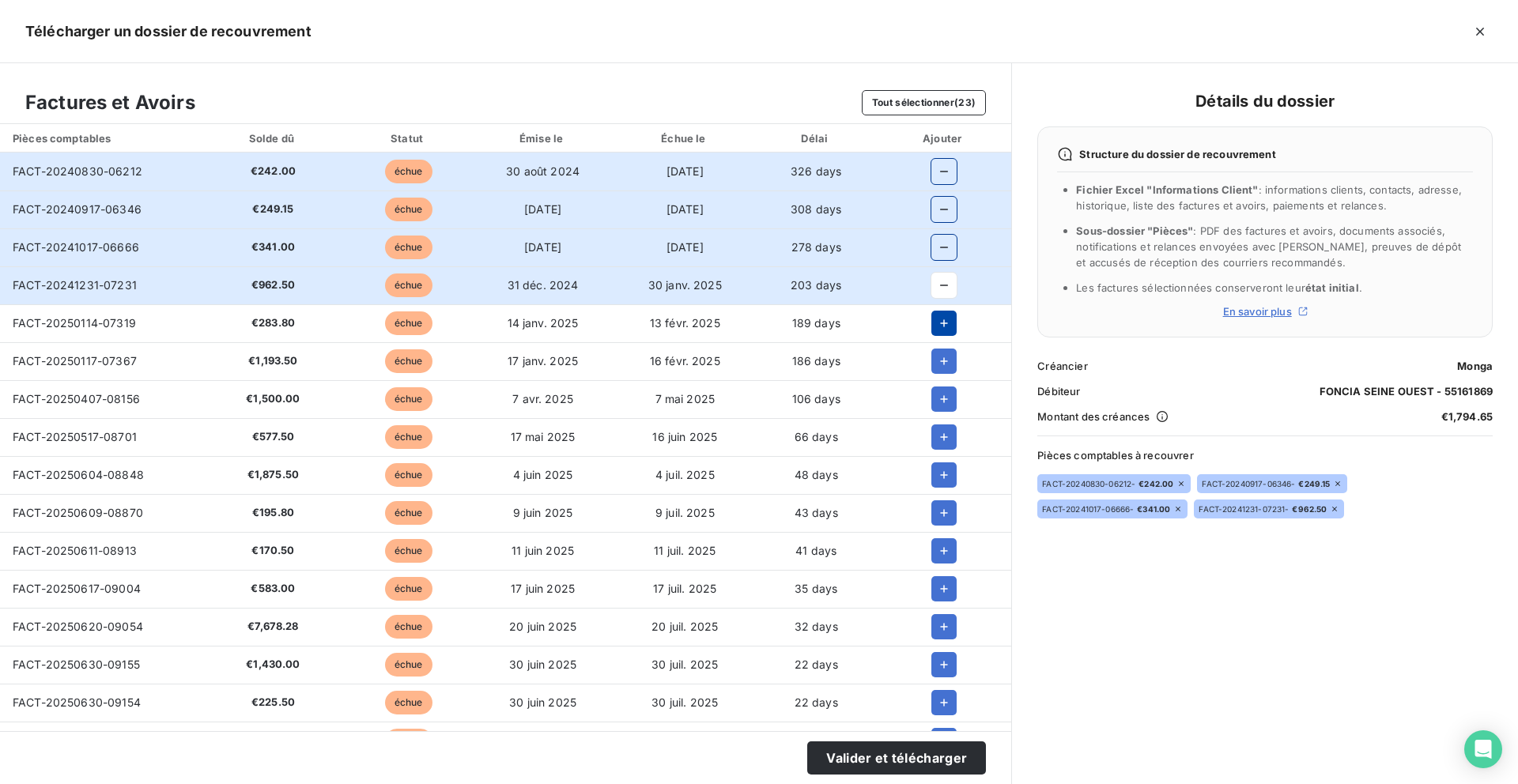
click at [936, 331] on icon "button" at bounding box center [943, 323] width 16 height 16
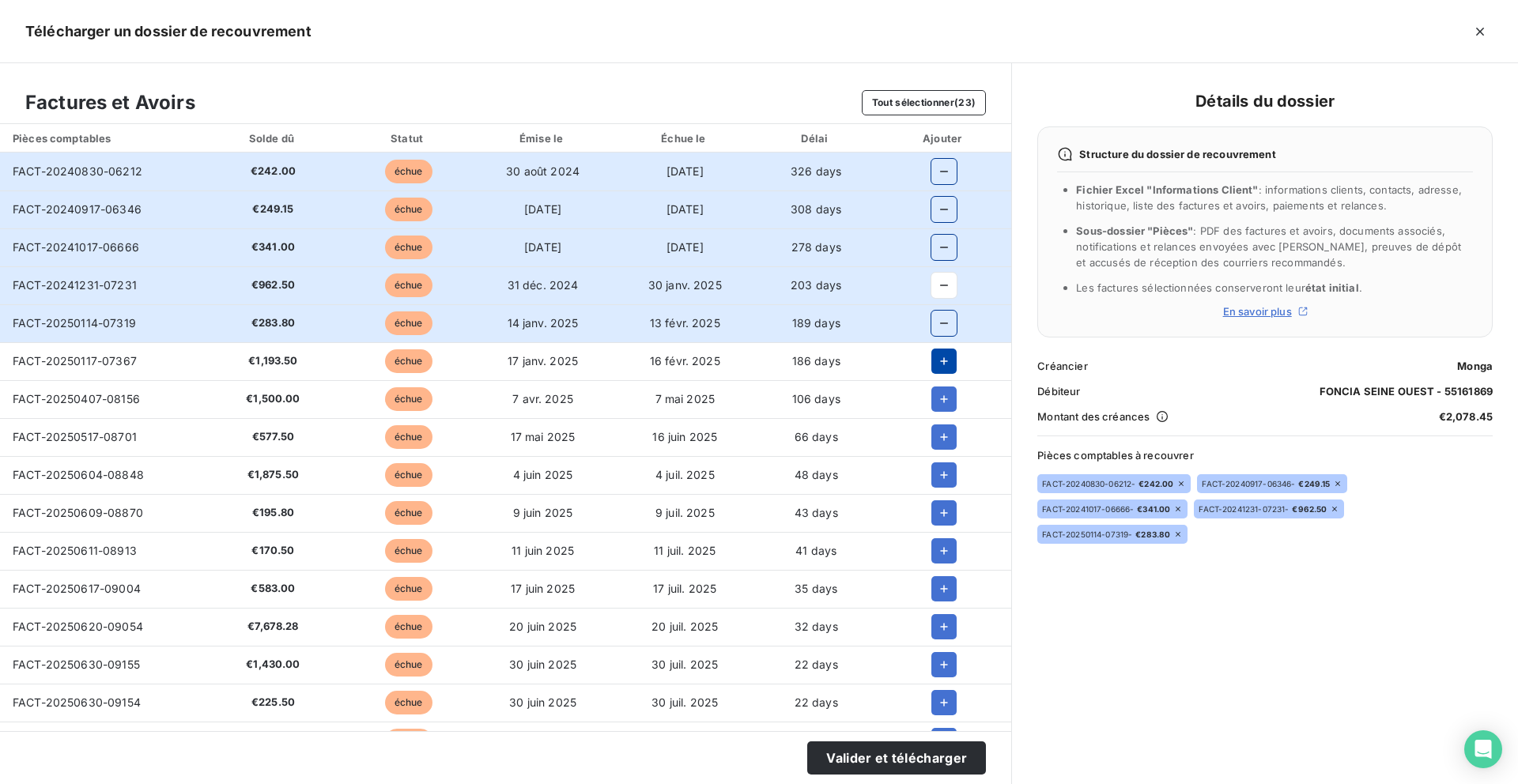
click at [936, 364] on icon "button" at bounding box center [943, 360] width 16 height 16
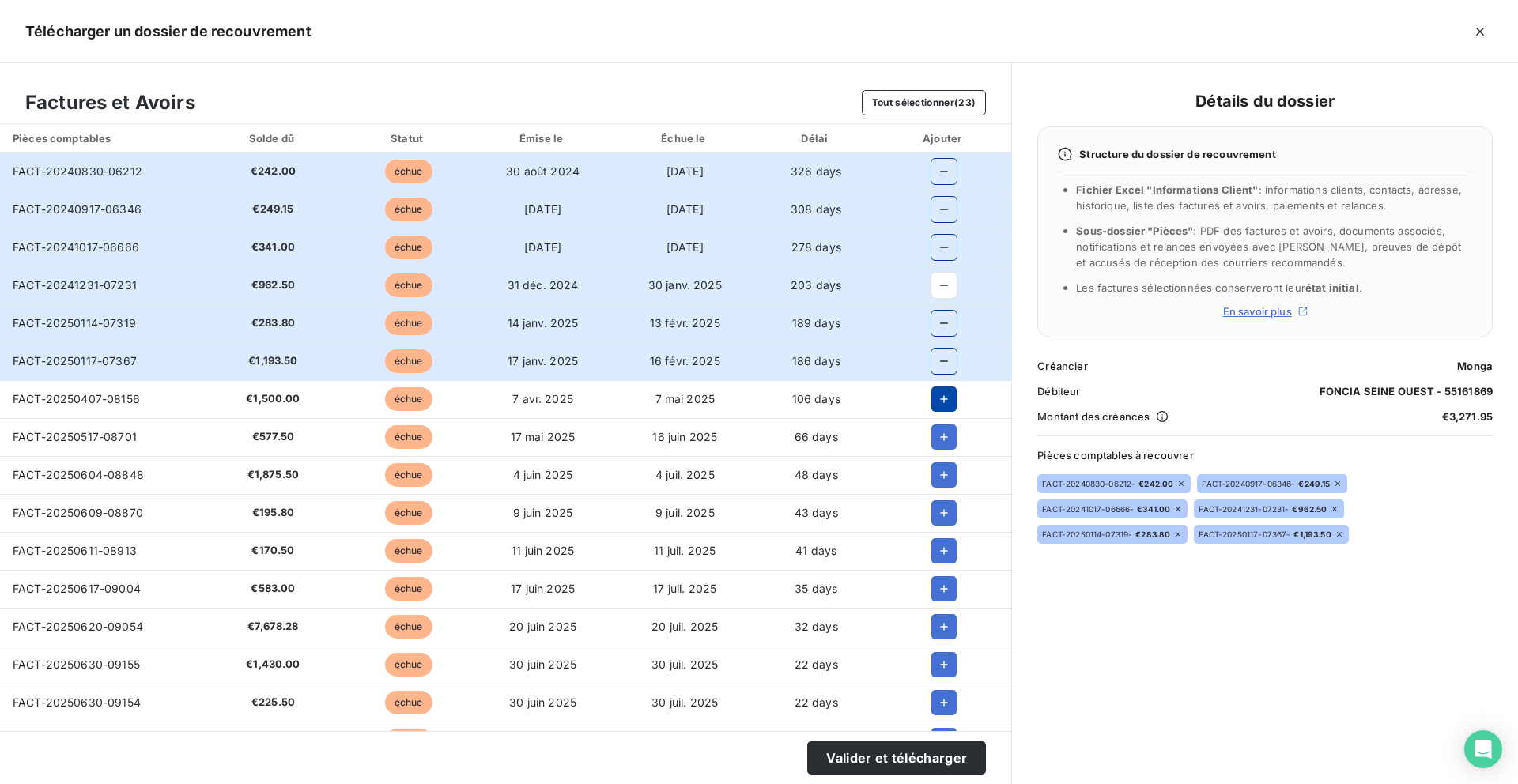
click at [931, 407] on button "button" at bounding box center [943, 399] width 25 height 25
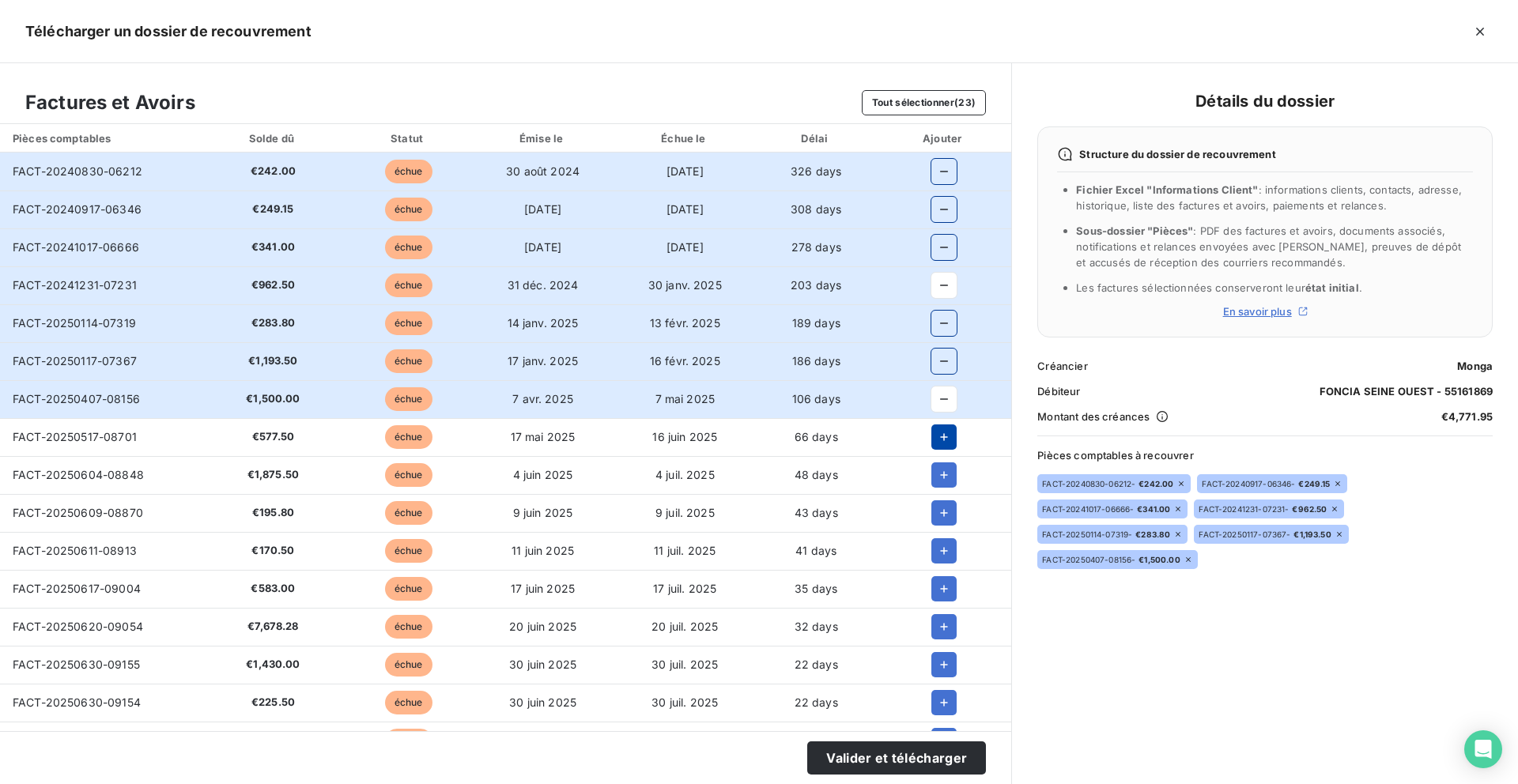
click at [936, 443] on icon "button" at bounding box center [943, 437] width 16 height 16
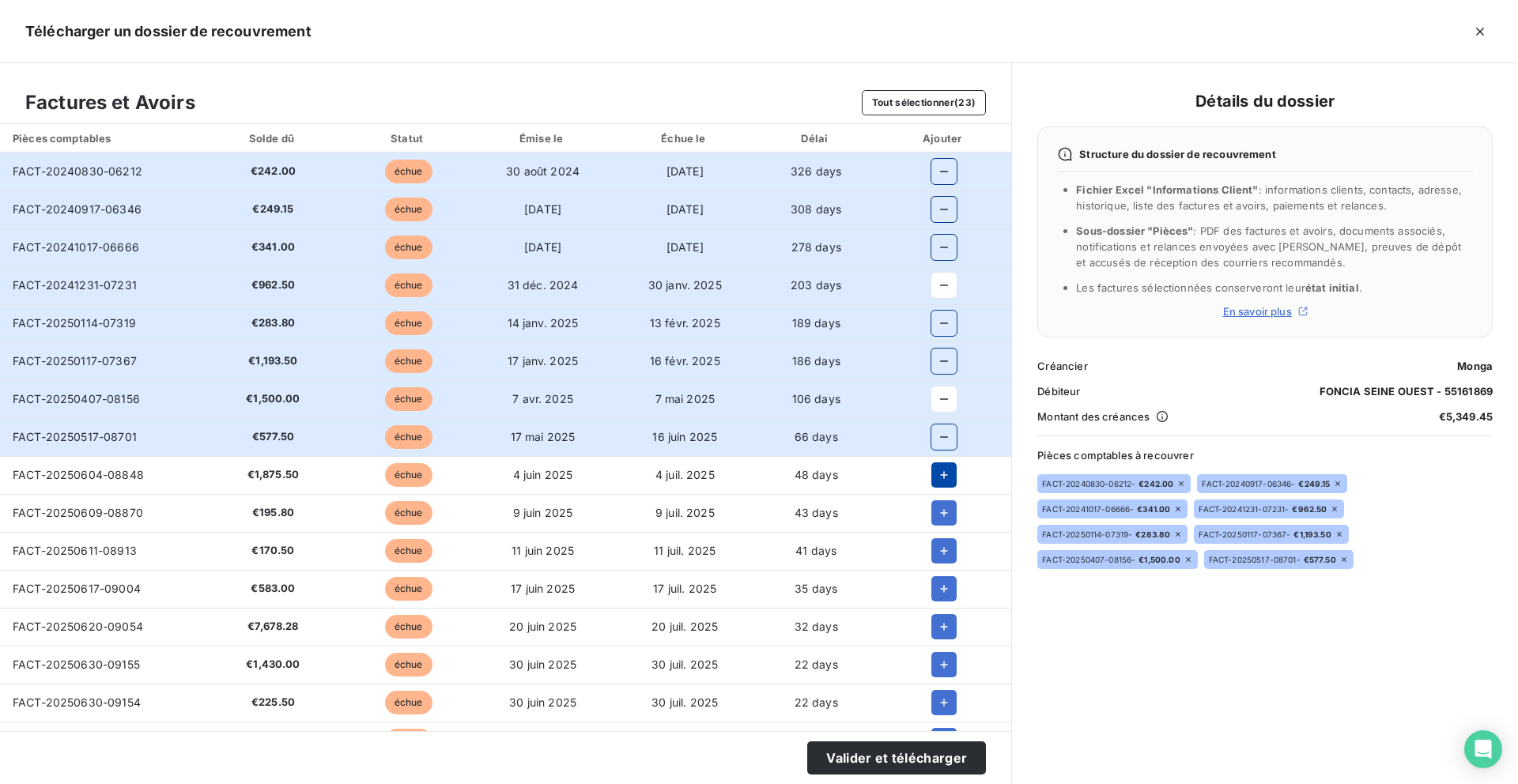
click at [936, 478] on icon "button" at bounding box center [943, 475] width 16 height 16
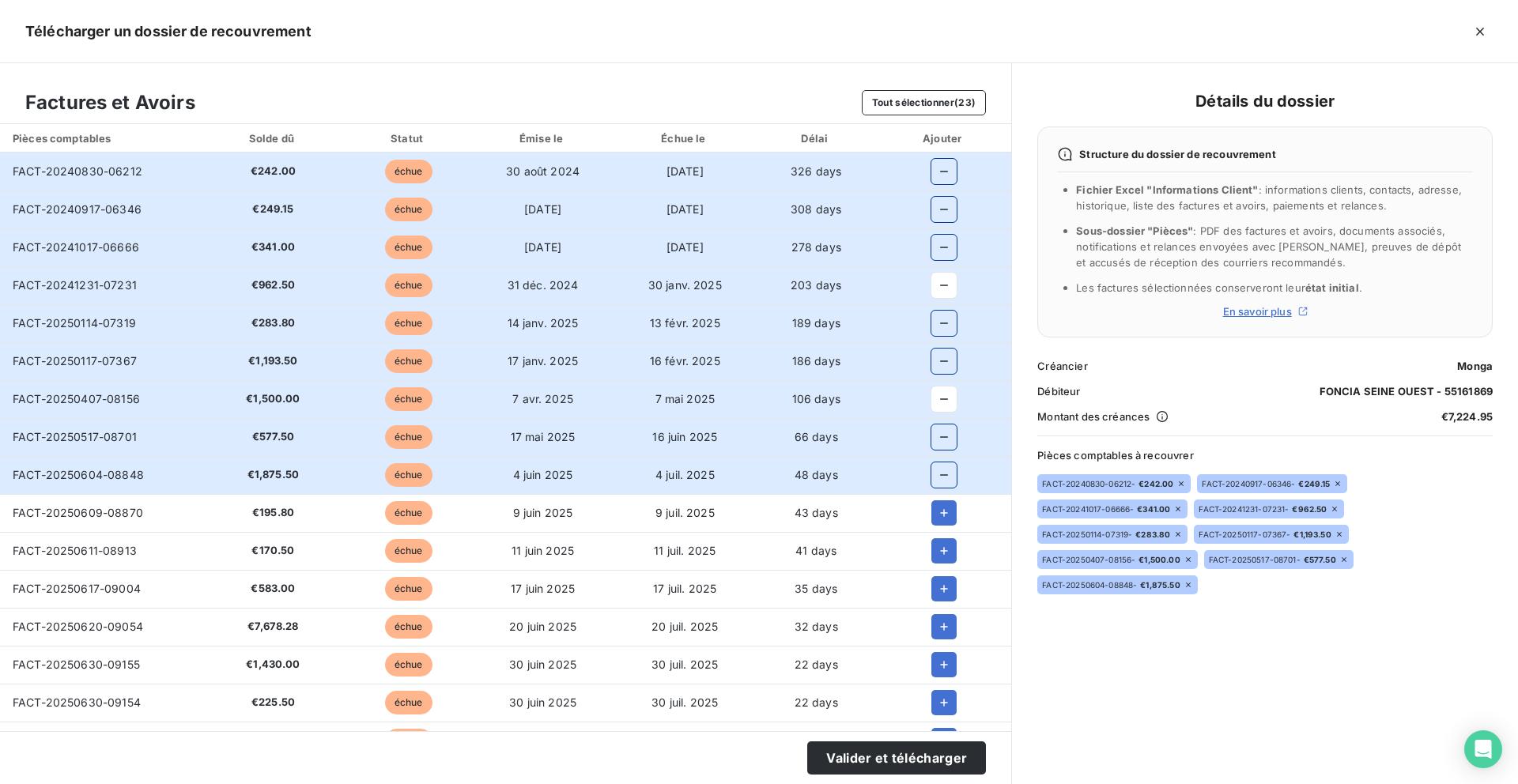
click at [930, 530] on td at bounding box center [942, 512] width 135 height 38
click at [931, 521] on button "button" at bounding box center [943, 512] width 25 height 25
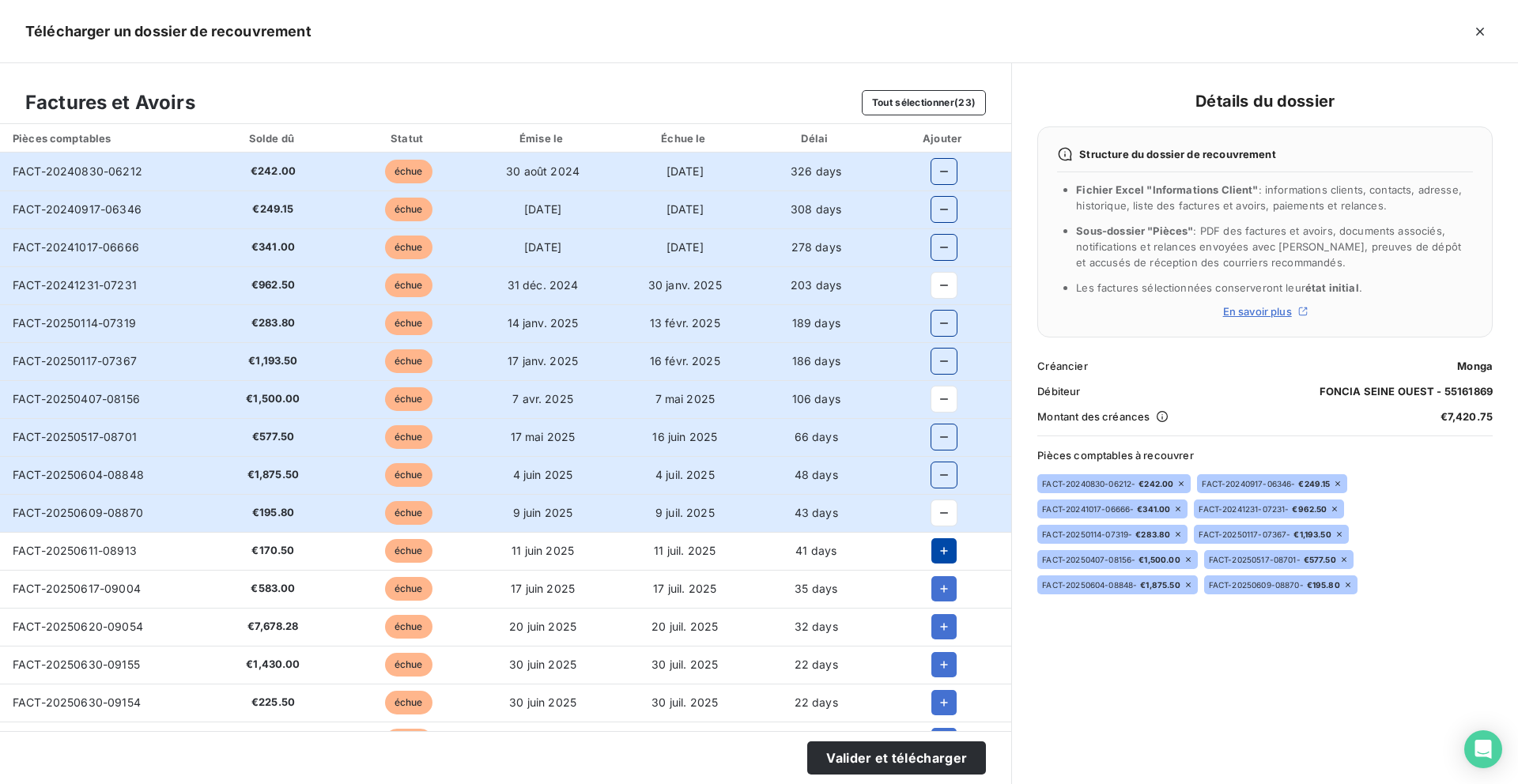
click at [931, 561] on button "button" at bounding box center [943, 550] width 25 height 25
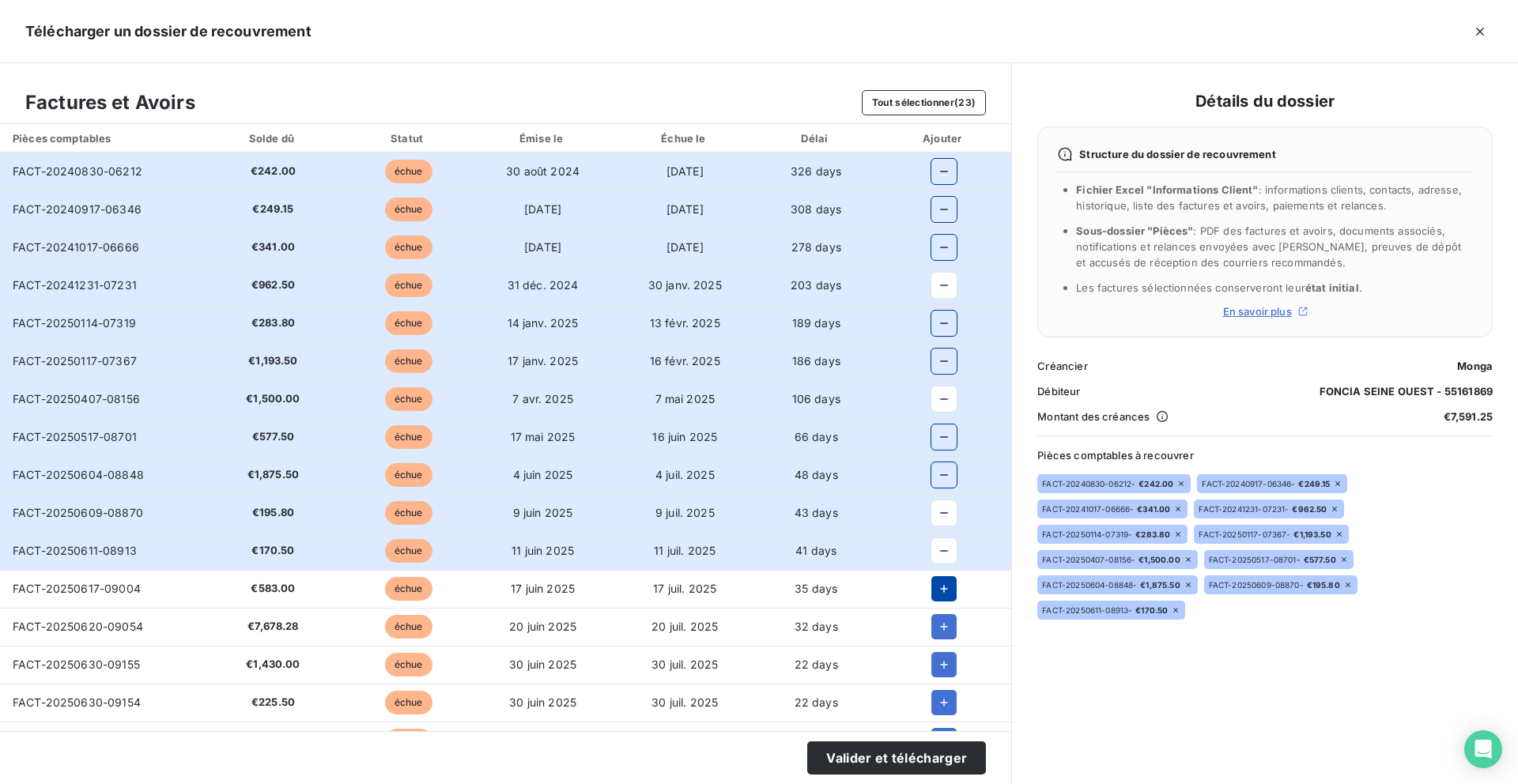
click at [936, 595] on icon "button" at bounding box center [943, 588] width 16 height 16
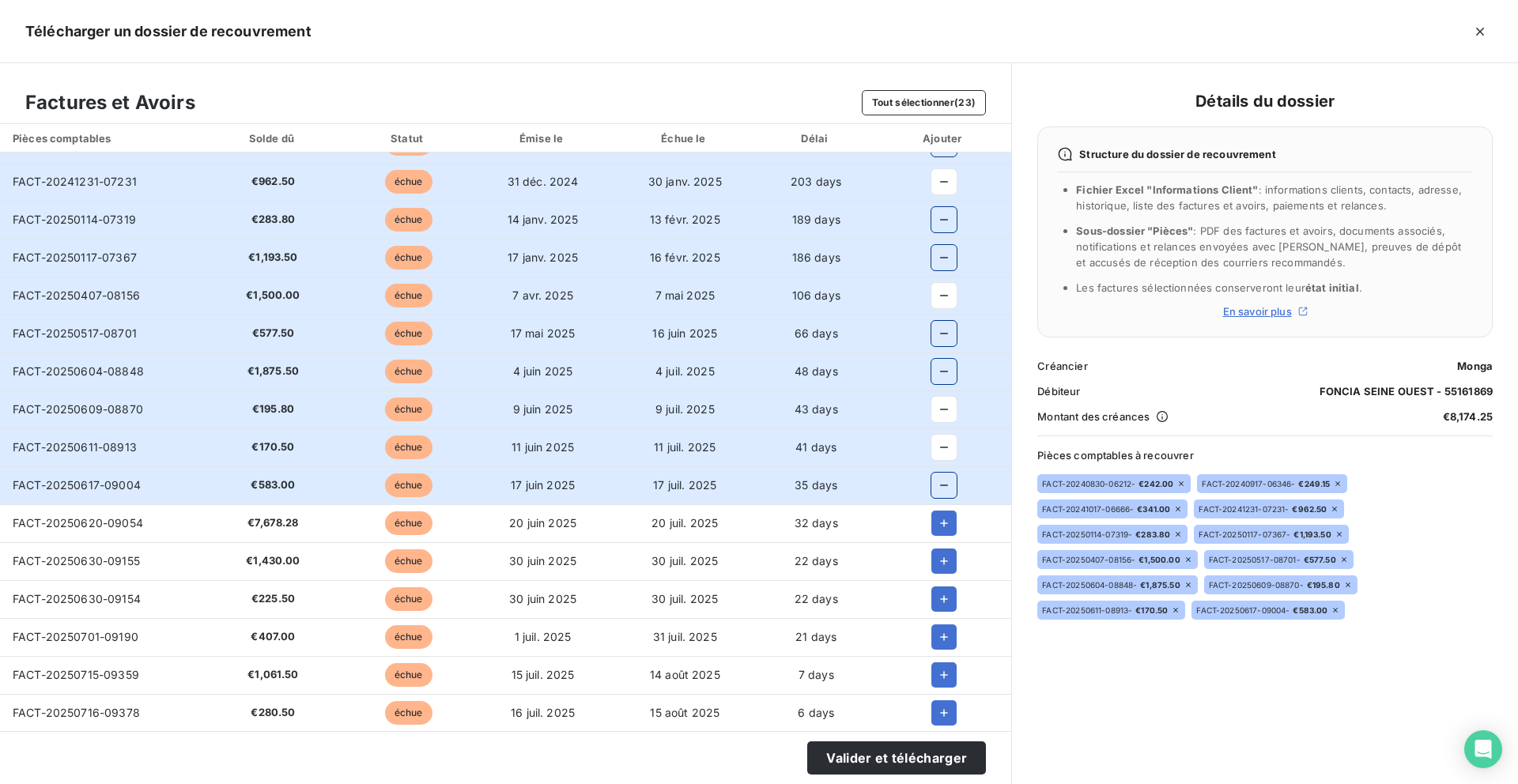
scroll to position [116, 0]
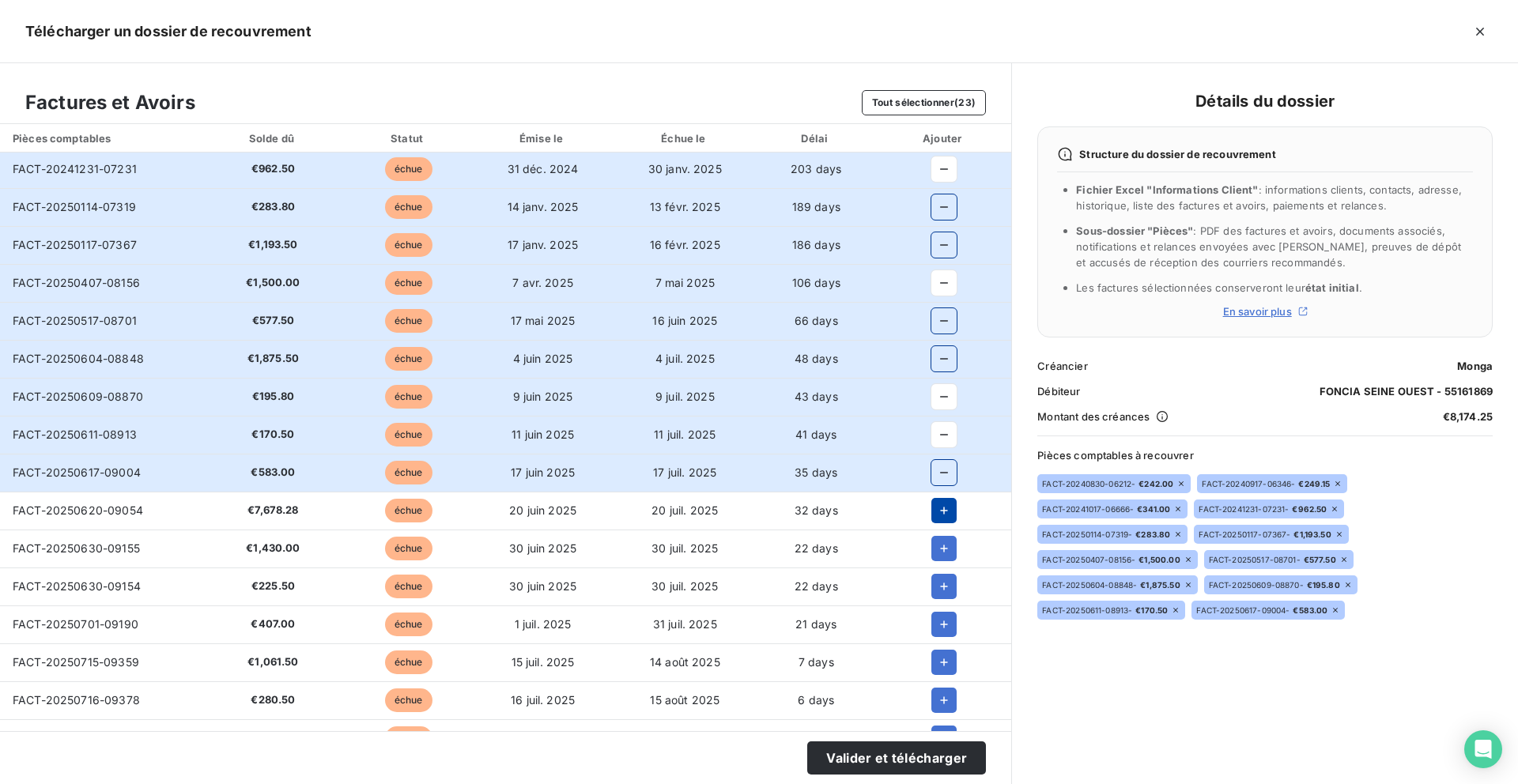
click at [944, 504] on icon "button" at bounding box center [943, 510] width 16 height 16
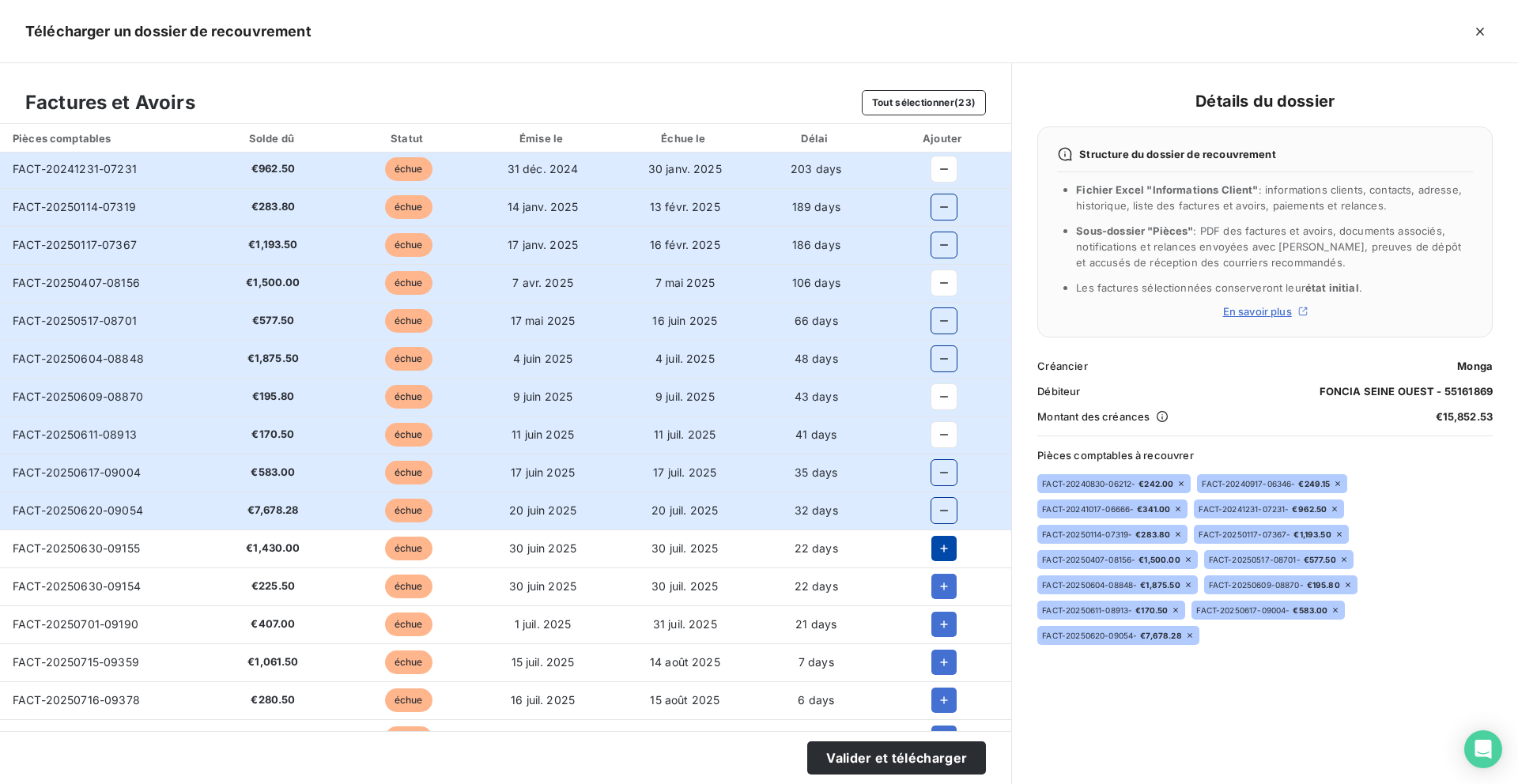
click at [944, 551] on icon "button" at bounding box center [943, 548] width 16 height 16
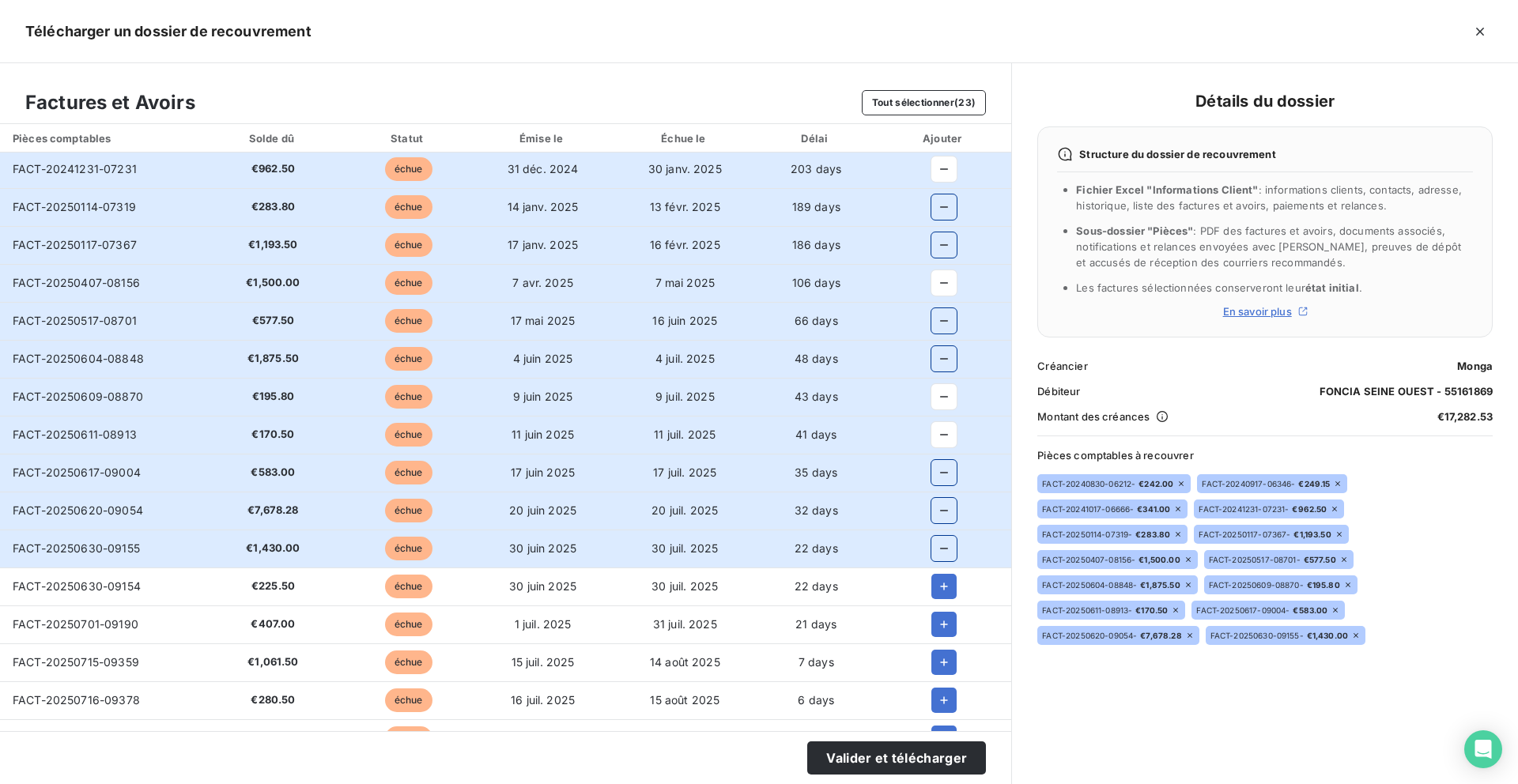
click at [944, 600] on td at bounding box center [942, 586] width 135 height 38
click at [944, 632] on button "button" at bounding box center [943, 624] width 25 height 25
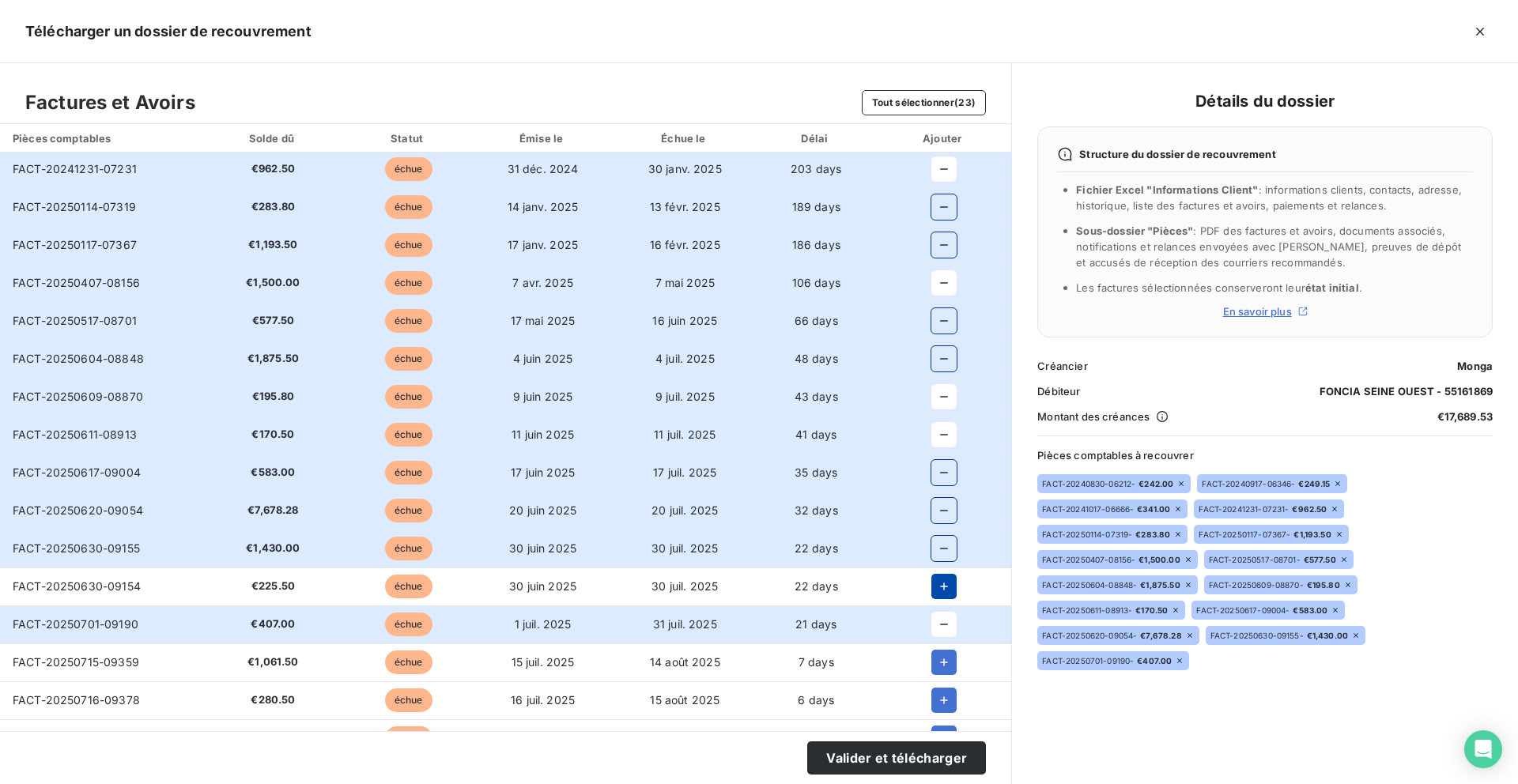
click at [946, 579] on button "button" at bounding box center [943, 586] width 25 height 25
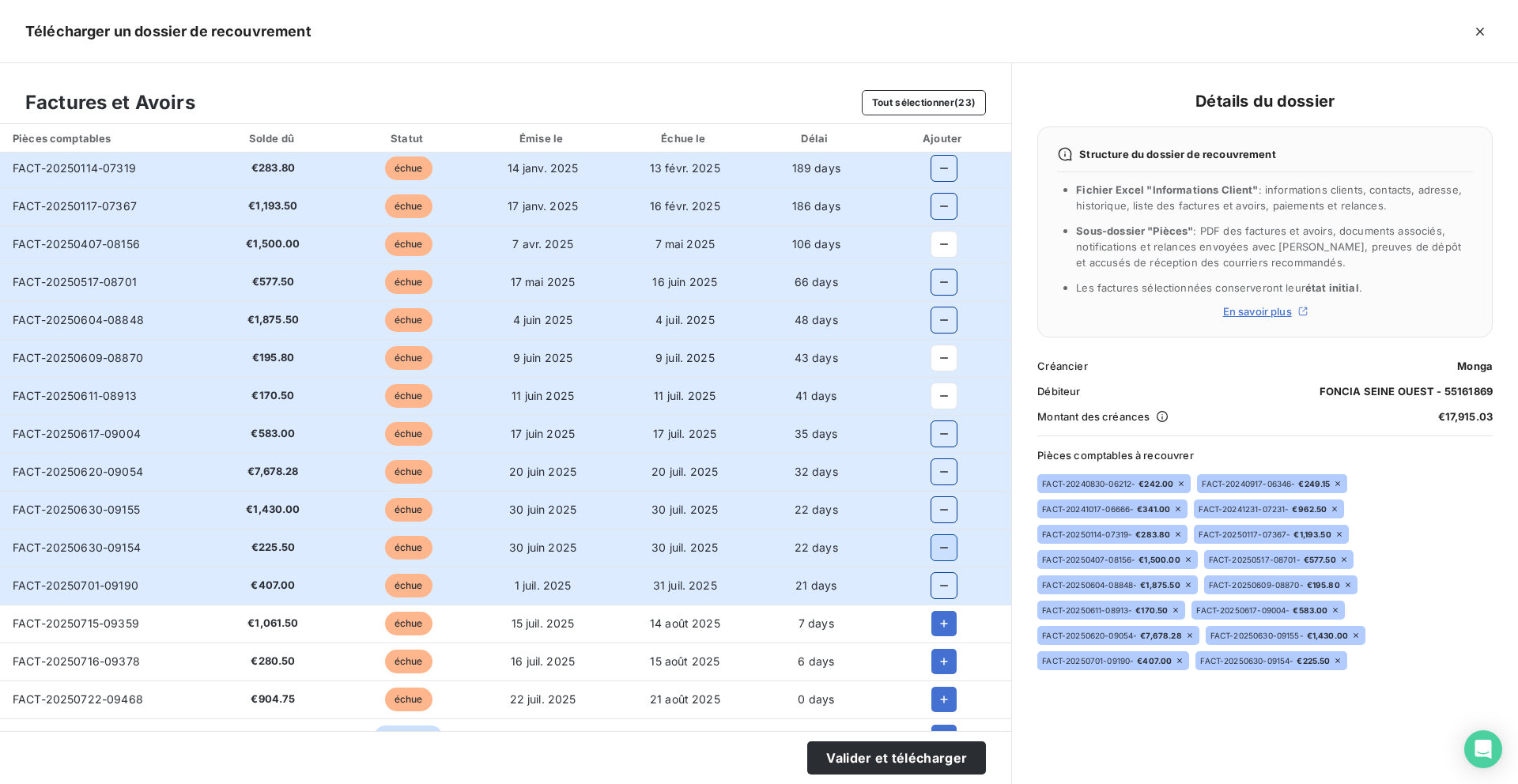
scroll to position [166, 0]
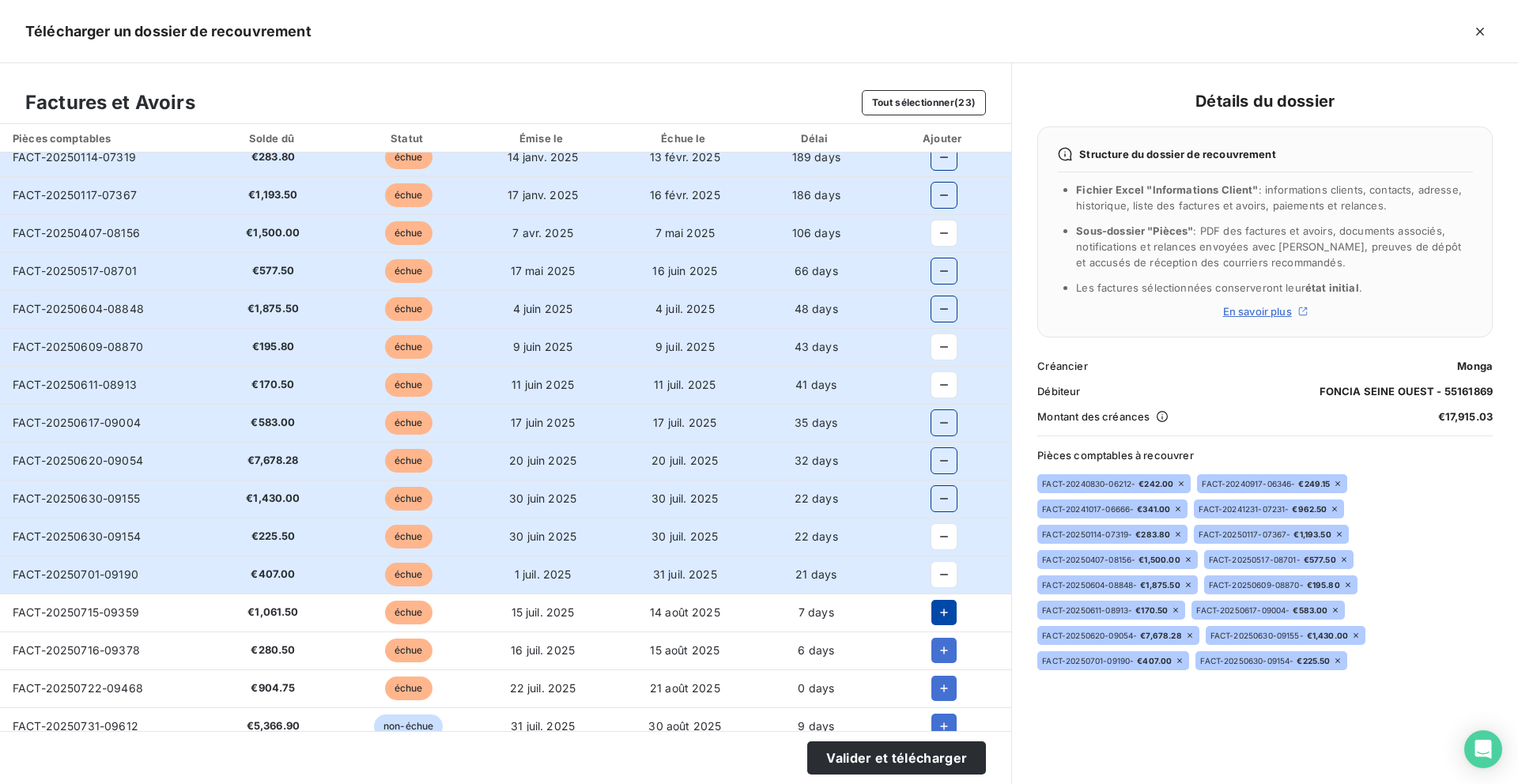
click at [944, 611] on icon "button" at bounding box center [943, 612] width 16 height 16
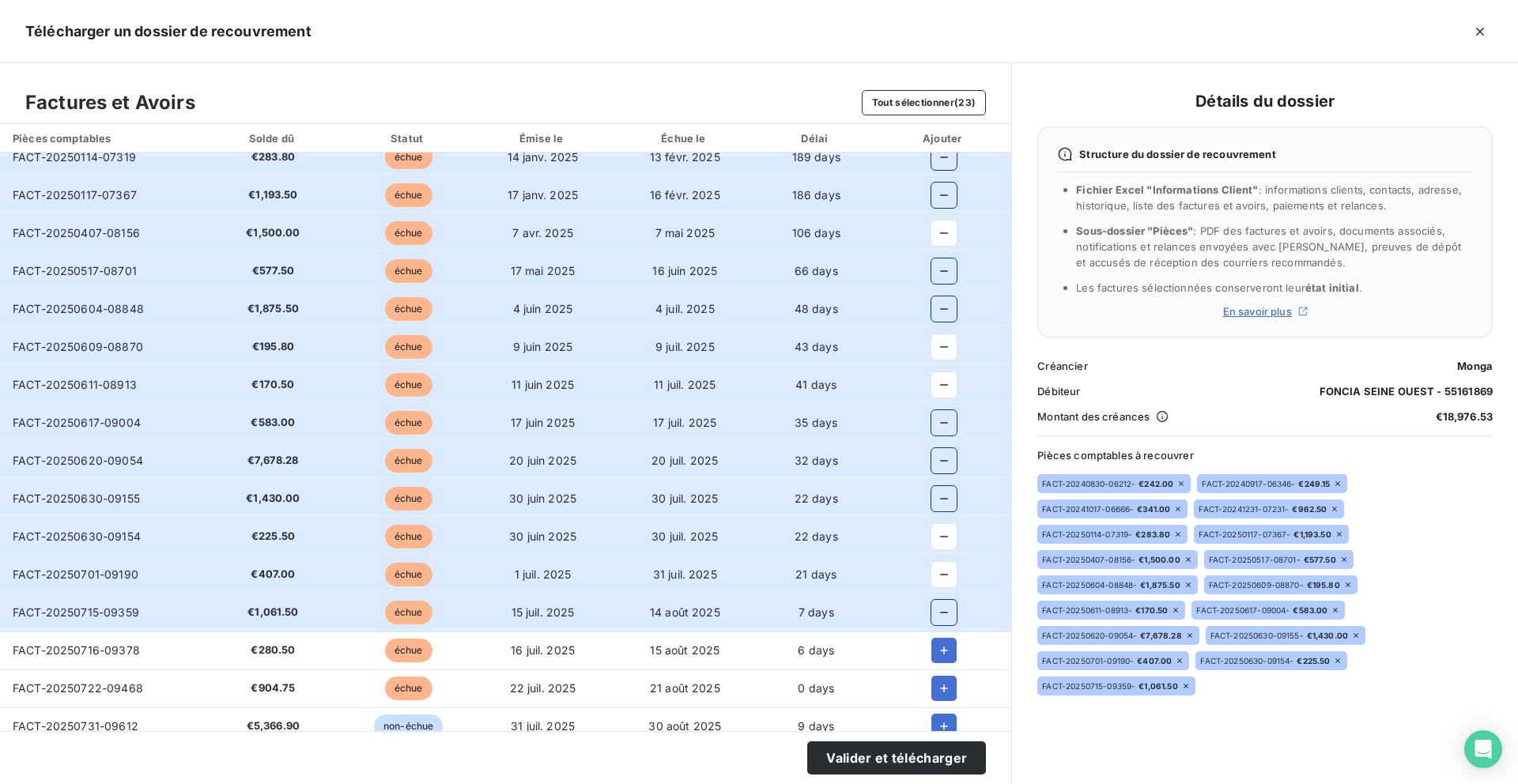
click at [944, 666] on td at bounding box center [942, 650] width 135 height 38
click at [944, 655] on icon "button" at bounding box center [943, 650] width 16 height 16
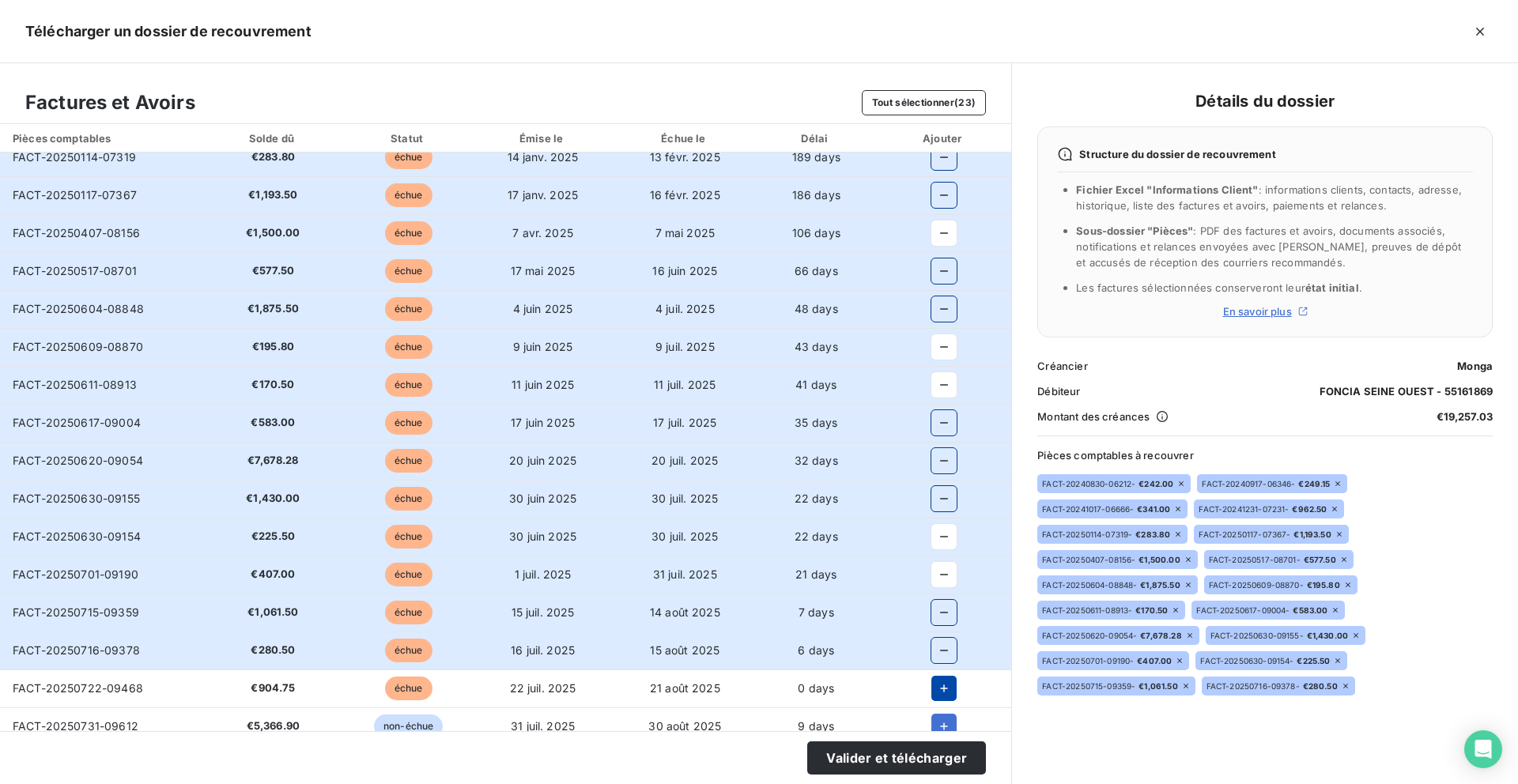
click at [944, 692] on icon "button" at bounding box center [943, 688] width 16 height 16
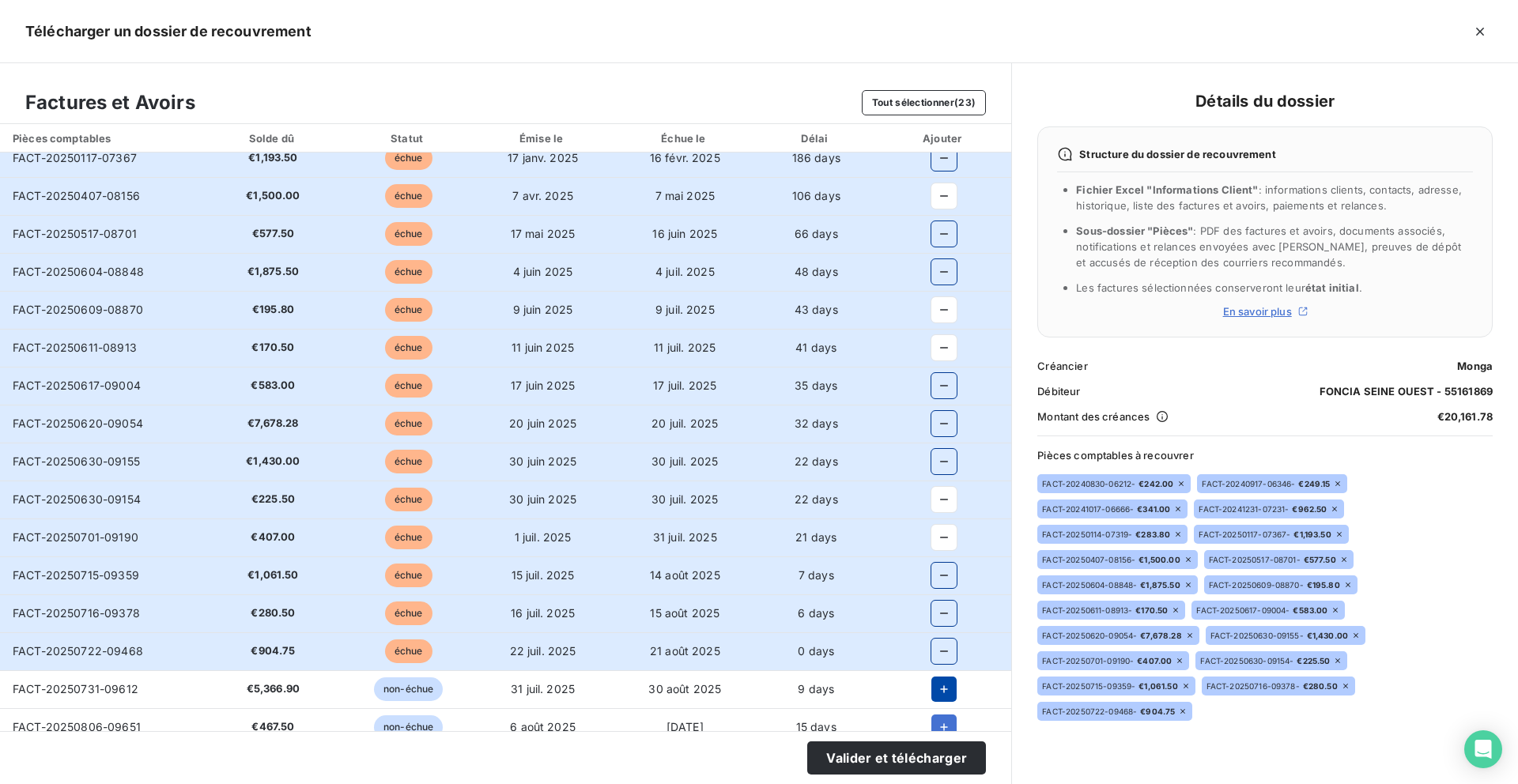
scroll to position [204, 0]
click at [936, 691] on icon "button" at bounding box center [943, 688] width 16 height 16
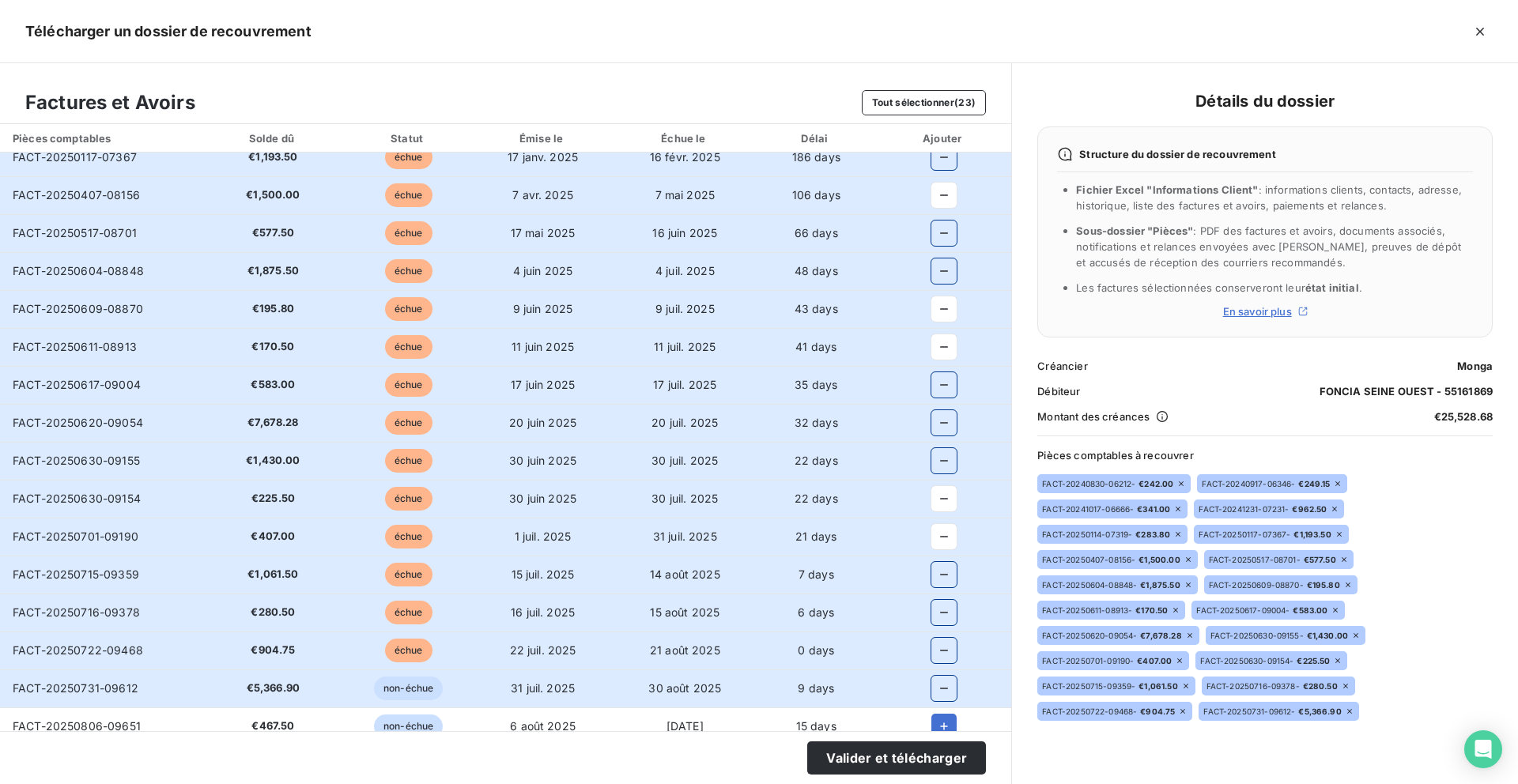
click at [936, 693] on icon "button" at bounding box center [943, 688] width 16 height 16
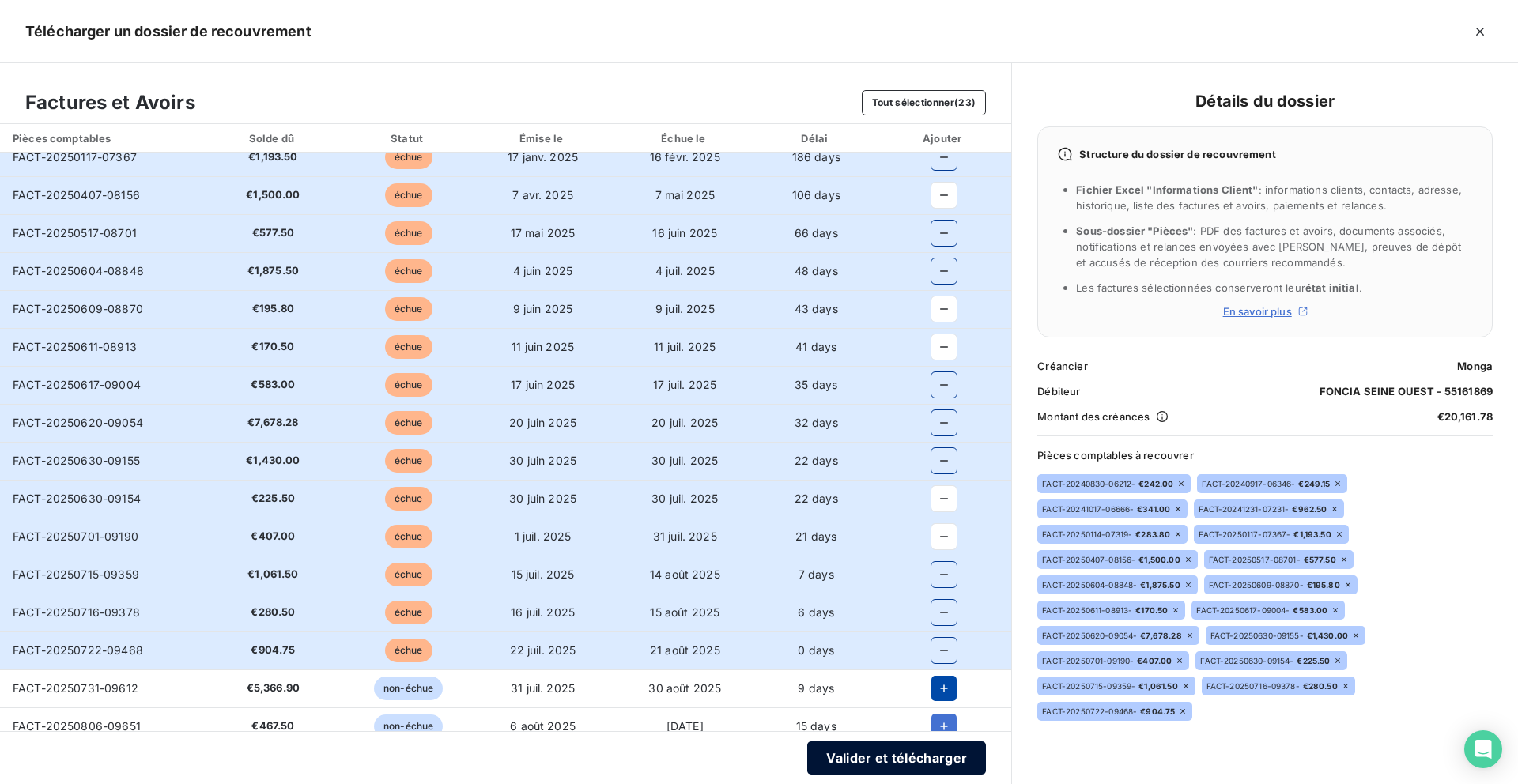
click at [888, 764] on button "Valider et télécharger" at bounding box center [897, 758] width 179 height 34
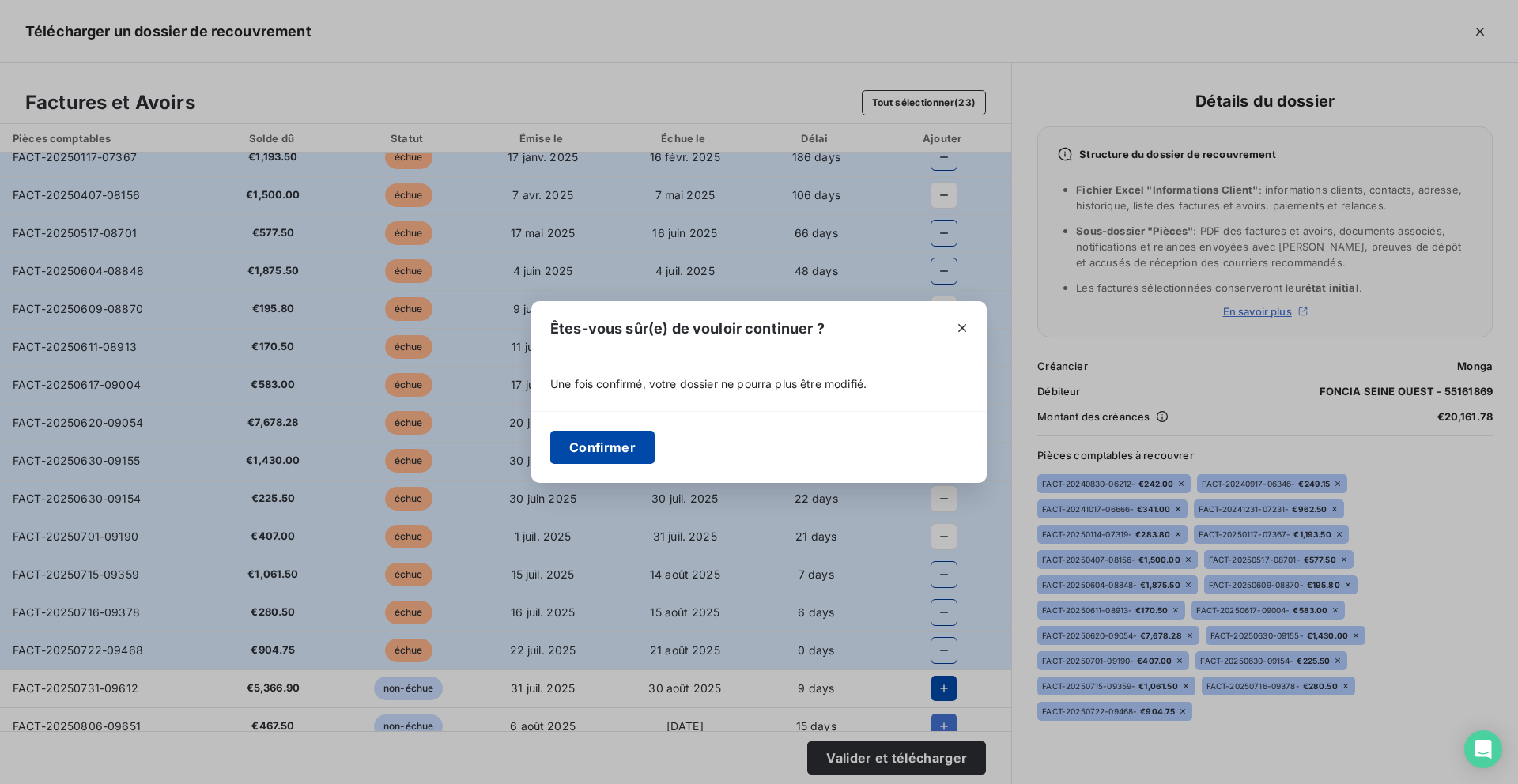
click at [612, 453] on button "Confirmer" at bounding box center [603, 448] width 104 height 34
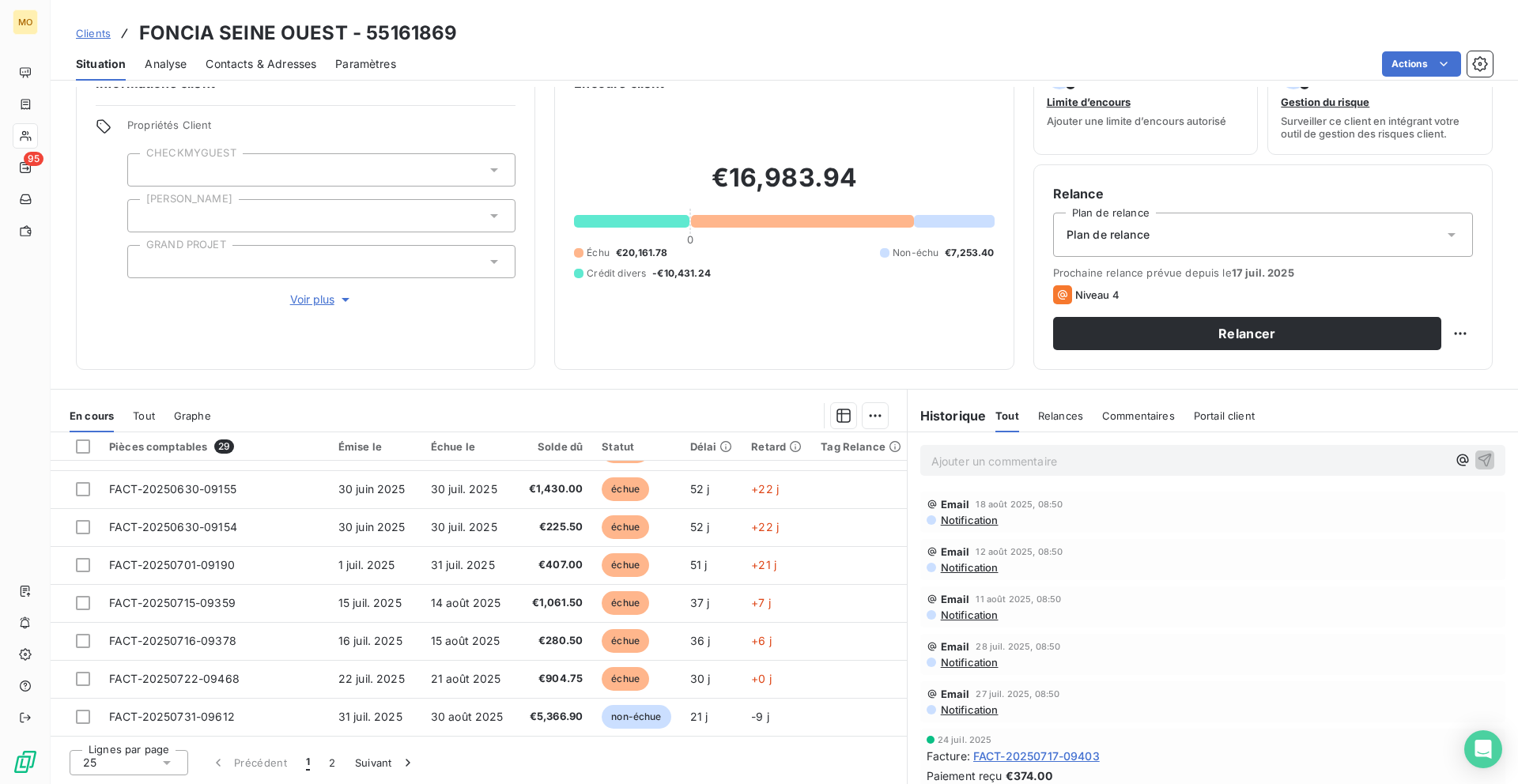
click at [297, 65] on span "Contacts & Adresses" at bounding box center [261, 63] width 111 height 16
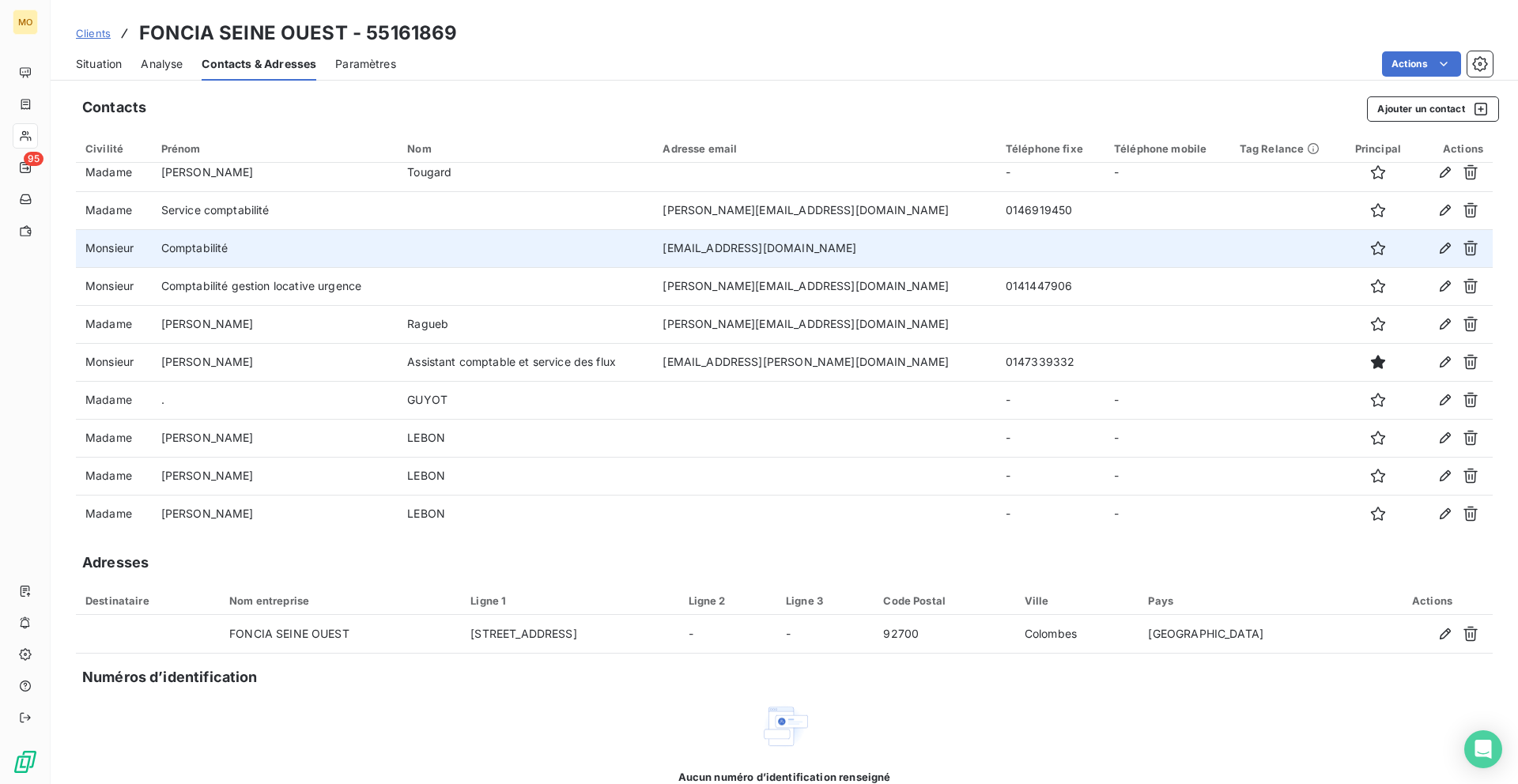
scroll to position [353, 0]
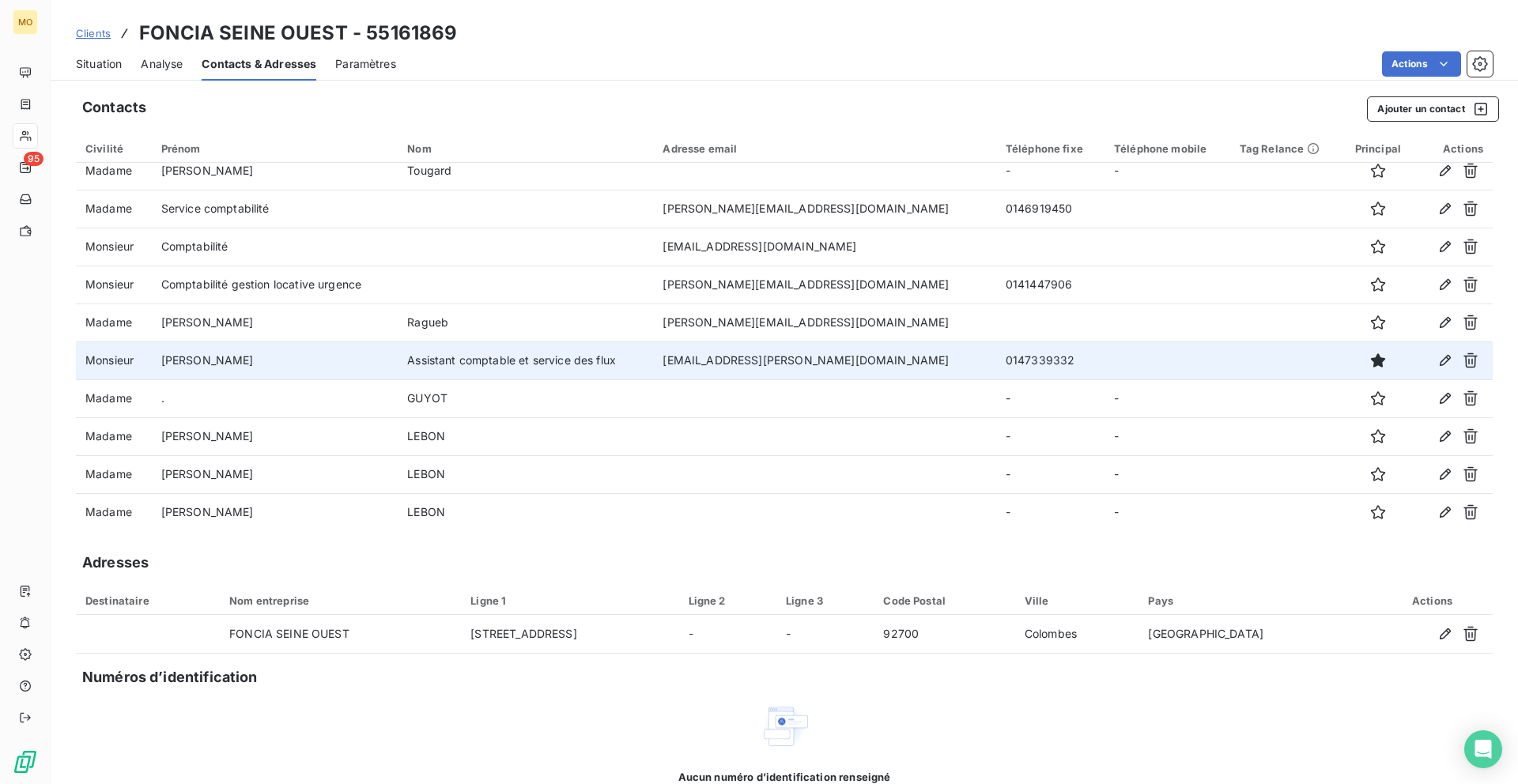
click at [1010, 359] on td "0147339332" at bounding box center [1050, 360] width 108 height 38
copy td "0147339332"
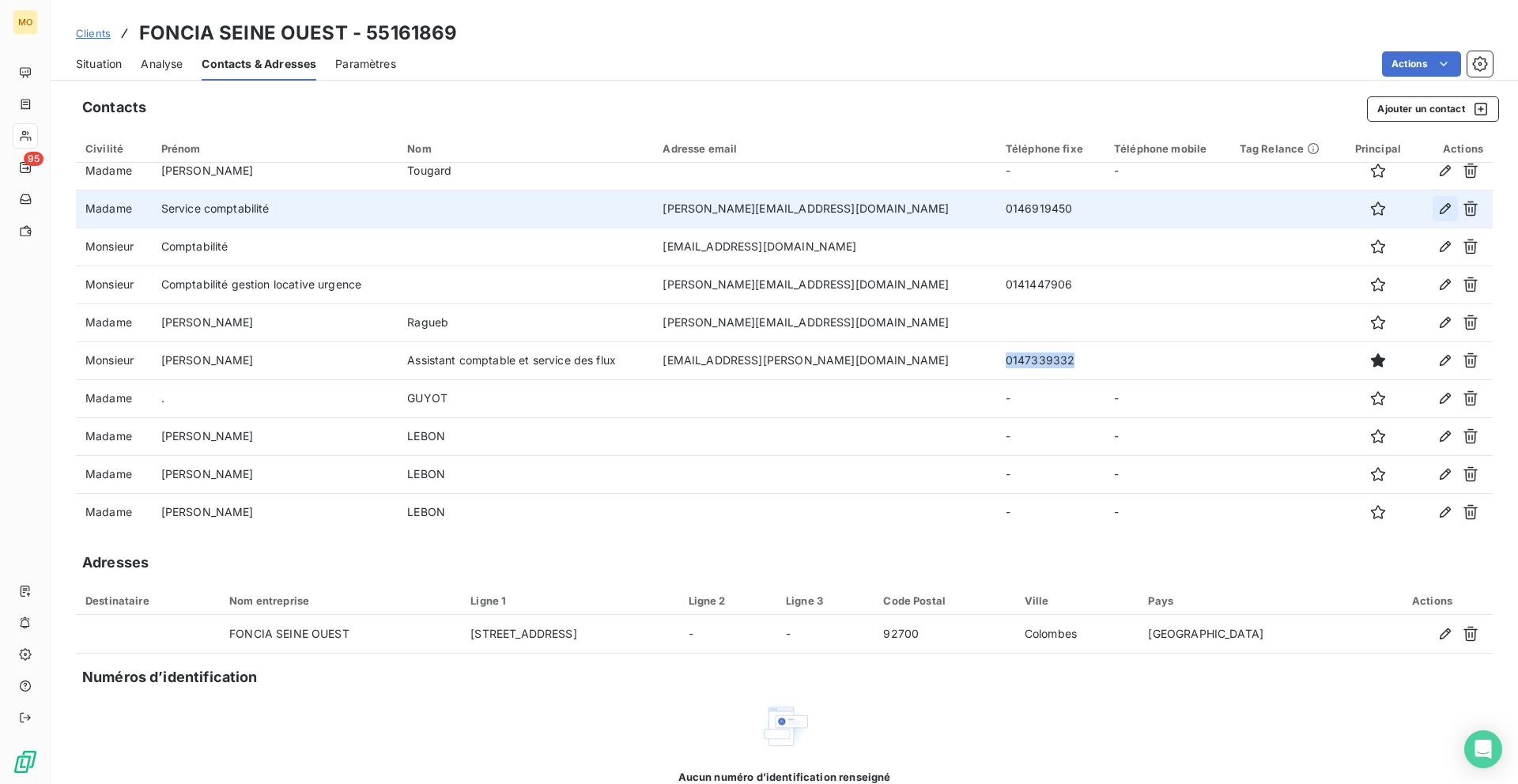
click at [1440, 210] on icon "button" at bounding box center [1445, 209] width 11 height 11
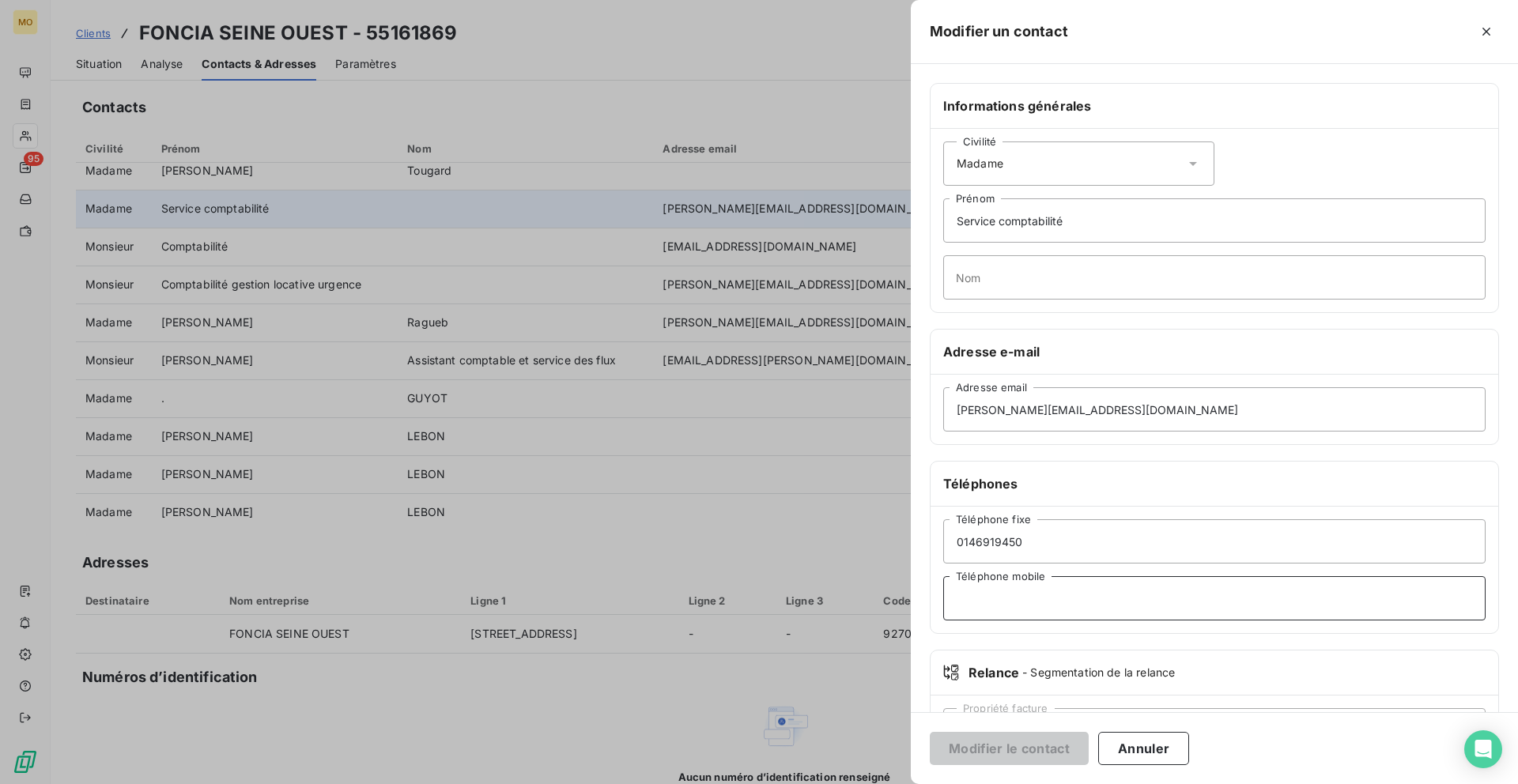
click at [996, 609] on input "Téléphone mobile" at bounding box center [1214, 599] width 542 height 45
paste input "0147339332"
type input "0147339332"
click at [1053, 737] on button "Modifier le contact" at bounding box center [1009, 749] width 159 height 34
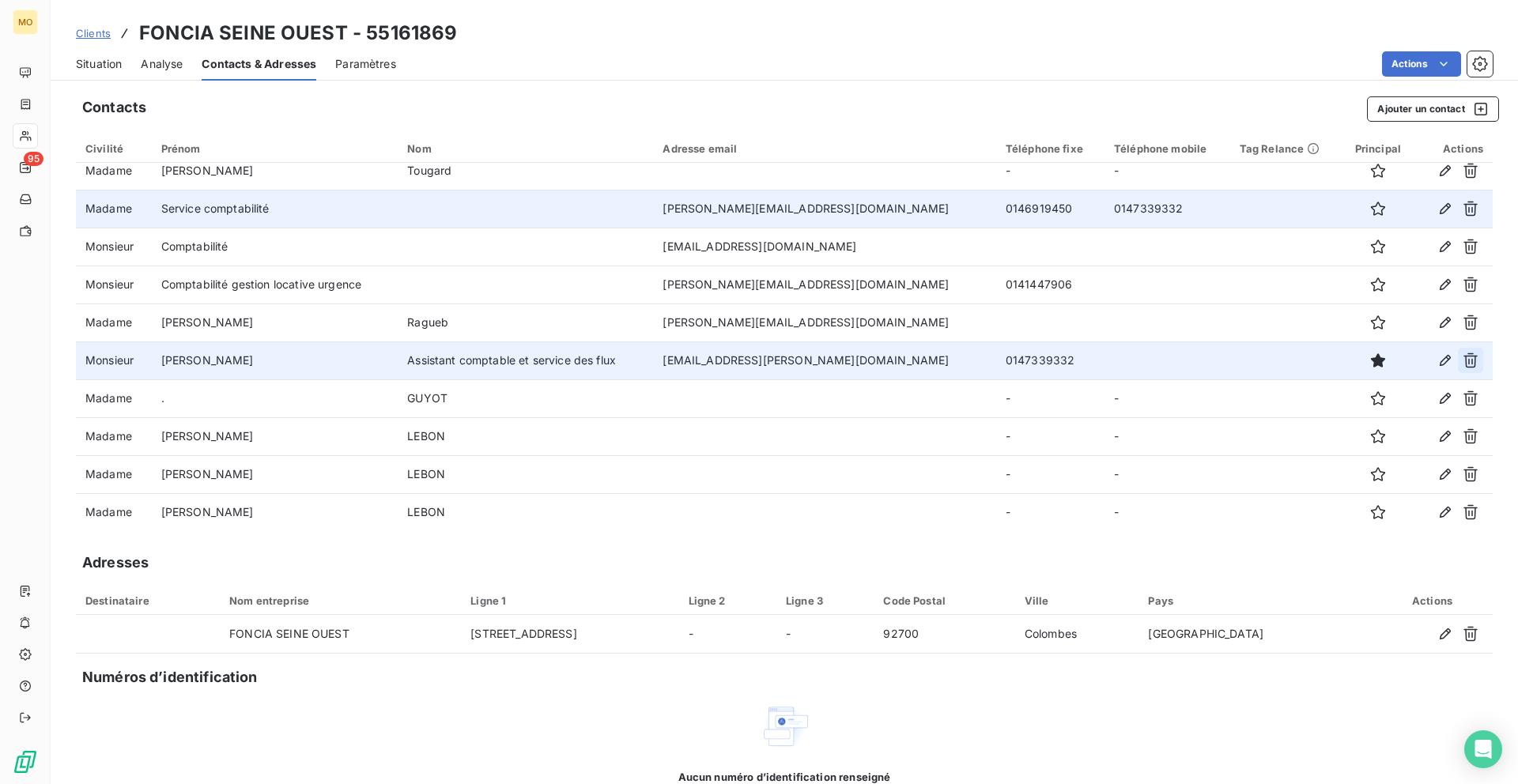
click at [1471, 358] on icon "button" at bounding box center [1470, 360] width 16 height 16
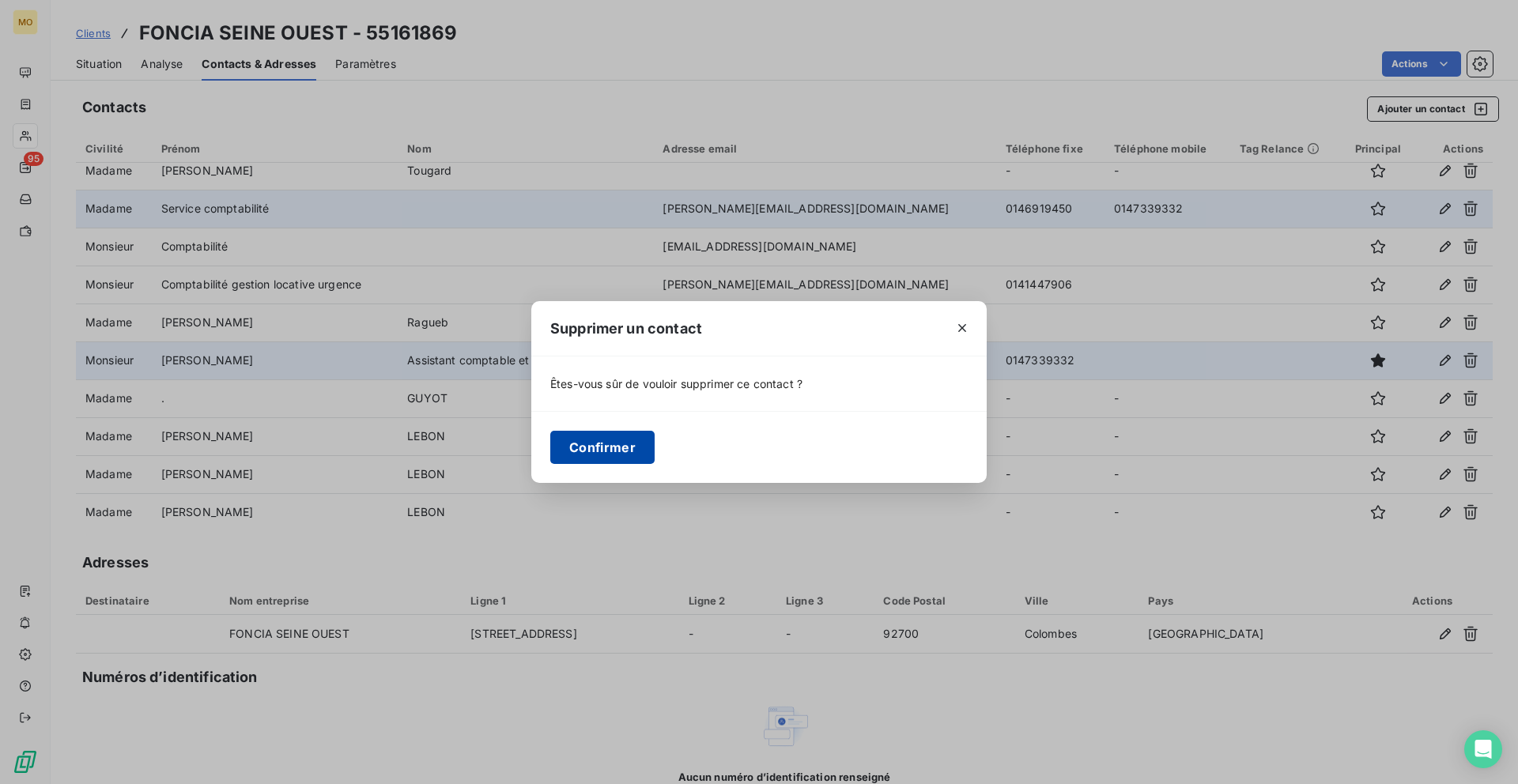
click at [641, 439] on button "Confirmer" at bounding box center [603, 448] width 104 height 34
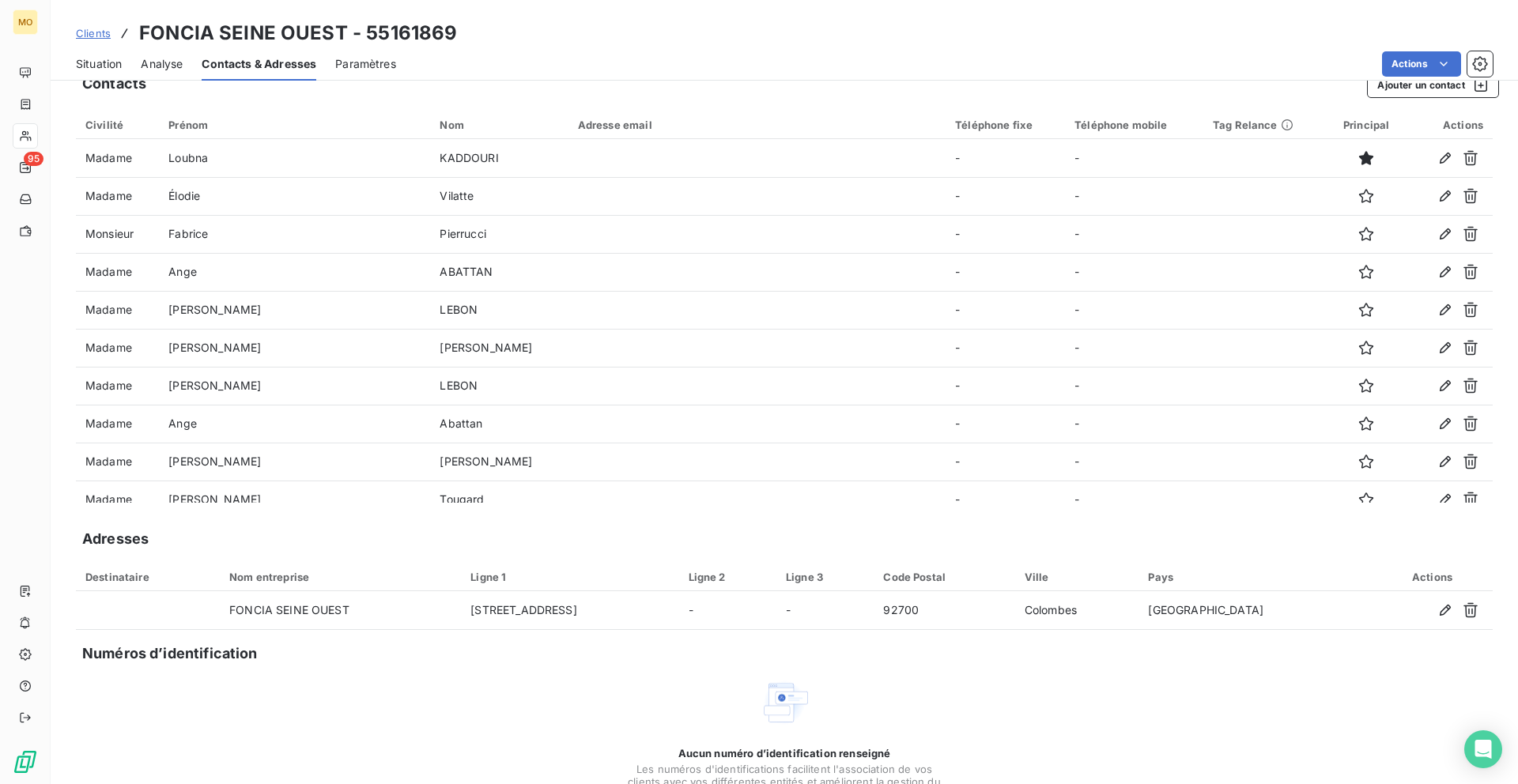
scroll to position [0, 0]
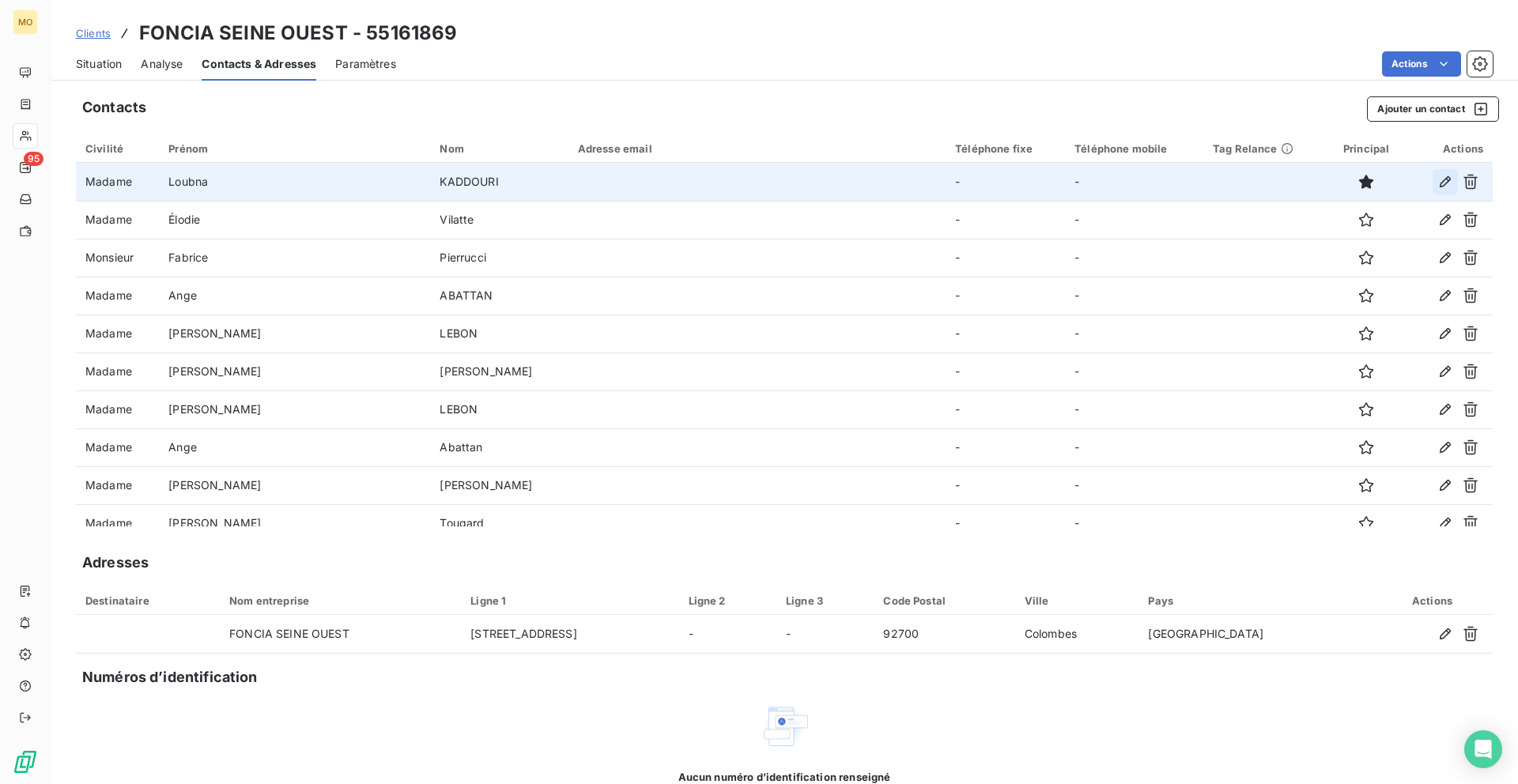
click at [1437, 181] on icon "button" at bounding box center [1444, 182] width 16 height 16
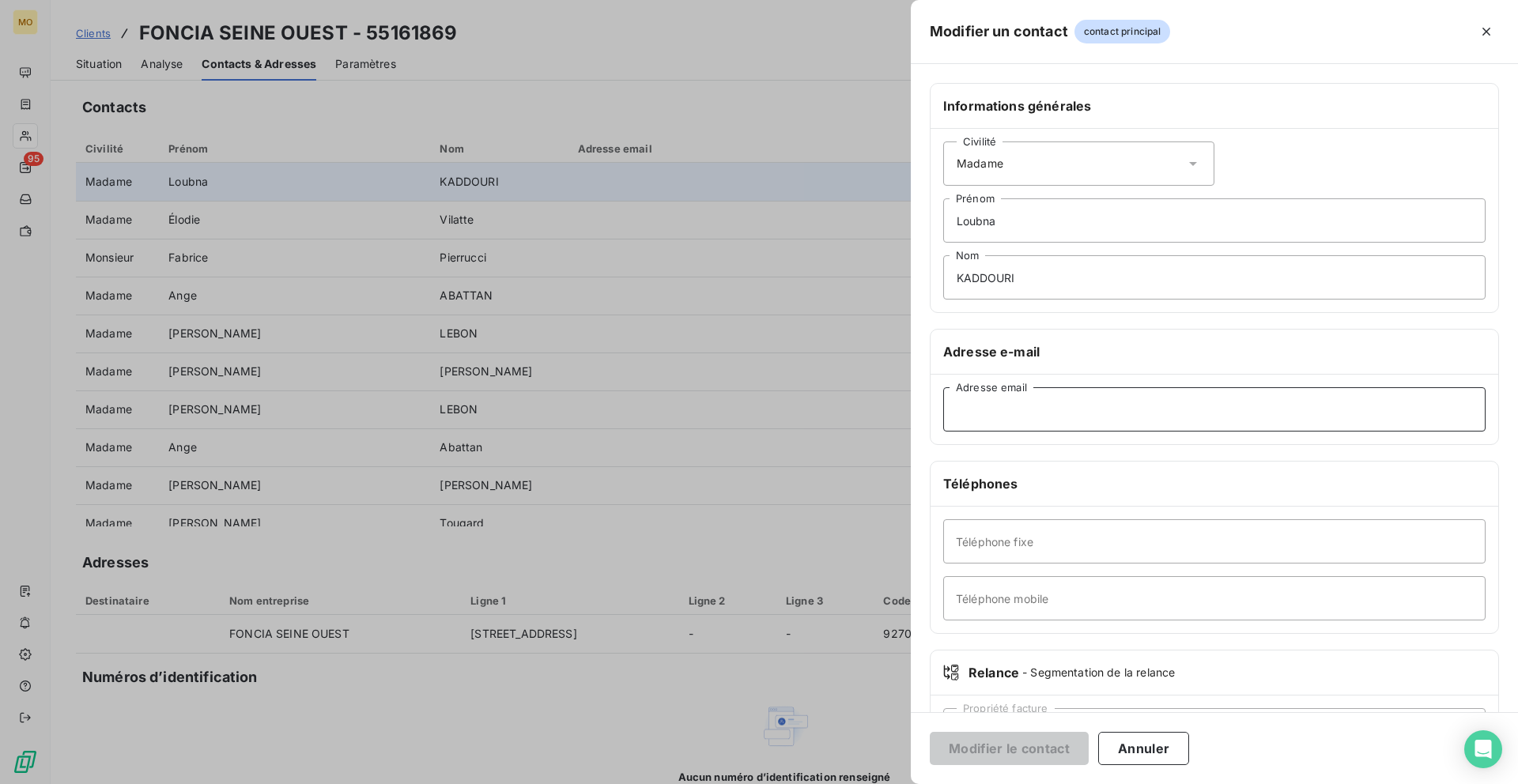
click at [1024, 409] on input "Adresse email" at bounding box center [1214, 410] width 542 height 45
type input "[EMAIL_ADDRESS][DOMAIN_NAME]"
click at [972, 750] on button "Modifier le contact" at bounding box center [1009, 749] width 159 height 34
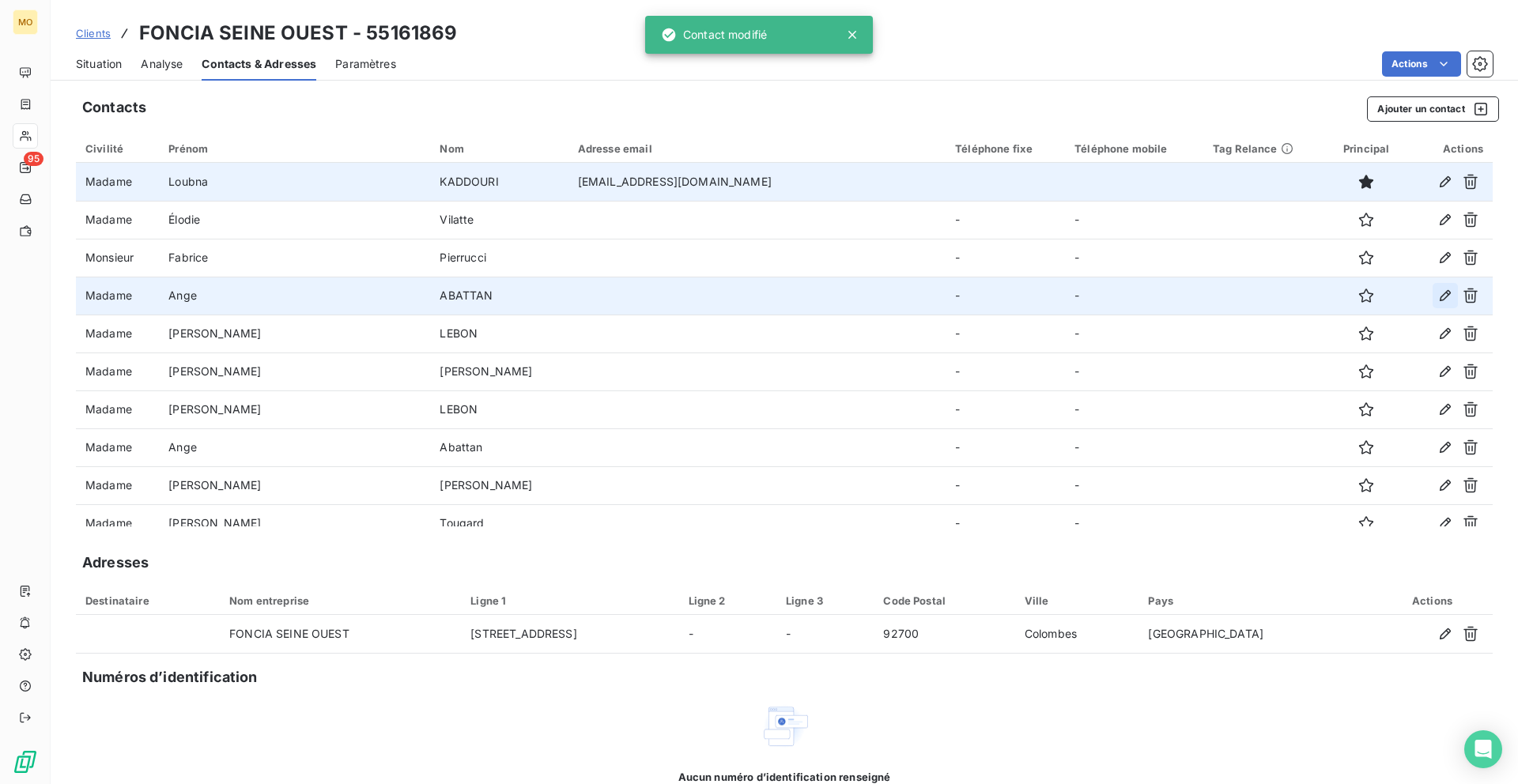
click at [1444, 295] on icon "button" at bounding box center [1444, 295] width 16 height 16
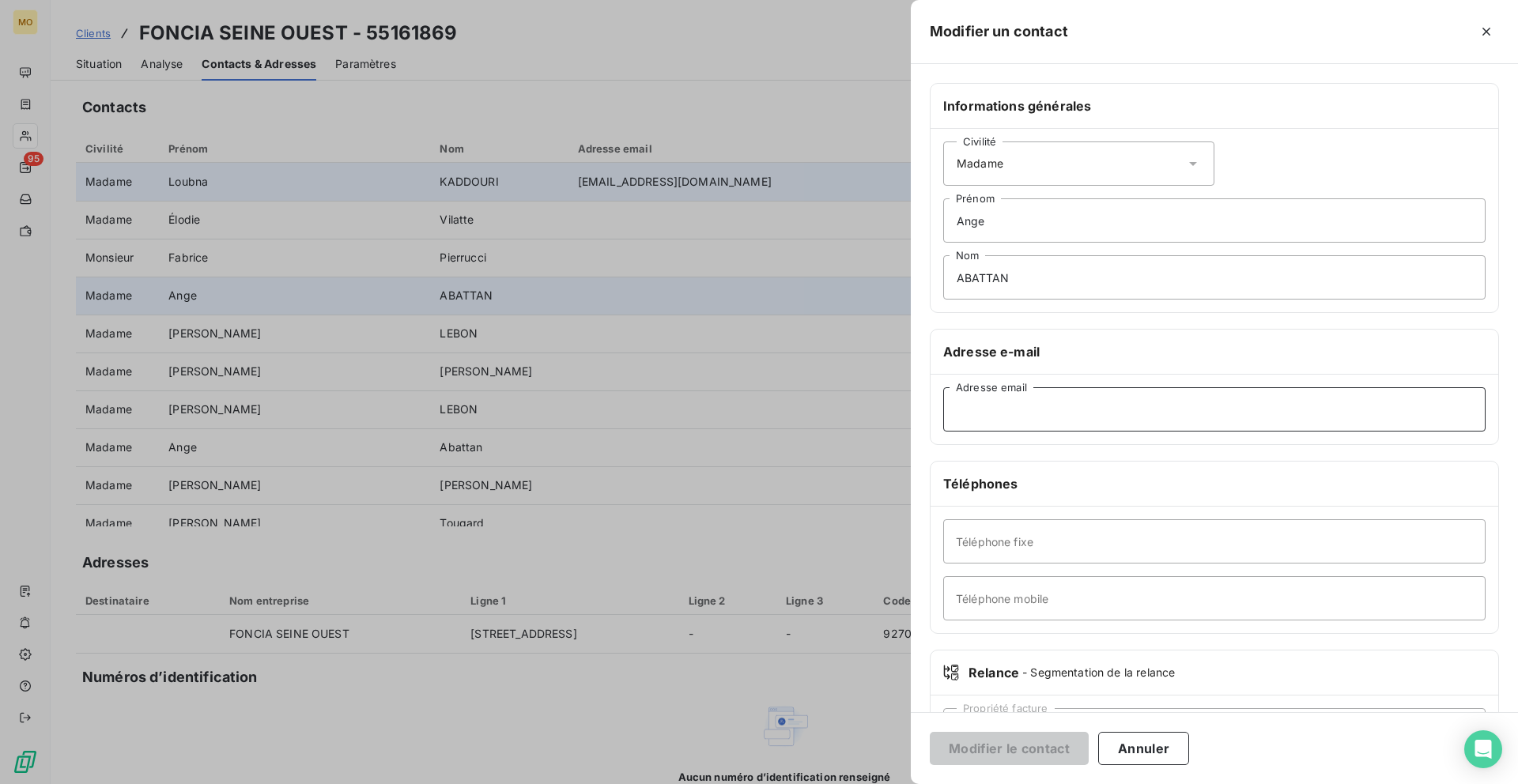
click at [1009, 399] on input "Adresse email" at bounding box center [1214, 410] width 542 height 45
paste input "[EMAIL_ADDRESS][DOMAIN_NAME]"
click at [956, 411] on input "[EMAIL_ADDRESS][DOMAIN_NAME]" at bounding box center [1214, 410] width 542 height 45
type input "[EMAIL_ADDRESS][DOMAIN_NAME]"
click at [999, 750] on button "Modifier le contact" at bounding box center [1009, 749] width 159 height 34
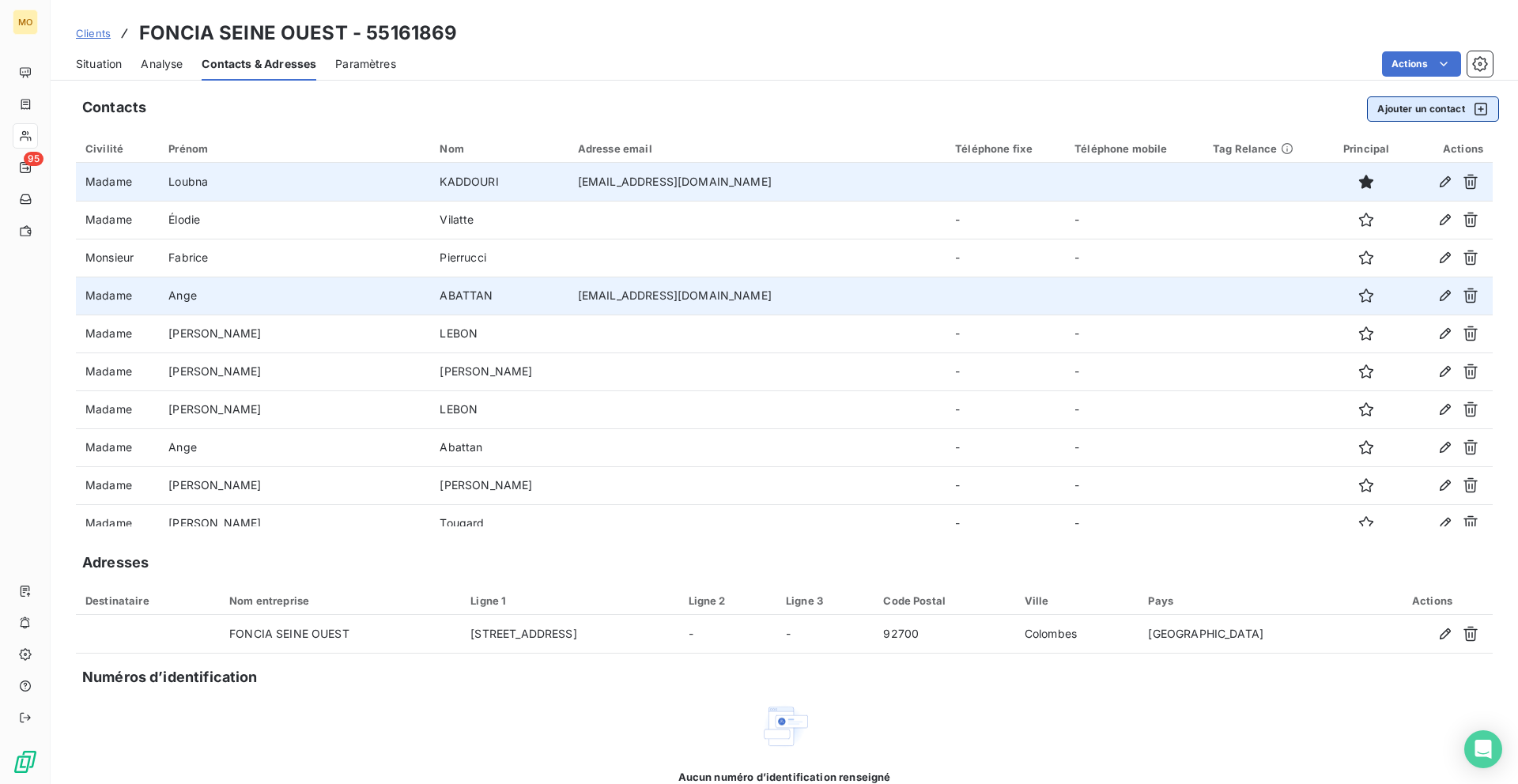
click at [1394, 115] on button "Ajouter un contact" at bounding box center [1433, 109] width 132 height 25
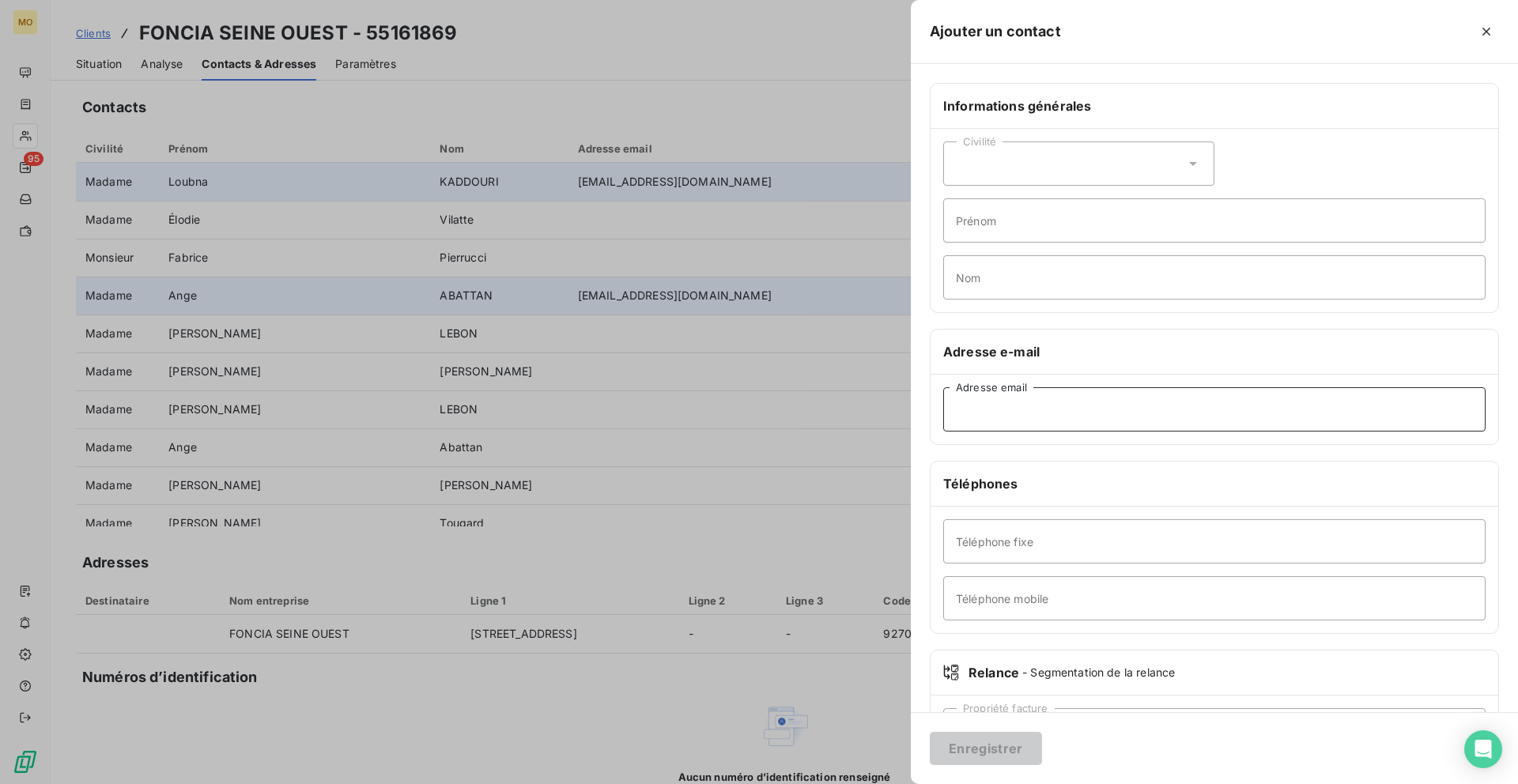
click at [1030, 421] on input "Adresse email" at bounding box center [1214, 410] width 542 height 45
paste input "[EMAIL_ADDRESS][DOMAIN_NAME],"
click at [975, 408] on input "[EMAIL_ADDRESS][DOMAIN_NAME]," at bounding box center [1214, 410] width 542 height 45
type input "[EMAIL_ADDRESS][DOMAIN_NAME],"
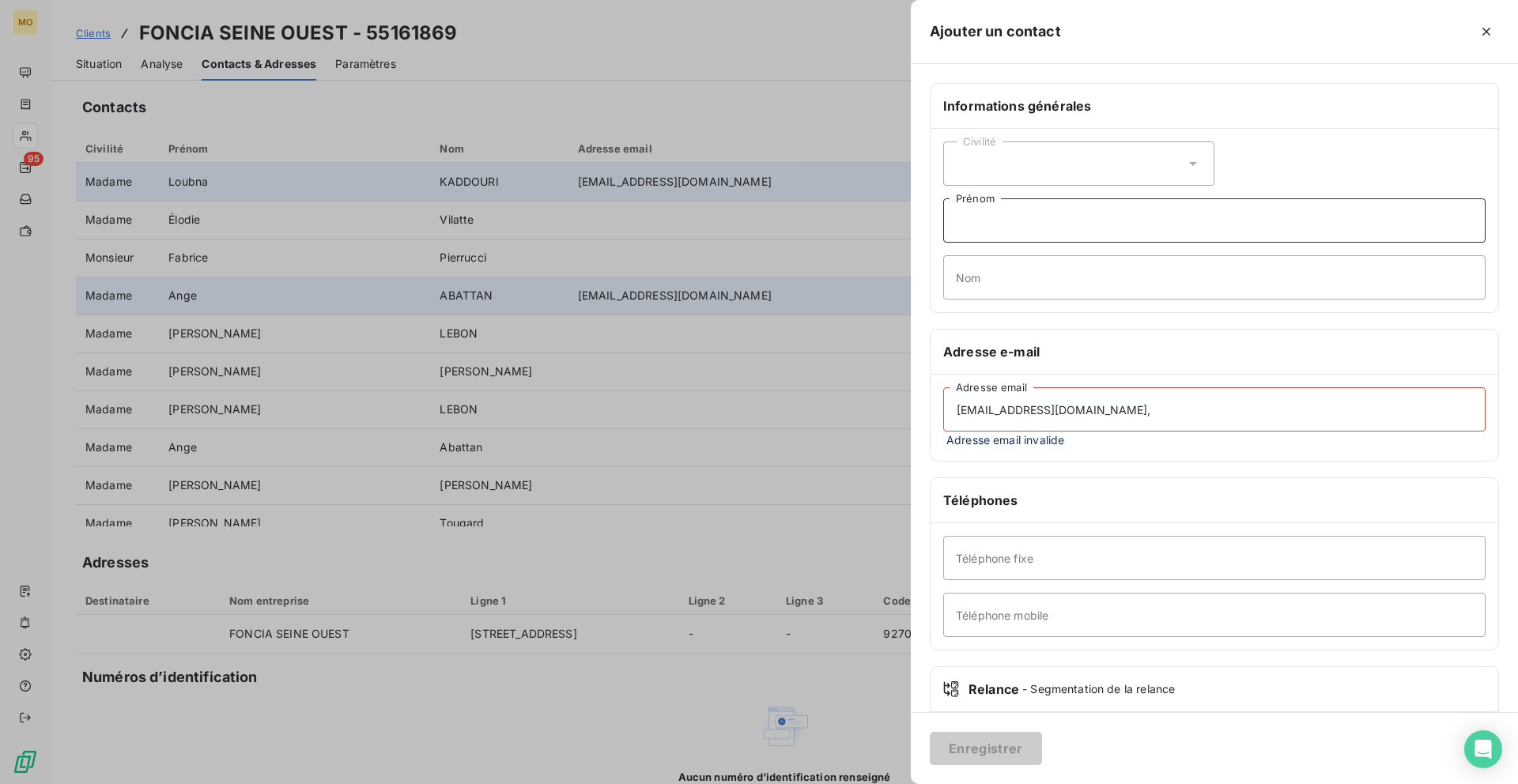
click at [1001, 222] on input "Prénom" at bounding box center [1214, 221] width 542 height 45
paste input "merizia"
type input "merizia"
click at [1023, 426] on input "[EMAIL_ADDRESS][DOMAIN_NAME]," at bounding box center [1214, 410] width 542 height 45
click at [1023, 420] on input "[EMAIL_ADDRESS][DOMAIN_NAME]," at bounding box center [1214, 410] width 542 height 45
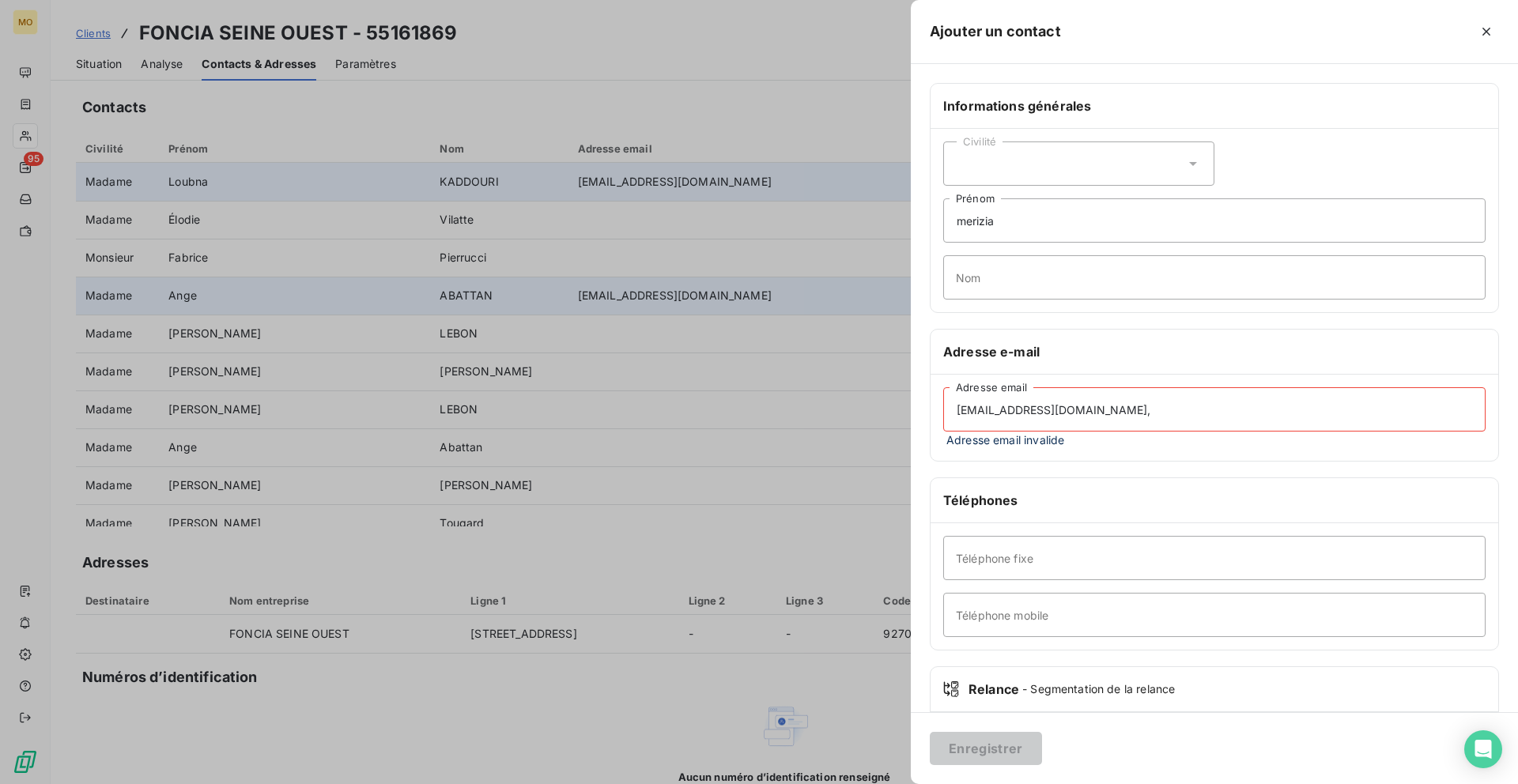
click at [1023, 415] on input "[EMAIL_ADDRESS][DOMAIN_NAME]," at bounding box center [1214, 410] width 542 height 45
click at [1010, 275] on input "Nom" at bounding box center [1214, 277] width 542 height 45
paste input "filankembo"
type input "filankembo"
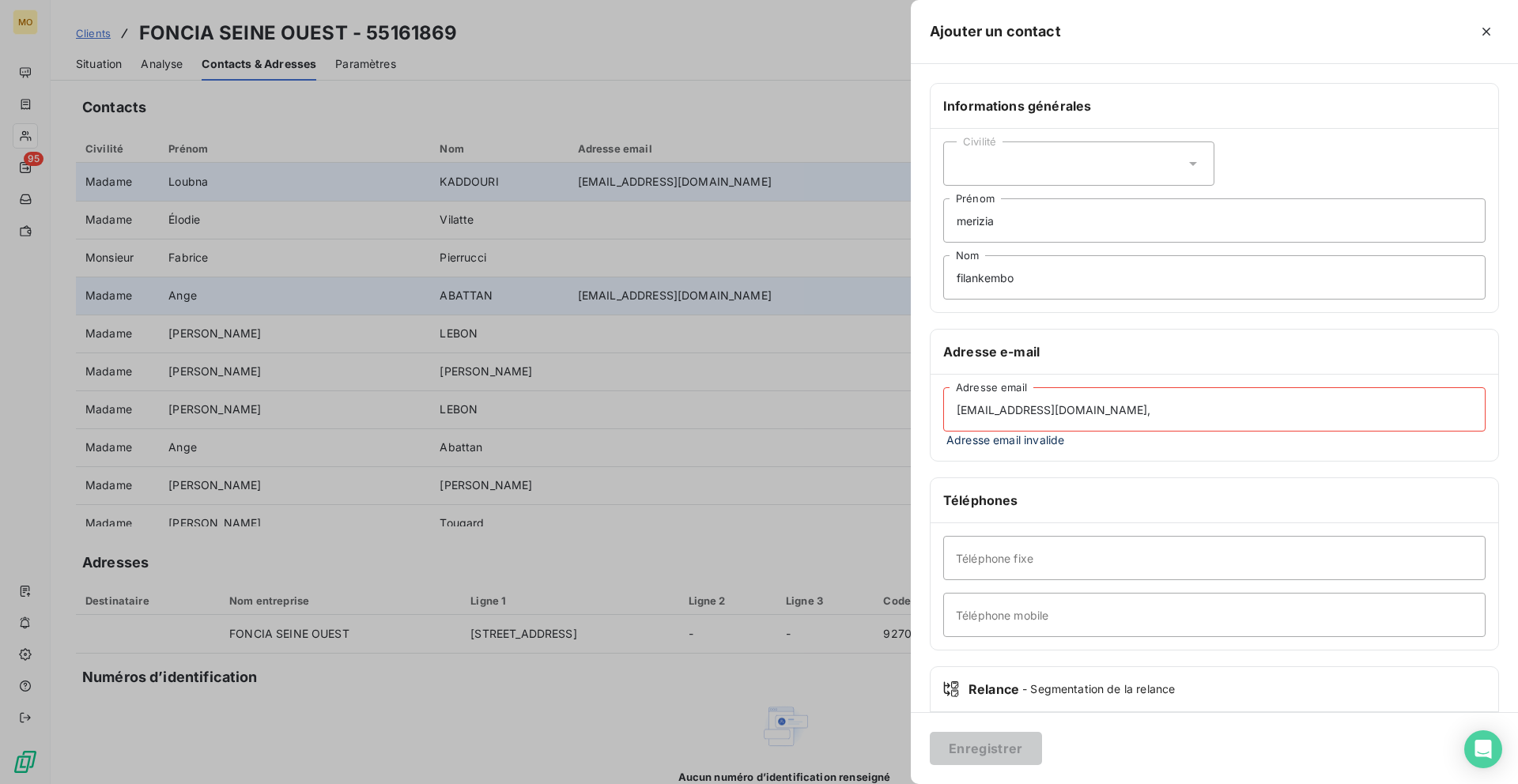
click at [1027, 173] on div "Civilité" at bounding box center [1078, 164] width 271 height 45
click at [1079, 434] on span "Adresse email invalide" at bounding box center [1214, 439] width 542 height 17
click at [1080, 418] on input "[EMAIL_ADDRESS][DOMAIN_NAME]," at bounding box center [1214, 410] width 542 height 45
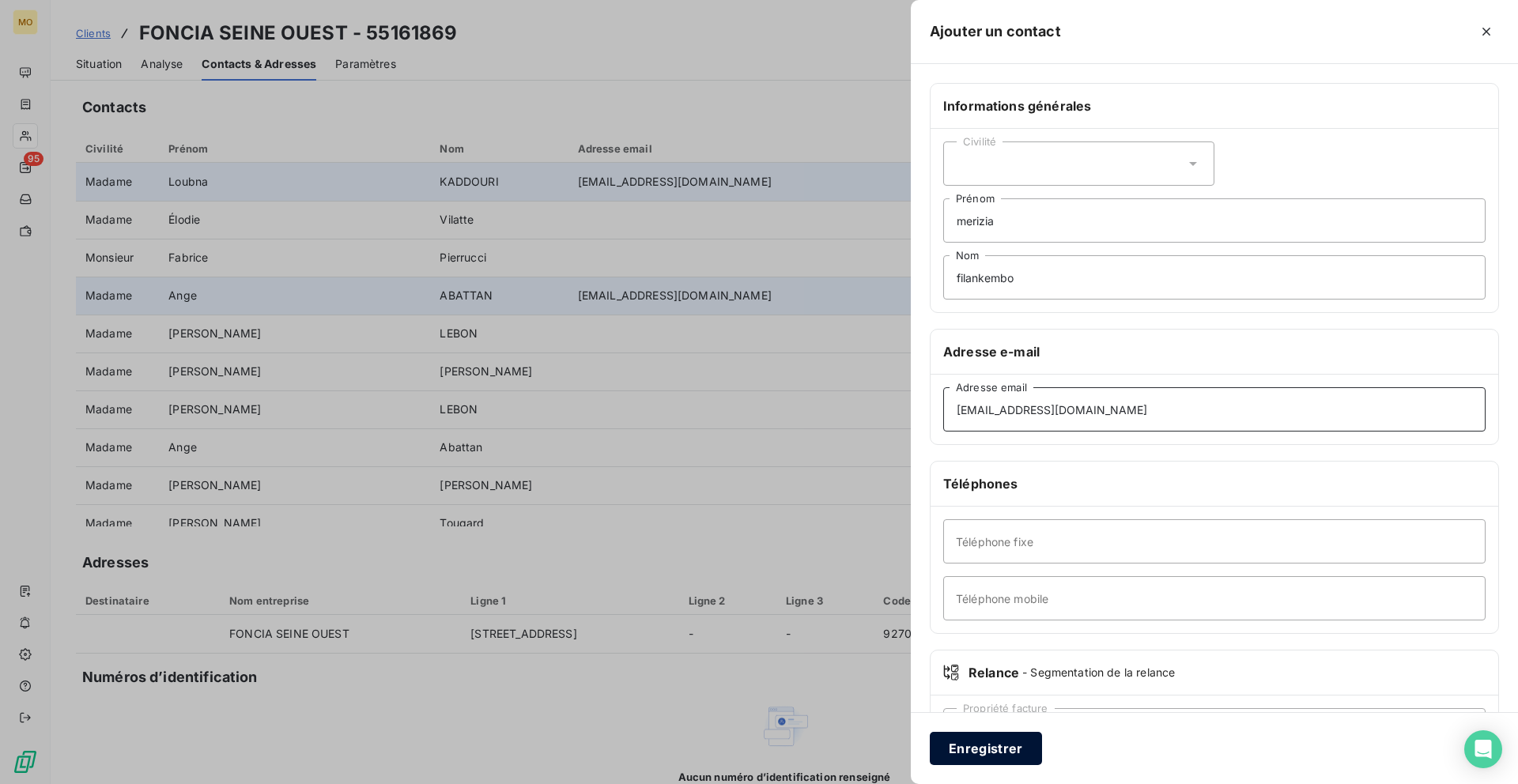
type input "[EMAIL_ADDRESS][DOMAIN_NAME]"
click at [968, 763] on button "Enregistrer" at bounding box center [985, 749] width 113 height 34
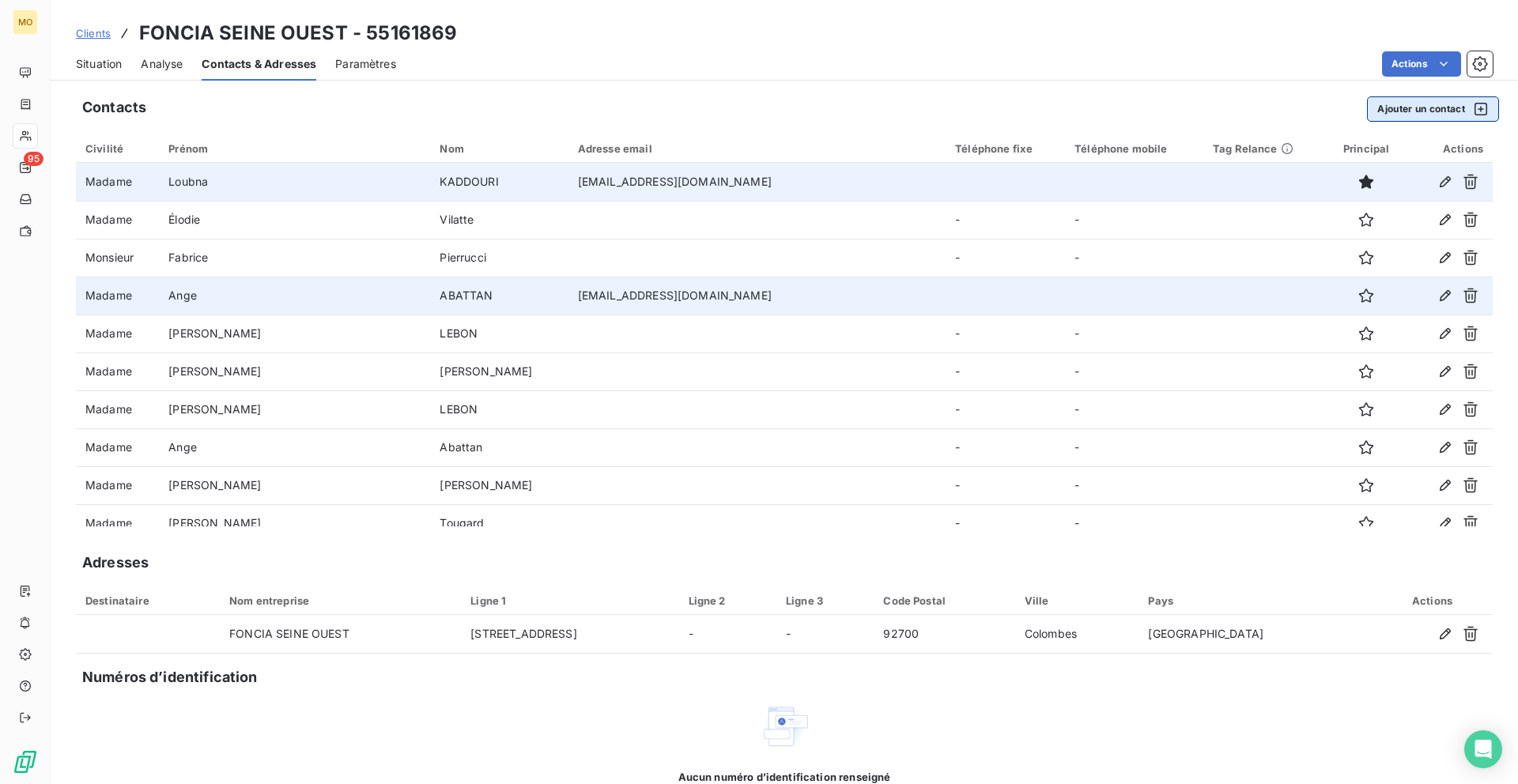
click at [1393, 113] on button "Ajouter un contact" at bounding box center [1433, 109] width 132 height 25
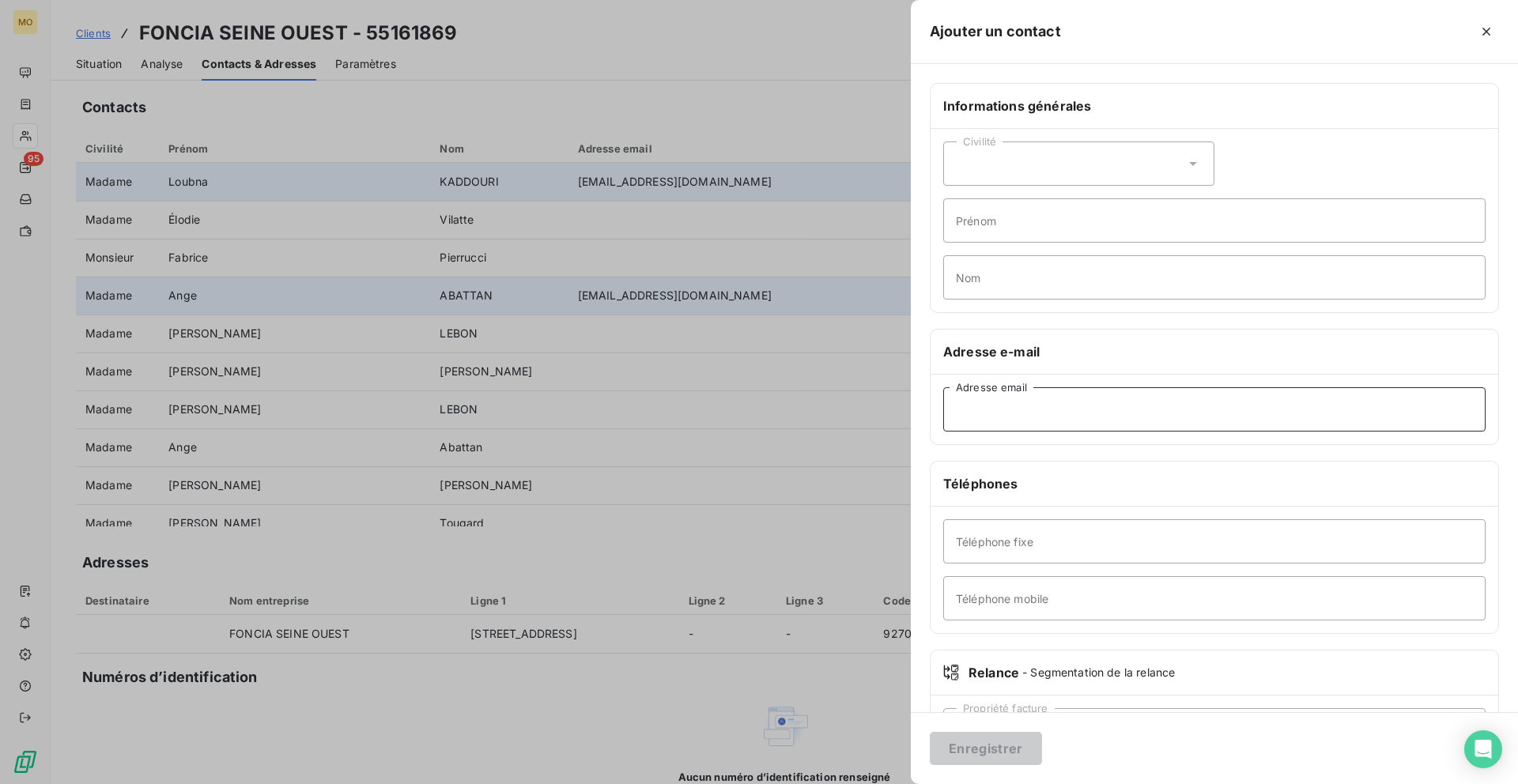
click at [956, 405] on input "Adresse email" at bounding box center [1214, 410] width 542 height 45
paste input "[PERSON_NAME][EMAIL_ADDRESS][PERSON_NAME][DOMAIN_NAME]"
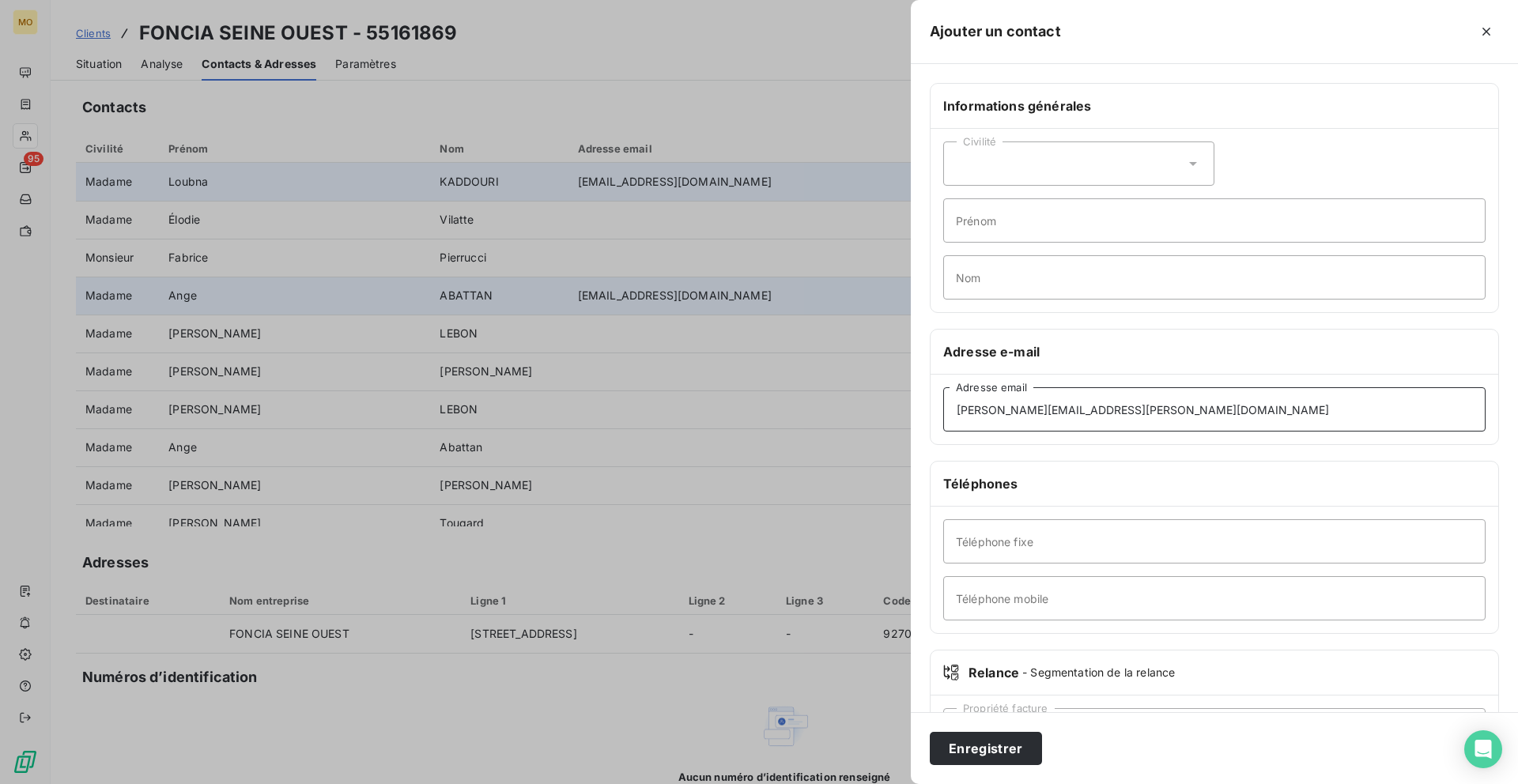
type input "[PERSON_NAME][EMAIL_ADDRESS][PERSON_NAME][DOMAIN_NAME]"
click at [968, 232] on input "Prénom" at bounding box center [1214, 221] width 542 height 45
type input "[PERSON_NAME]"
click at [1043, 279] on input "Nom" at bounding box center [1214, 277] width 542 height 45
type input "[PERSON_NAME]"
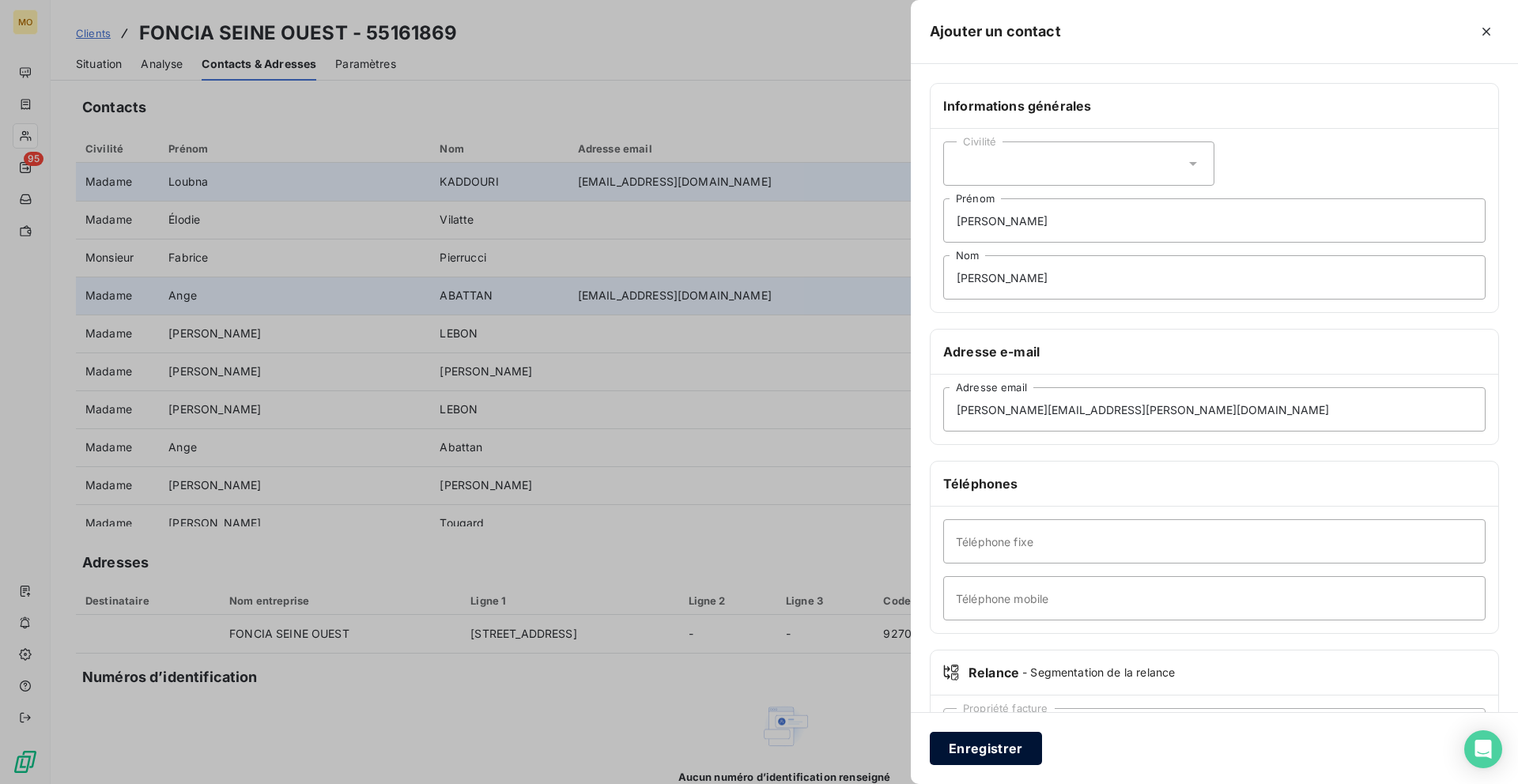
click at [996, 738] on button "Enregistrer" at bounding box center [985, 749] width 113 height 34
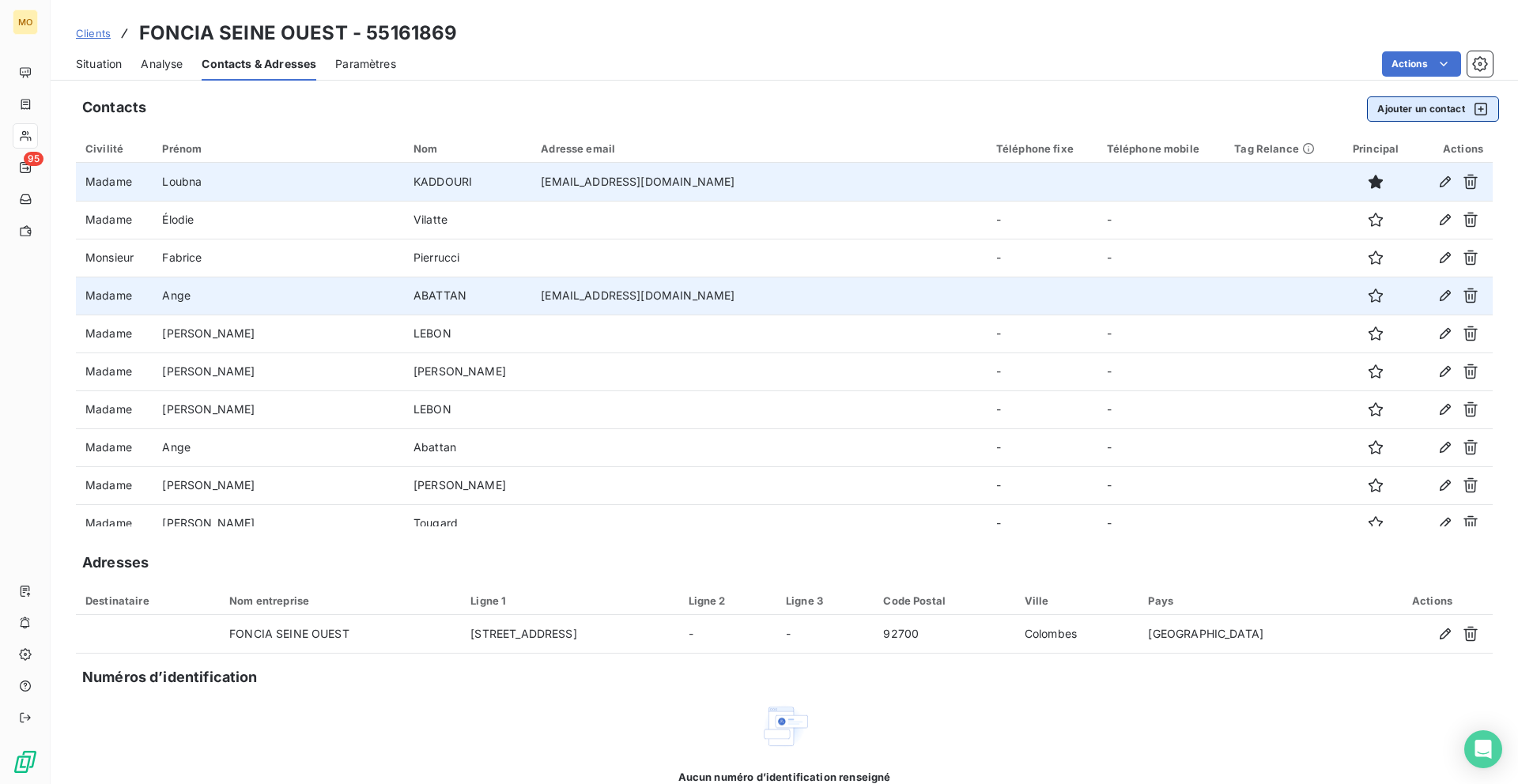
click at [1376, 108] on button "Ajouter un contact" at bounding box center [1433, 109] width 132 height 25
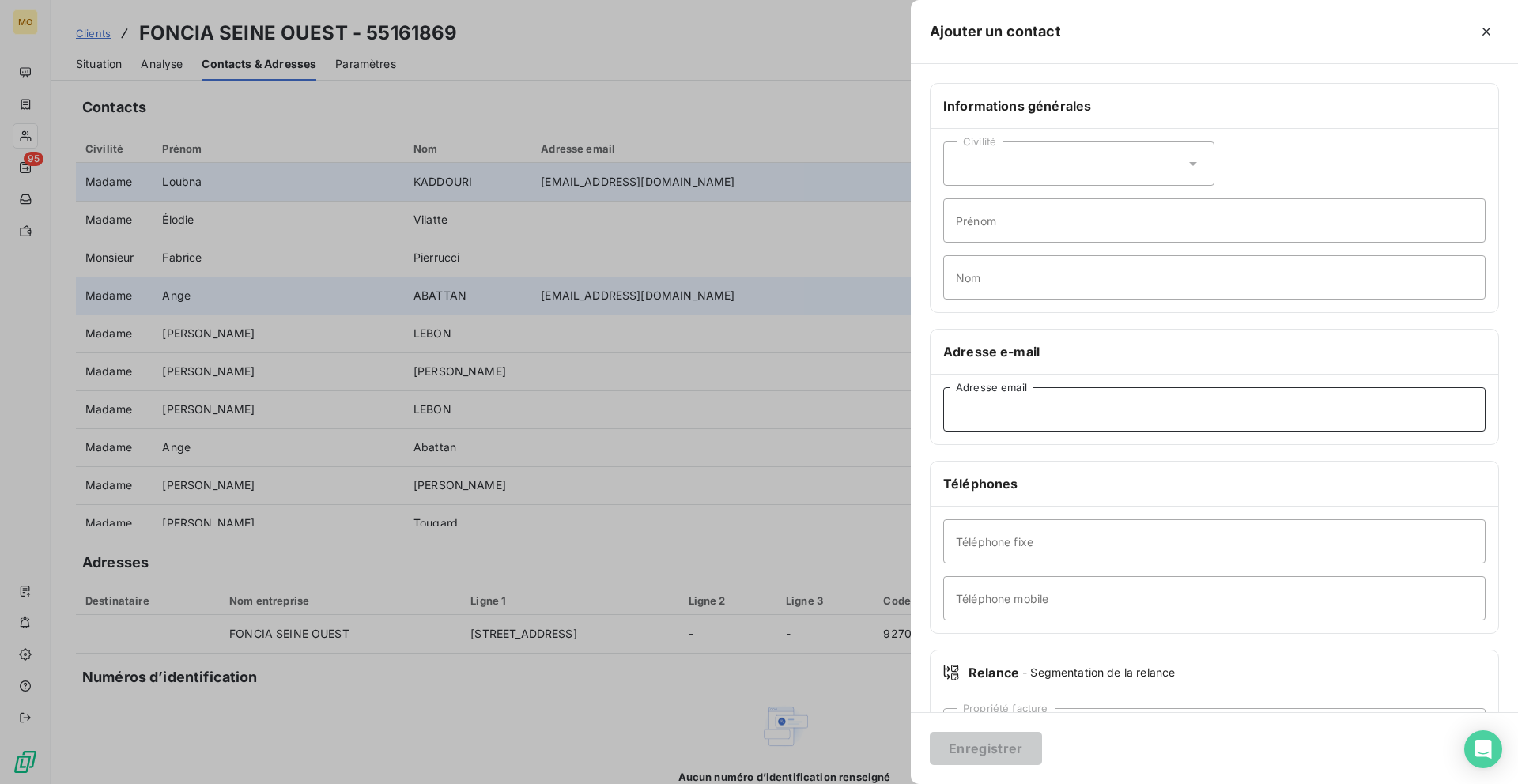
click at [1005, 424] on input "Adresse email" at bounding box center [1214, 410] width 542 height 45
paste input "[EMAIL_ADDRESS][DOMAIN_NAME],"
type input "[EMAIL_ADDRESS][DOMAIN_NAME]"
click at [1064, 233] on input "Prénom" at bounding box center [1214, 221] width 542 height 45
type input "m"
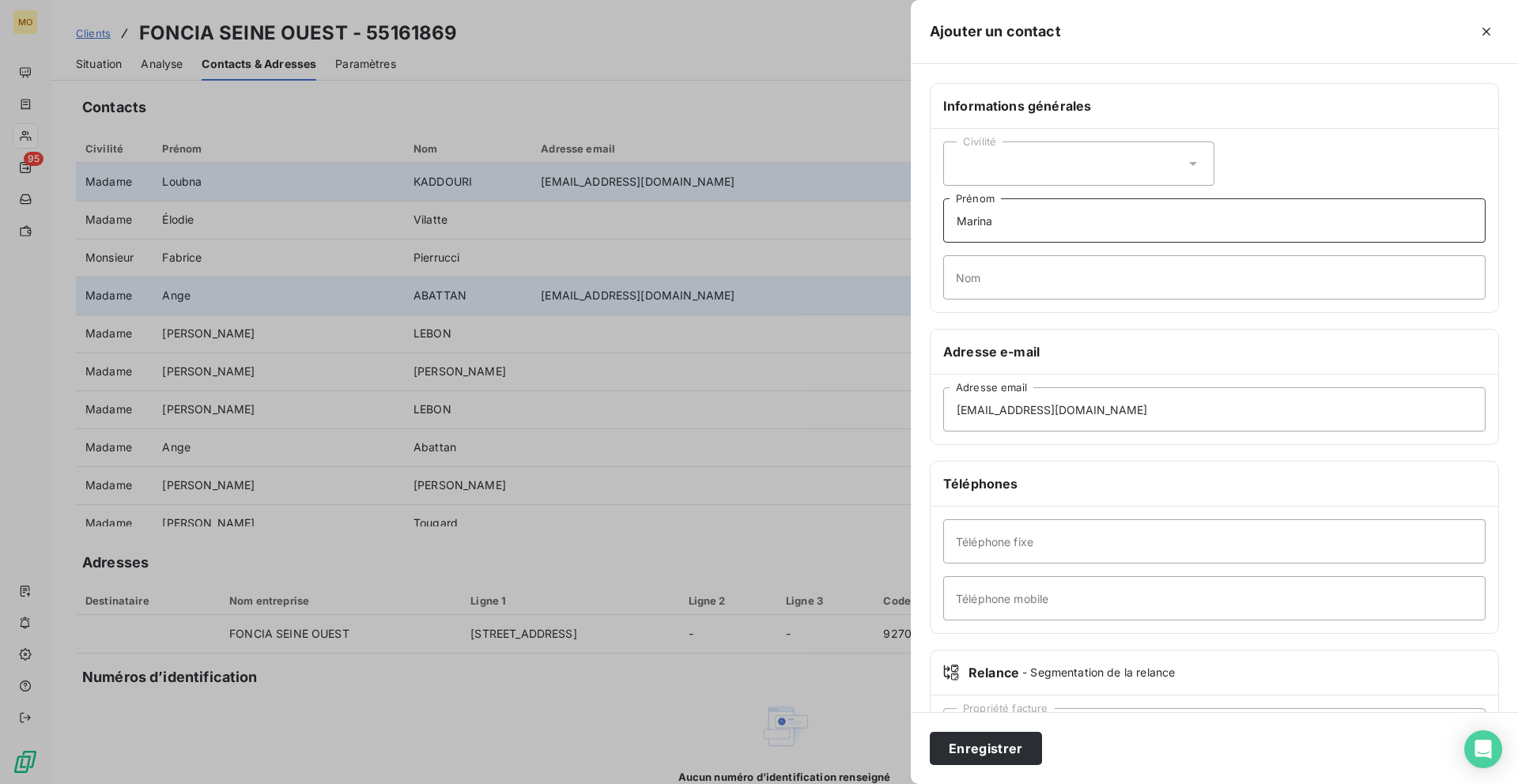
type input "Marina"
click at [1027, 284] on input "Nom" at bounding box center [1214, 277] width 542 height 45
type input "Diab"
click at [974, 765] on div "Enregistrer" at bounding box center [1214, 748] width 607 height 72
click at [975, 756] on button "Enregistrer" at bounding box center [985, 749] width 113 height 34
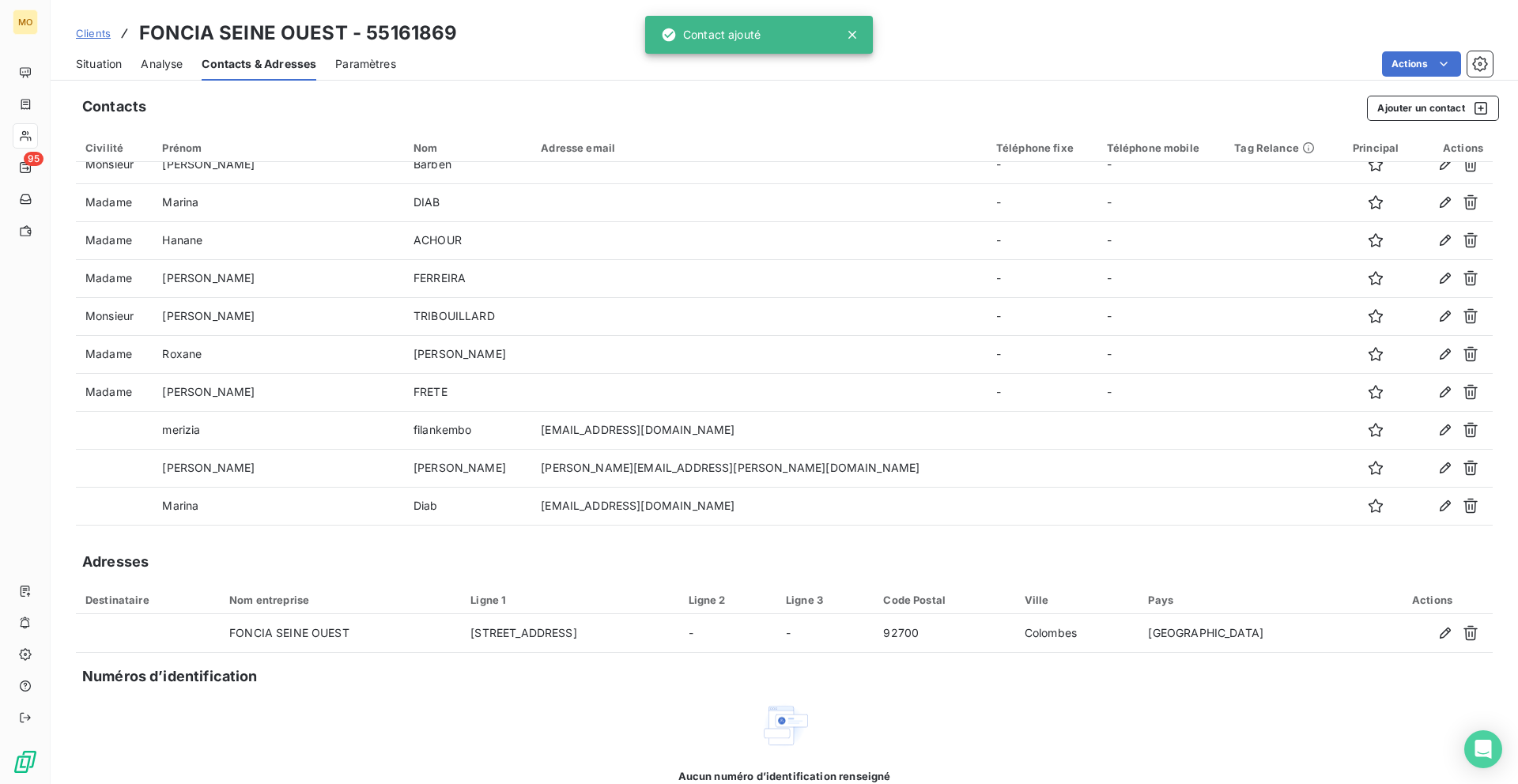
scroll to position [3, 0]
